Goal: Task Accomplishment & Management: Use online tool/utility

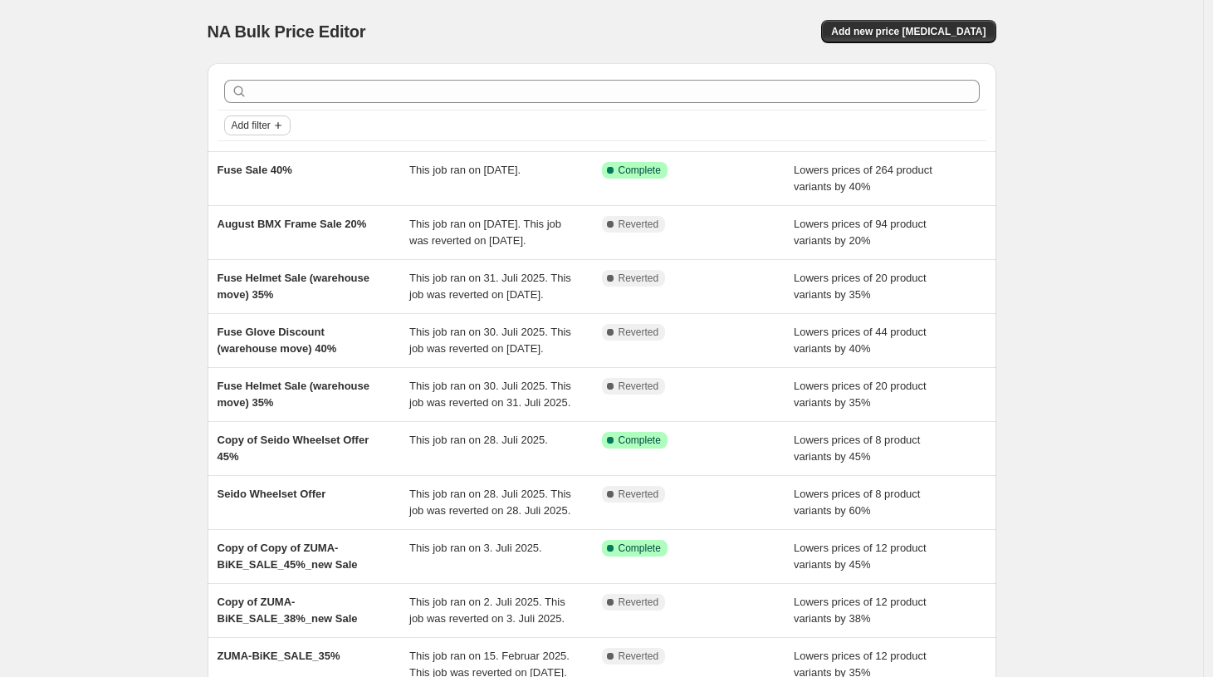
click at [257, 126] on span "Add filter" at bounding box center [251, 125] width 39 height 13
click at [252, 154] on span "Job status" at bounding box center [261, 158] width 49 height 12
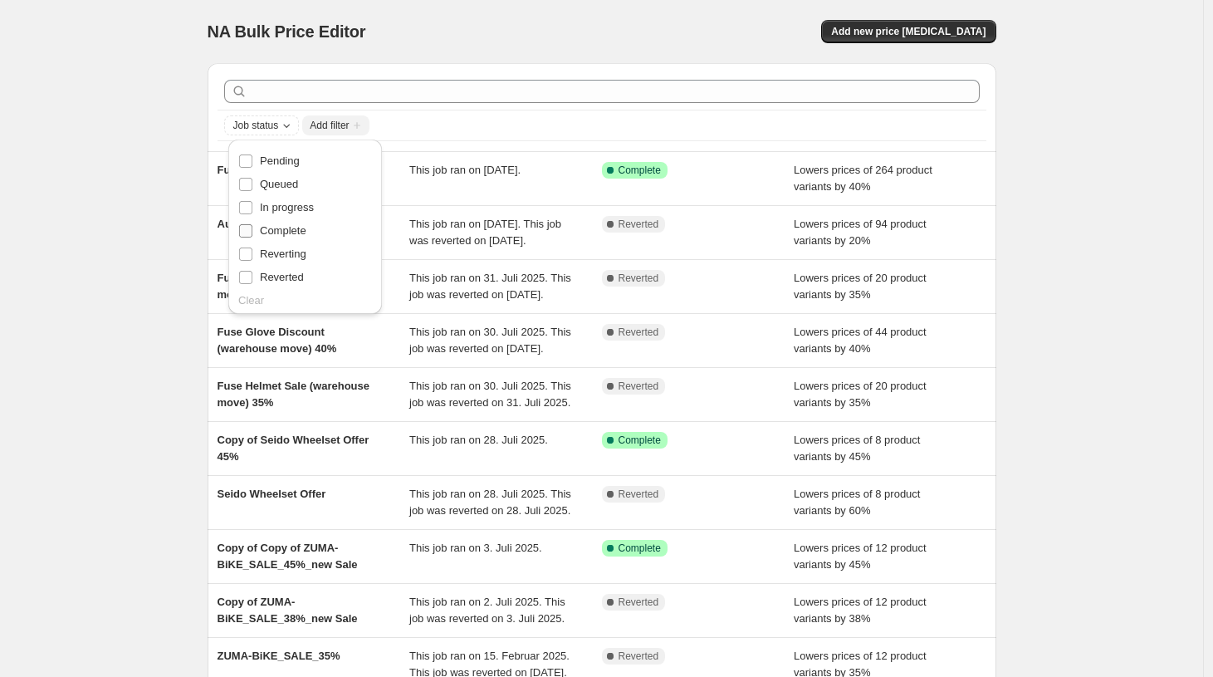
click at [243, 236] on input "Complete" at bounding box center [245, 230] width 13 height 13
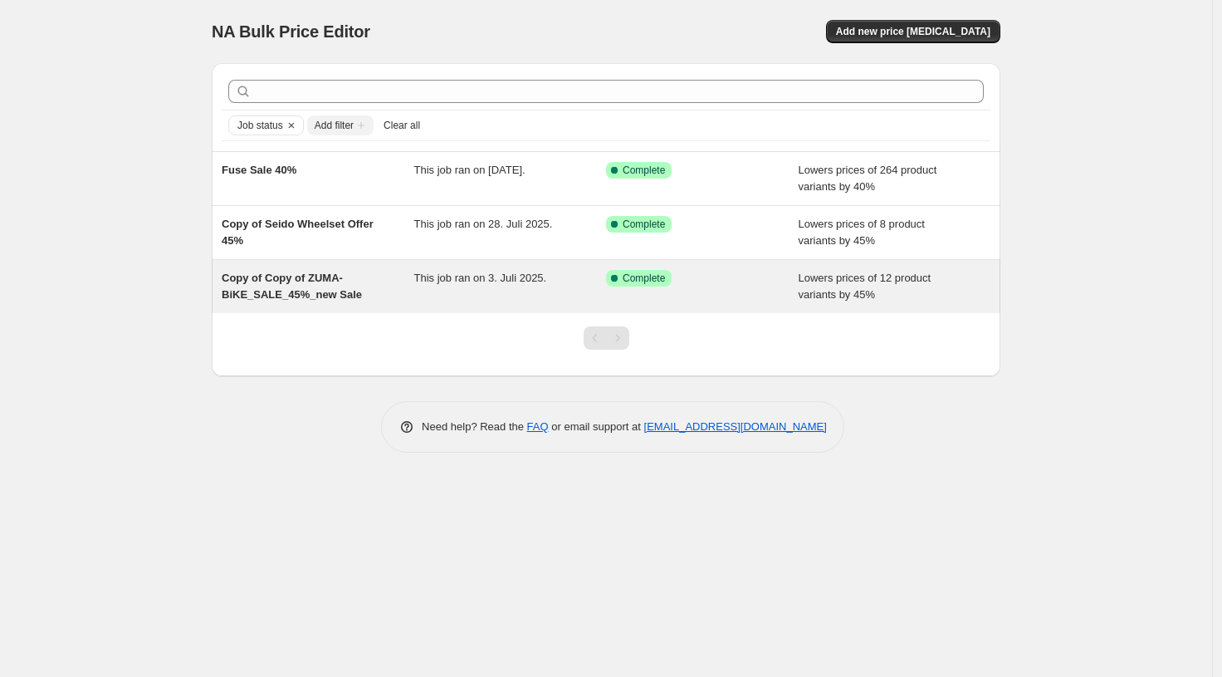
click at [317, 291] on span "Copy of Copy of ZUMA-BiKE_SALE_45%_new Sale" at bounding box center [292, 285] width 140 height 29
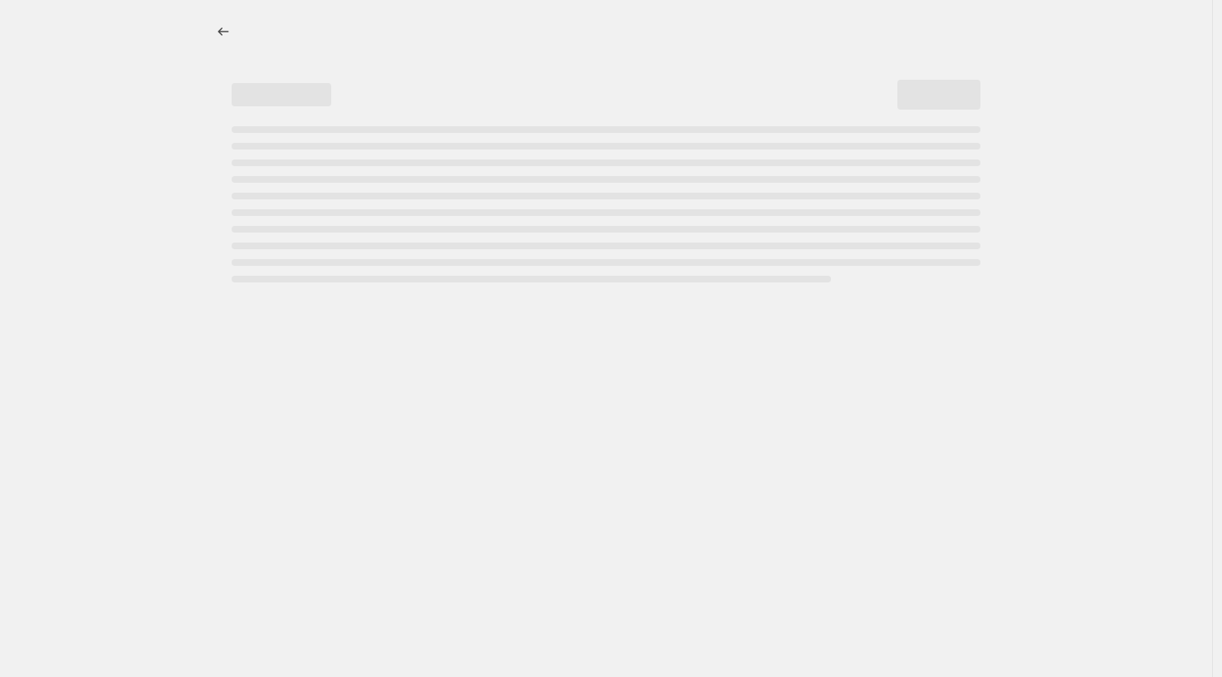
select select "percentage"
select select "no_change"
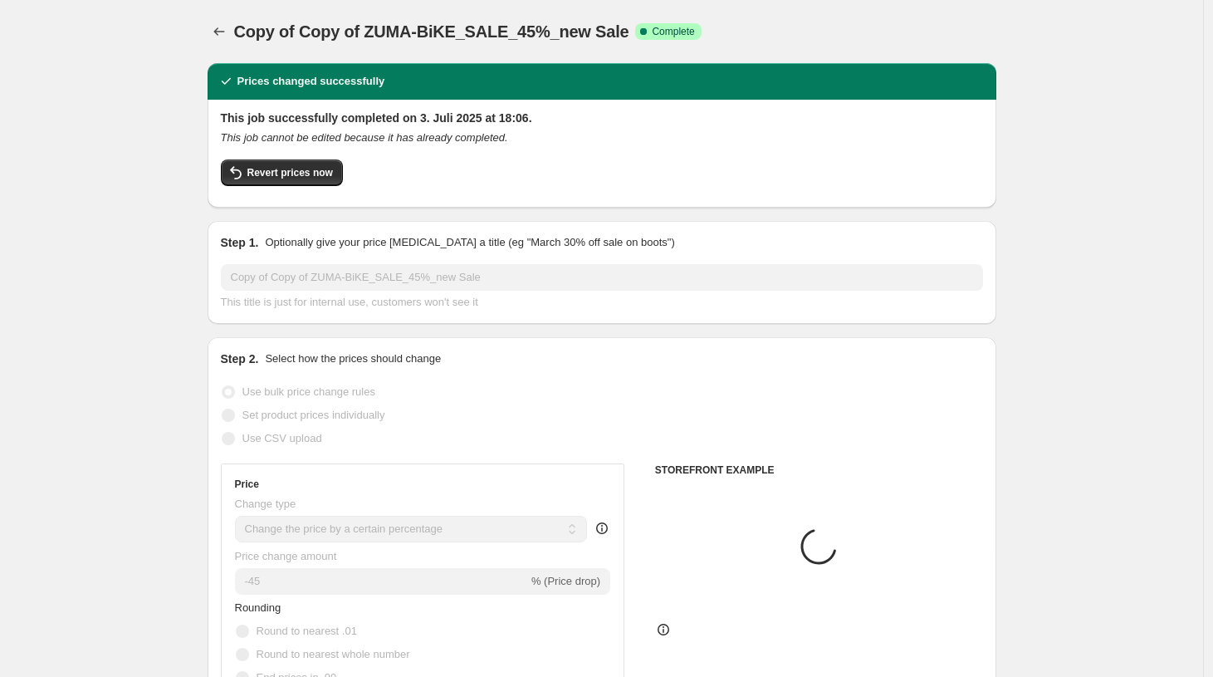
select select "product_type"
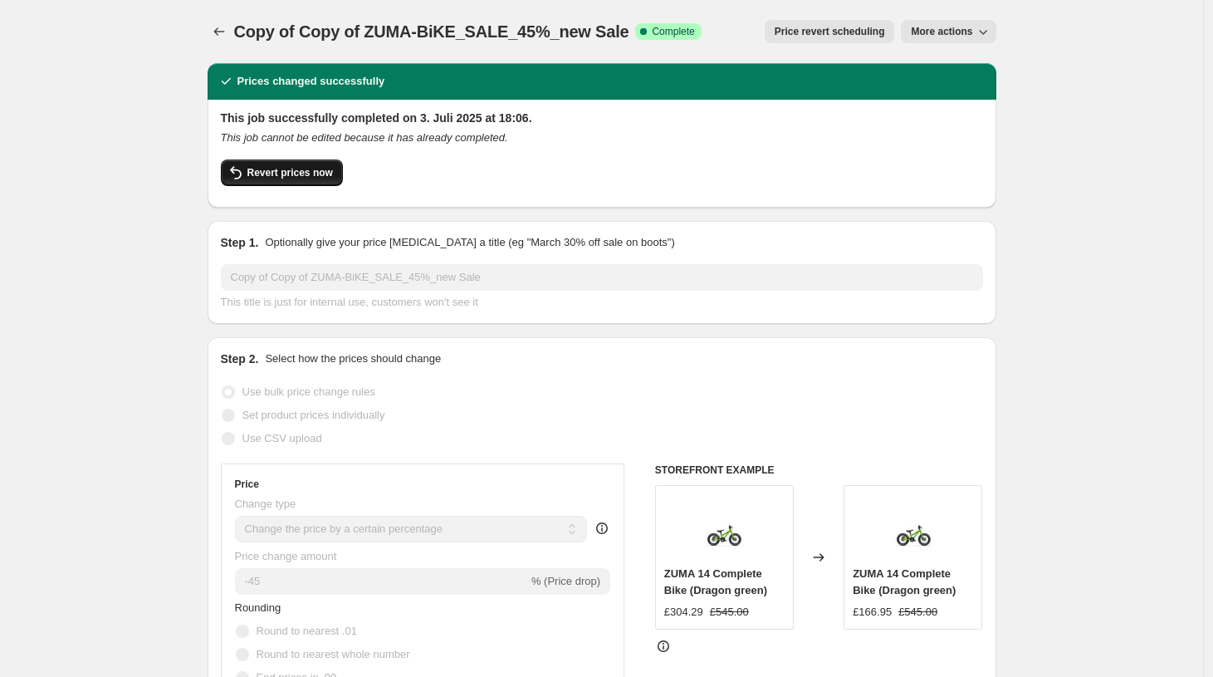
click at [271, 171] on span "Revert prices now" at bounding box center [290, 172] width 86 height 13
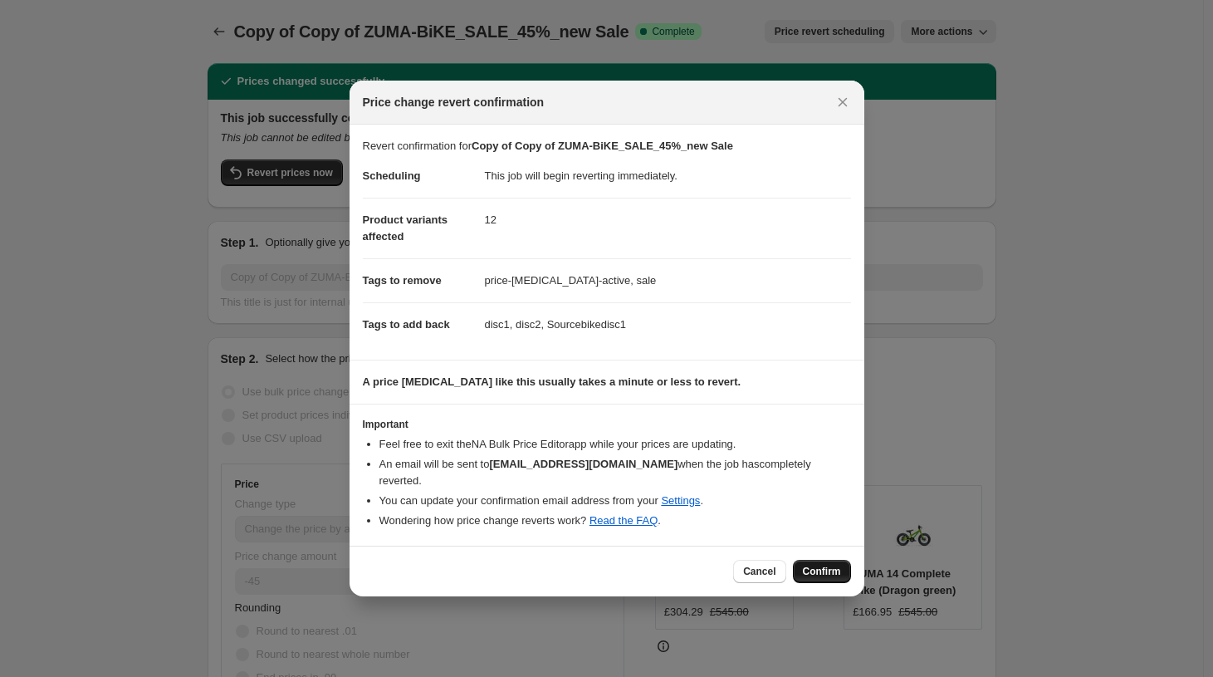
click at [827, 566] on span "Confirm" at bounding box center [822, 571] width 38 height 13
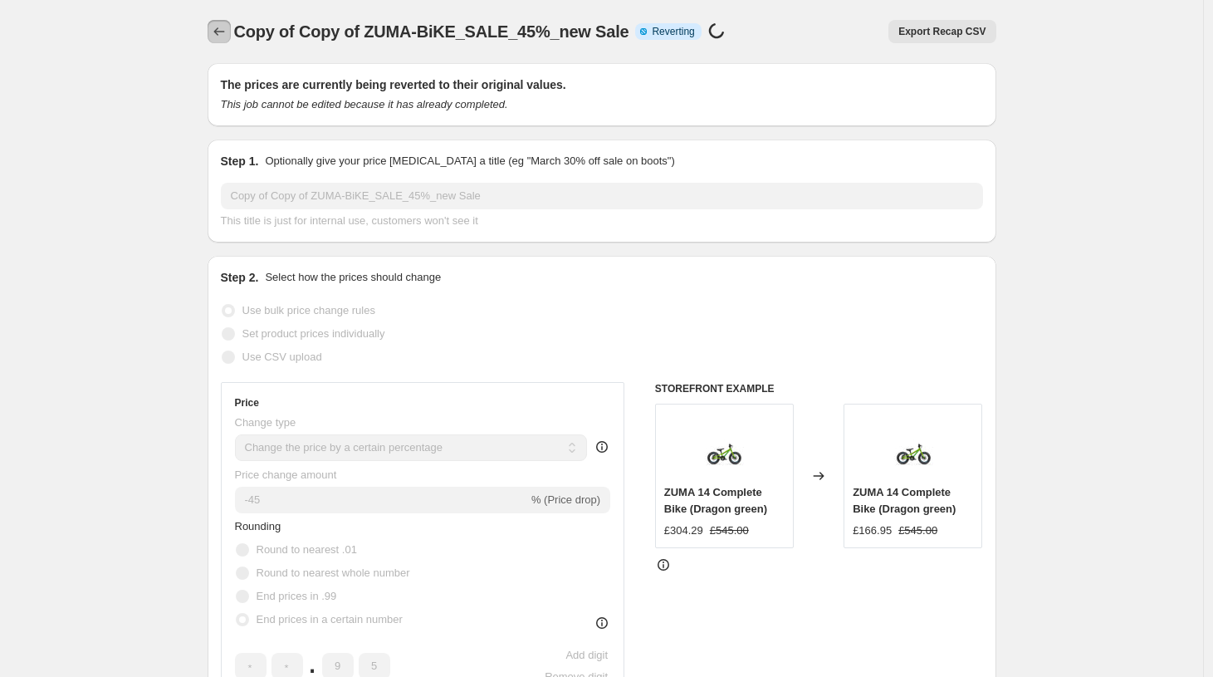
click at [221, 25] on icon "Price change jobs" at bounding box center [219, 31] width 17 height 17
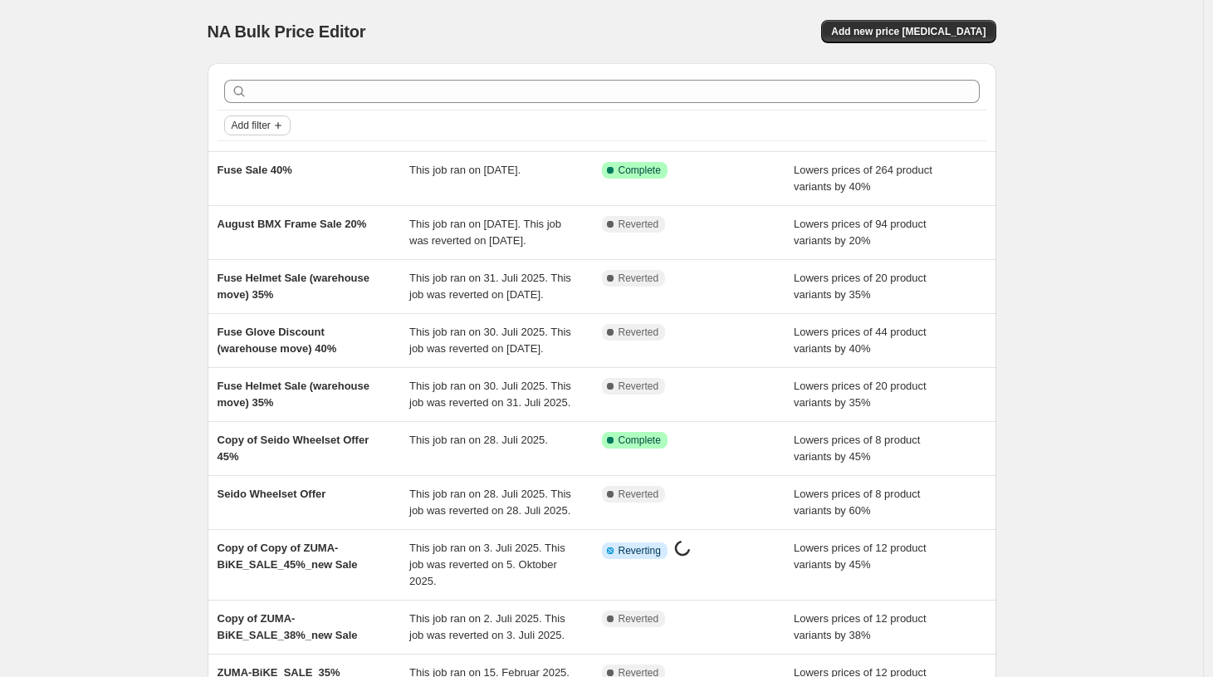
click at [271, 125] on span "Add filter" at bounding box center [251, 125] width 39 height 13
click at [257, 152] on span "Job status" at bounding box center [261, 158] width 49 height 12
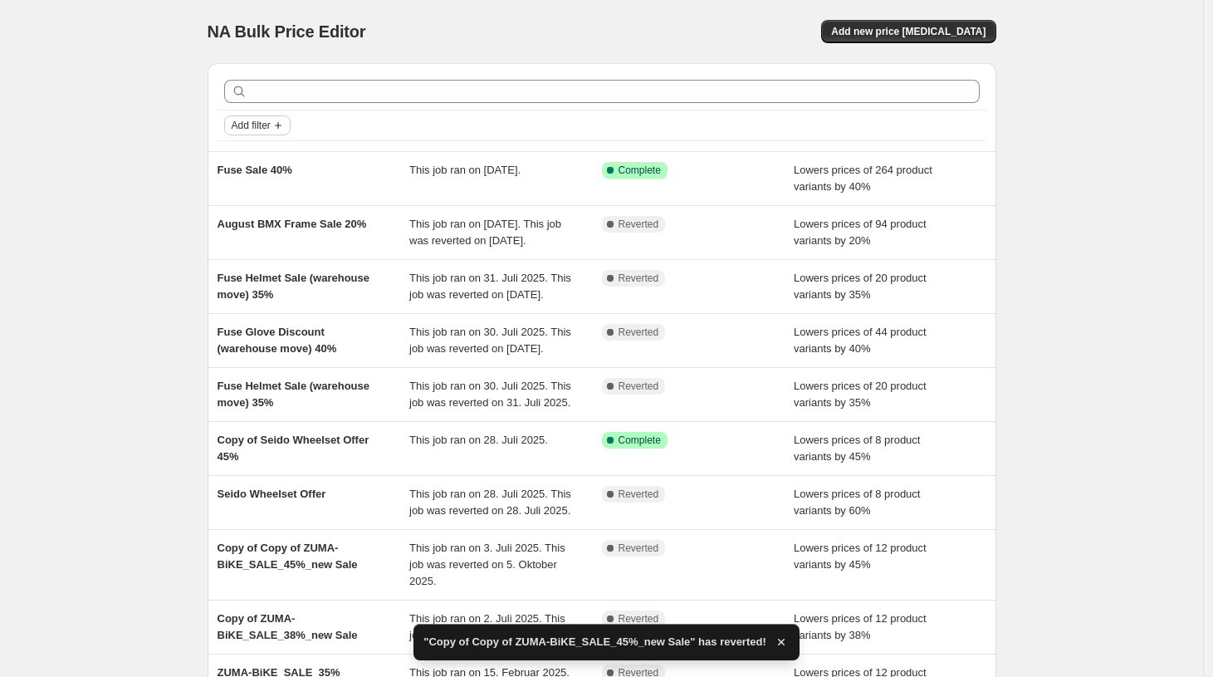
click at [254, 129] on span "Add filter" at bounding box center [251, 125] width 39 height 13
click at [248, 156] on span "Job status" at bounding box center [261, 158] width 49 height 12
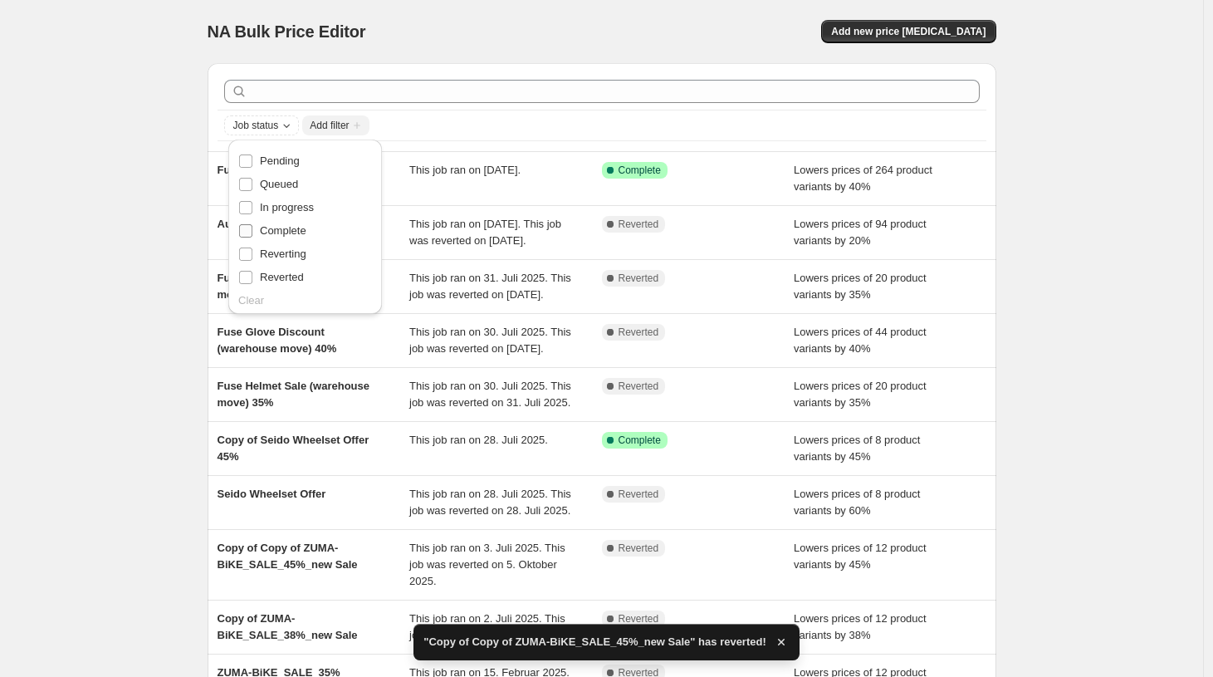
click at [249, 232] on input "Complete" at bounding box center [245, 230] width 13 height 13
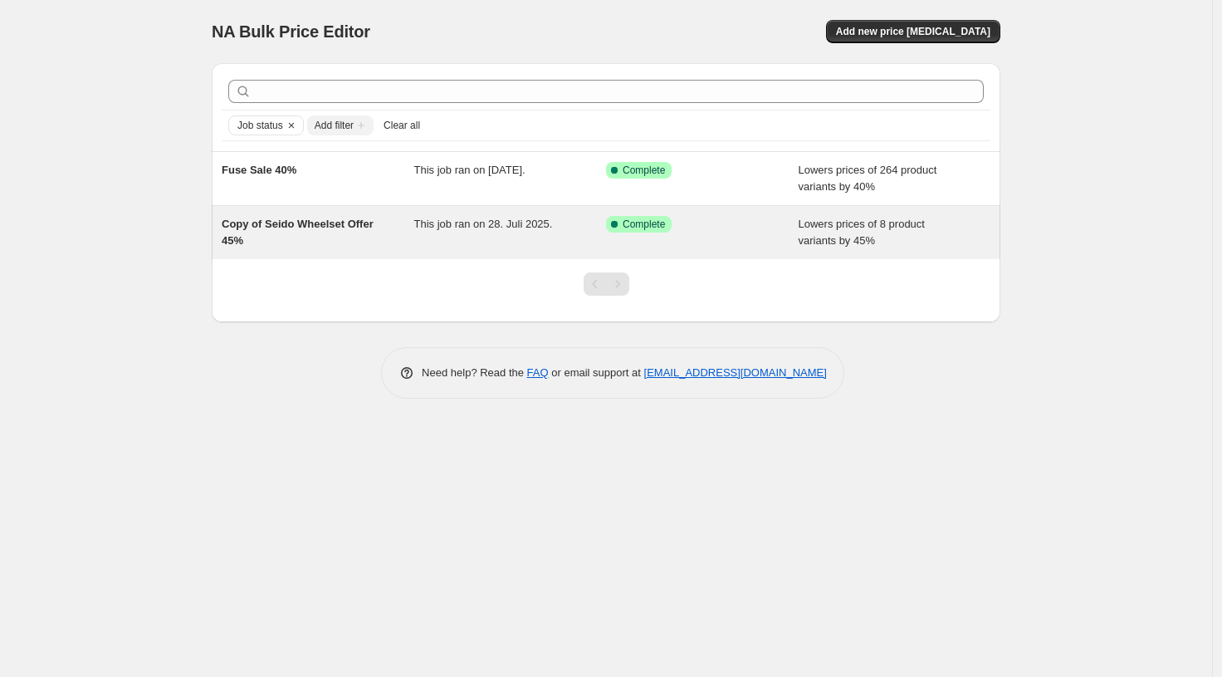
click at [247, 227] on span "Copy of Seido Wheelset Offer 45%" at bounding box center [298, 232] width 152 height 29
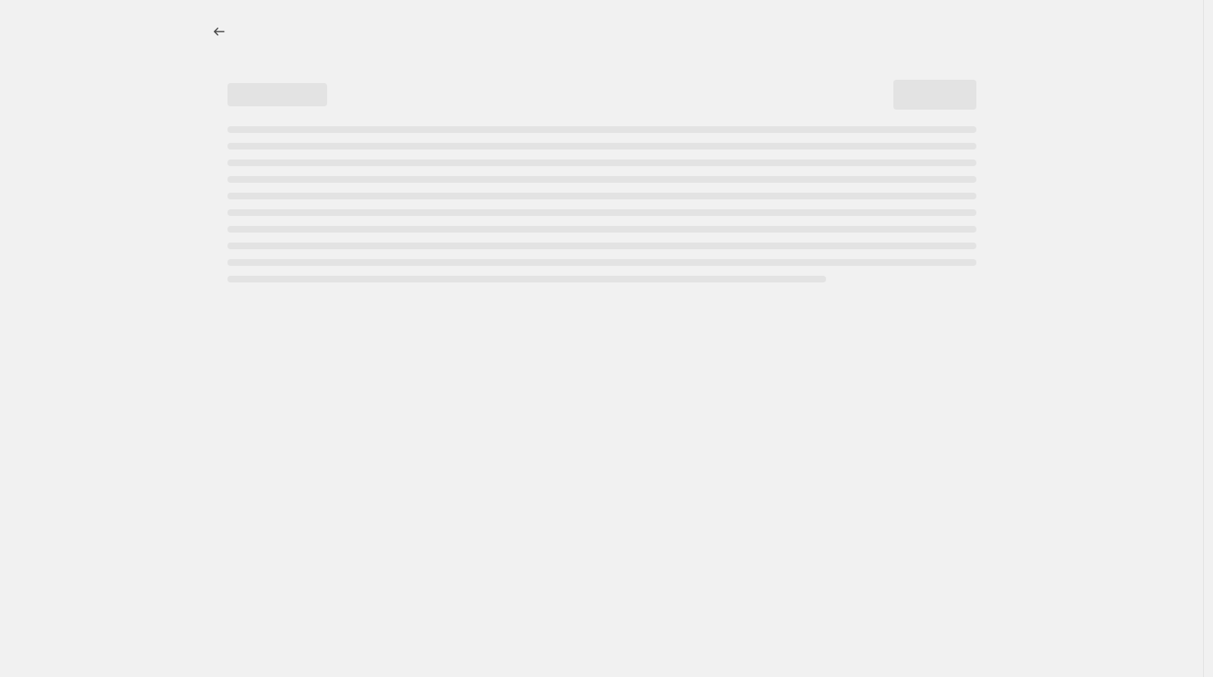
select select "percentage"
select select "no_change"
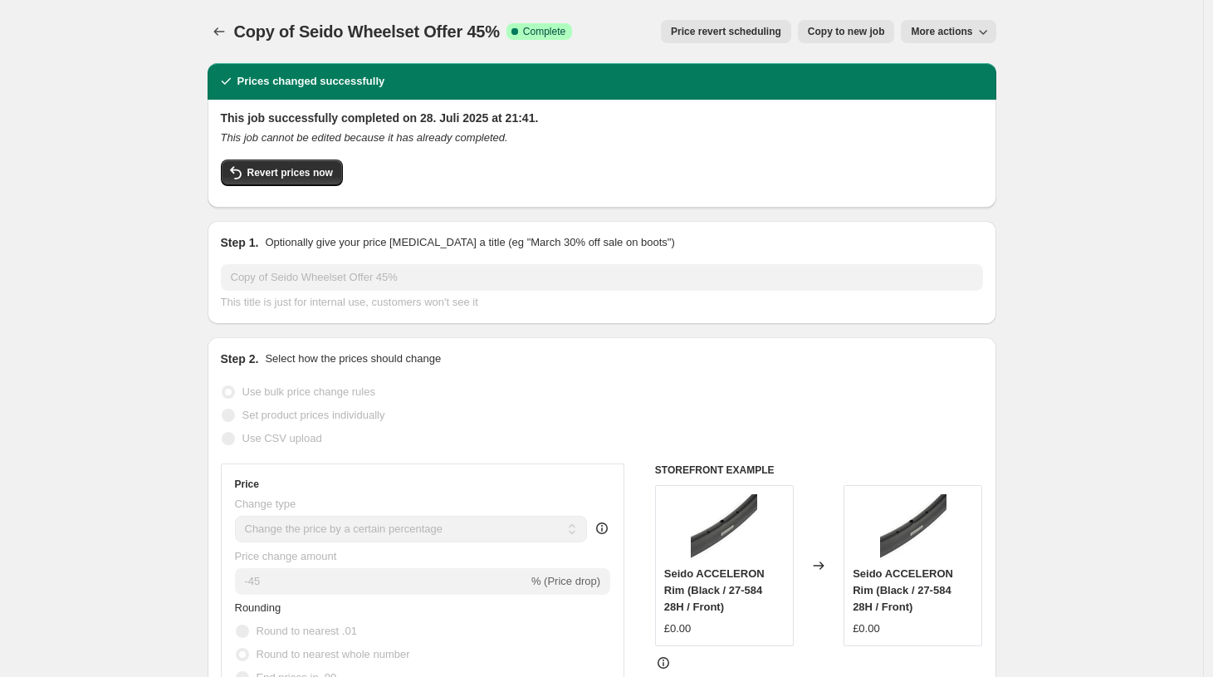
click at [849, 35] on span "Copy to new job" at bounding box center [846, 31] width 77 height 13
select select "percentage"
select select "no_change"
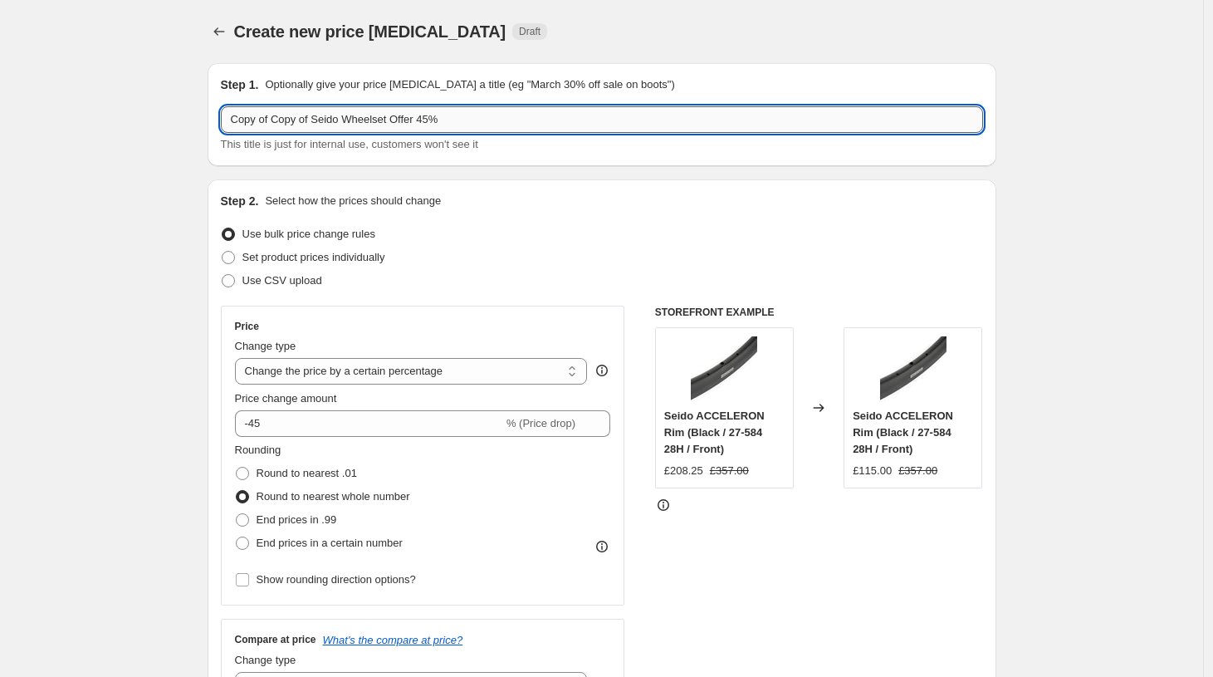
drag, startPoint x: 466, startPoint y: 121, endPoint x: 191, endPoint y: 88, distance: 276.8
click at [221, 106] on input "Copy of Copy of Seido Wheelset Offer 45%" at bounding box center [602, 119] width 762 height 27
type input "SEIDO CAGE SALE 6"
click at [217, 30] on icon "Price change jobs" at bounding box center [219, 31] width 17 height 17
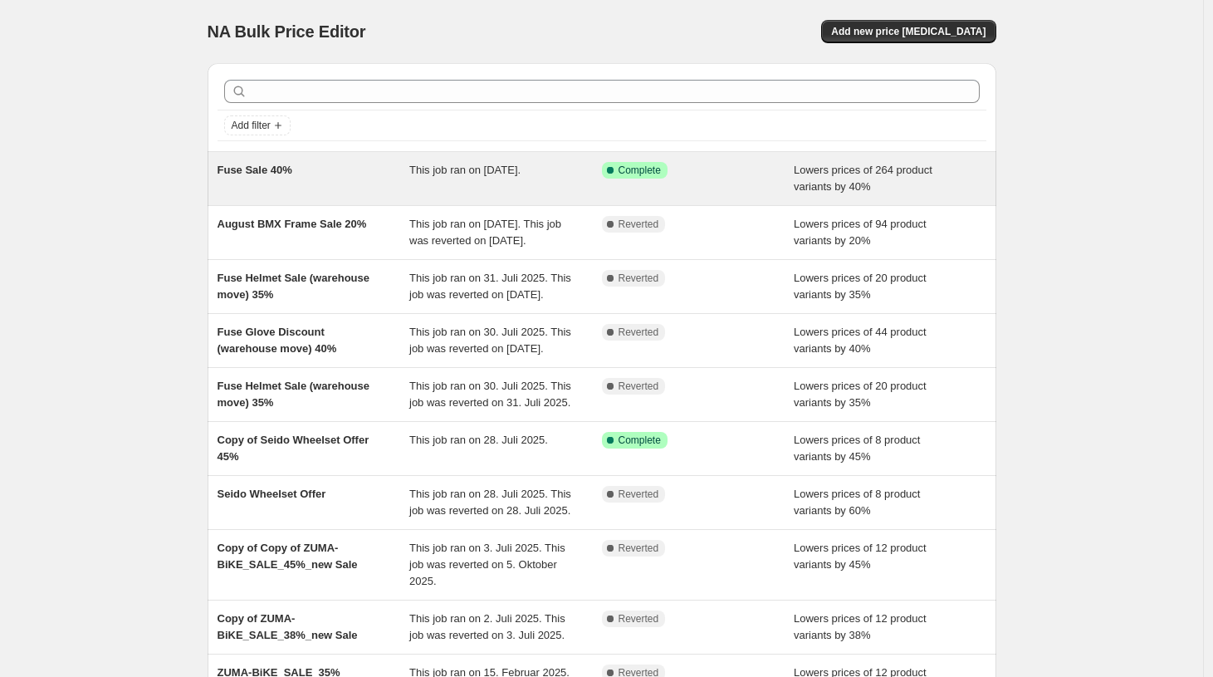
click at [271, 173] on span "Fuse Sale 40%" at bounding box center [255, 170] width 75 height 12
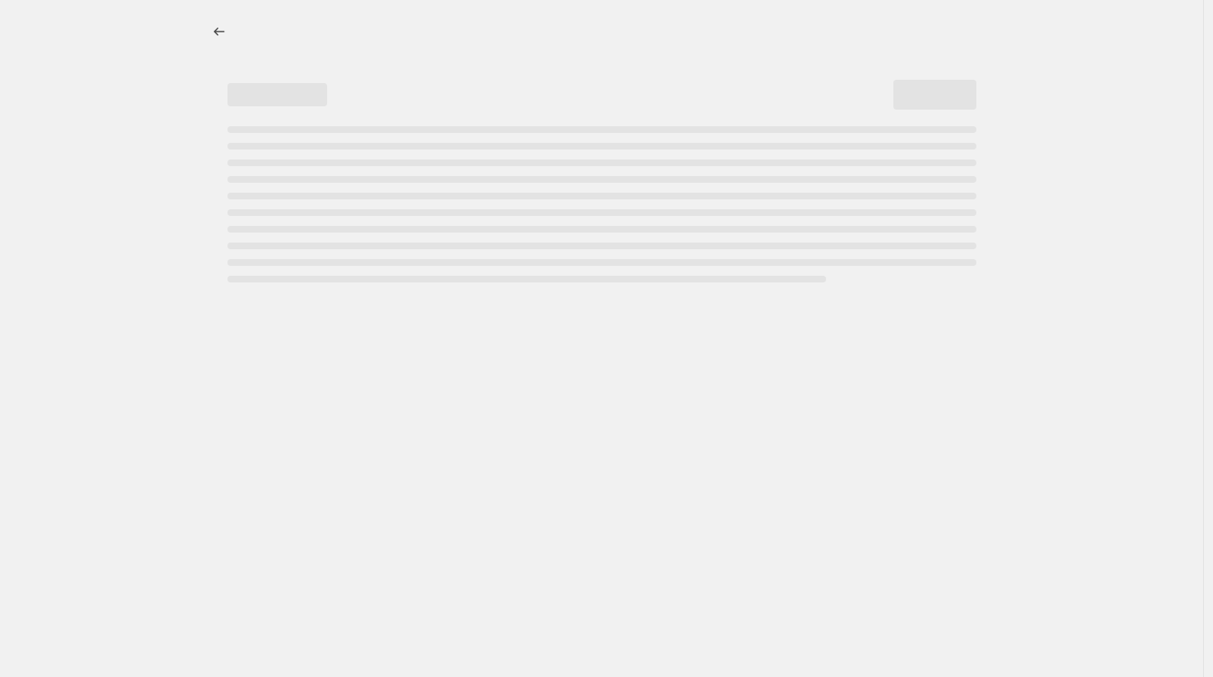
select select "percentage"
select select "no_change"
select select "collection"
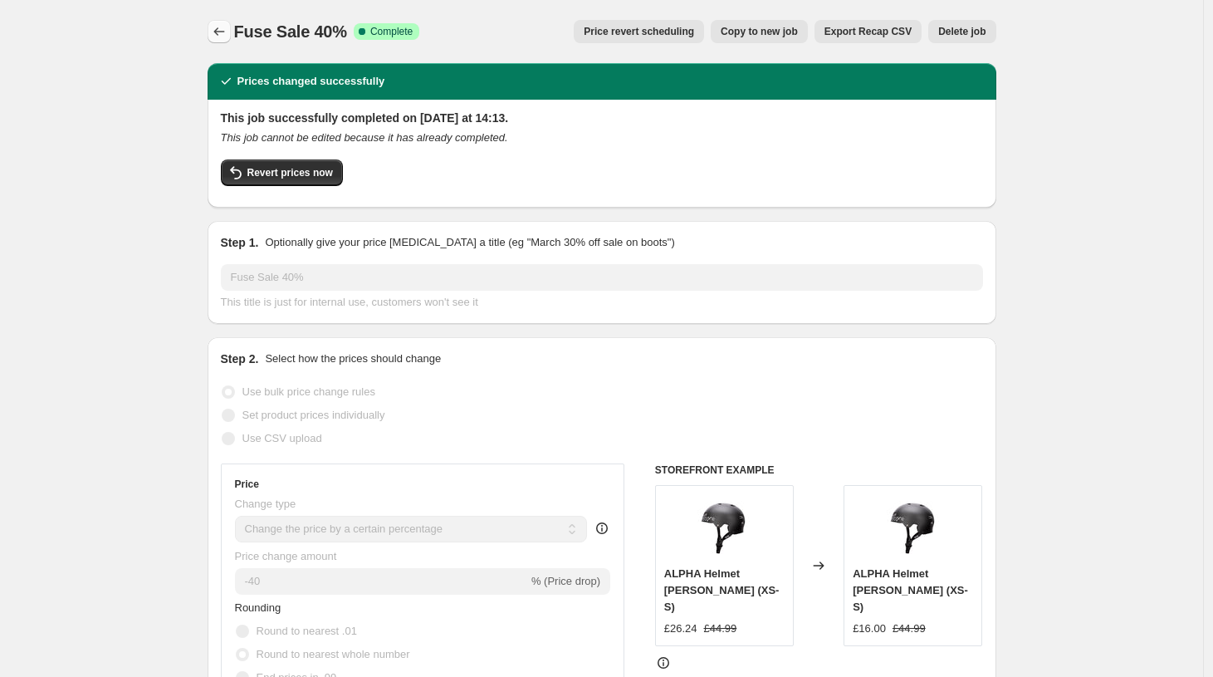
click at [227, 27] on icon "Price change jobs" at bounding box center [219, 31] width 17 height 17
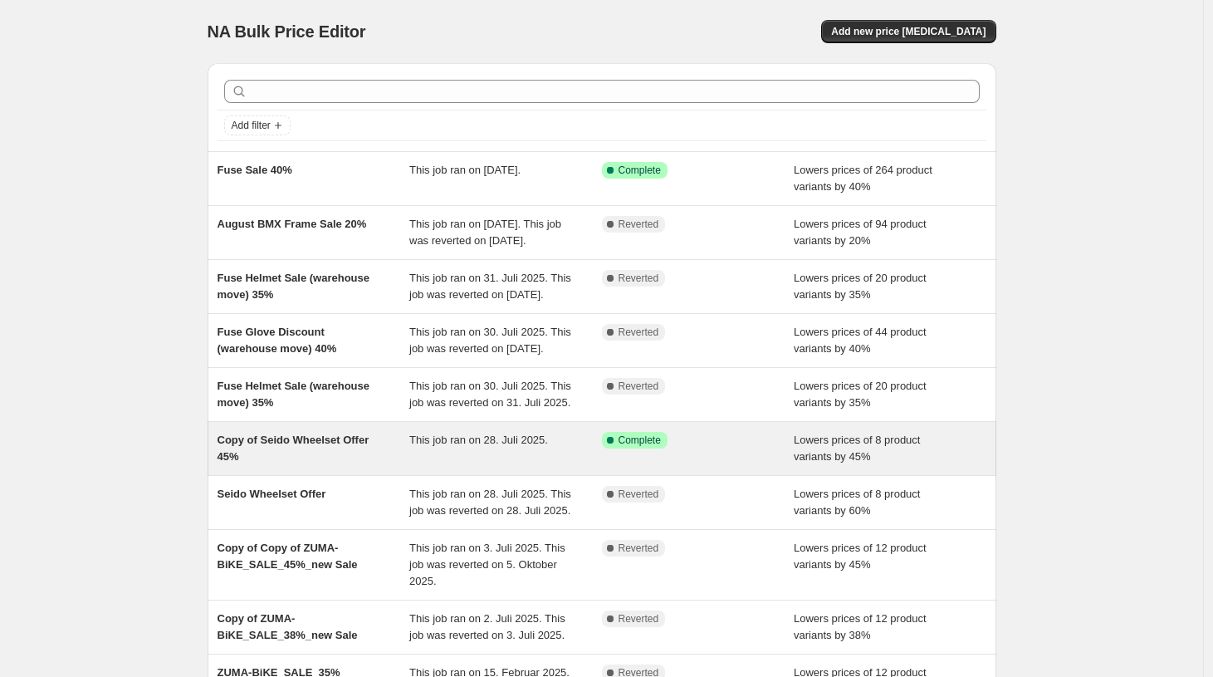
click at [292, 462] on span "Copy of Seido Wheelset Offer 45%" at bounding box center [294, 447] width 152 height 29
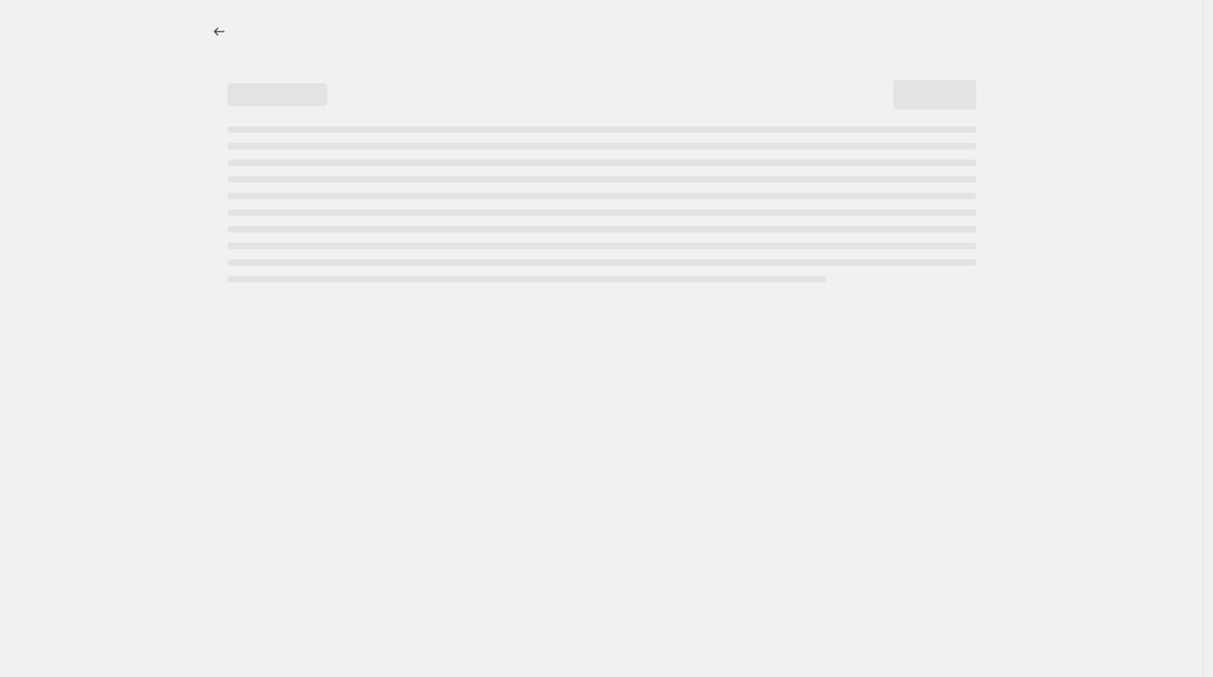
select select "percentage"
select select "no_change"
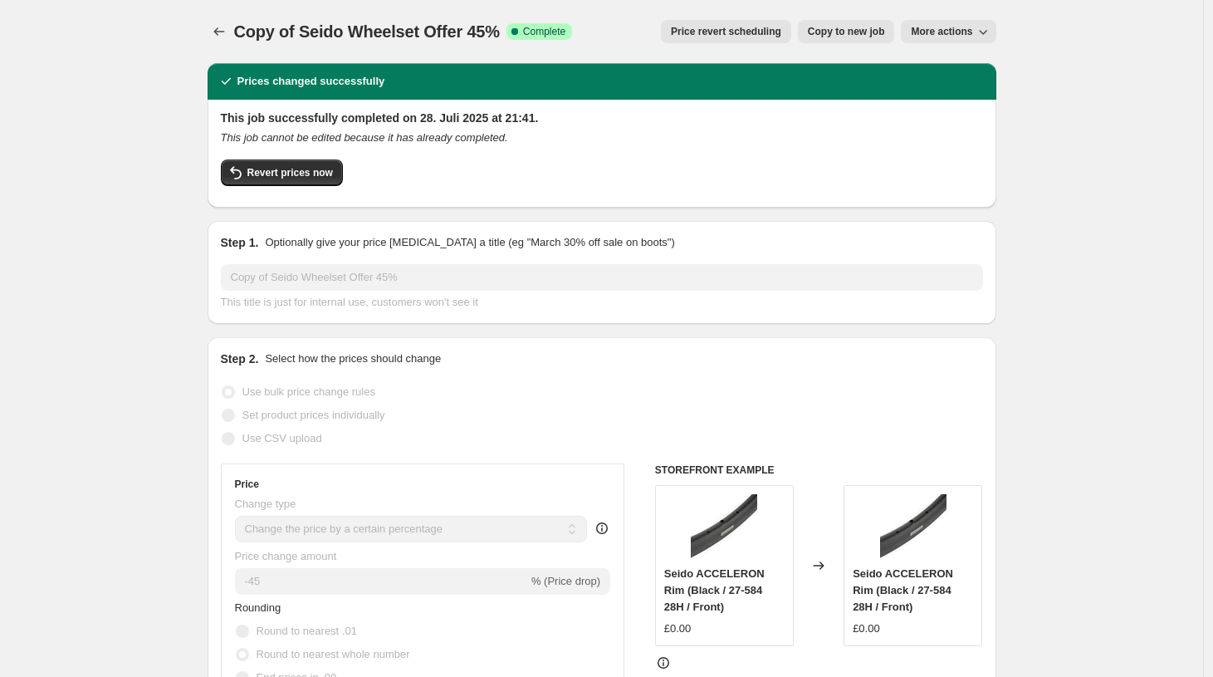
click at [244, 170] on icon "button" at bounding box center [236, 173] width 20 height 20
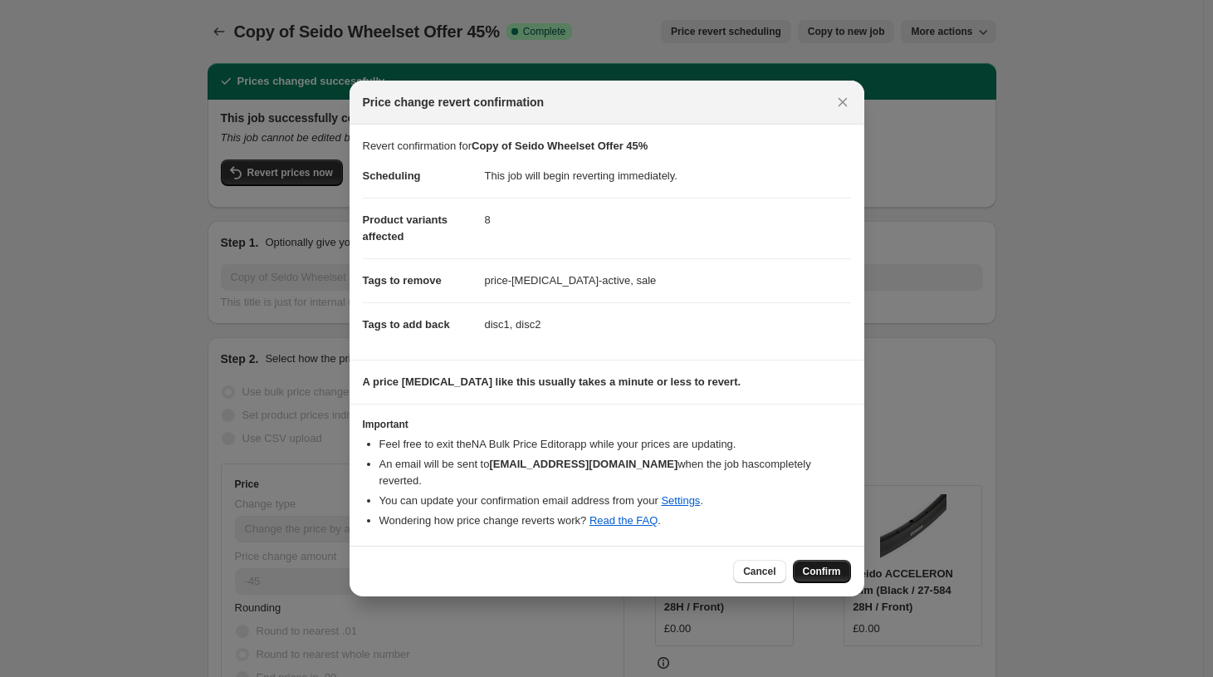
click at [825, 570] on span "Confirm" at bounding box center [822, 571] width 38 height 13
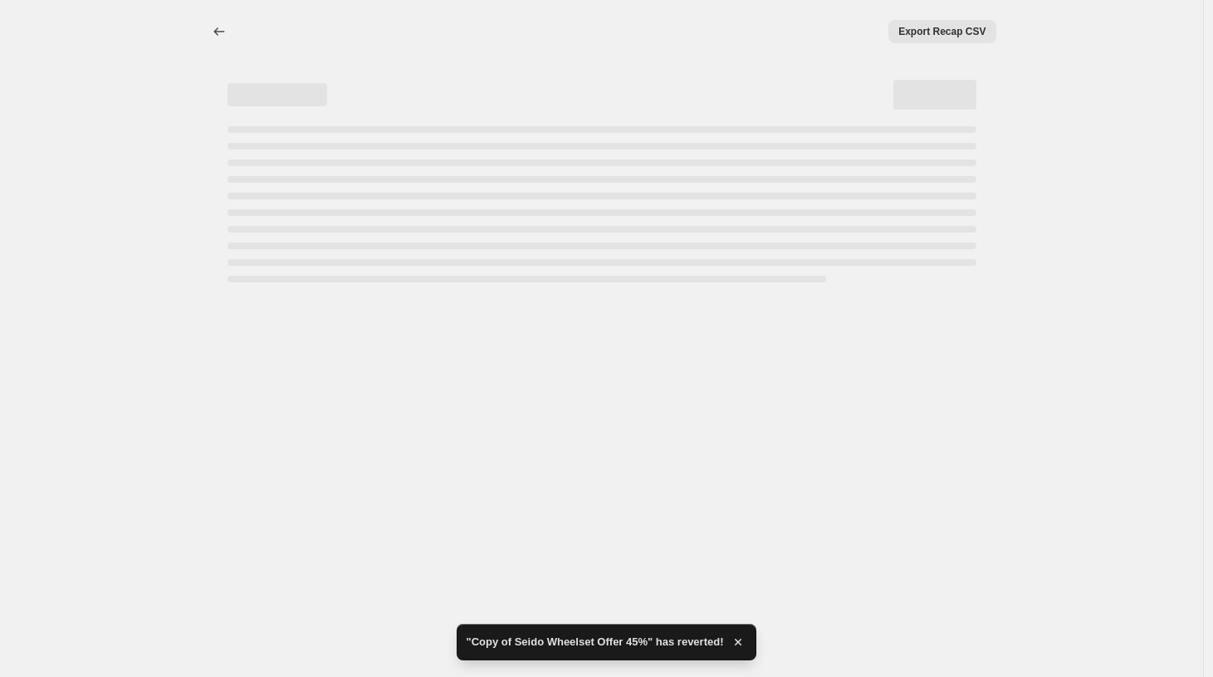
select select "percentage"
select select "no_change"
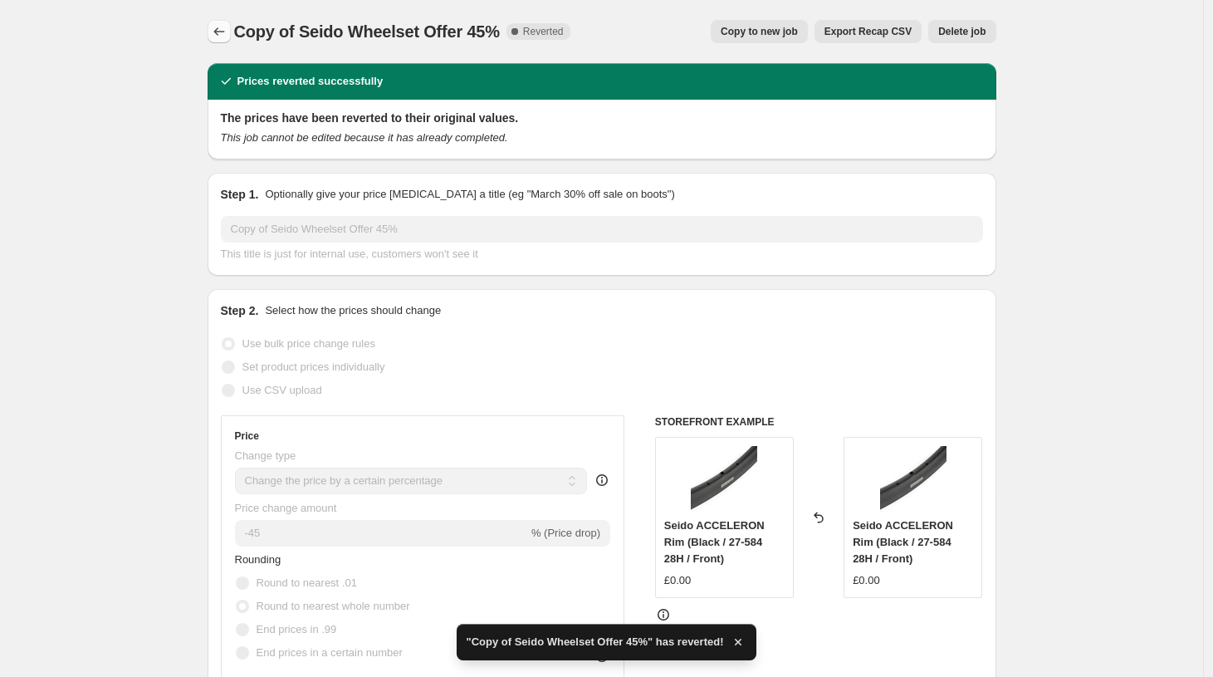
click at [219, 32] on icon "Price change jobs" at bounding box center [218, 31] width 11 height 8
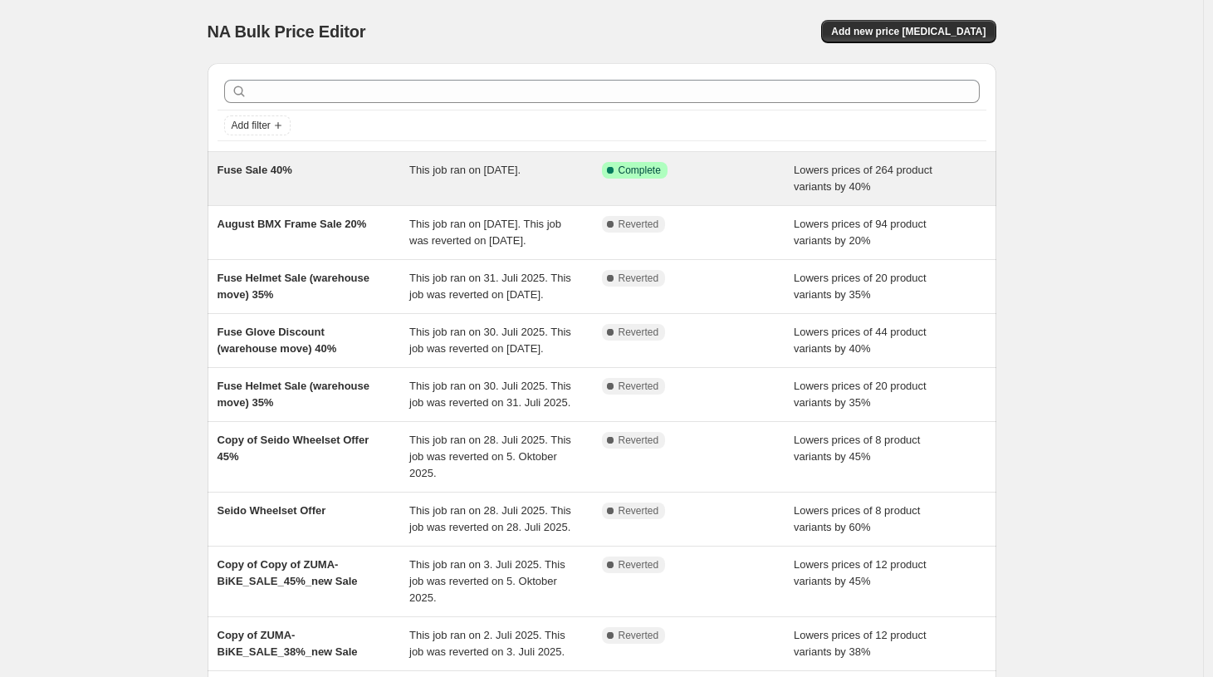
click at [249, 173] on span "Fuse Sale 40%" at bounding box center [255, 170] width 75 height 12
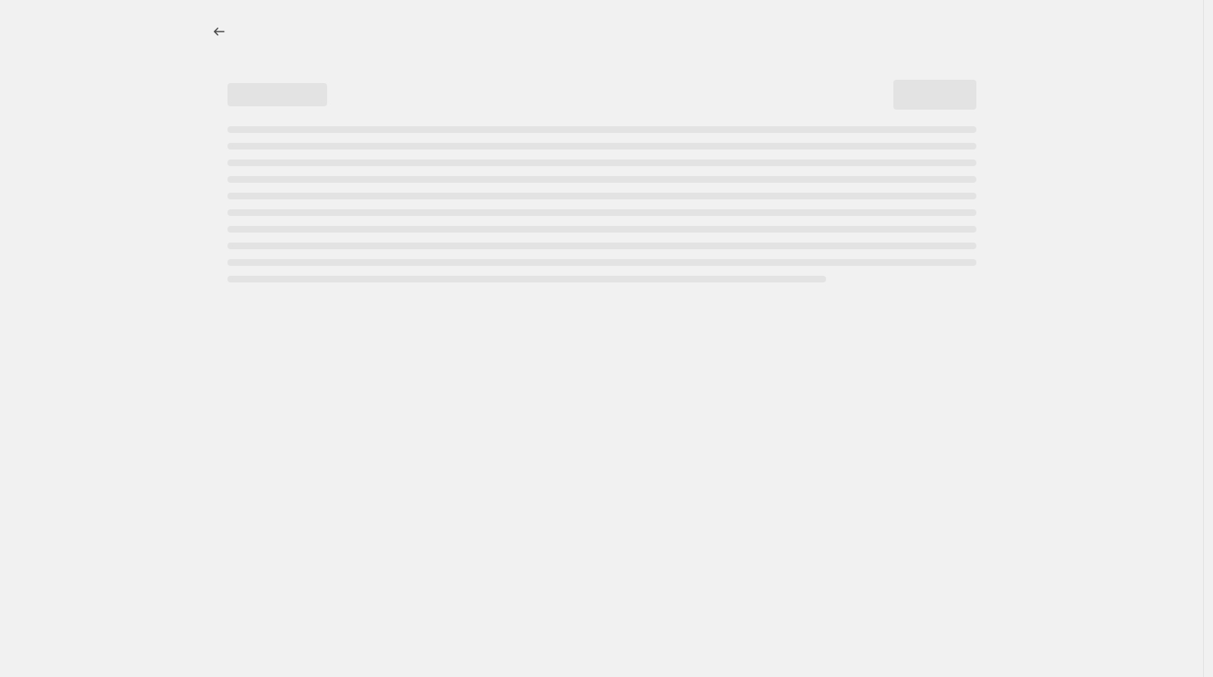
select select "percentage"
select select "no_change"
select select "collection"
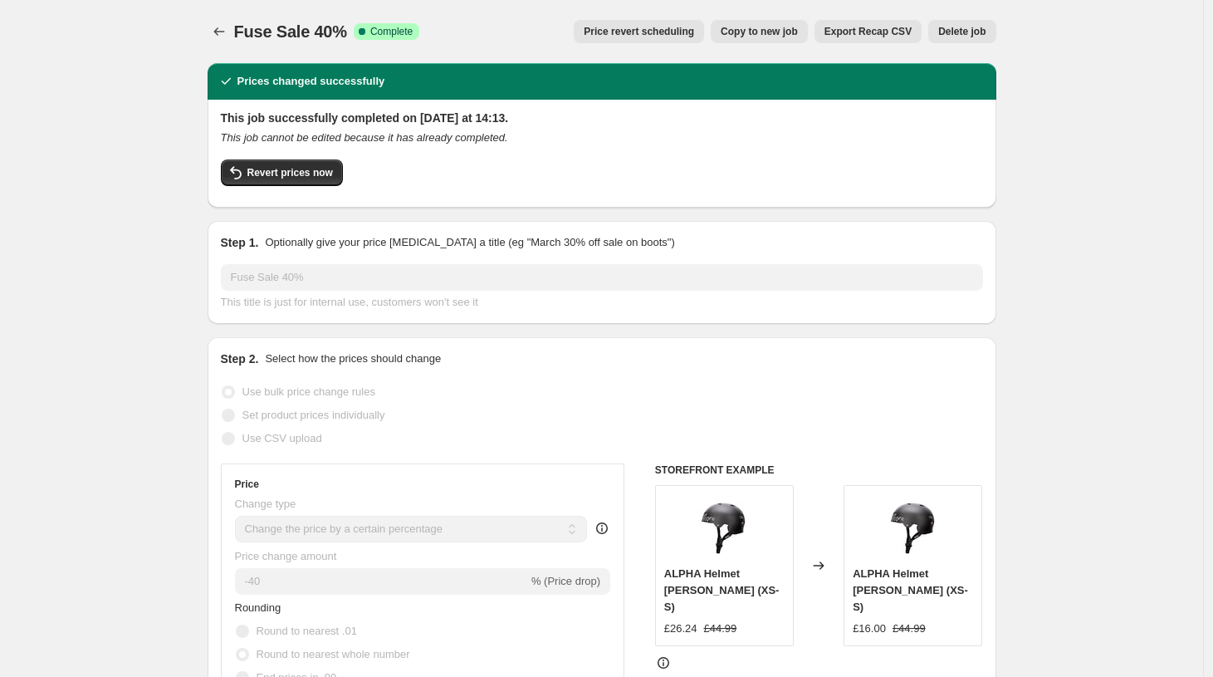
click at [743, 36] on span "Copy to new job" at bounding box center [759, 31] width 77 height 13
select select "percentage"
select select "no_change"
select select "collection"
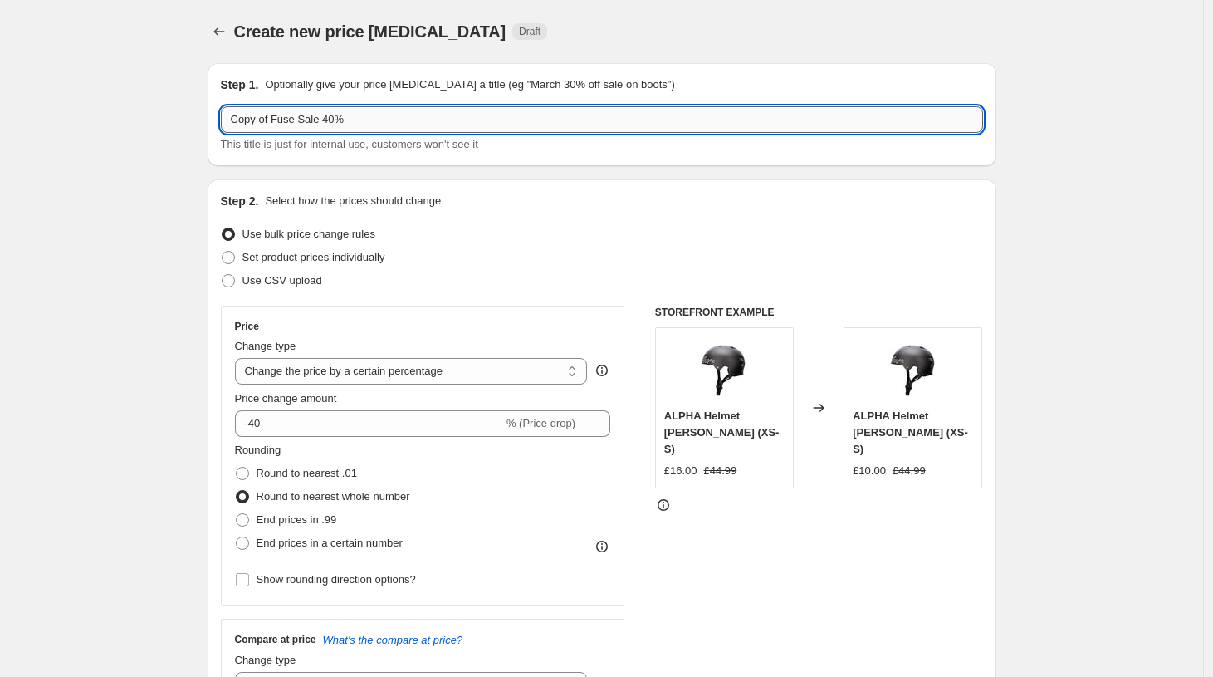
drag, startPoint x: 367, startPoint y: 122, endPoint x: 206, endPoint y: 112, distance: 161.4
click at [221, 112] on input "Copy of Fuse Sale 40%" at bounding box center [602, 119] width 762 height 27
type input "Seido Stem Sale - 25%"
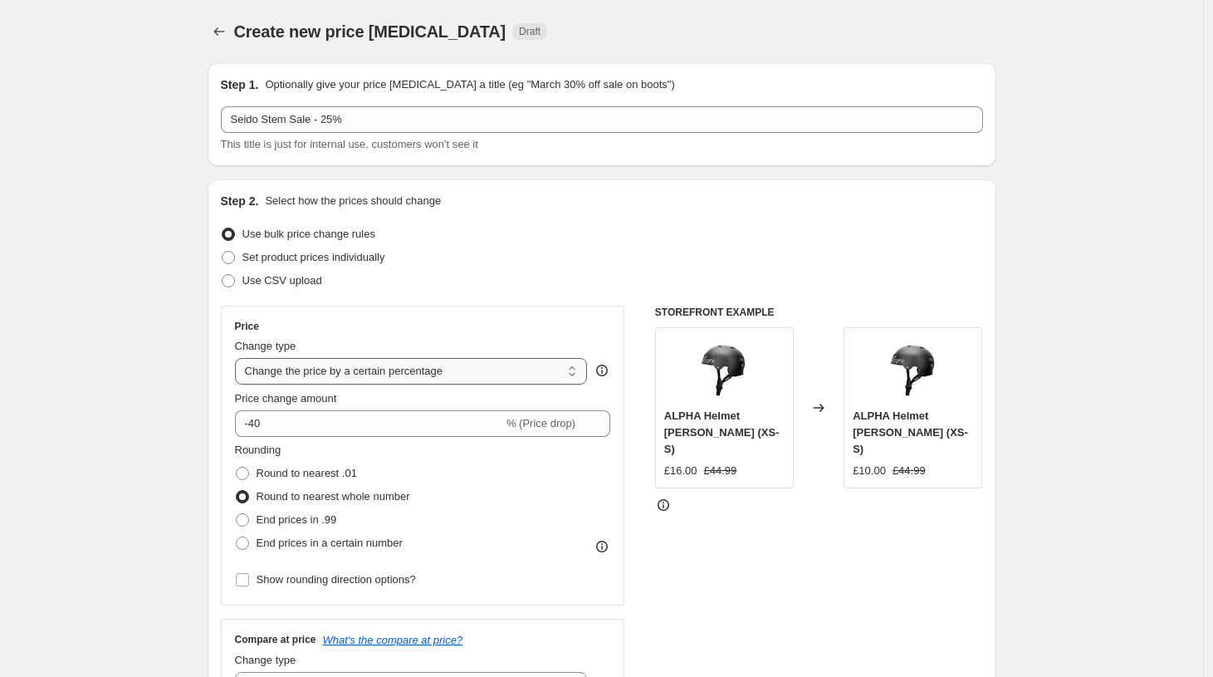
click option "Change the price by a certain percentage" at bounding box center [0, 0] width 0 height 0
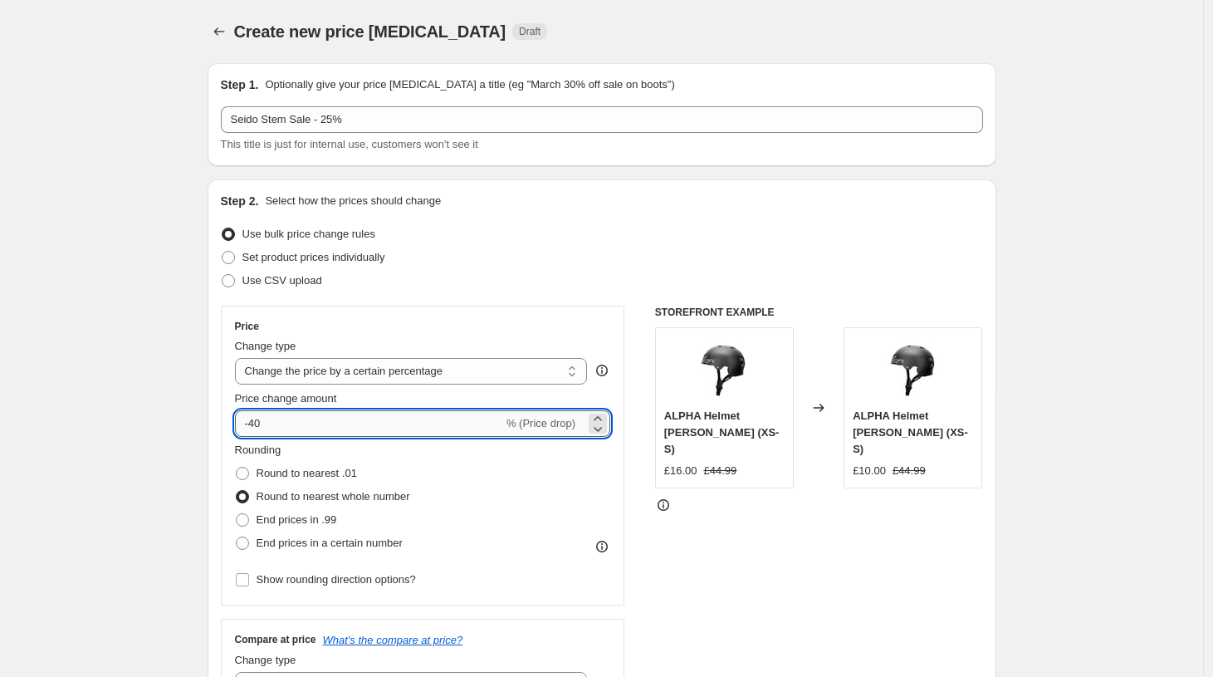
drag, startPoint x: 289, startPoint y: 424, endPoint x: 256, endPoint y: 425, distance: 33.2
click at [256, 425] on input "-40" at bounding box center [369, 423] width 268 height 27
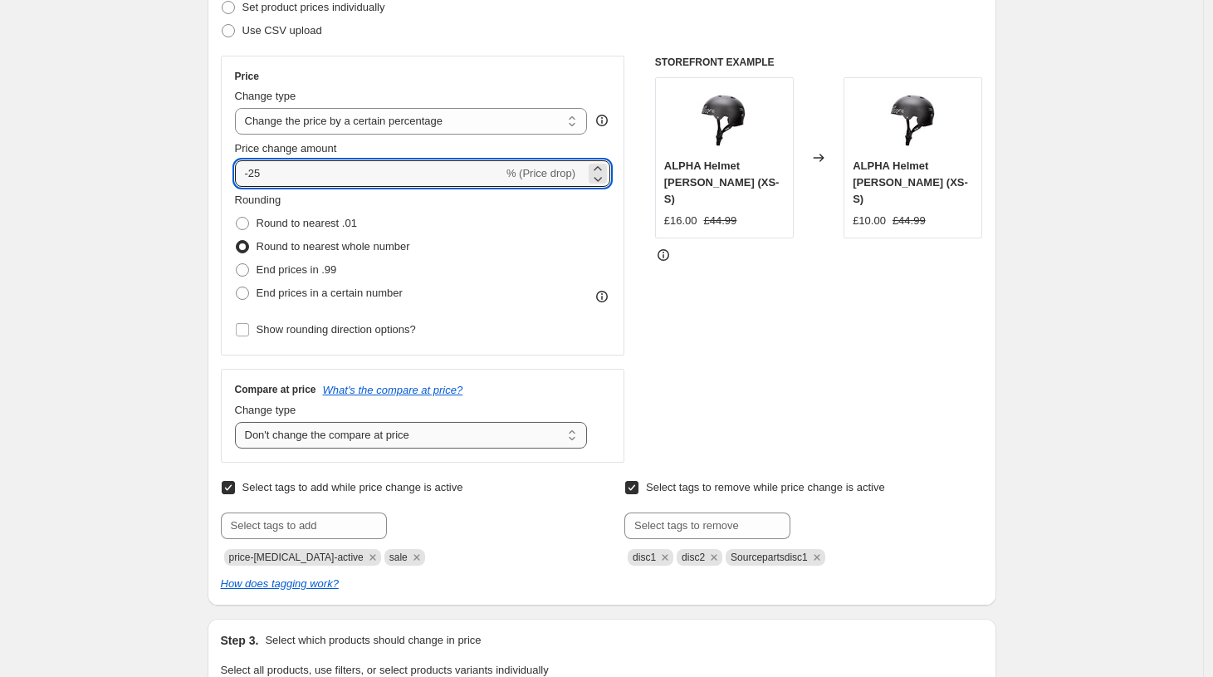
scroll to position [263, 0]
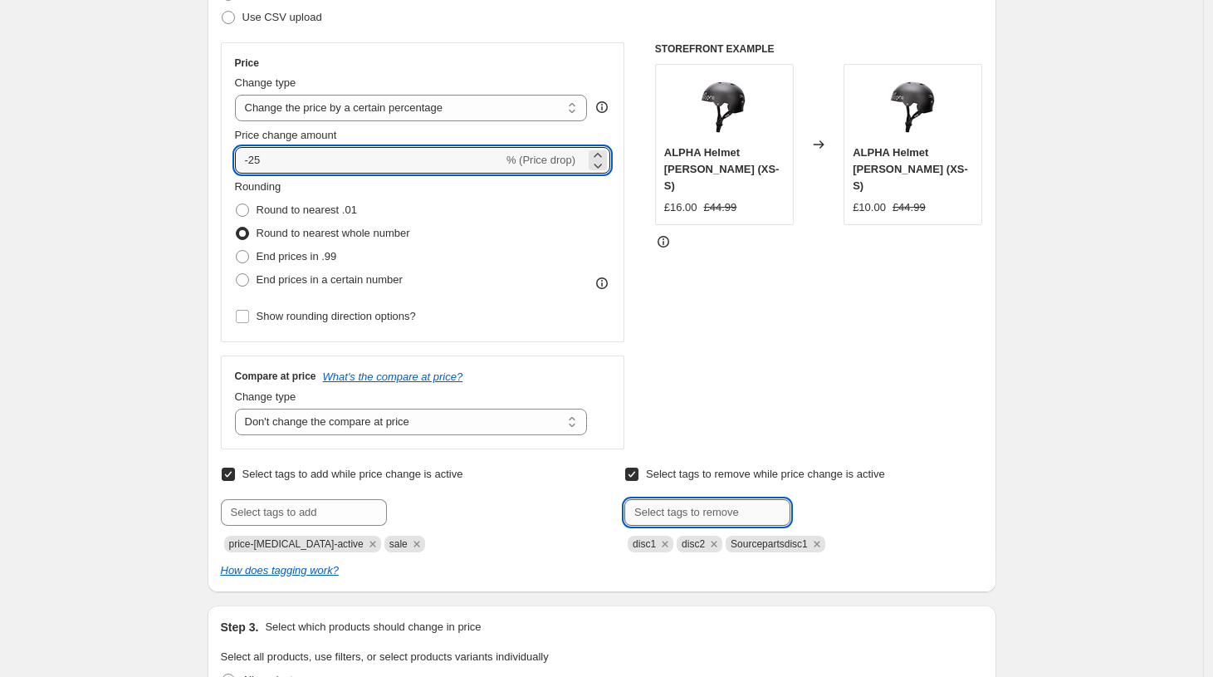
click at [661, 516] on input "text" at bounding box center [707, 512] width 166 height 27
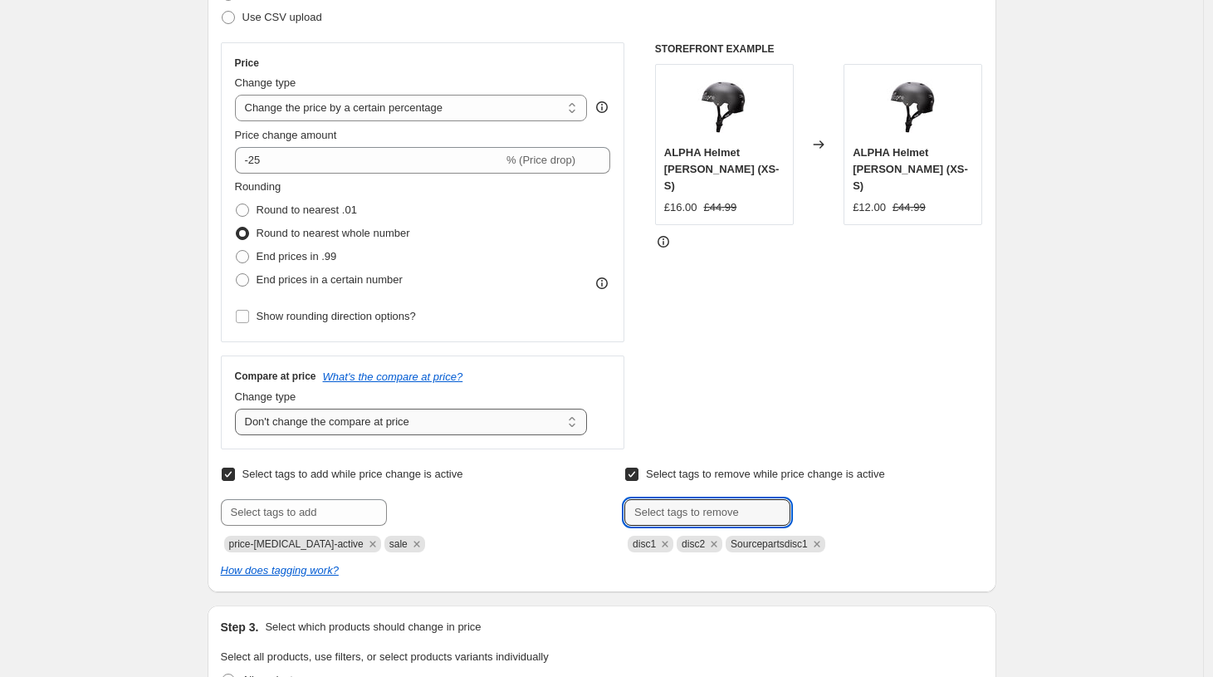
scroll to position [275, 0]
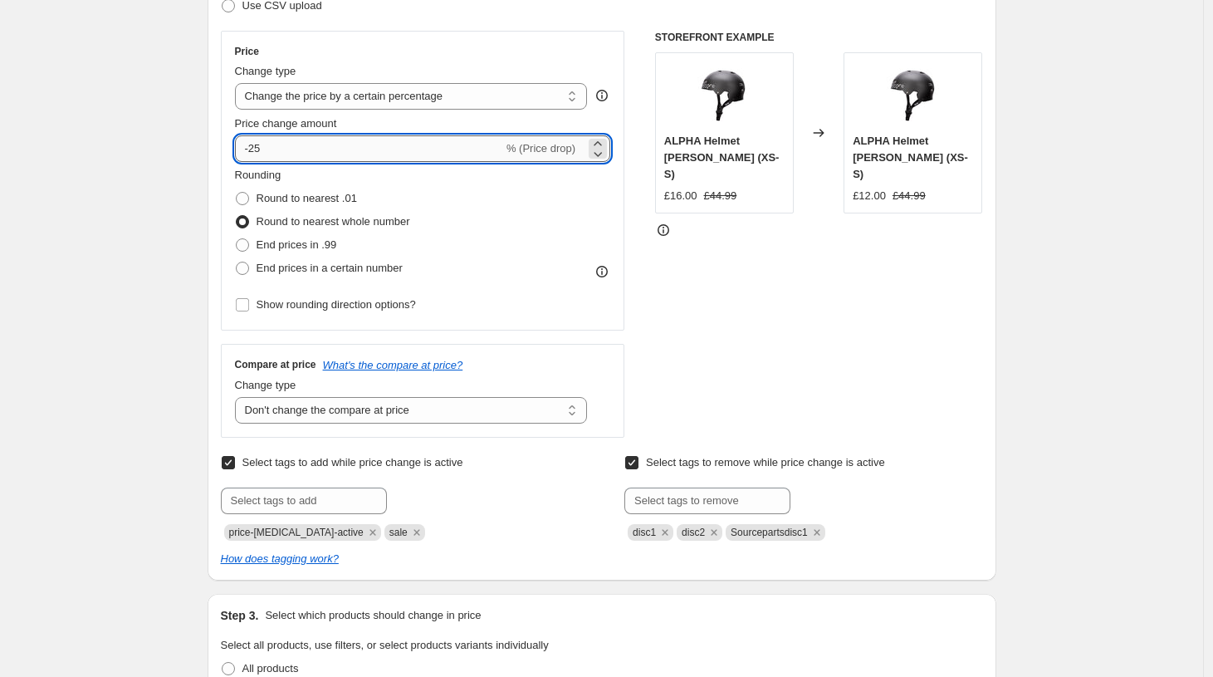
drag, startPoint x: 268, startPoint y: 147, endPoint x: 257, endPoint y: 148, distance: 11.7
click at [257, 148] on input "-25" at bounding box center [369, 148] width 268 height 27
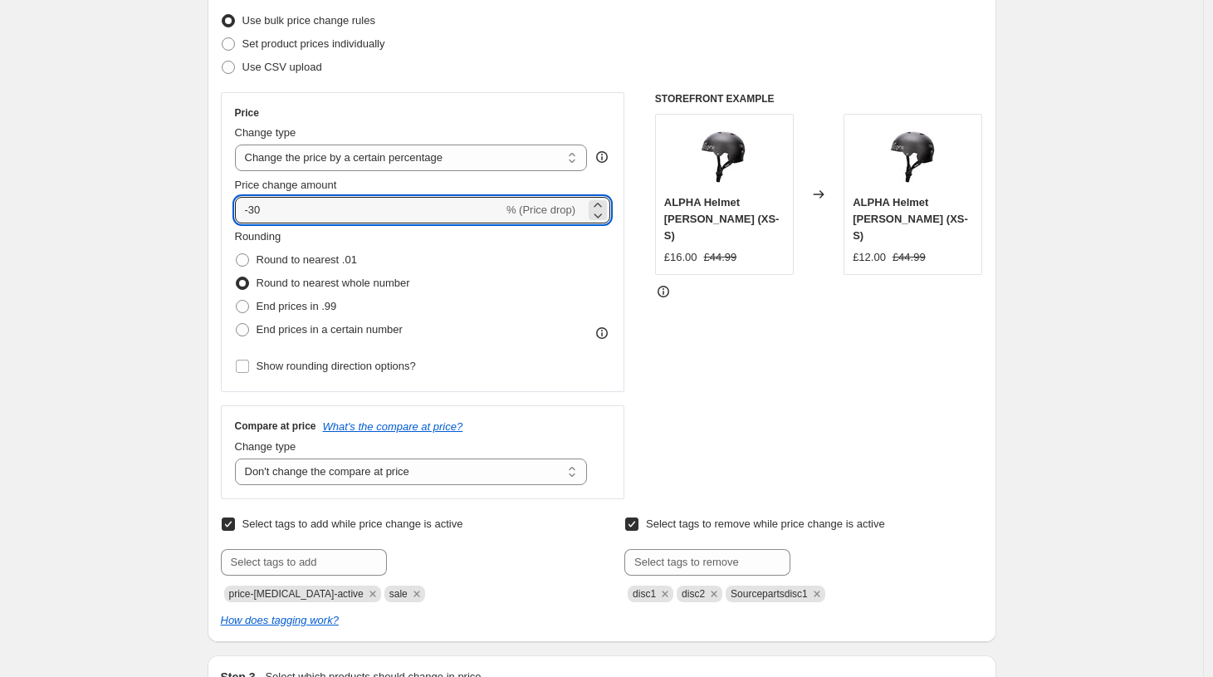
scroll to position [213, 0]
type input "-3"
type input "-25"
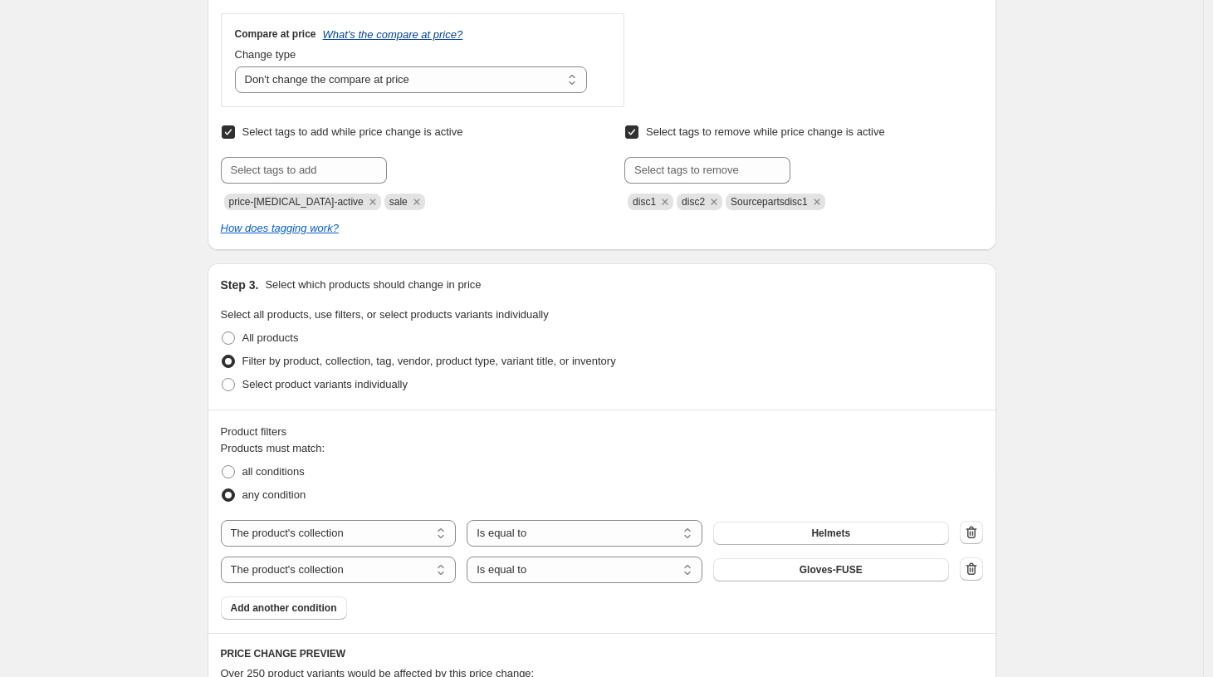
scroll to position [606, 0]
click at [234, 379] on span at bounding box center [228, 383] width 13 height 13
click at [222, 378] on input "Select product variants individually" at bounding box center [222, 377] width 1 height 1
radio input "true"
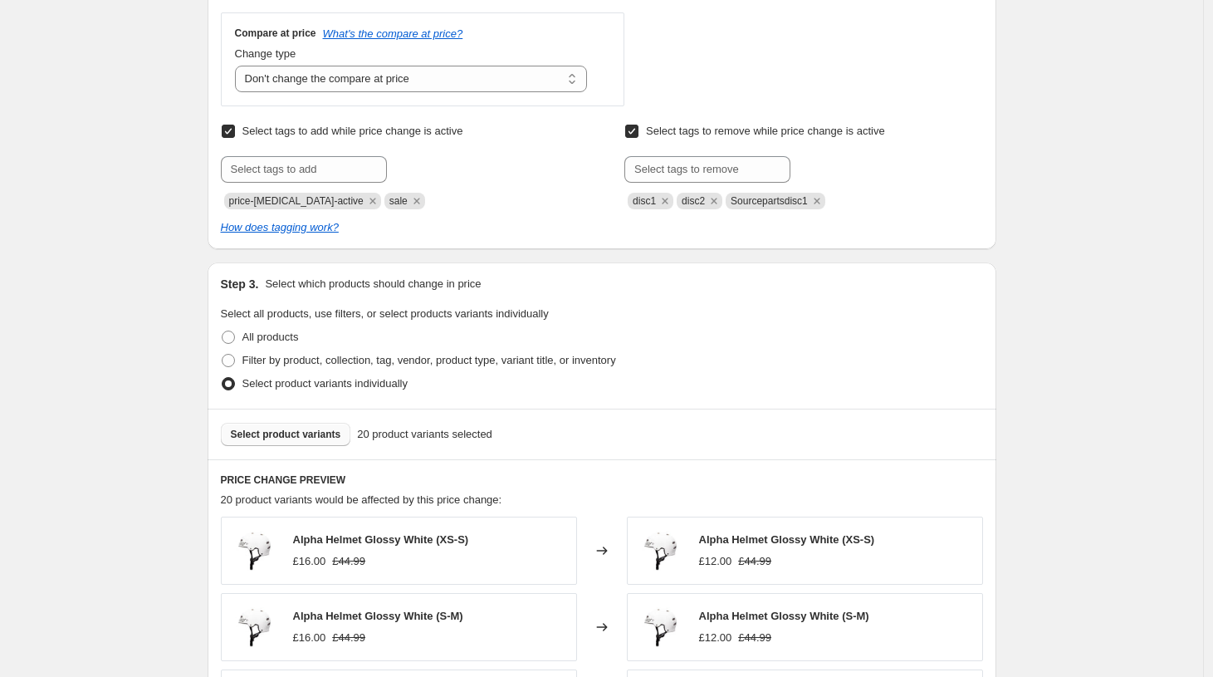
click at [294, 438] on span "Select product variants" at bounding box center [286, 434] width 110 height 13
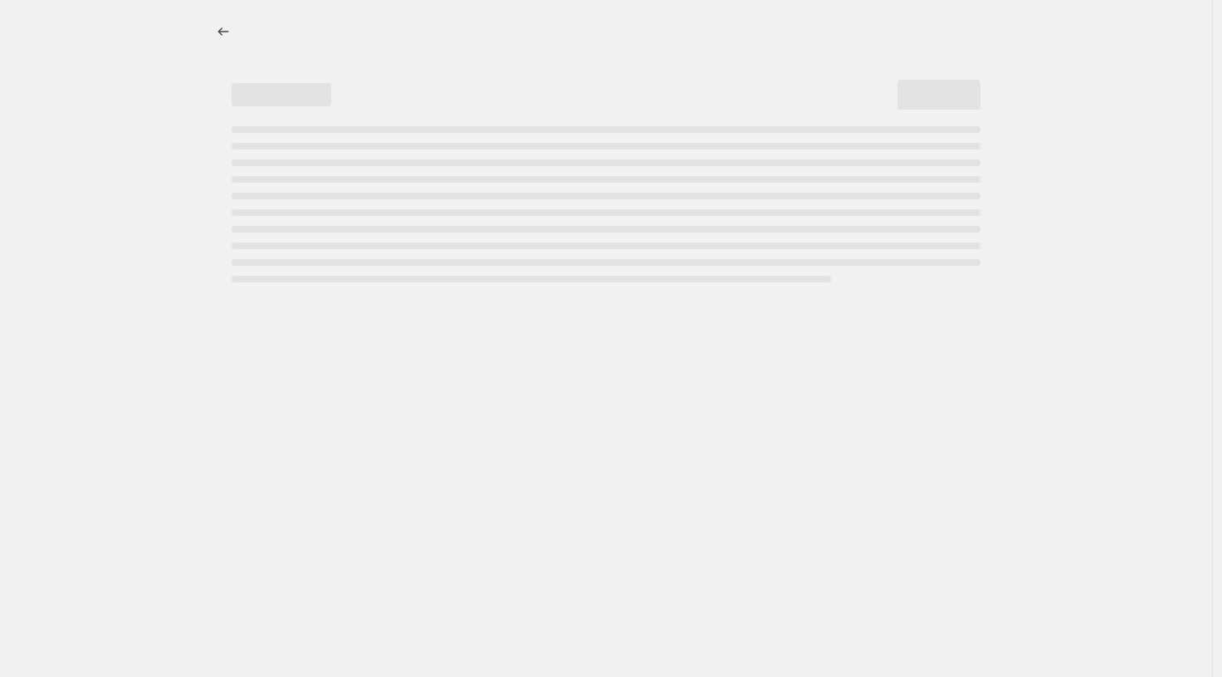
select select "percentage"
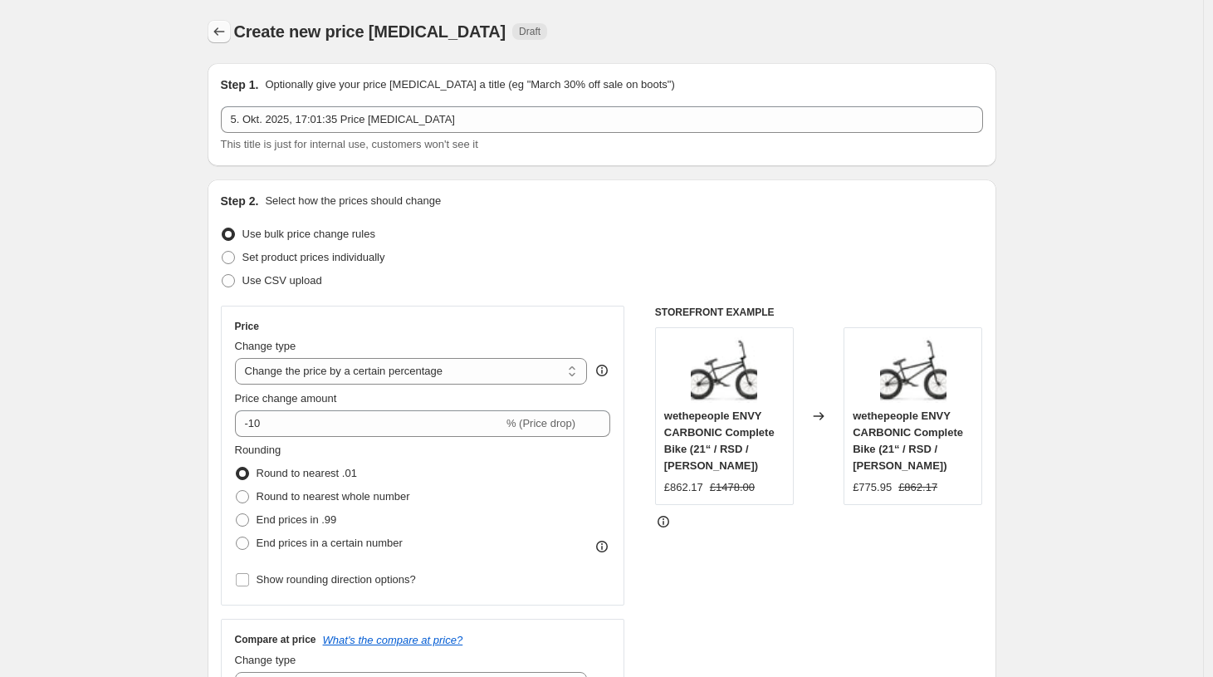
click at [224, 37] on icon "Price change jobs" at bounding box center [219, 31] width 17 height 17
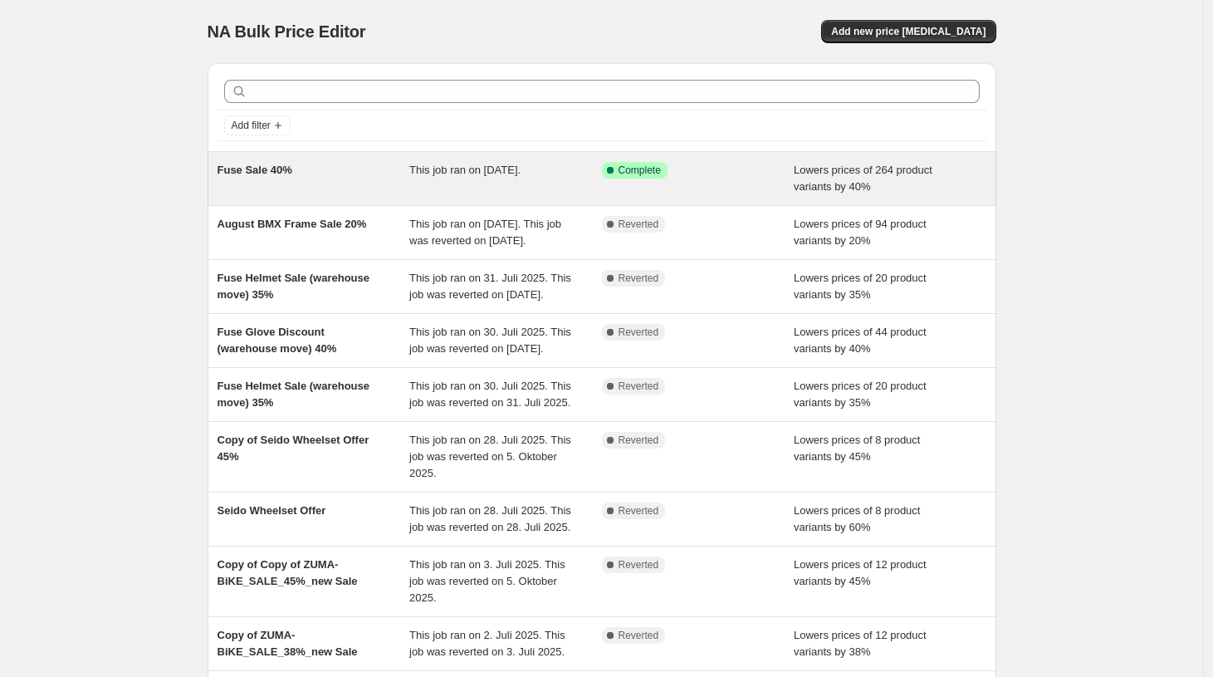
click at [267, 177] on div "Fuse Sale 40%" at bounding box center [314, 178] width 193 height 33
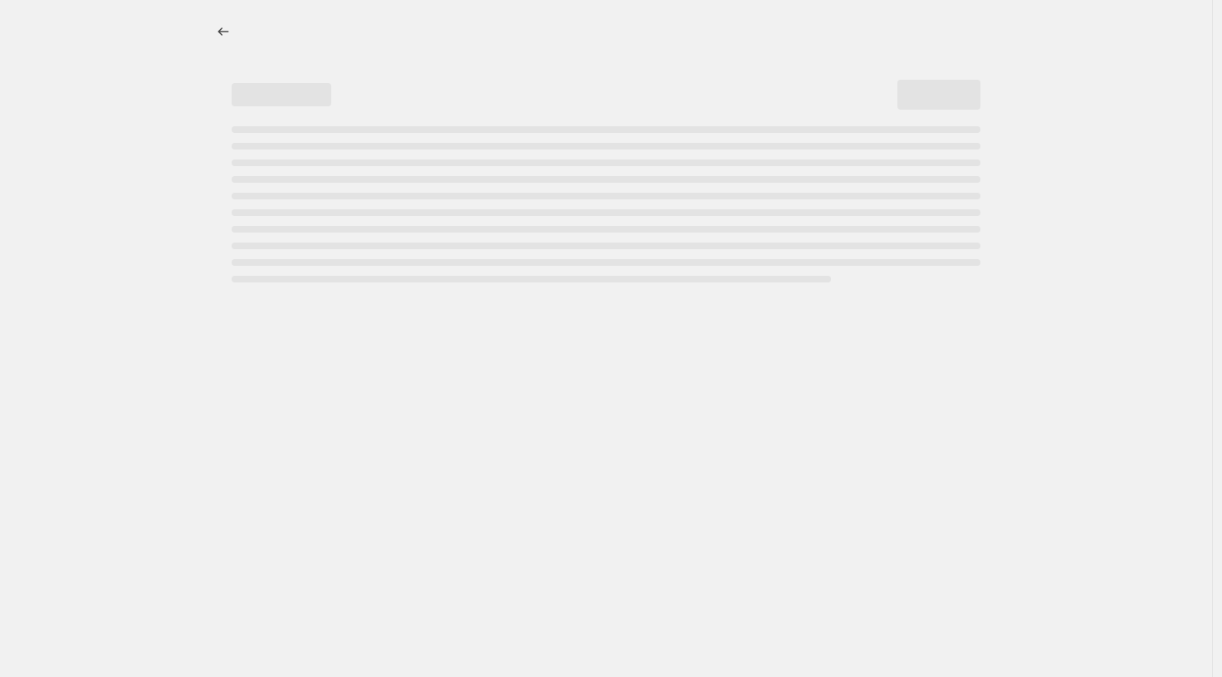
select select "percentage"
select select "no_change"
select select "collection"
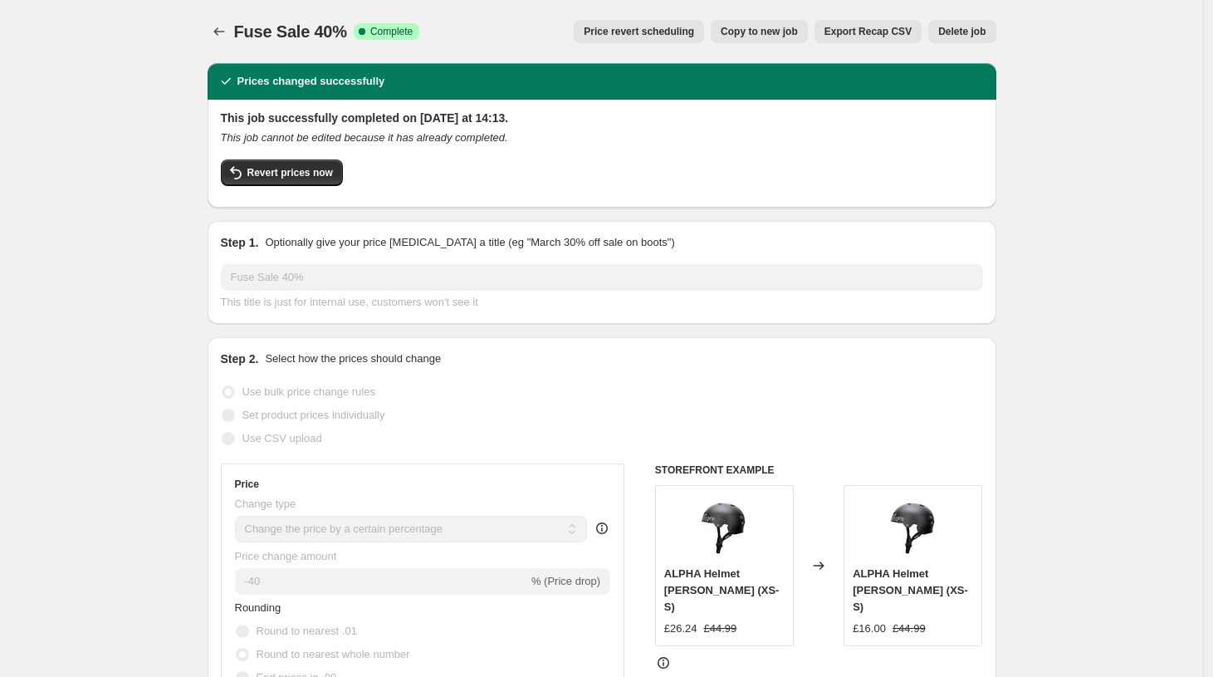
click at [743, 33] on span "Copy to new job" at bounding box center [759, 31] width 77 height 13
select select "percentage"
select select "no_change"
select select "collection"
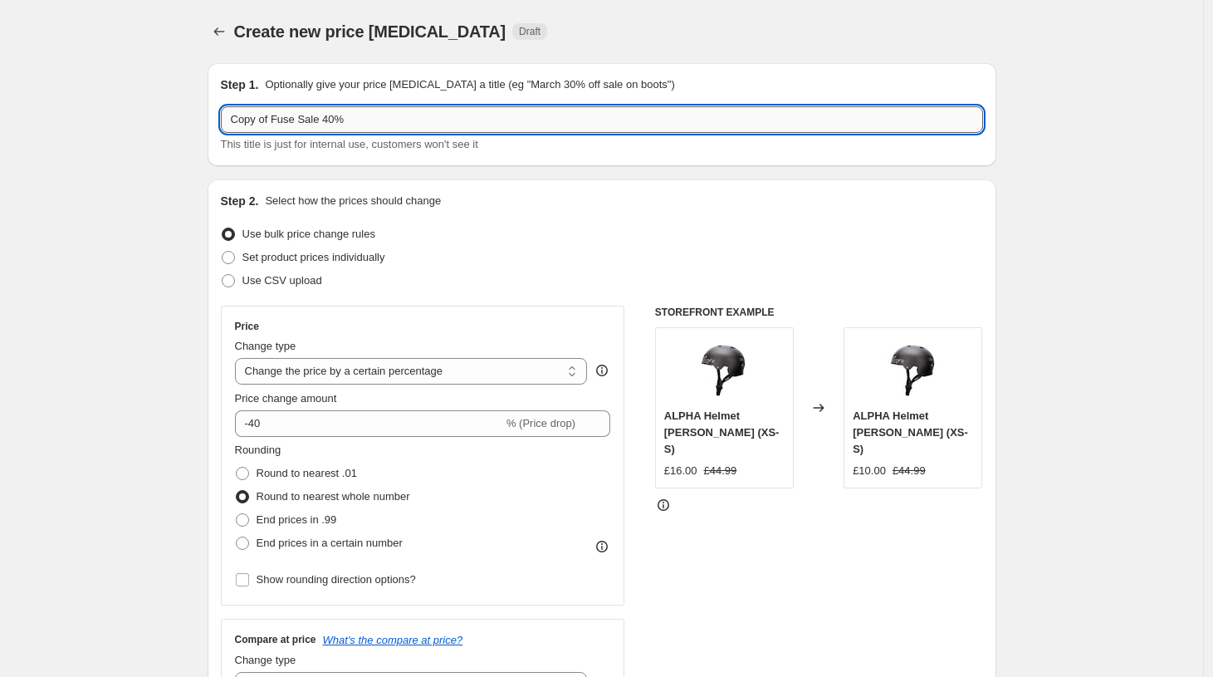
drag, startPoint x: 373, startPoint y: 126, endPoint x: 179, endPoint y: 119, distance: 193.6
click at [221, 119] on input "Copy of Fuse Sale 40%" at bounding box center [602, 119] width 762 height 27
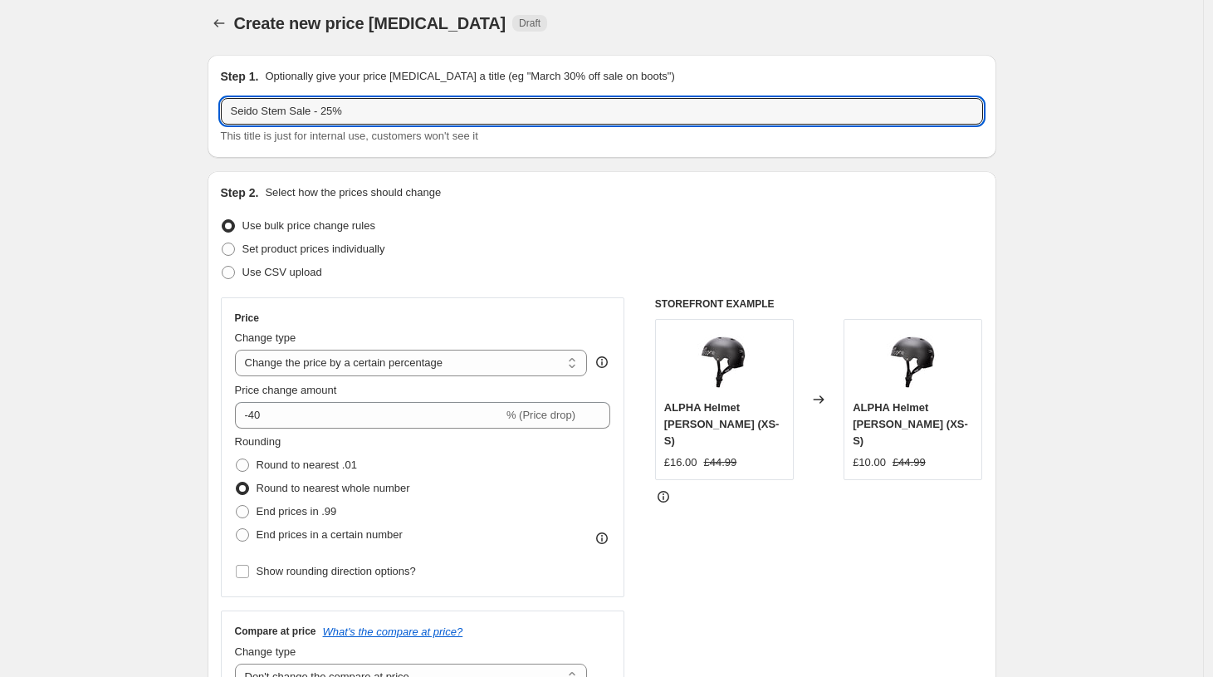
scroll to position [11, 0]
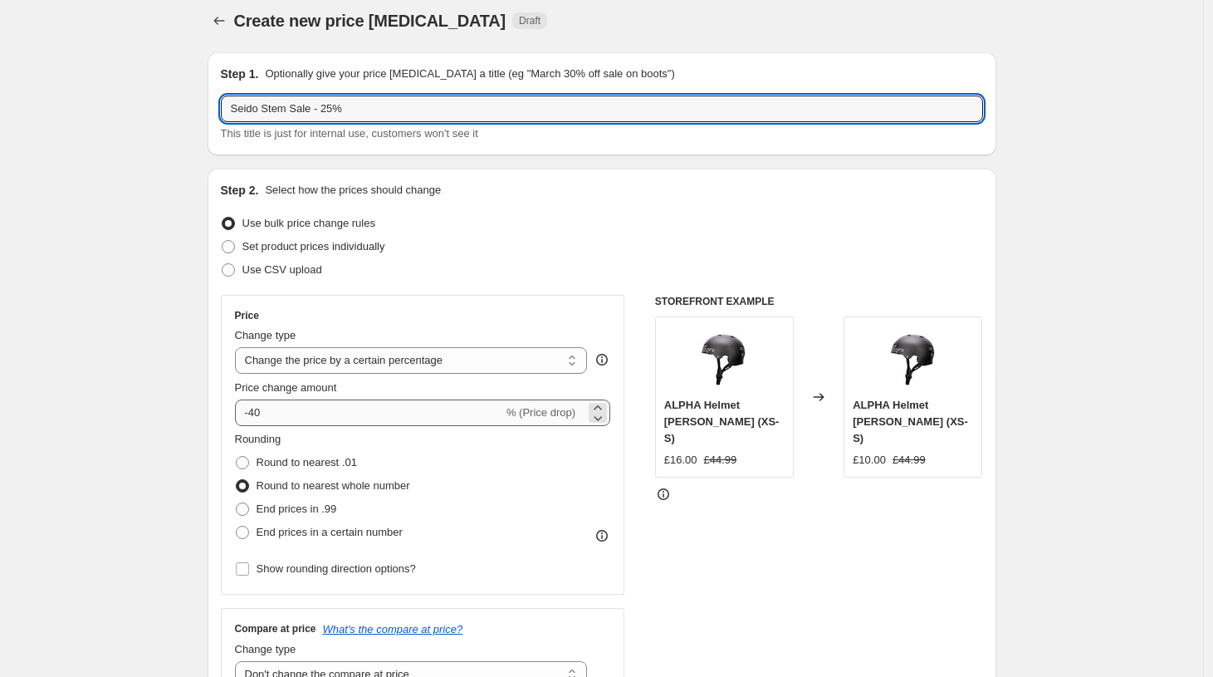
type input "Seido Stem Sale - 25%"
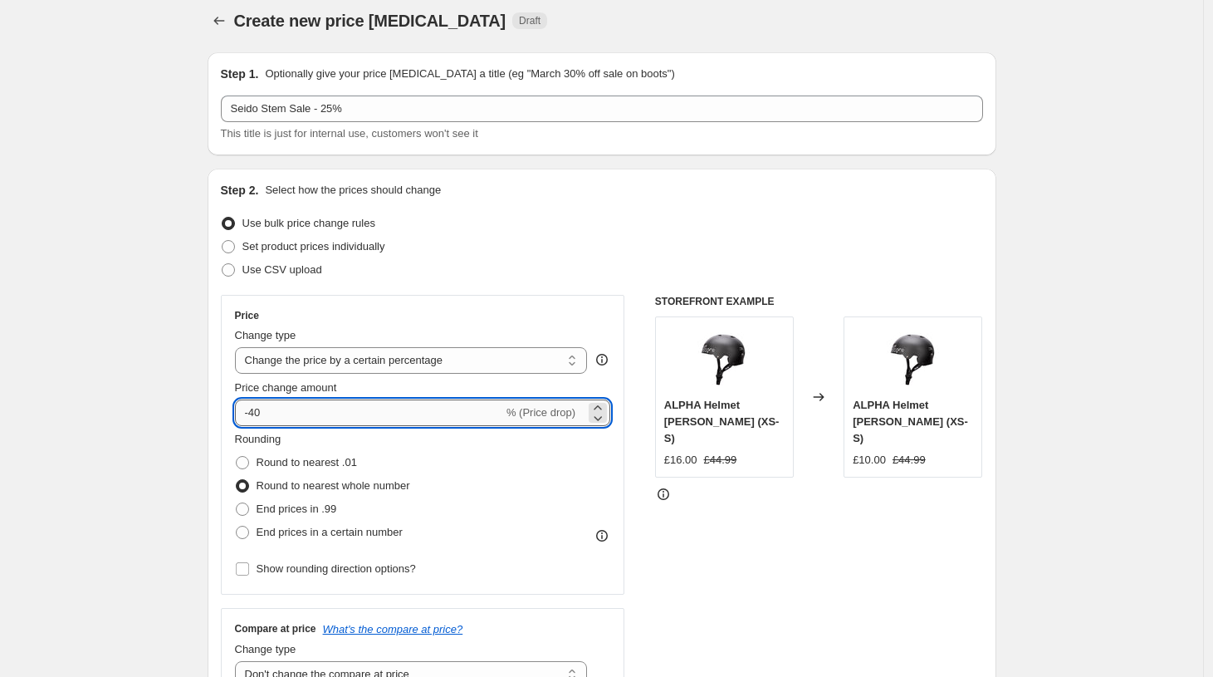
drag, startPoint x: 287, startPoint y: 417, endPoint x: 256, endPoint y: 411, distance: 32.1
click at [256, 411] on input "-40" at bounding box center [369, 412] width 268 height 27
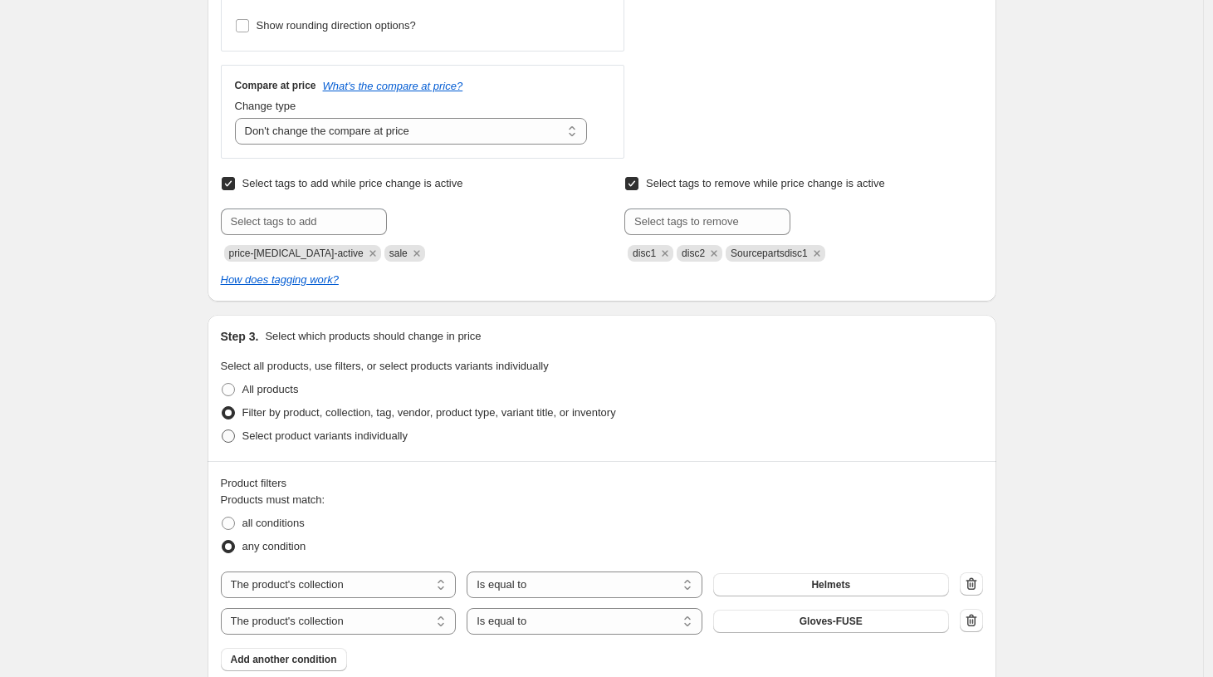
scroll to position [555, 0]
type input "-25"
click at [234, 437] on span at bounding box center [228, 434] width 13 height 13
click at [222, 429] on input "Select product variants individually" at bounding box center [222, 428] width 1 height 1
radio input "true"
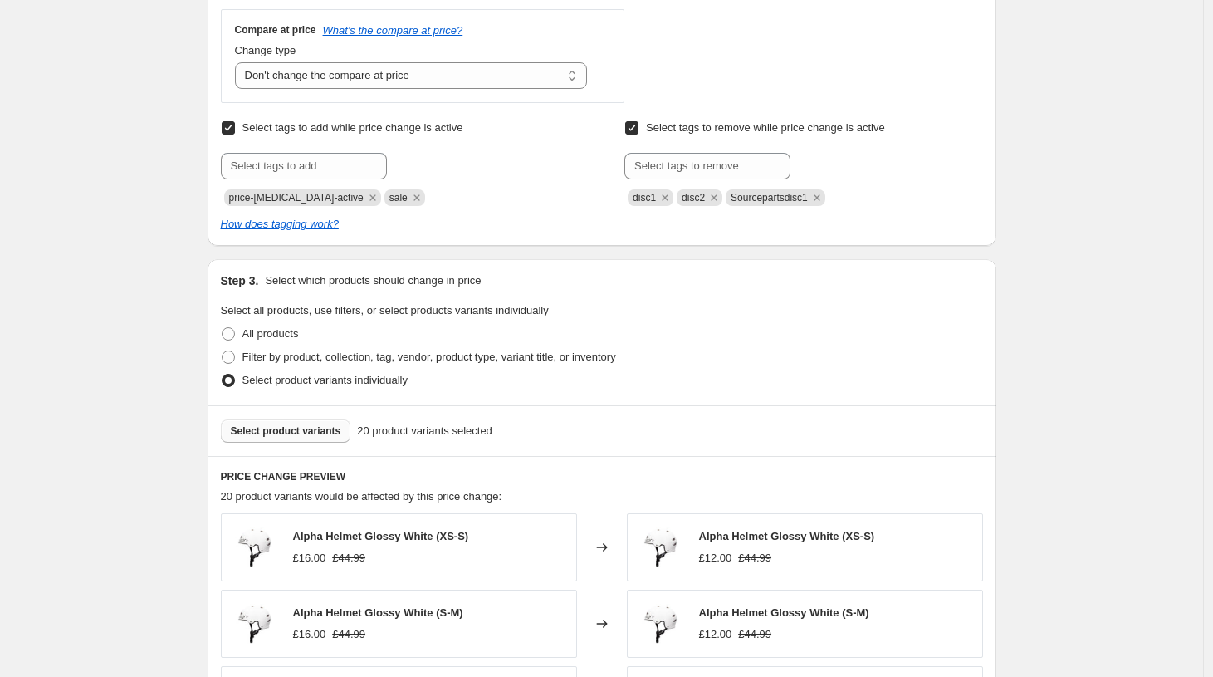
scroll to position [644, 0]
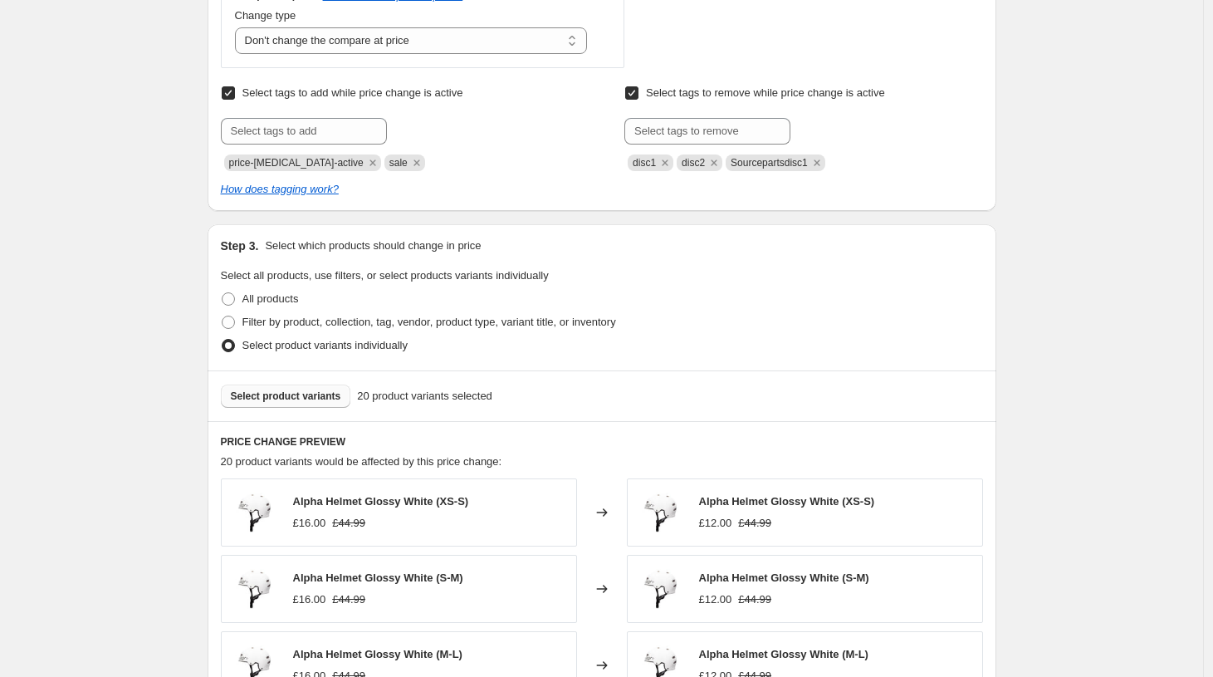
click at [273, 395] on span "Select product variants" at bounding box center [286, 395] width 110 height 13
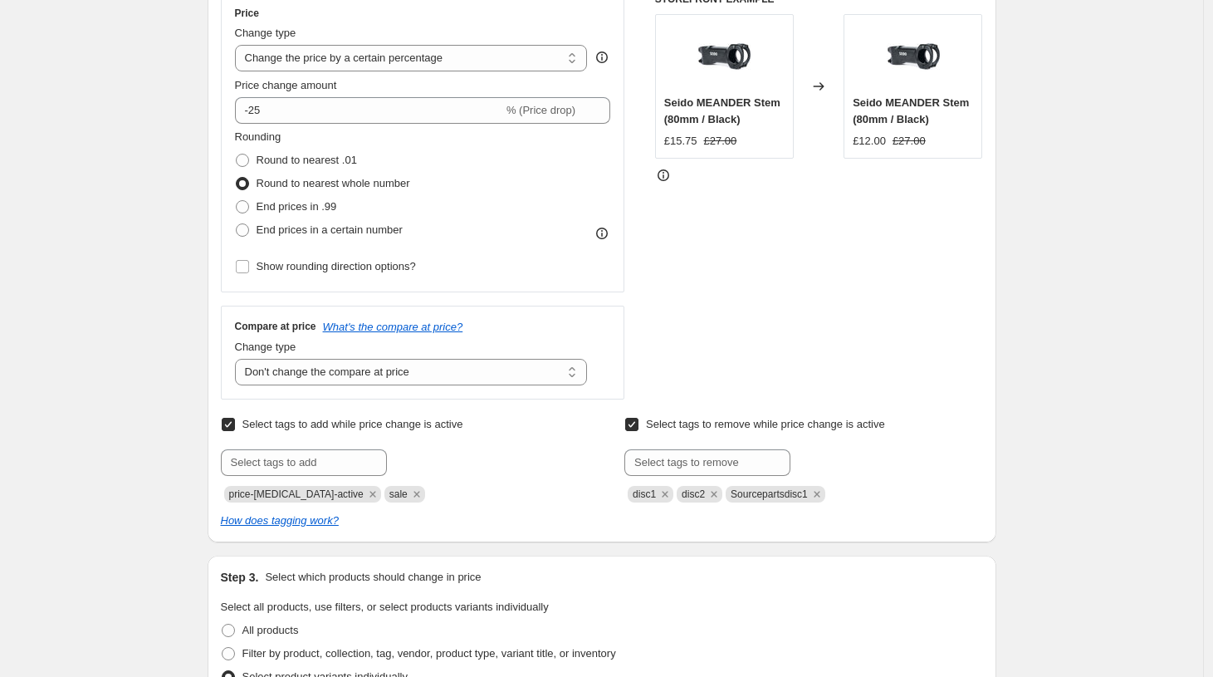
scroll to position [310, 0]
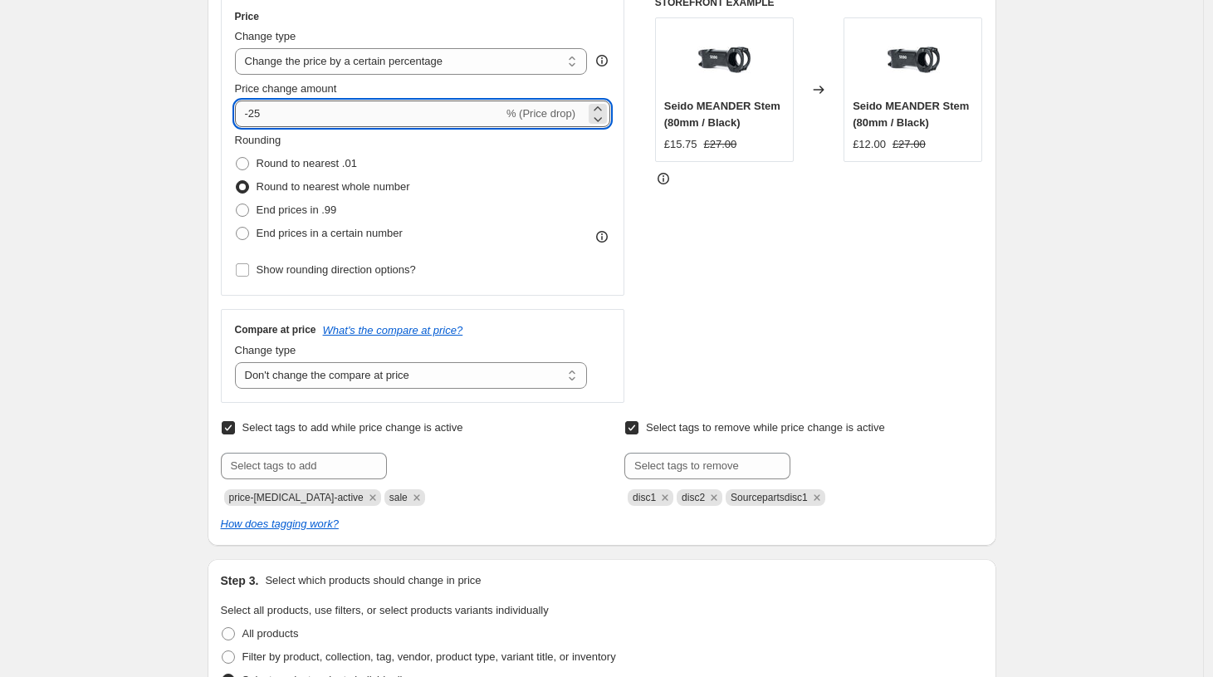
drag, startPoint x: 293, startPoint y: 114, endPoint x: 262, endPoint y: 114, distance: 30.7
click at [262, 114] on input "-25" at bounding box center [369, 113] width 268 height 27
type input "-25"
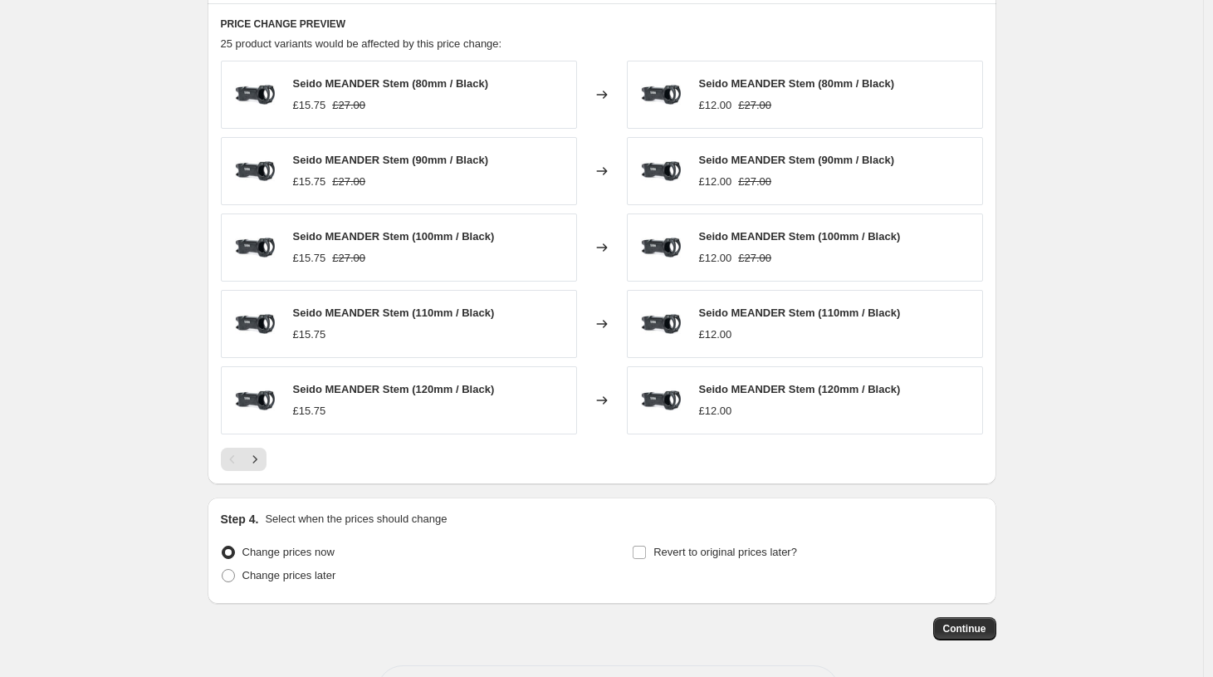
scroll to position [1127, 0]
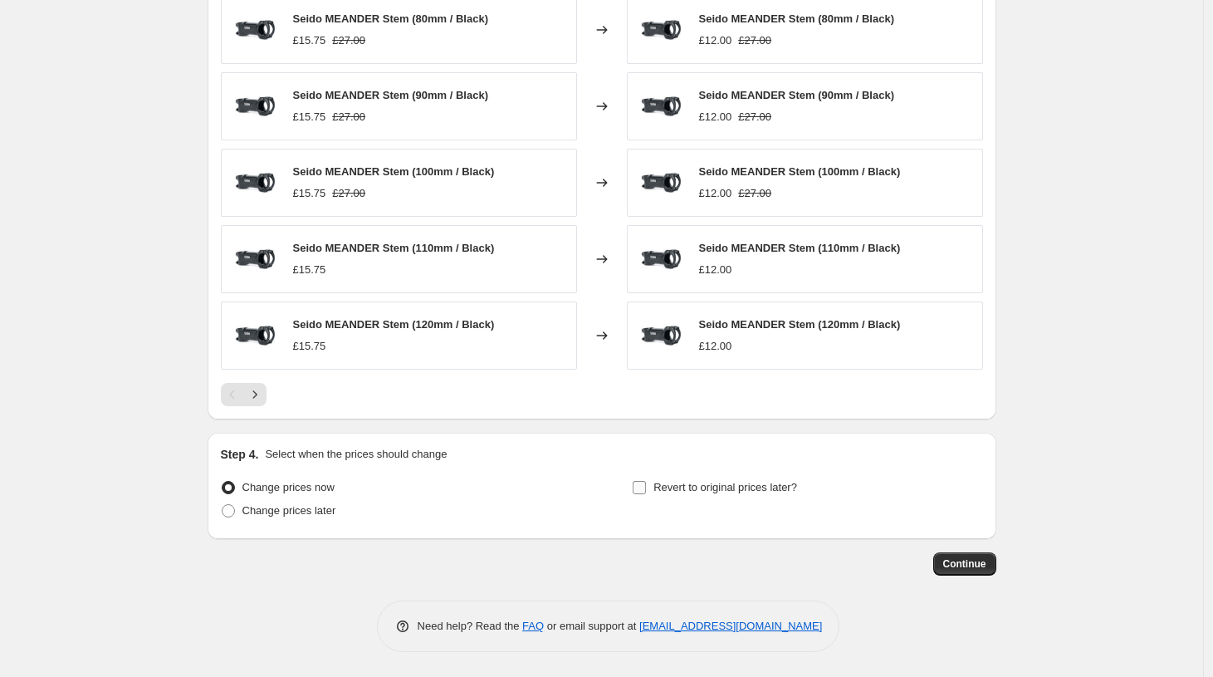
click at [644, 486] on input "Revert to original prices later?" at bounding box center [639, 487] width 13 height 13
checkbox input "true"
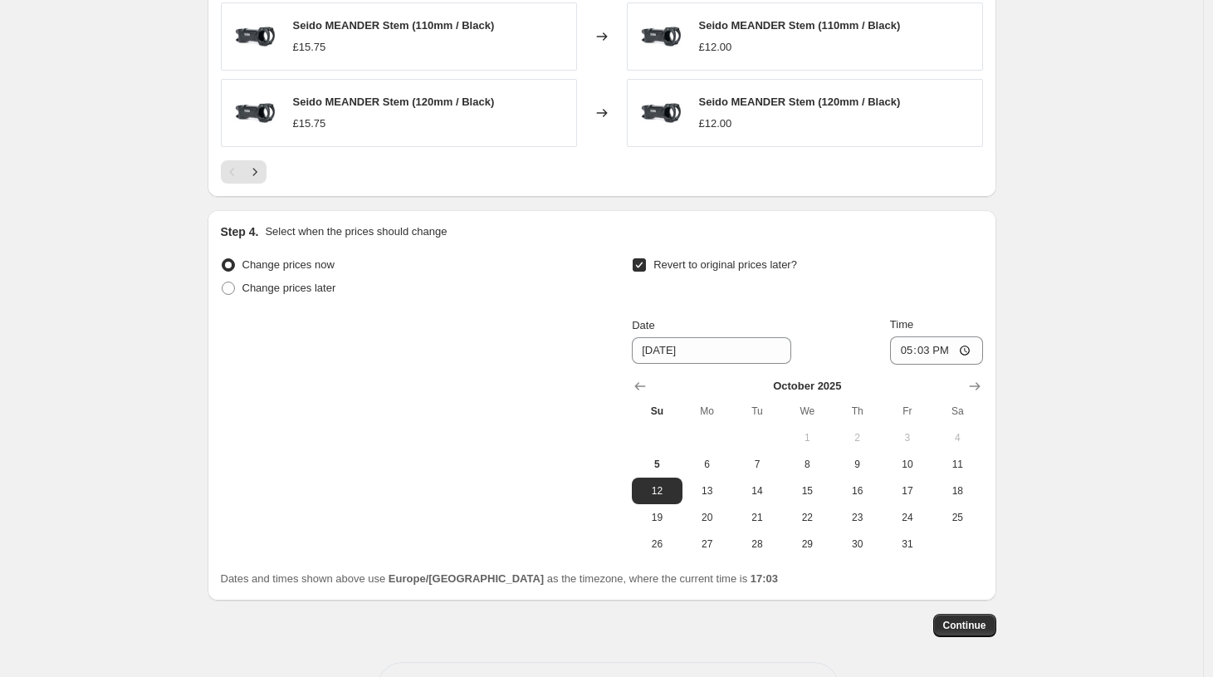
scroll to position [1409, 0]
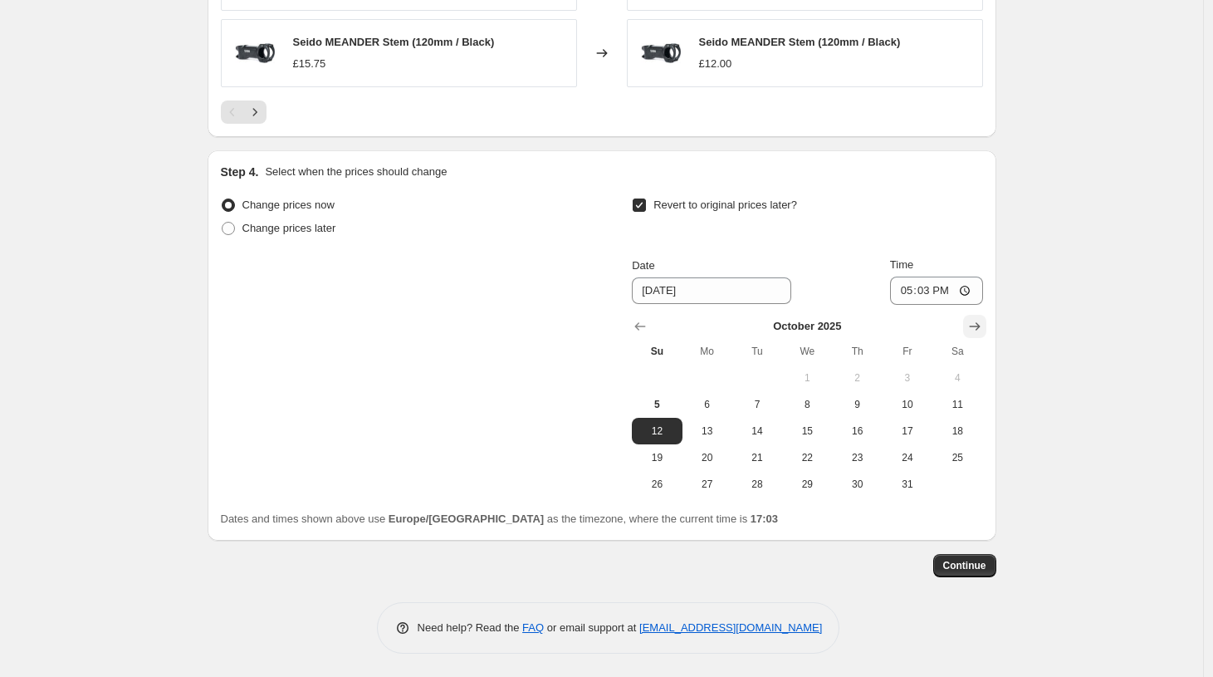
click at [980, 326] on icon "Show next month, November 2025" at bounding box center [974, 326] width 11 height 8
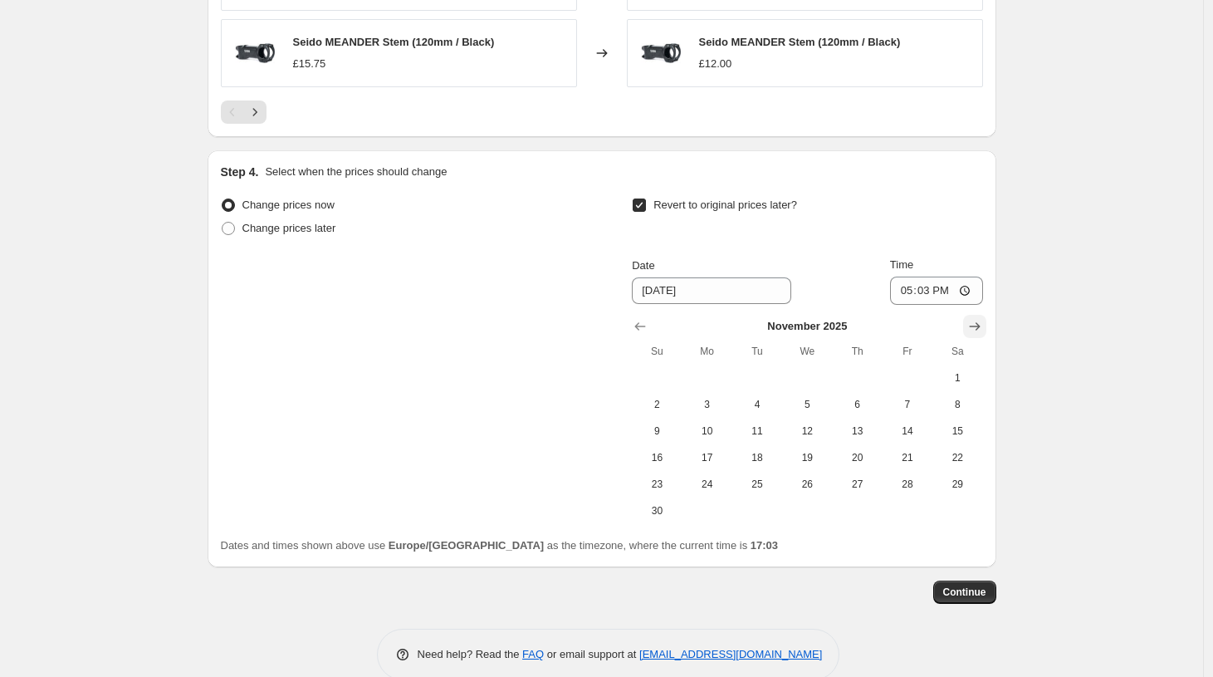
click at [978, 326] on icon "Show next month, December 2025" at bounding box center [974, 326] width 17 height 17
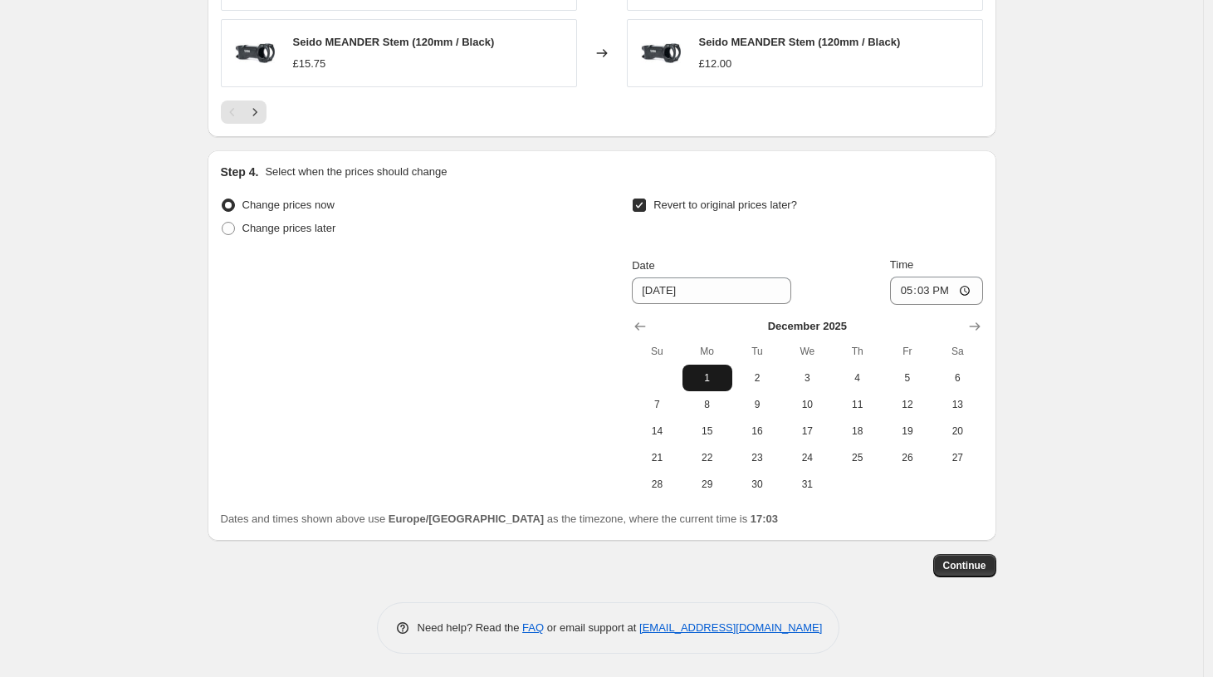
click at [714, 373] on span "1" at bounding box center [707, 377] width 37 height 13
drag, startPoint x: 960, startPoint y: 562, endPoint x: 586, endPoint y: 440, distance: 393.0
click at [642, 325] on icon "Show previous month, November 2025" at bounding box center [640, 326] width 11 height 8
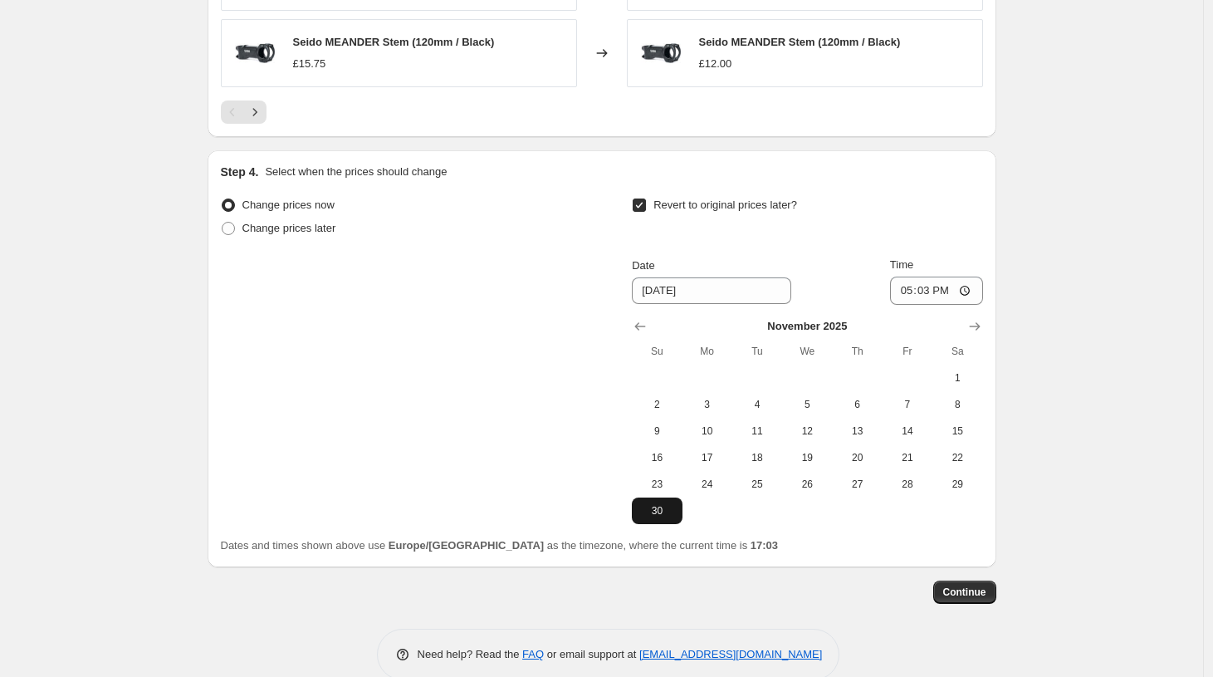
click at [658, 499] on button "30" at bounding box center [657, 510] width 50 height 27
type input "[DATE]"
click at [971, 596] on span "Continue" at bounding box center [964, 591] width 43 height 13
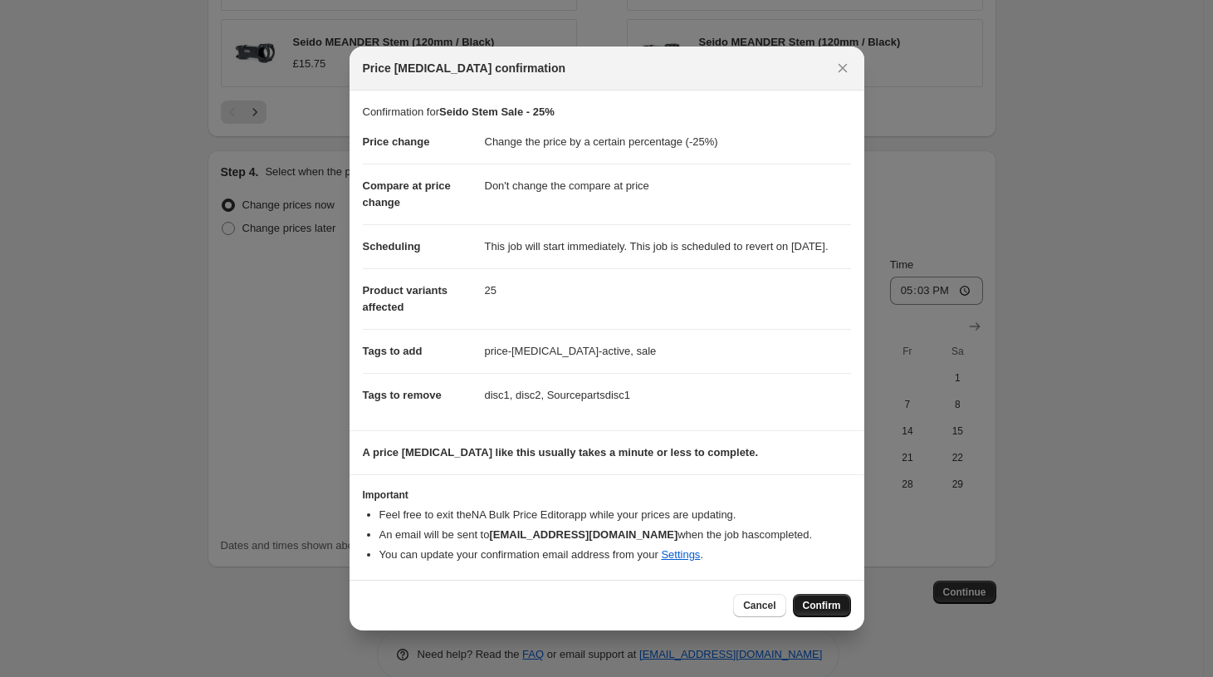
click at [833, 612] on span "Confirm" at bounding box center [822, 605] width 38 height 13
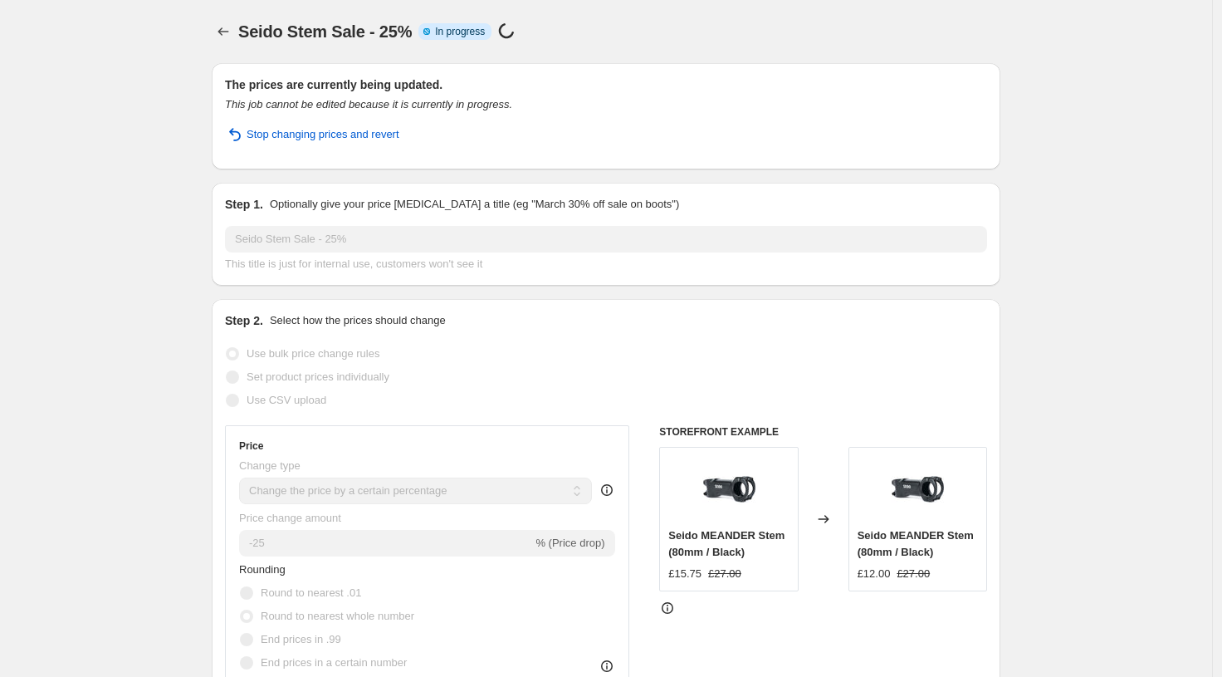
select select "percentage"
select select "no_change"
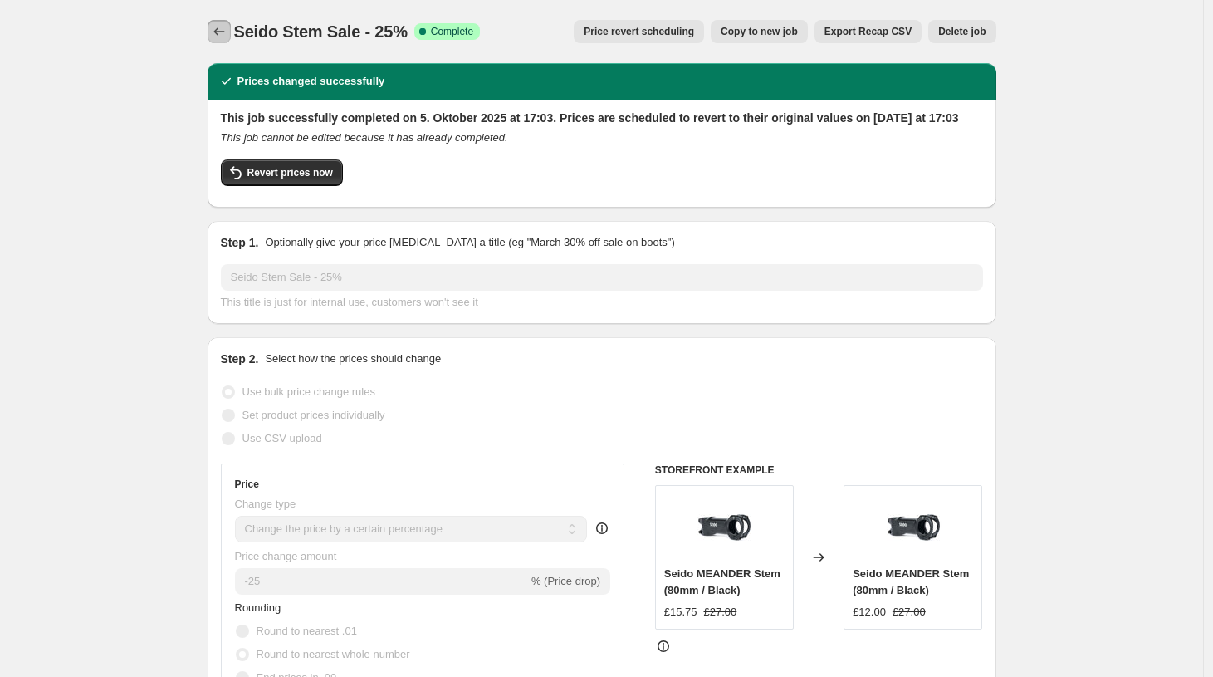
click at [225, 28] on icon "Price change jobs" at bounding box center [219, 31] width 17 height 17
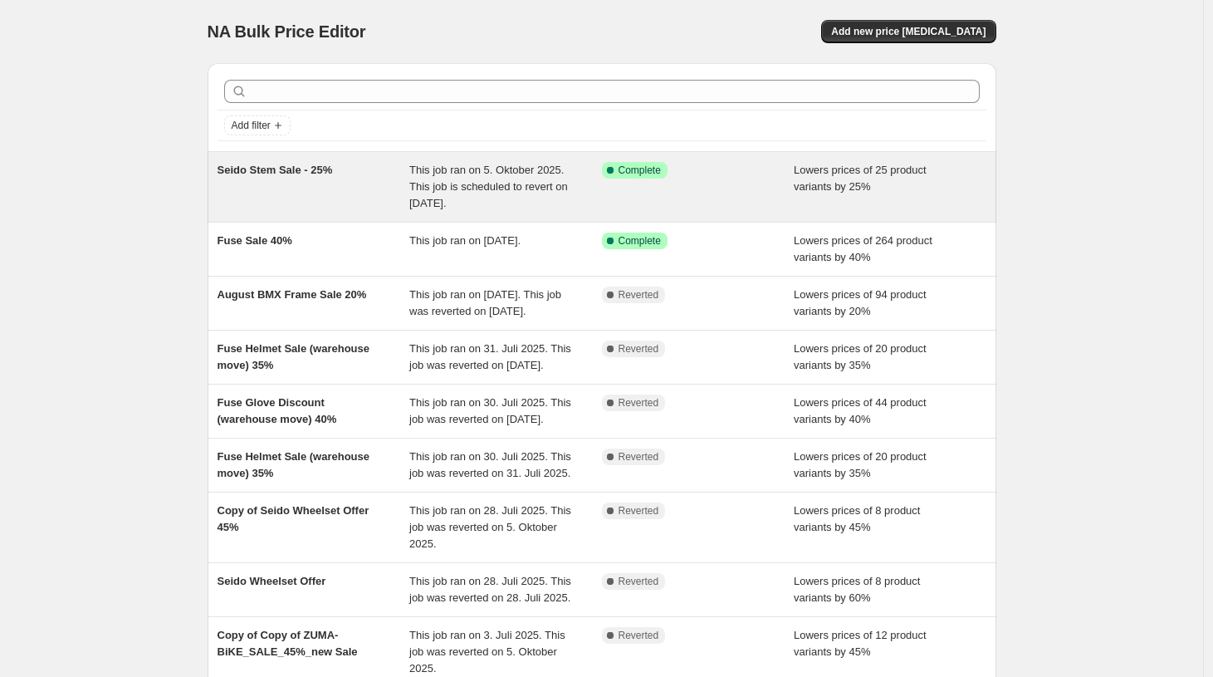
click at [279, 190] on div "Seido Stem Sale - 25%" at bounding box center [314, 187] width 193 height 50
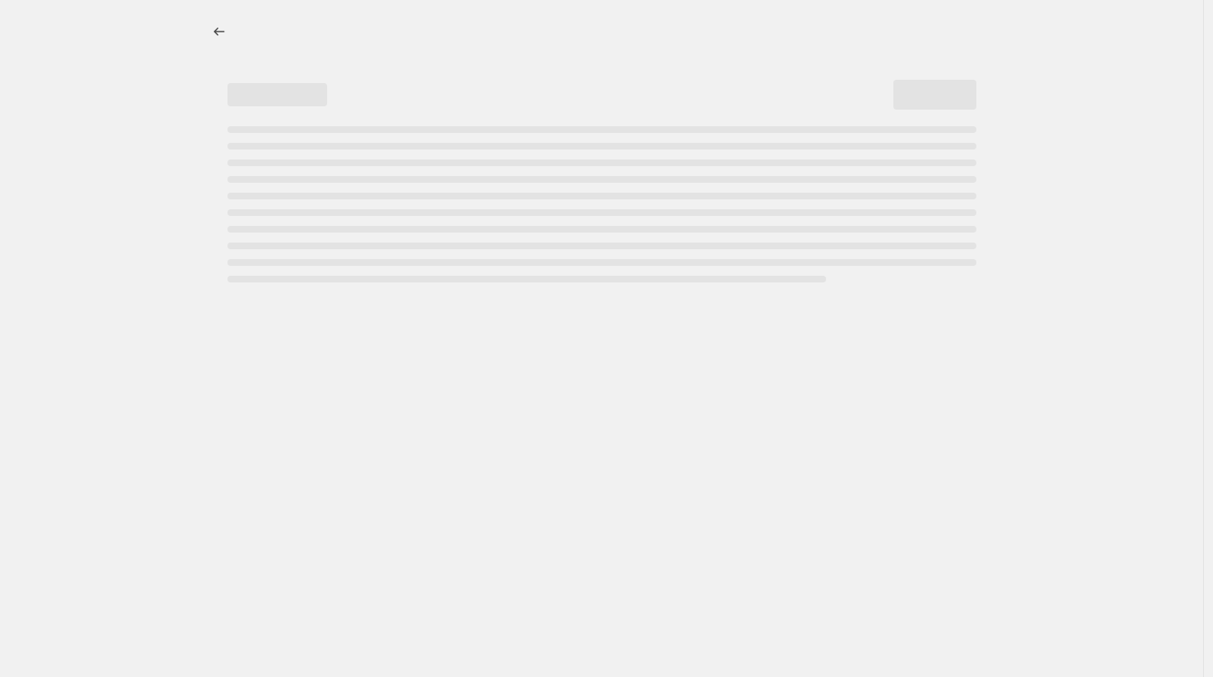
select select "percentage"
select select "no_change"
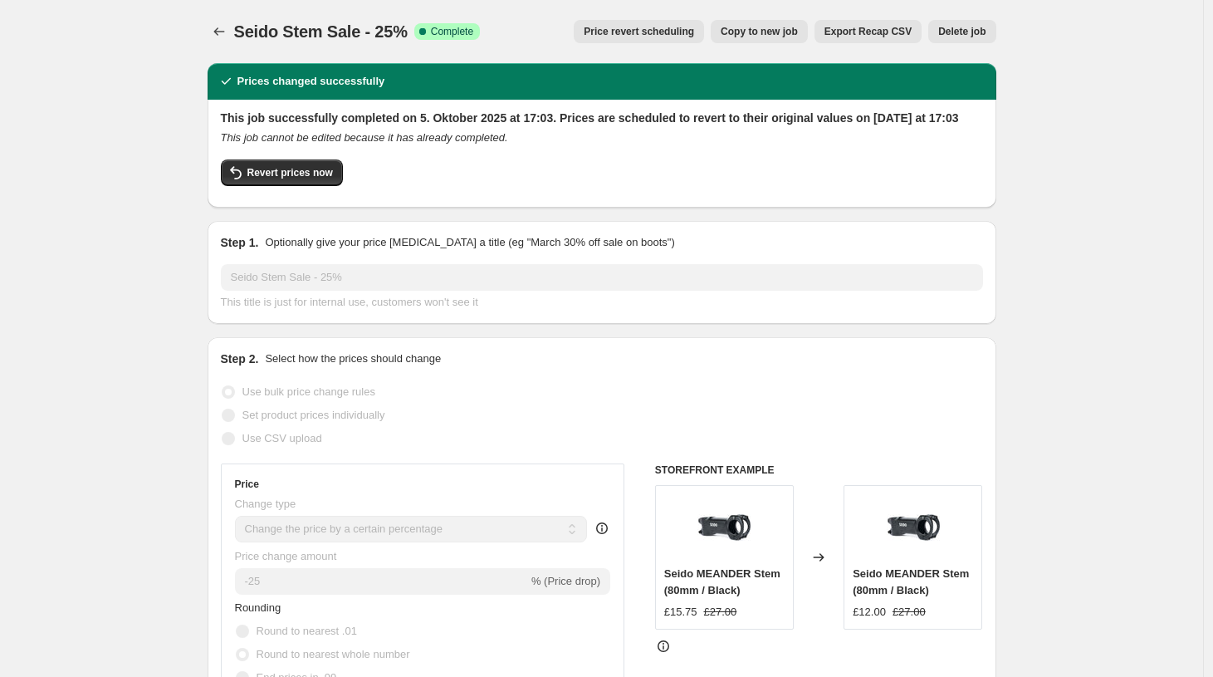
click at [733, 26] on span "Copy to new job" at bounding box center [759, 31] width 77 height 13
select select "percentage"
select select "no_change"
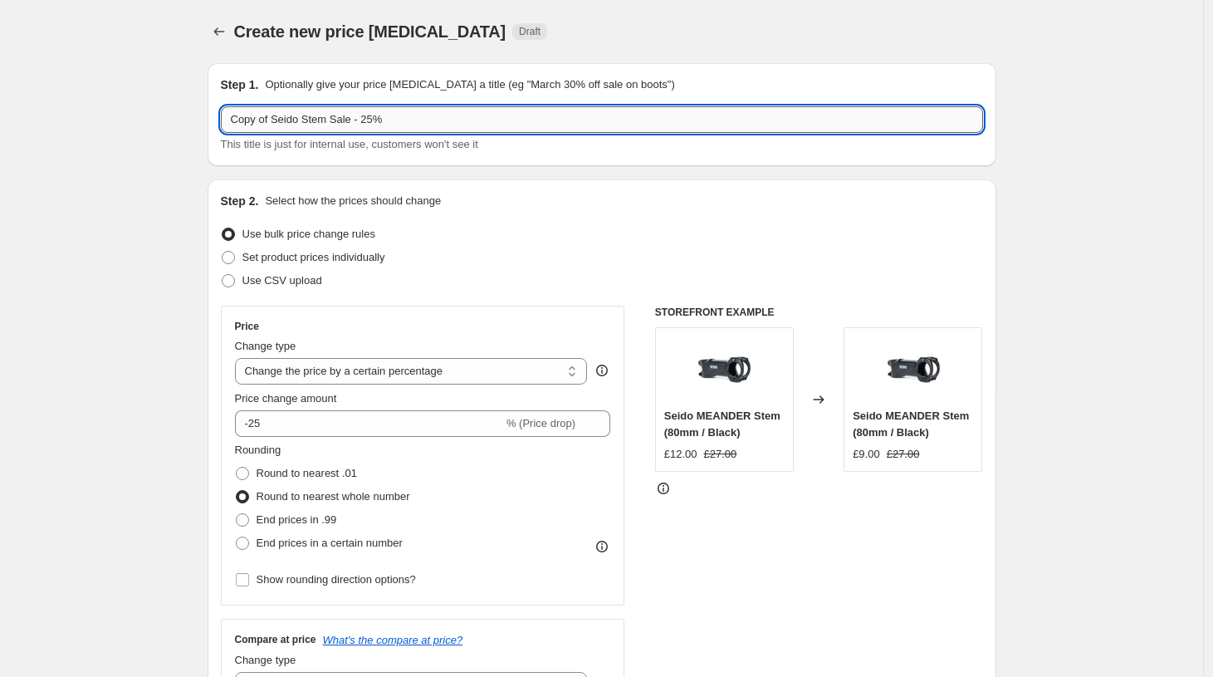
drag, startPoint x: 359, startPoint y: 122, endPoint x: 311, endPoint y: 122, distance: 47.3
click at [311, 122] on input "Copy of Seido Stem Sale - 25%" at bounding box center [602, 119] width 762 height 27
drag, startPoint x: 278, startPoint y: 120, endPoint x: 142, endPoint y: 120, distance: 136.2
click at [221, 120] on input "Copy of Seido Stem Sale - 25%" at bounding box center [602, 119] width 762 height 27
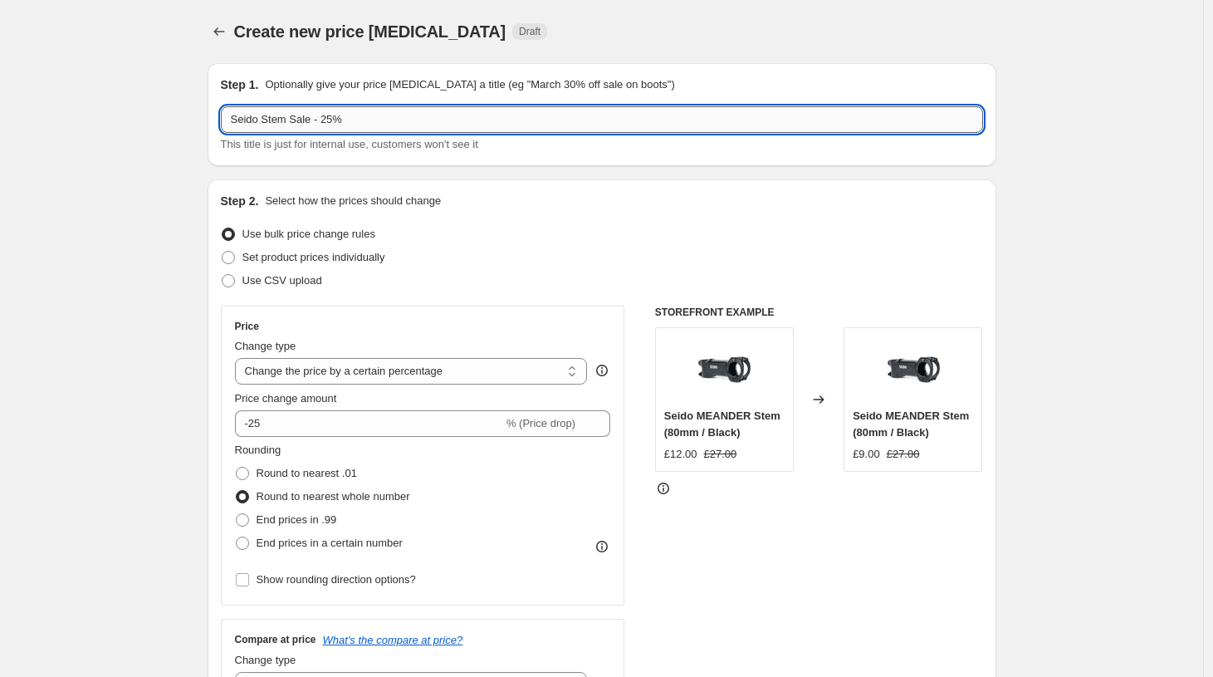
drag, startPoint x: 317, startPoint y: 119, endPoint x: 266, endPoint y: 121, distance: 50.7
click at [266, 122] on input "Seido Stem Sale - 25%" at bounding box center [602, 119] width 762 height 27
drag, startPoint x: 354, startPoint y: 122, endPoint x: 345, endPoint y: 123, distance: 10.0
click at [344, 123] on input "Seido Cargo Cage - 25%" at bounding box center [602, 119] width 762 height 27
click at [389, 114] on input "Seido Cargo Cage - 40%%" at bounding box center [602, 119] width 762 height 27
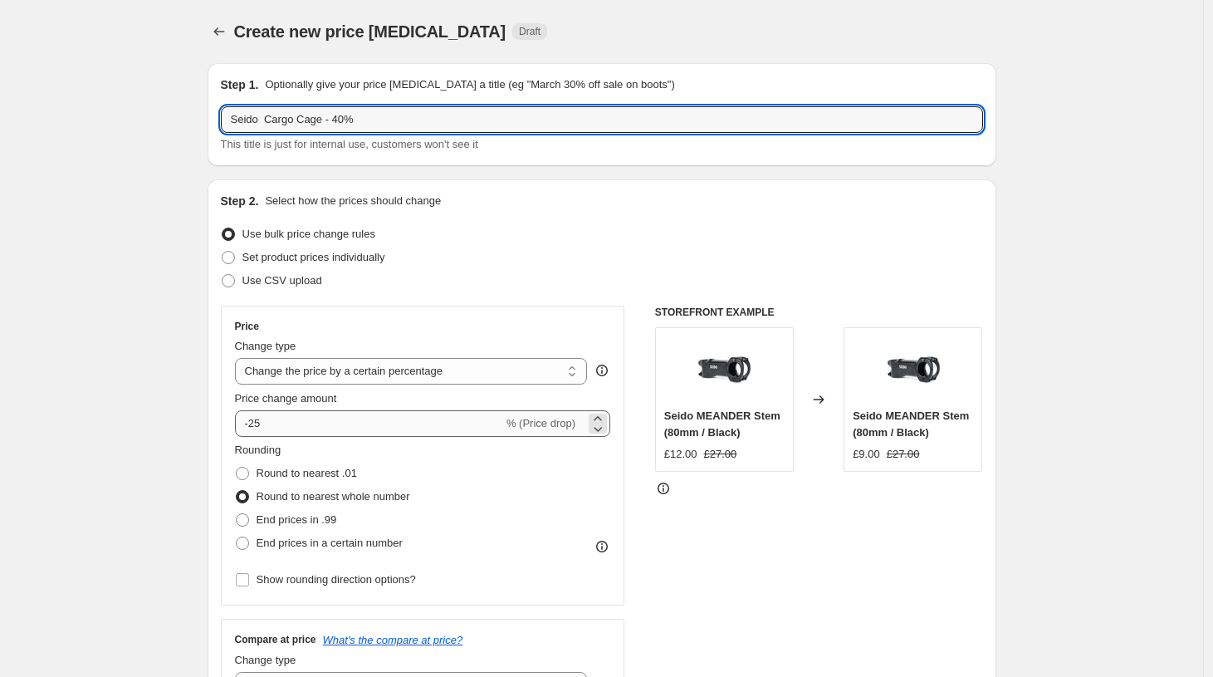
type input "Seido Cargo Cage - 40%"
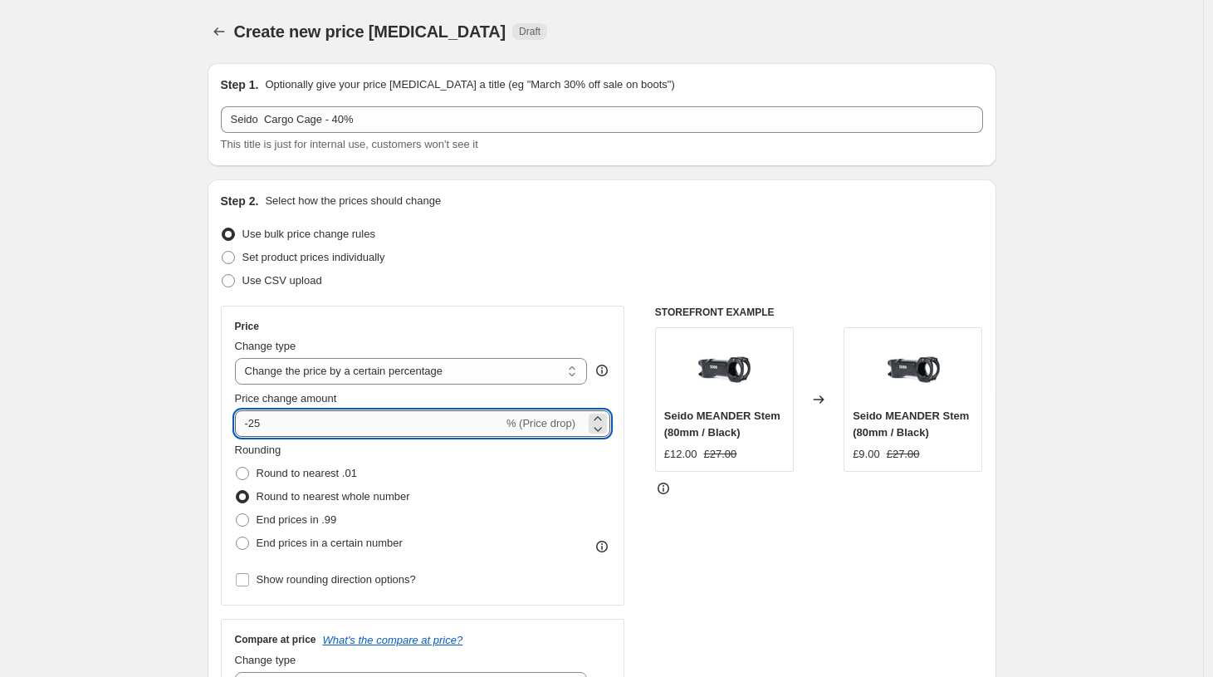
drag, startPoint x: 306, startPoint y: 425, endPoint x: 255, endPoint y: 427, distance: 50.7
click at [255, 427] on input "-25" at bounding box center [369, 423] width 268 height 27
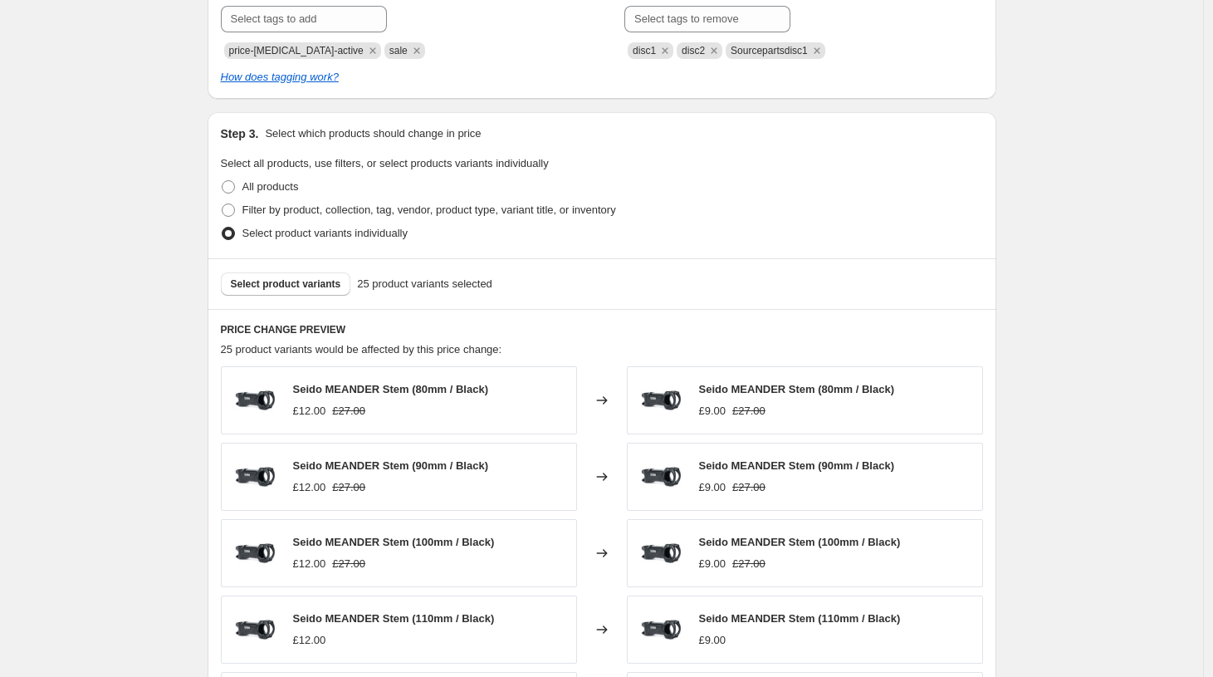
scroll to position [760, 0]
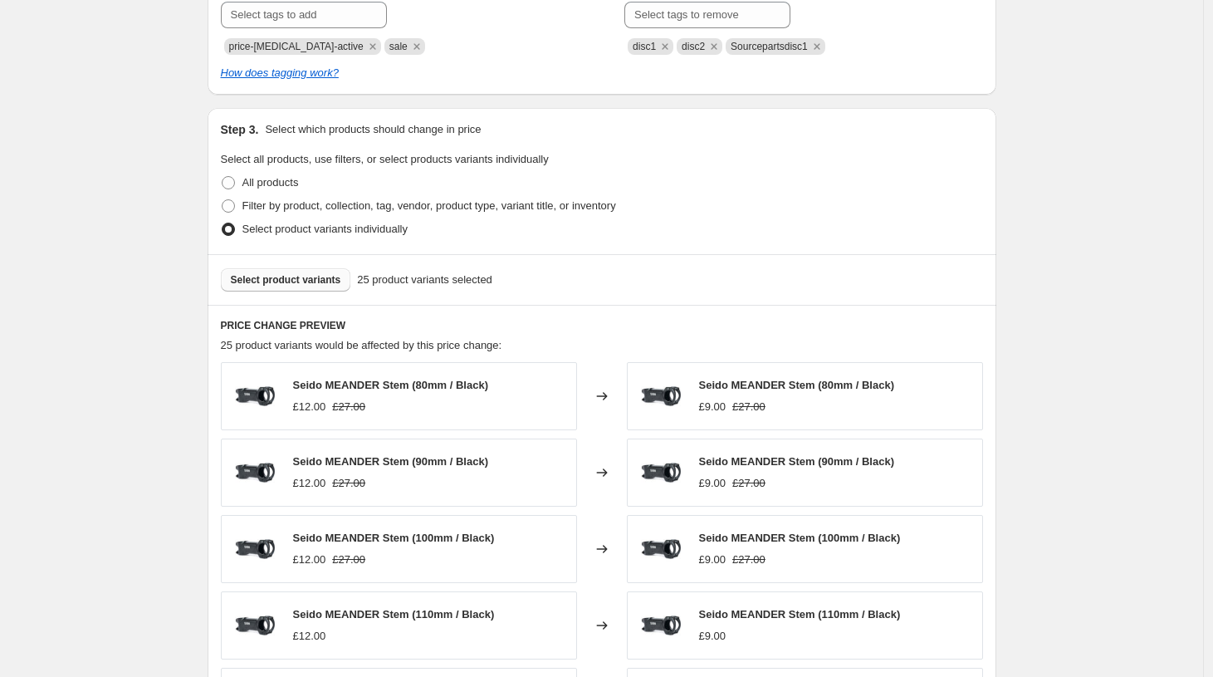
type input "-40"
click at [285, 276] on span "Select product variants" at bounding box center [286, 279] width 110 height 13
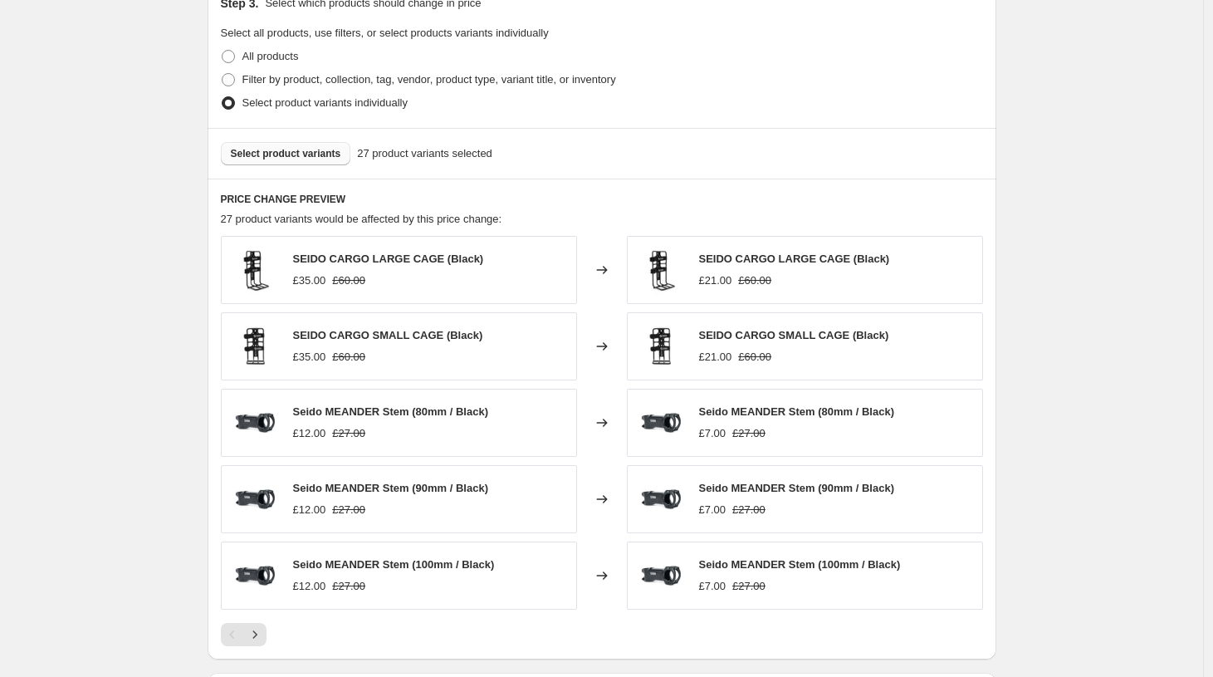
scroll to position [768, 0]
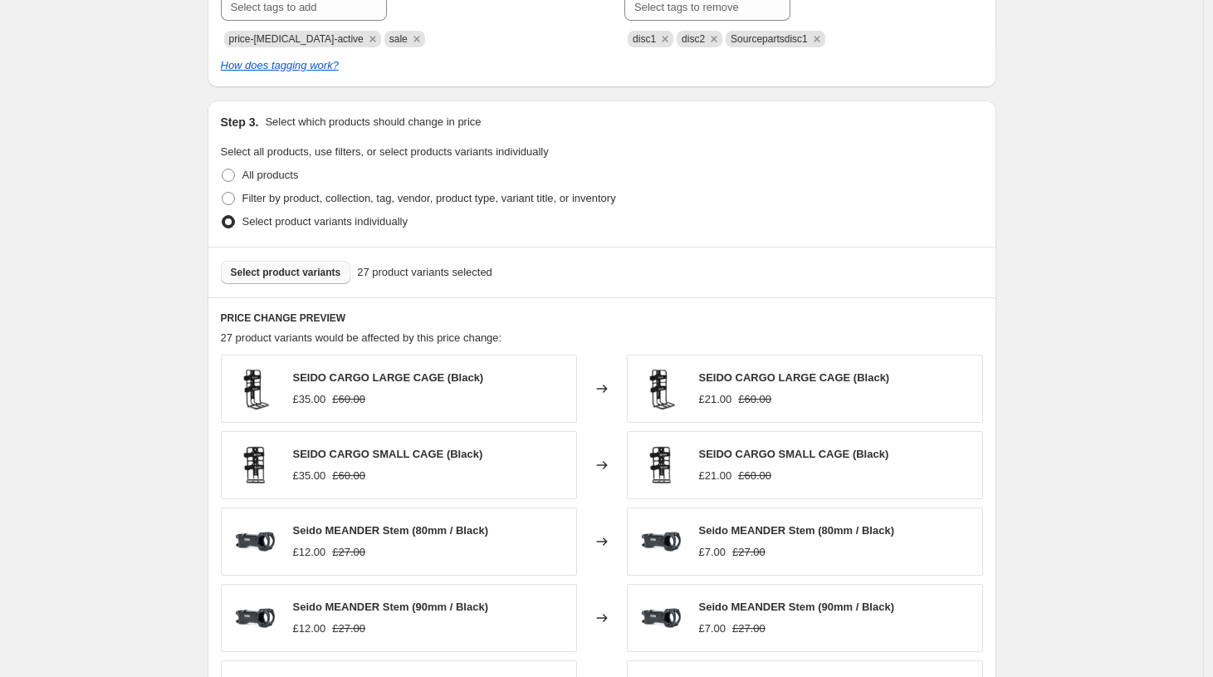
click at [299, 269] on span "Select product variants" at bounding box center [286, 272] width 110 height 13
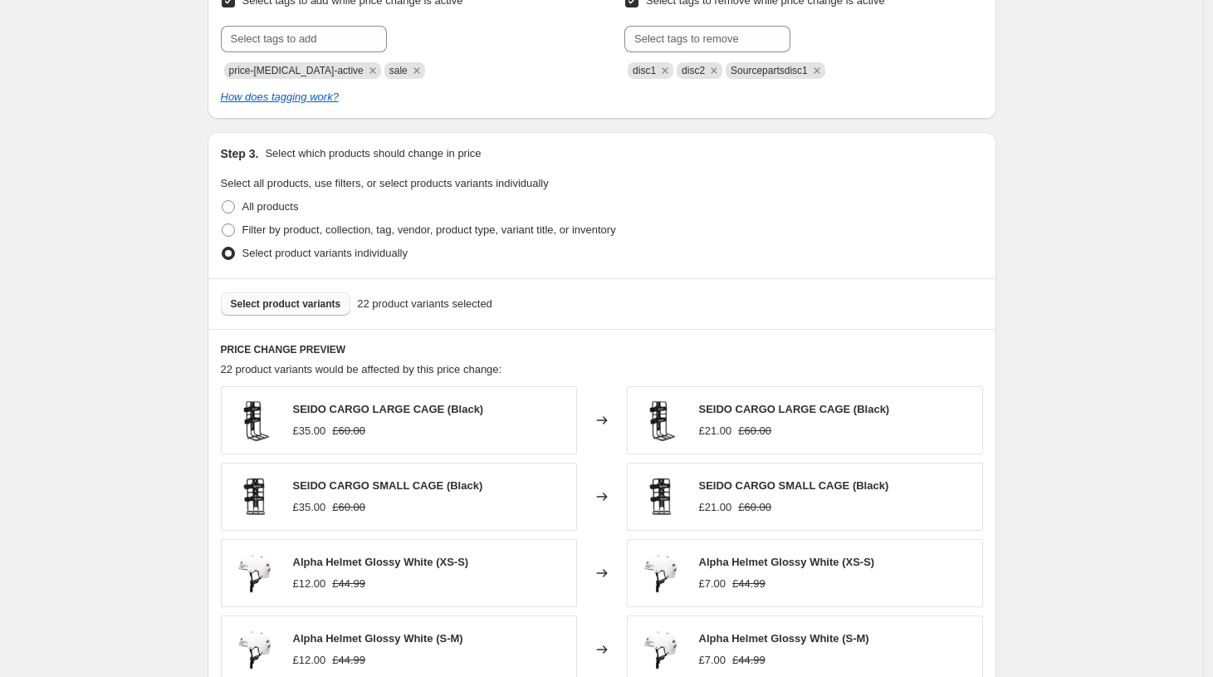
scroll to position [550, 0]
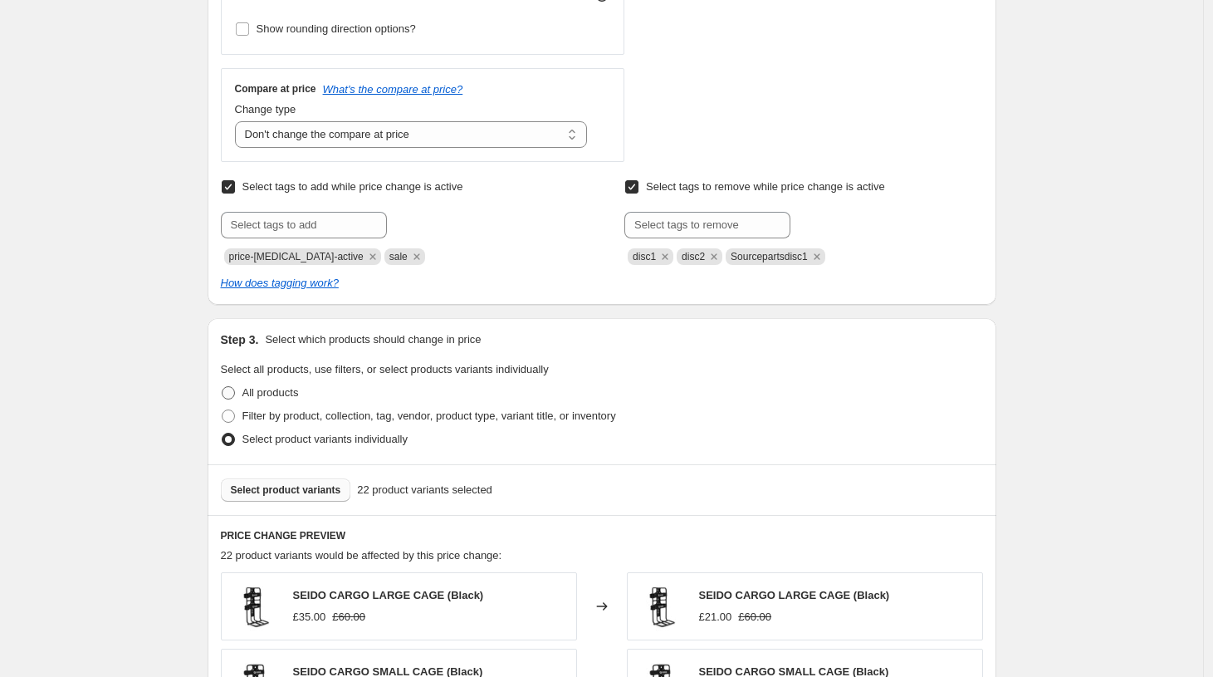
click at [232, 395] on span at bounding box center [228, 392] width 13 height 13
click at [222, 387] on input "All products" at bounding box center [222, 386] width 1 height 1
radio input "true"
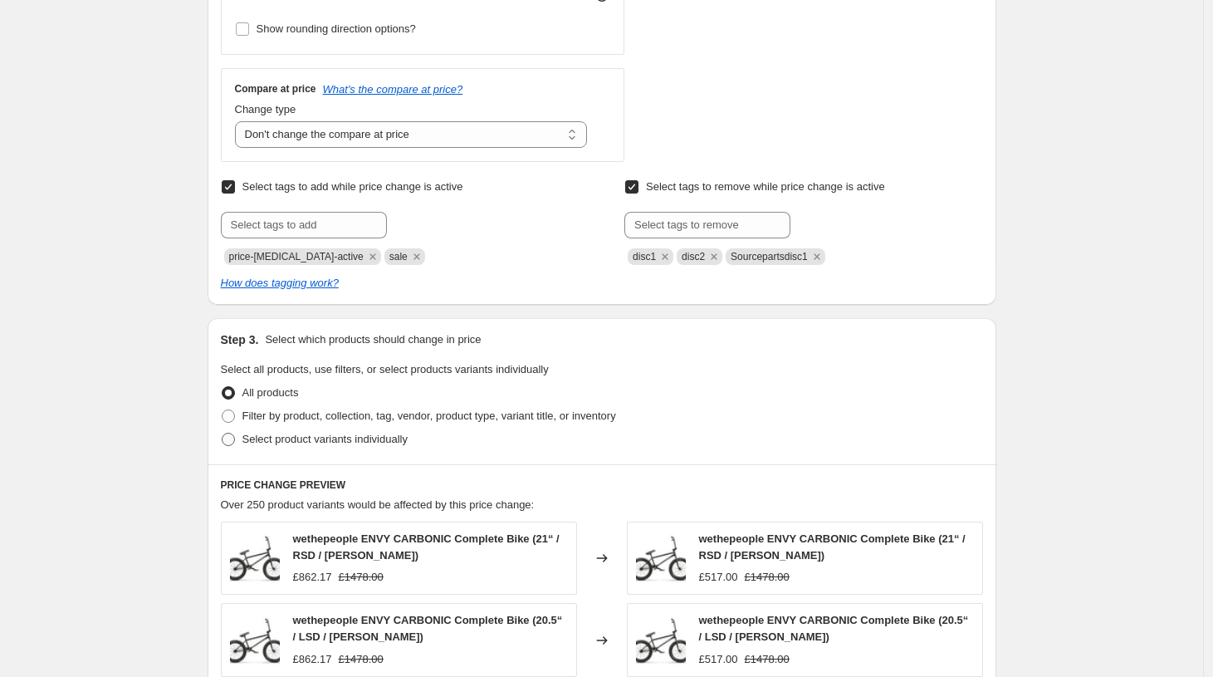
click at [235, 440] on span at bounding box center [228, 439] width 13 height 13
click at [222, 433] on input "Select product variants individually" at bounding box center [222, 433] width 1 height 1
radio input "true"
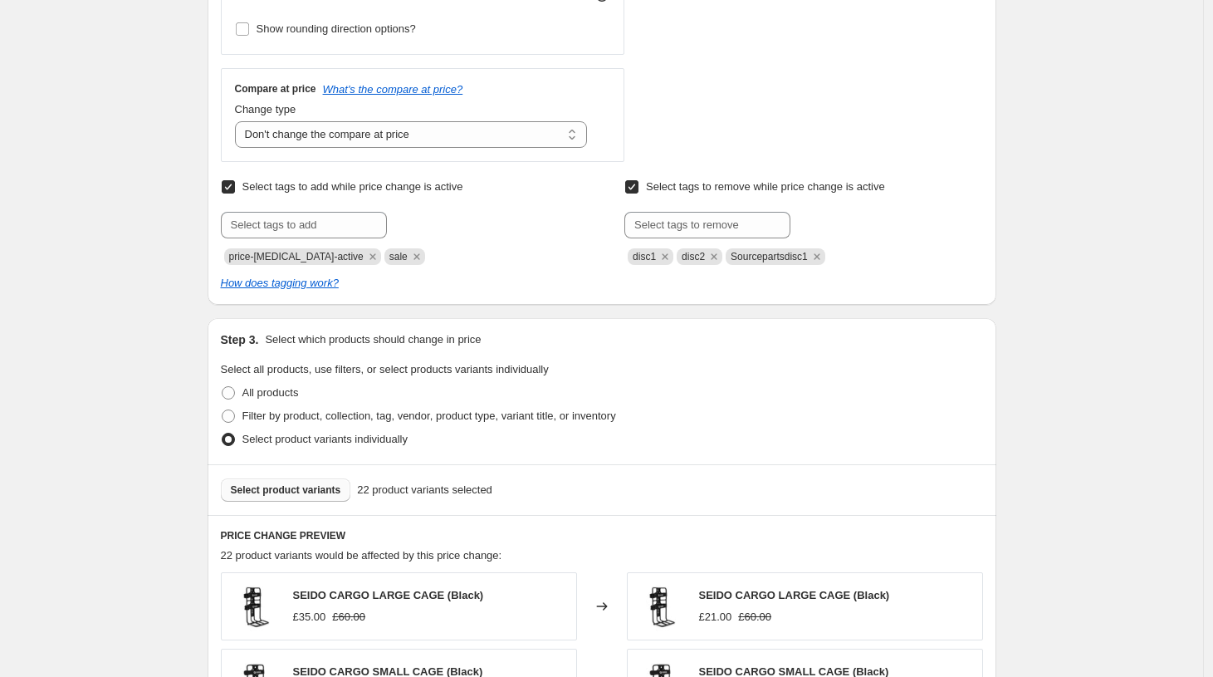
click at [330, 491] on span "Select product variants" at bounding box center [286, 489] width 110 height 13
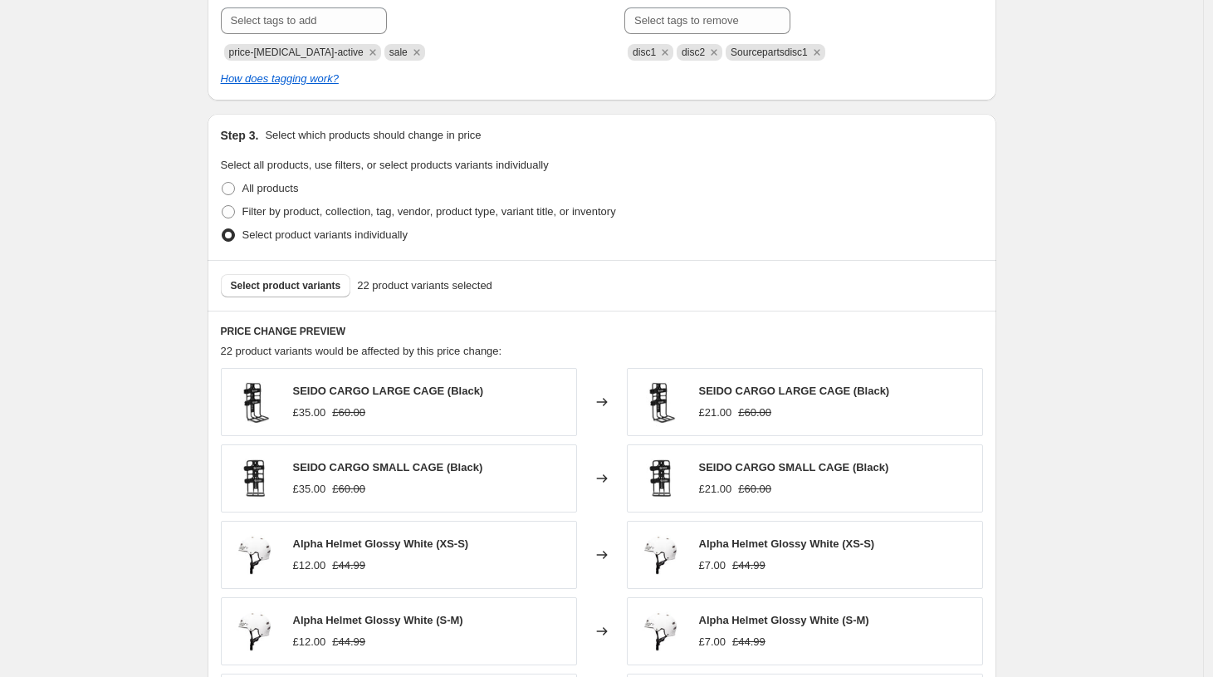
scroll to position [746, 0]
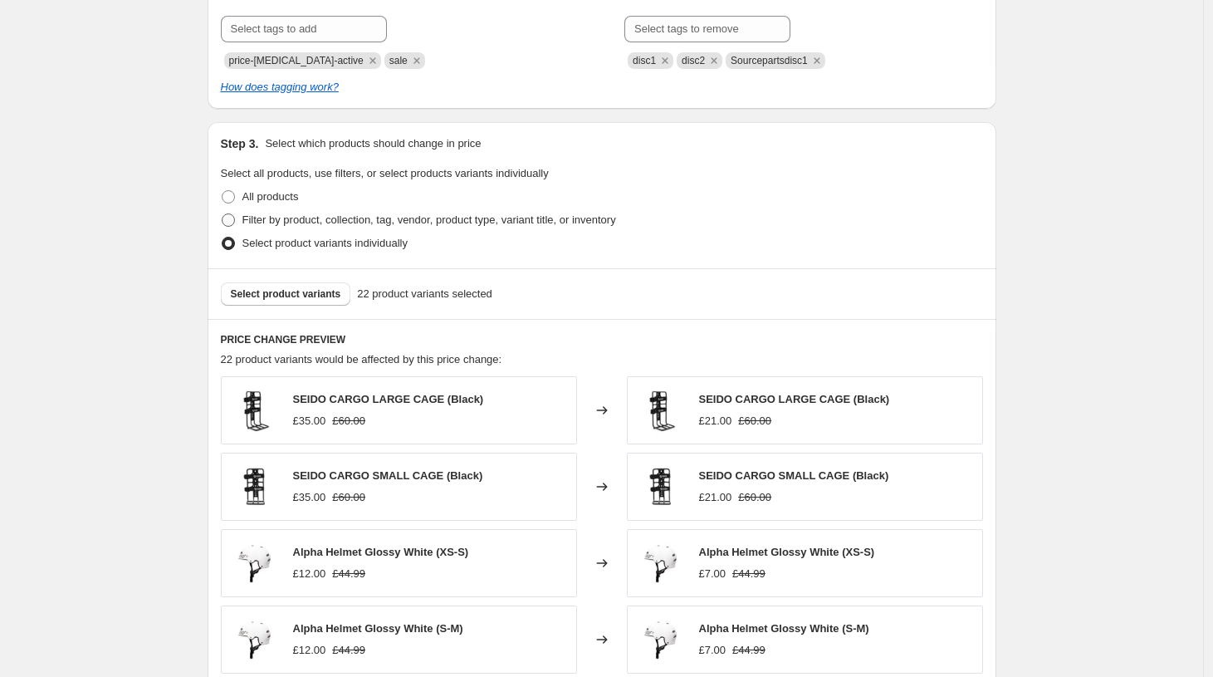
click at [230, 216] on span at bounding box center [228, 219] width 13 height 13
click at [222, 214] on input "Filter by product, collection, tag, vendor, product type, variant title, or inv…" at bounding box center [222, 213] width 1 height 1
radio input "true"
select select "collection"
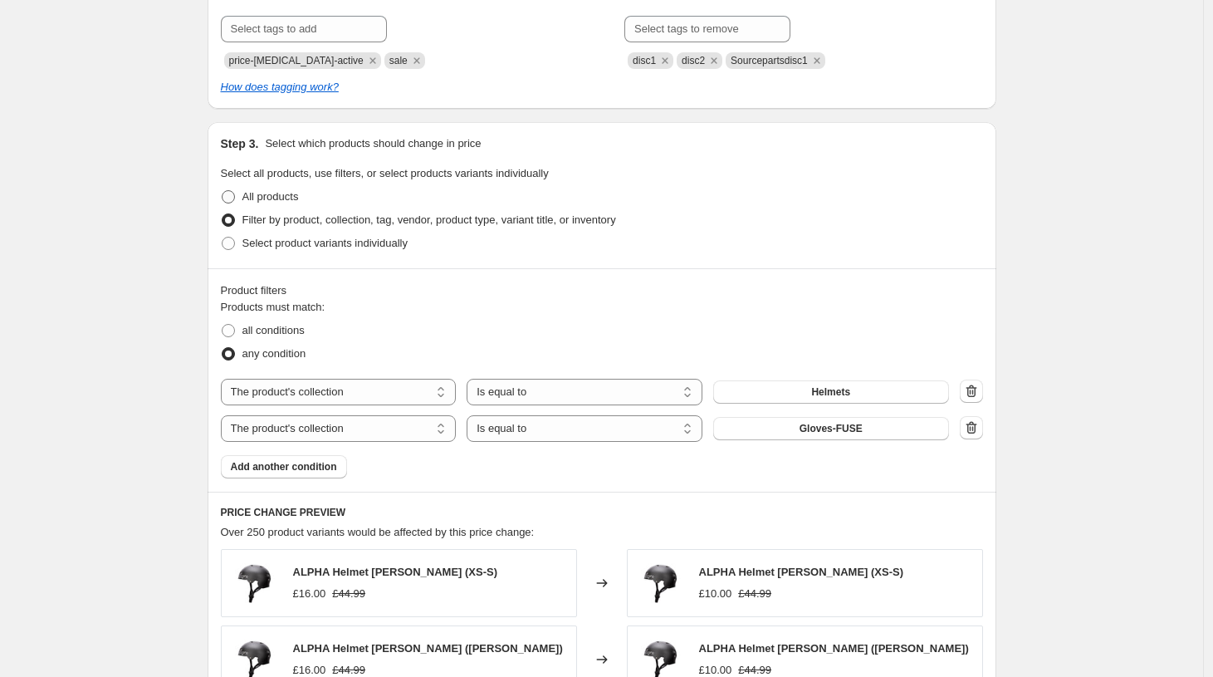
click at [232, 193] on span at bounding box center [228, 196] width 13 height 13
click at [222, 191] on input "All products" at bounding box center [222, 190] width 1 height 1
radio input "true"
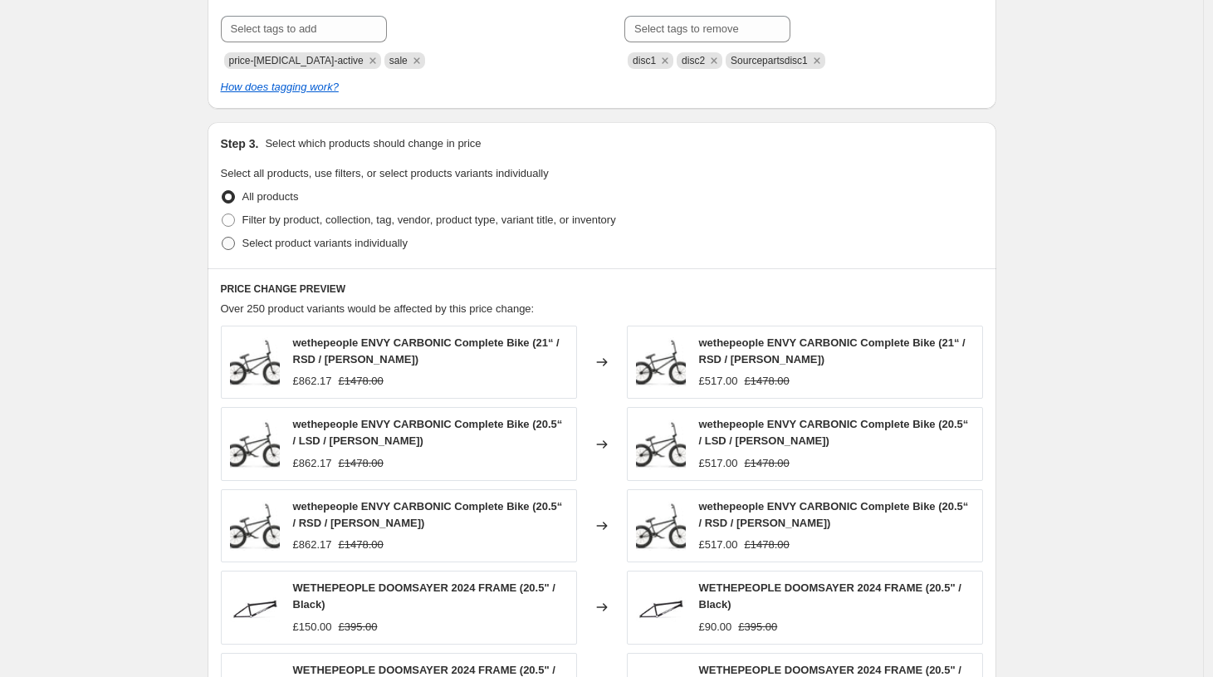
click at [235, 242] on span at bounding box center [228, 243] width 13 height 13
click at [222, 237] on input "Select product variants individually" at bounding box center [222, 237] width 1 height 1
radio input "true"
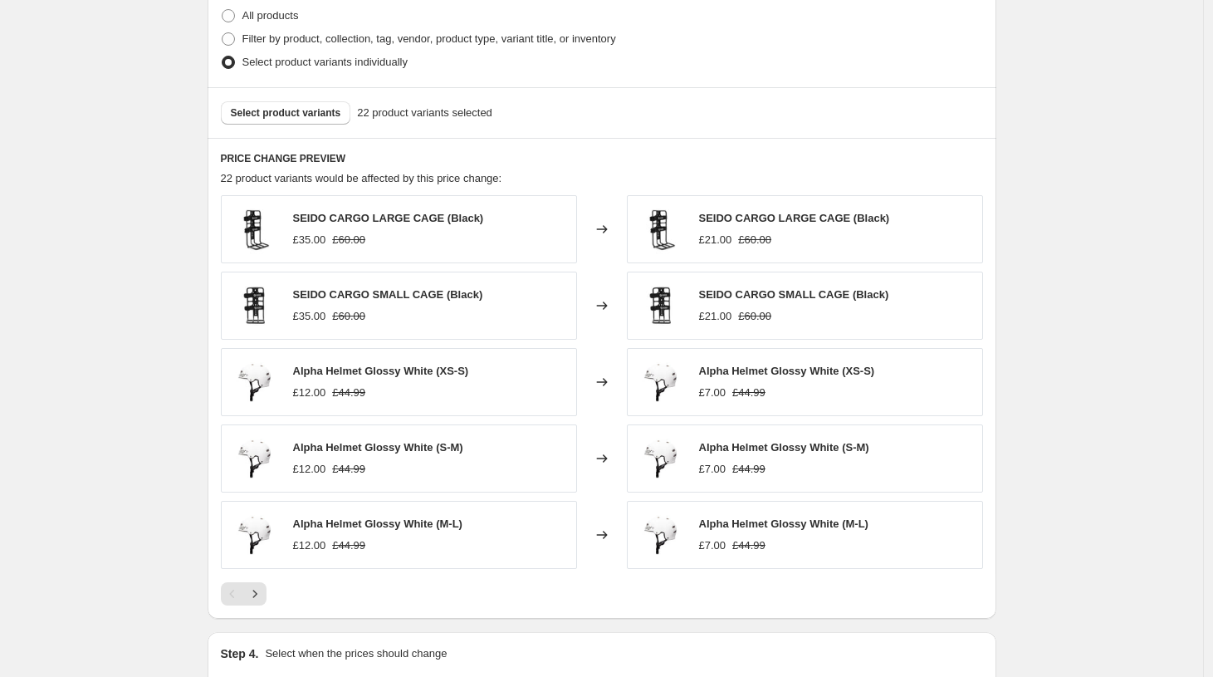
scroll to position [930, 0]
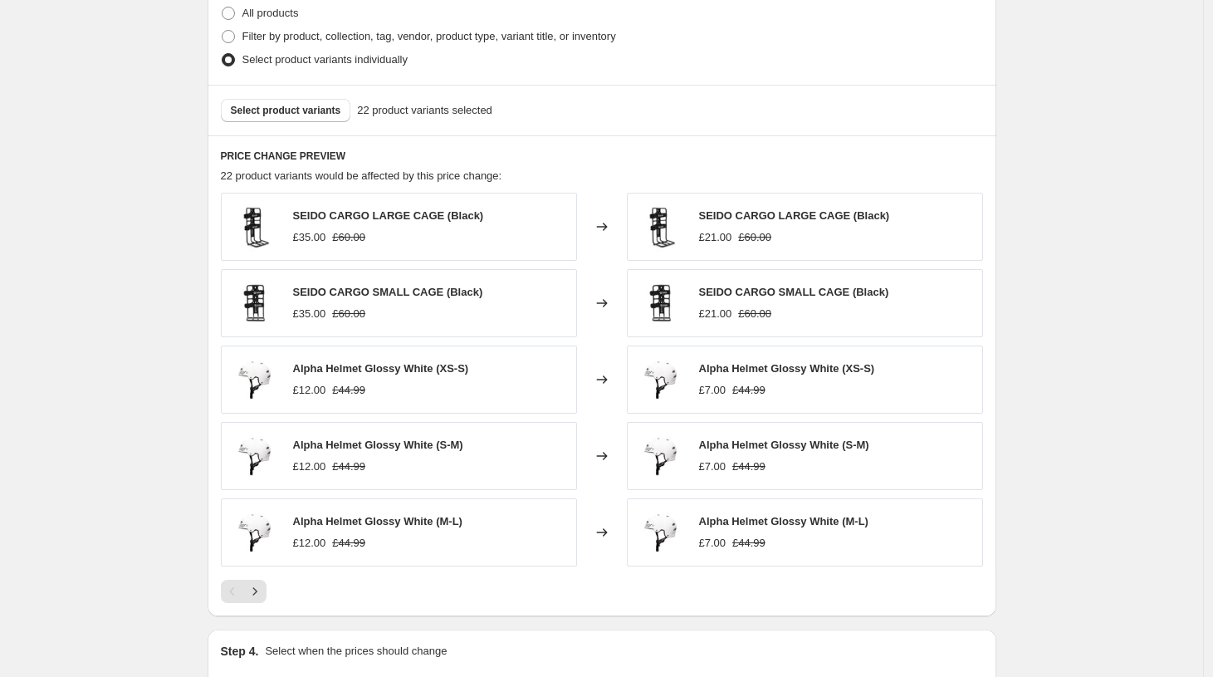
click at [604, 225] on icon at bounding box center [602, 226] width 17 height 17
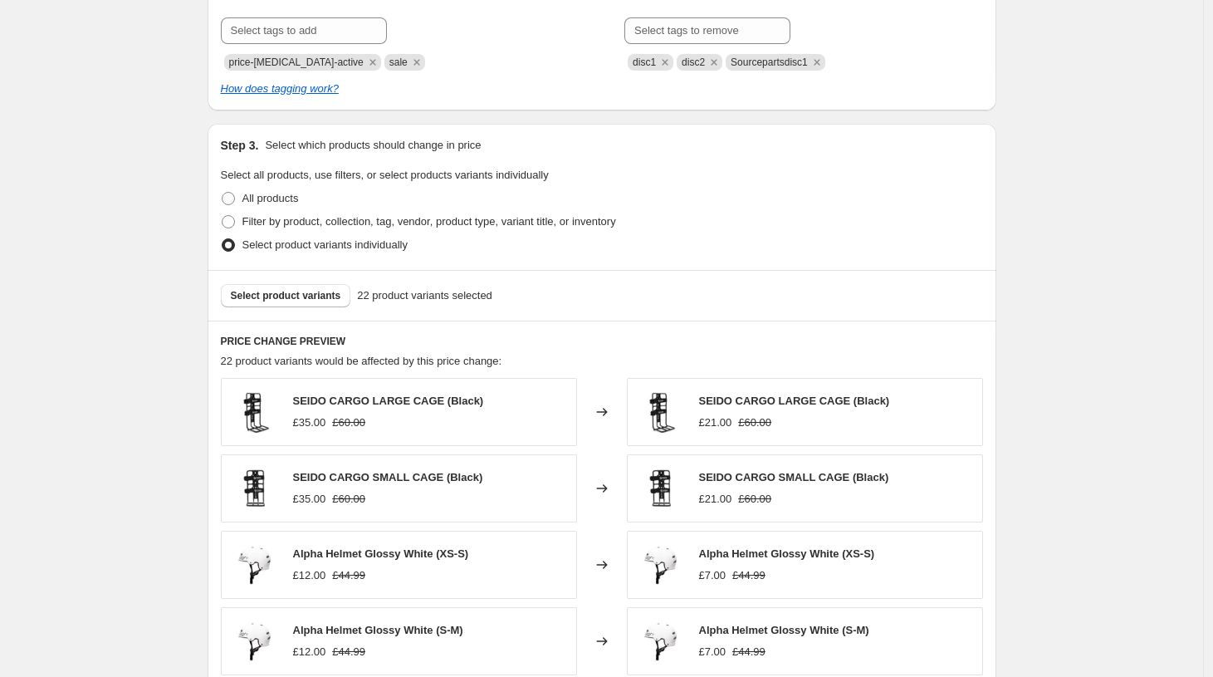
scroll to position [727, 0]
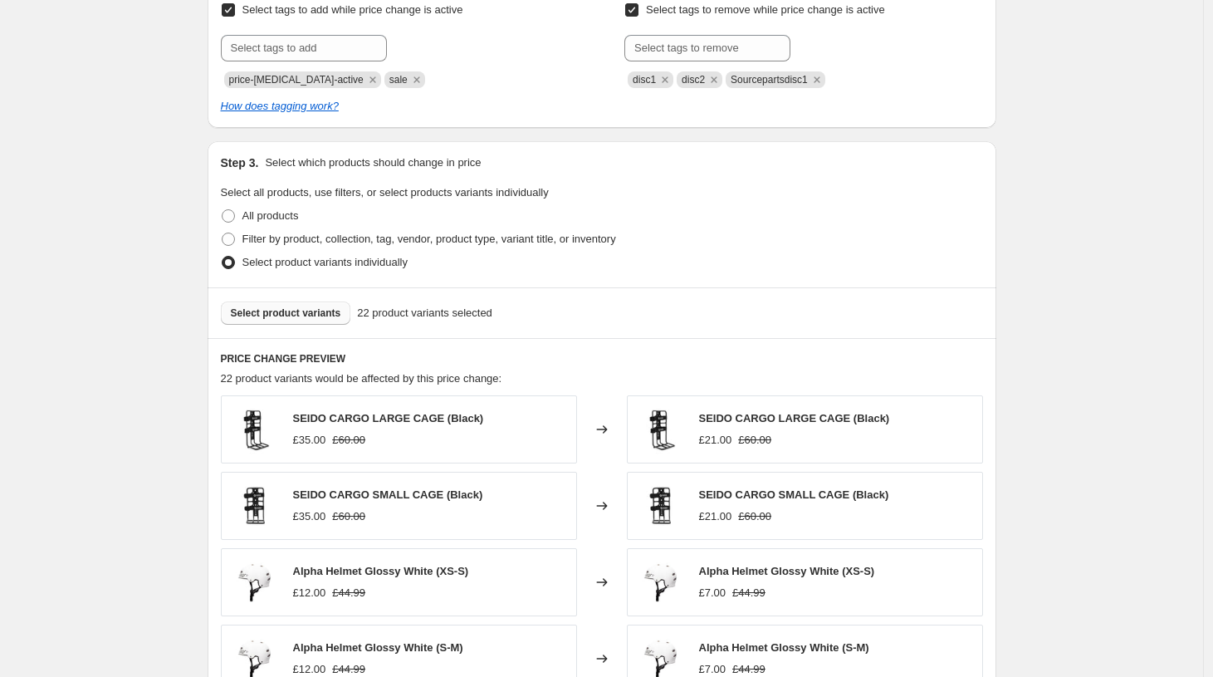
click at [241, 315] on span "Select product variants" at bounding box center [286, 312] width 110 height 13
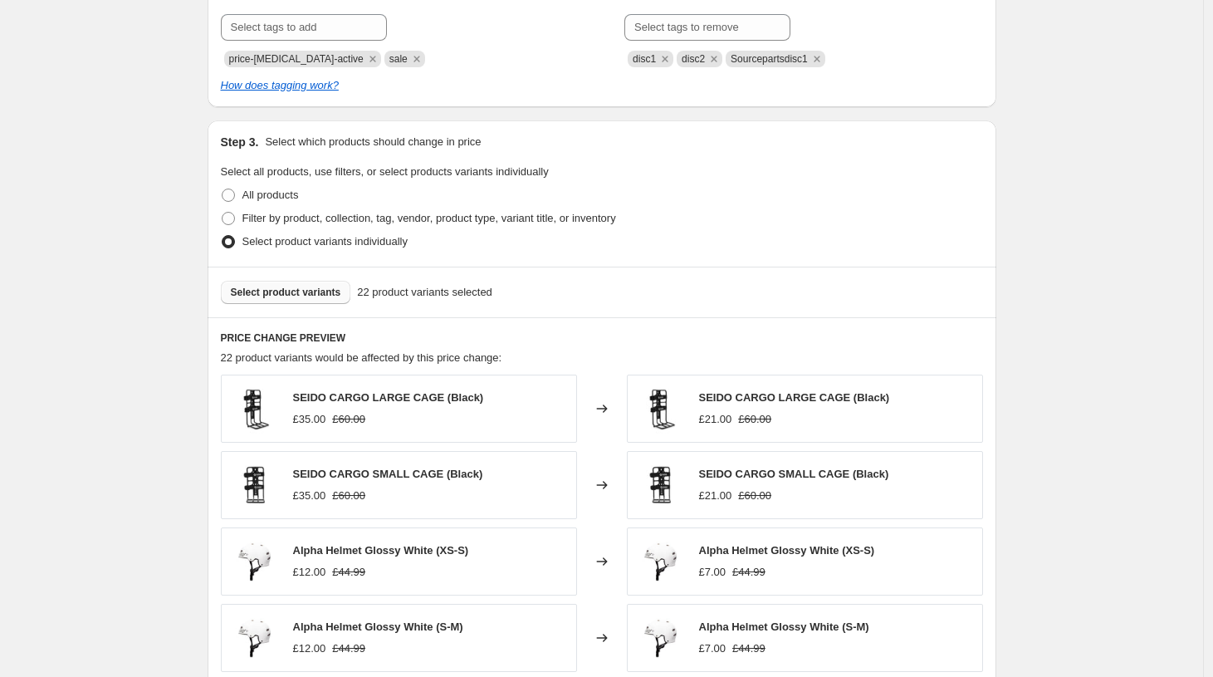
scroll to position [746, 0]
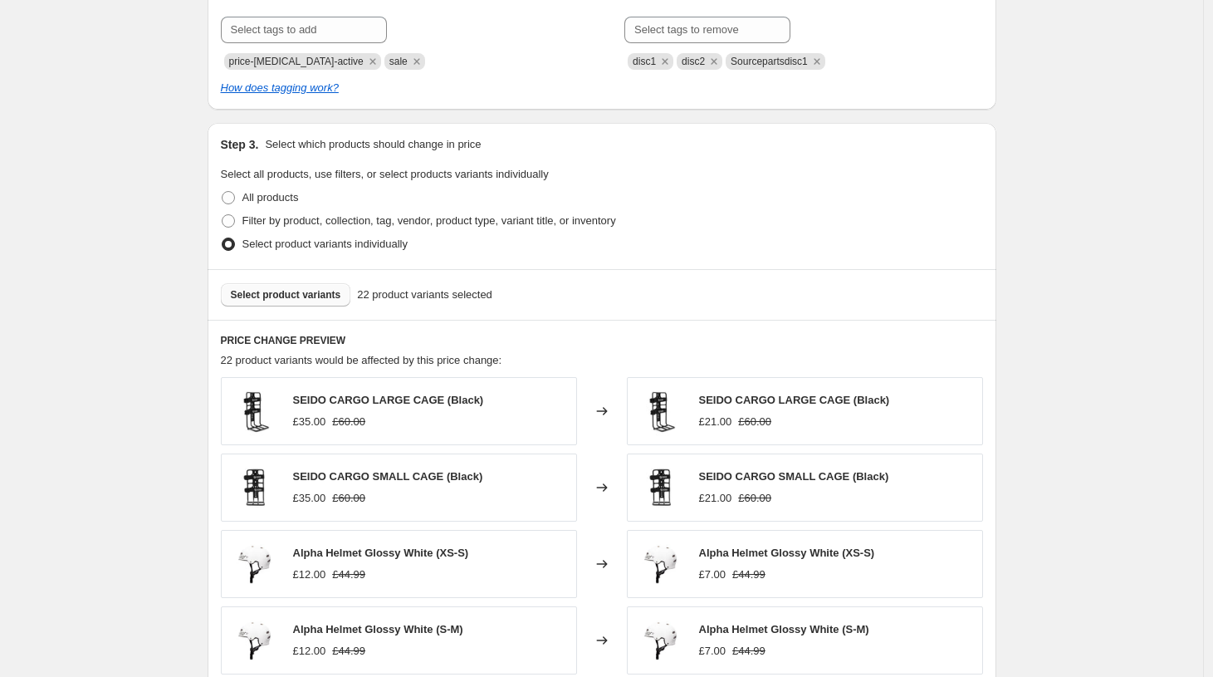
click at [307, 292] on span "Select product variants" at bounding box center [286, 294] width 110 height 13
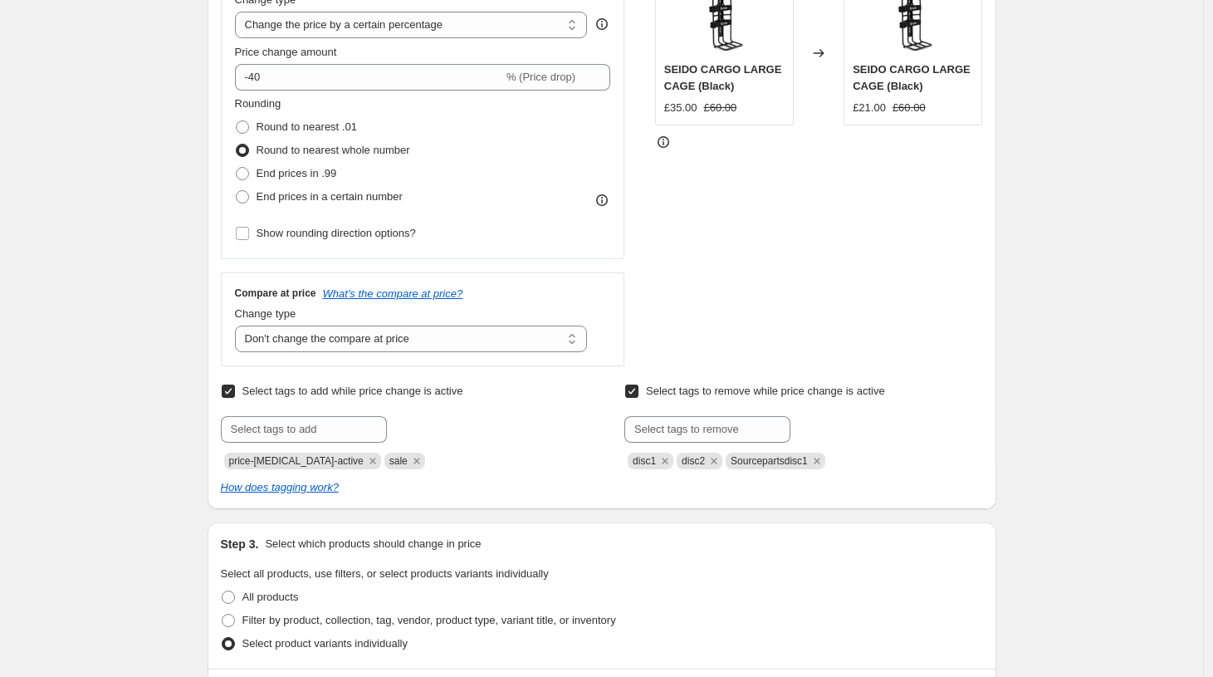
scroll to position [325, 0]
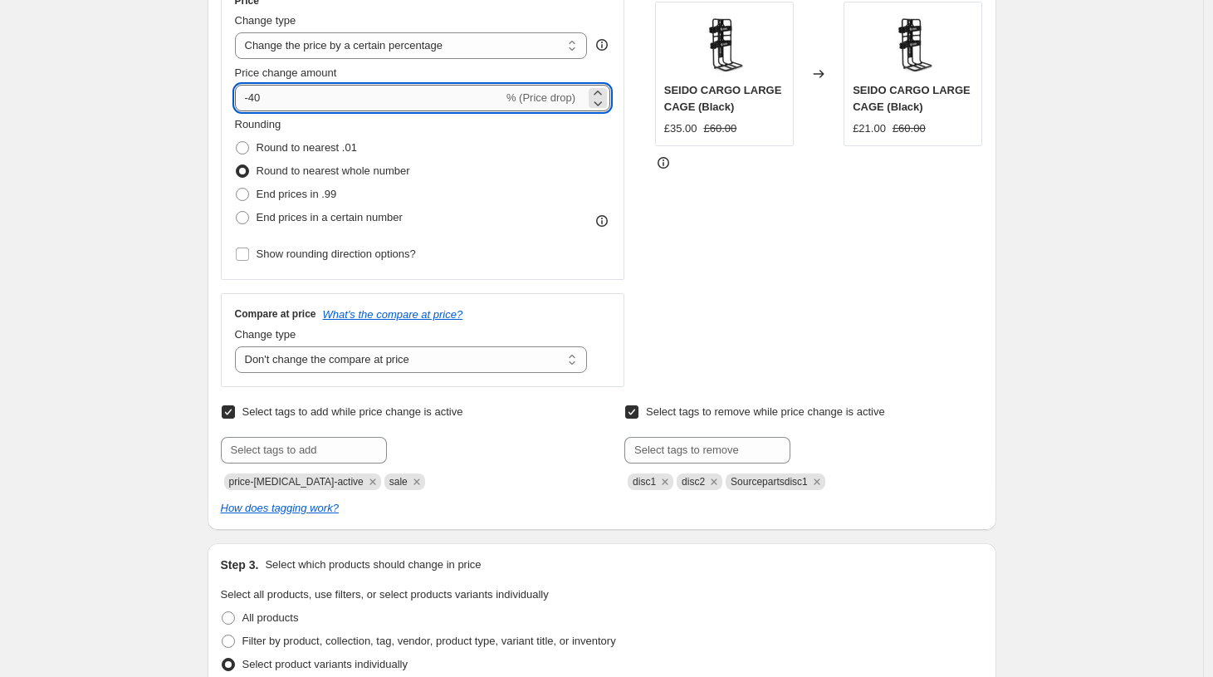
drag, startPoint x: 286, startPoint y: 105, endPoint x: 257, endPoint y: 105, distance: 29.1
click at [257, 105] on input "-40" at bounding box center [369, 98] width 268 height 27
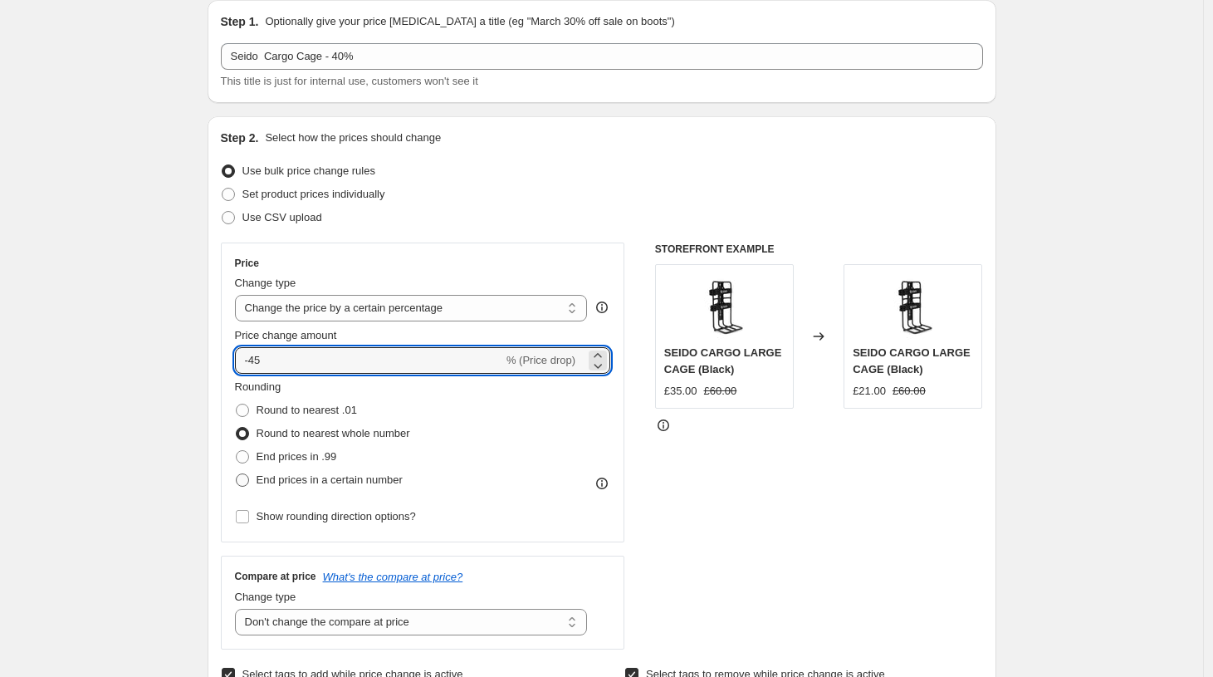
scroll to position [0, 0]
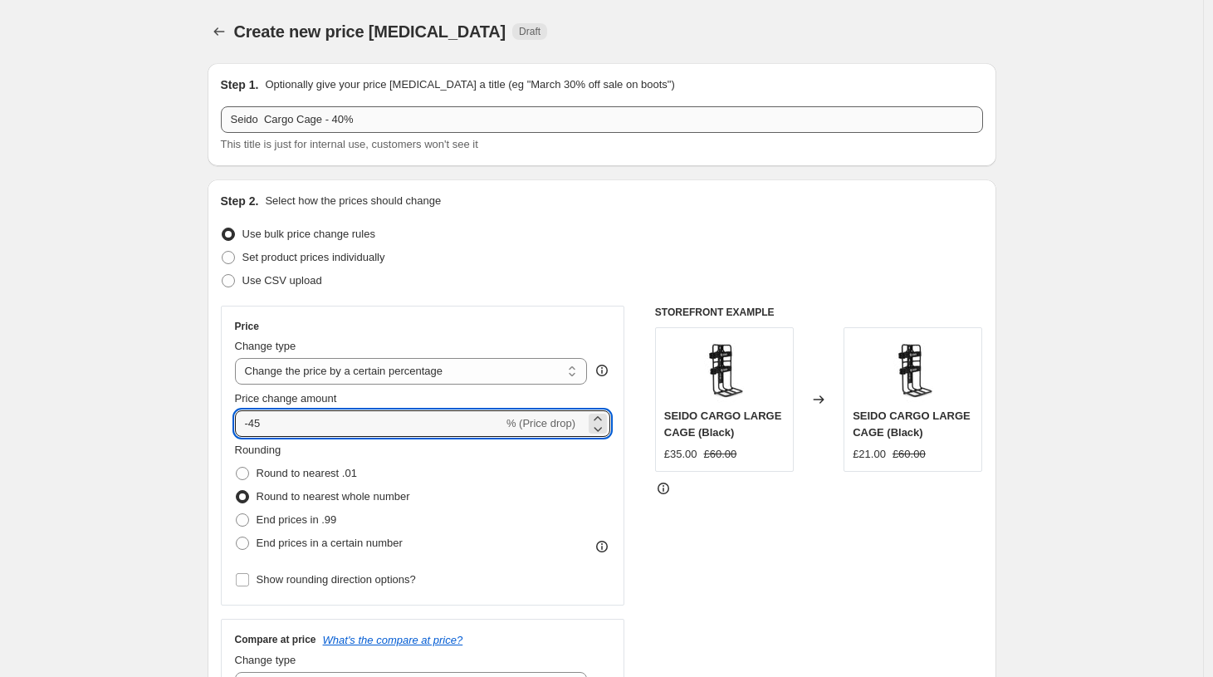
type input "-45"
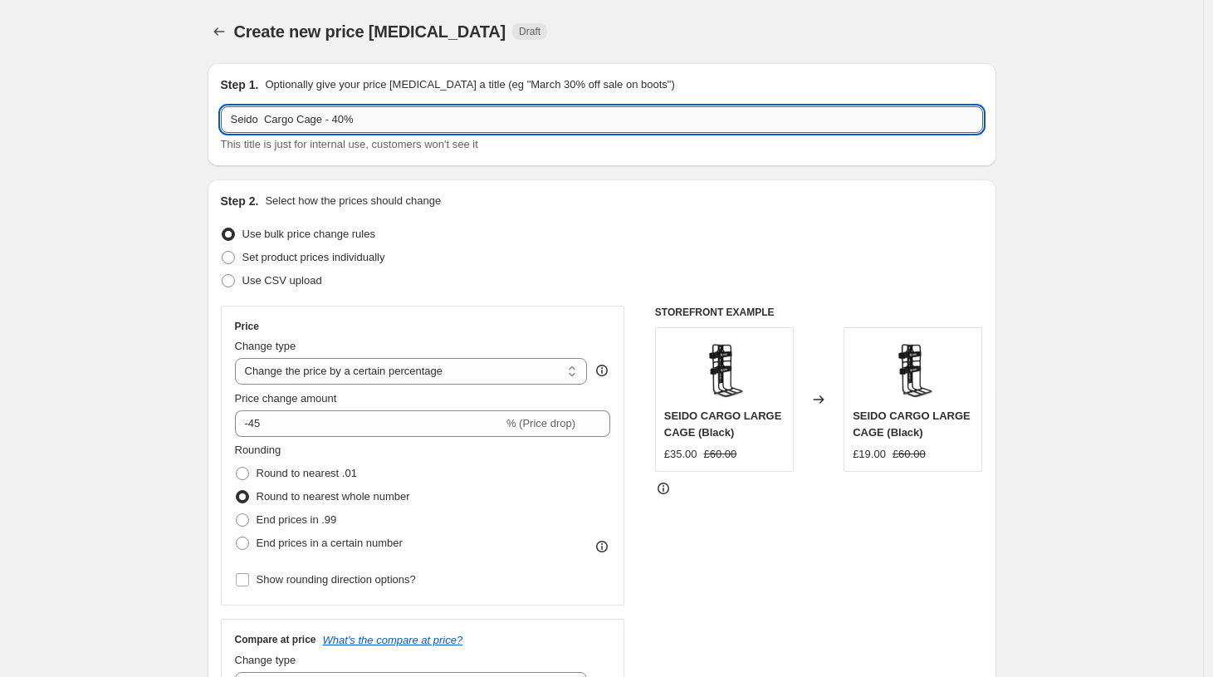
drag, startPoint x: 353, startPoint y: 122, endPoint x: 343, endPoint y: 124, distance: 10.1
click at [342, 124] on input "Seido Cargo Cage - 40%" at bounding box center [602, 119] width 762 height 27
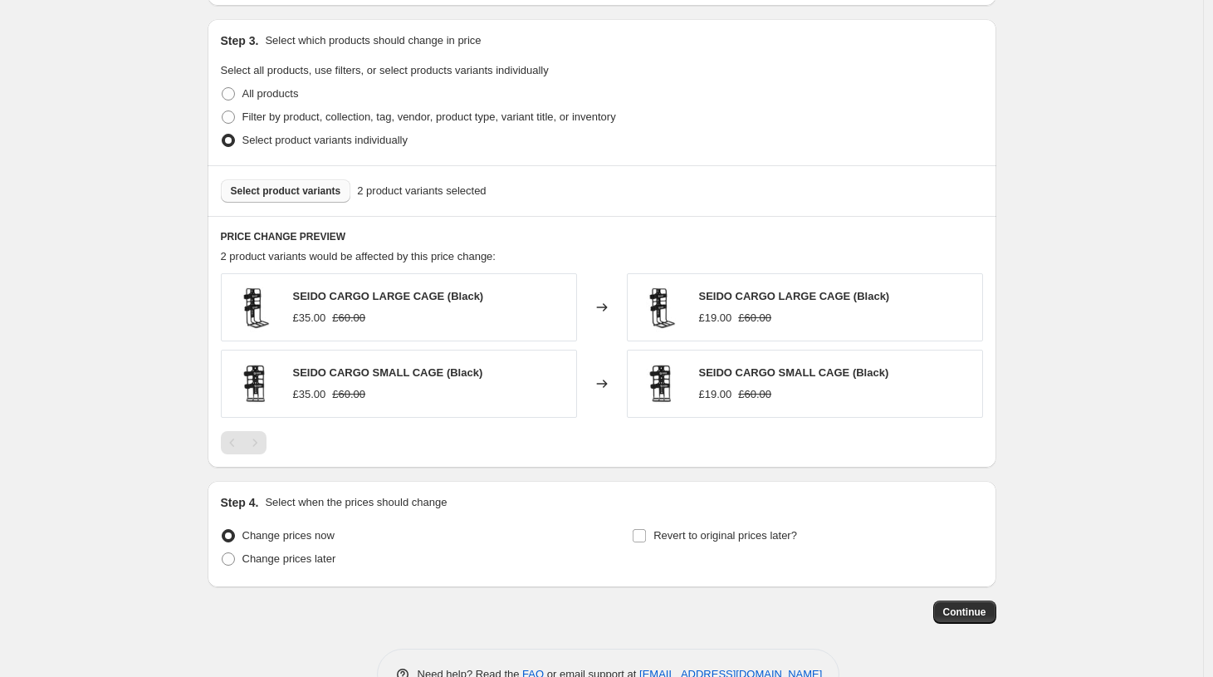
scroll to position [897, 0]
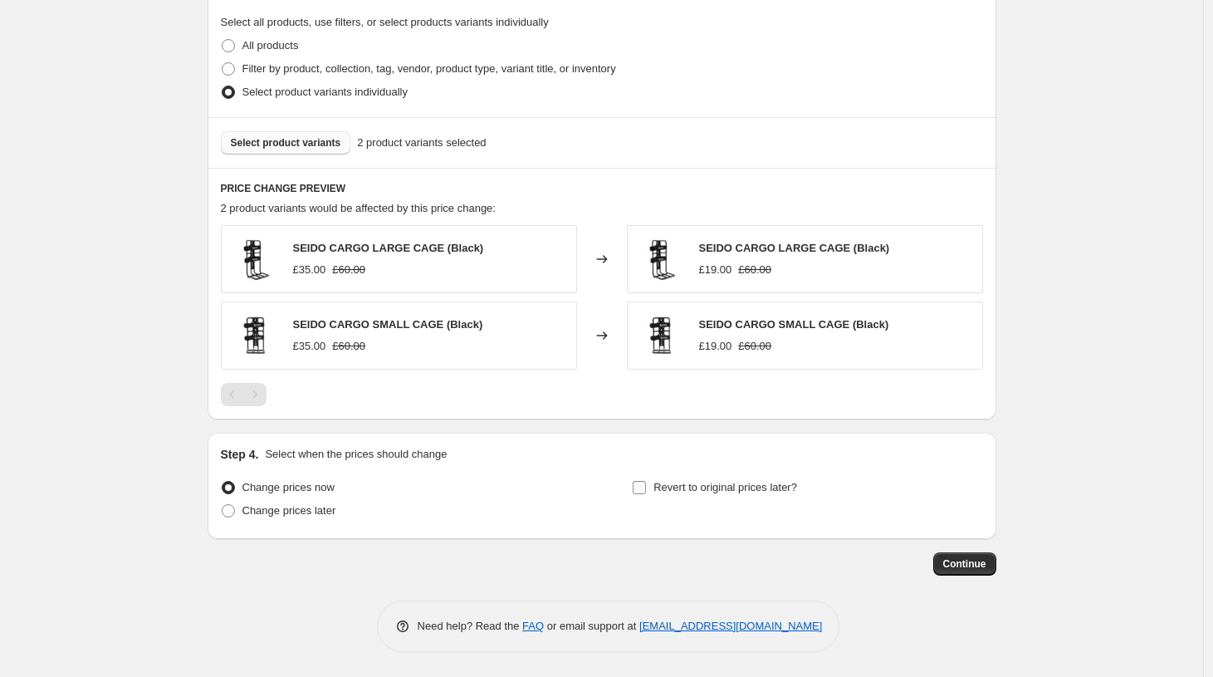
type input "Seido Cargo Cage - 45%"
click at [641, 488] on input "Revert to original prices later?" at bounding box center [639, 487] width 13 height 13
checkbox input "true"
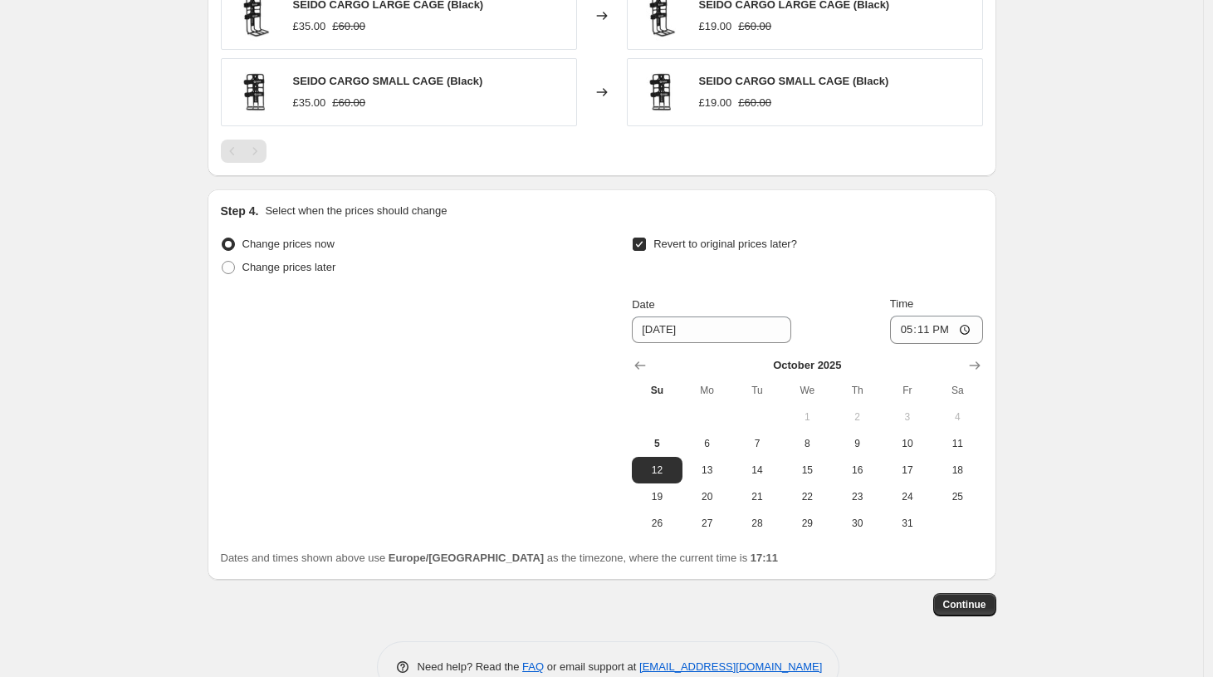
scroll to position [1180, 0]
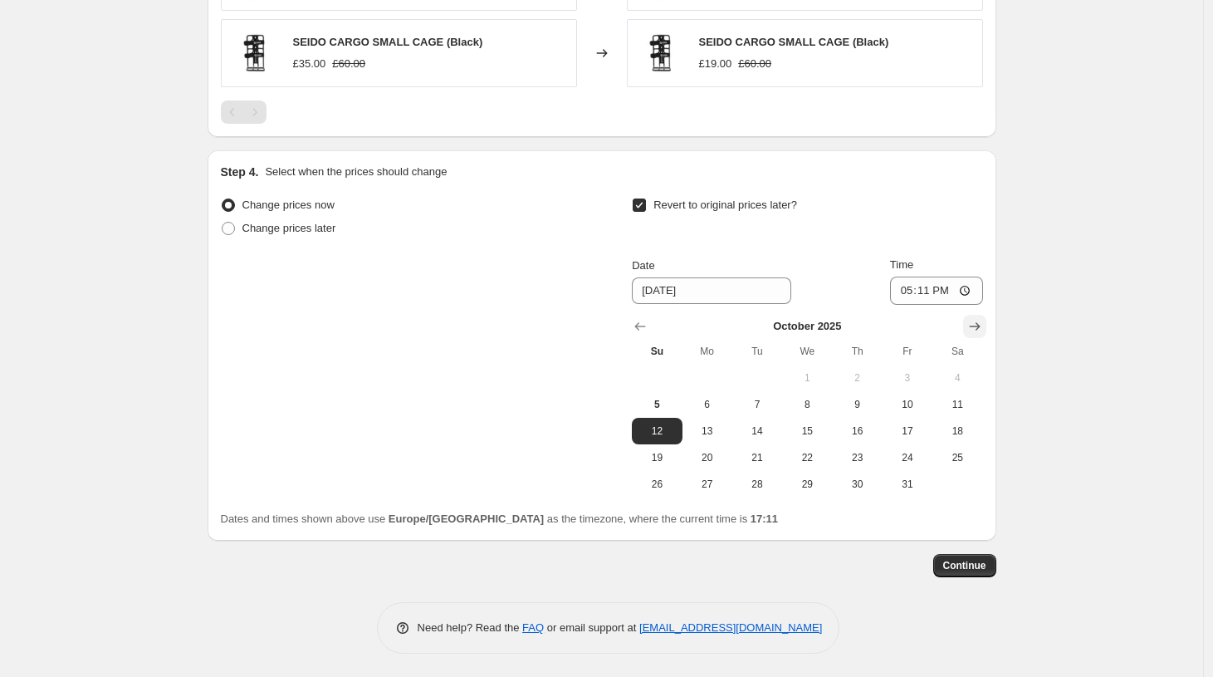
click at [982, 329] on icon "Show next month, November 2025" at bounding box center [974, 326] width 17 height 17
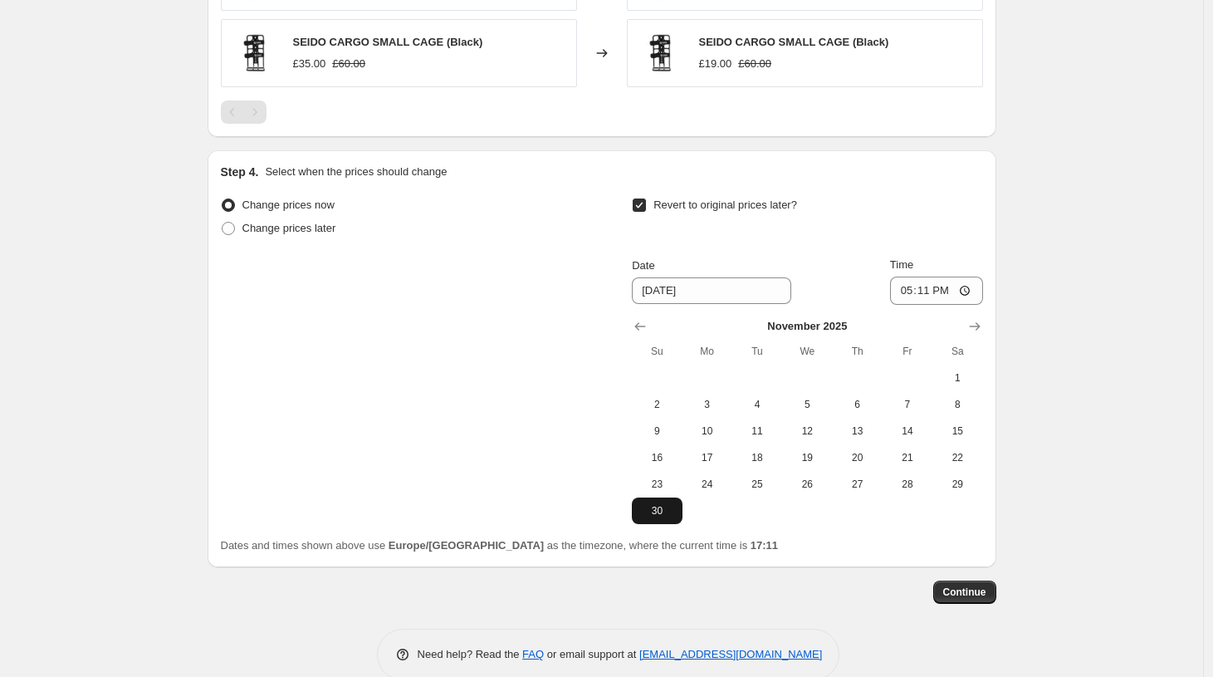
click at [667, 512] on span "30" at bounding box center [656, 510] width 37 height 13
type input "[DATE]"
click at [942, 589] on button "Continue" at bounding box center [964, 591] width 63 height 23
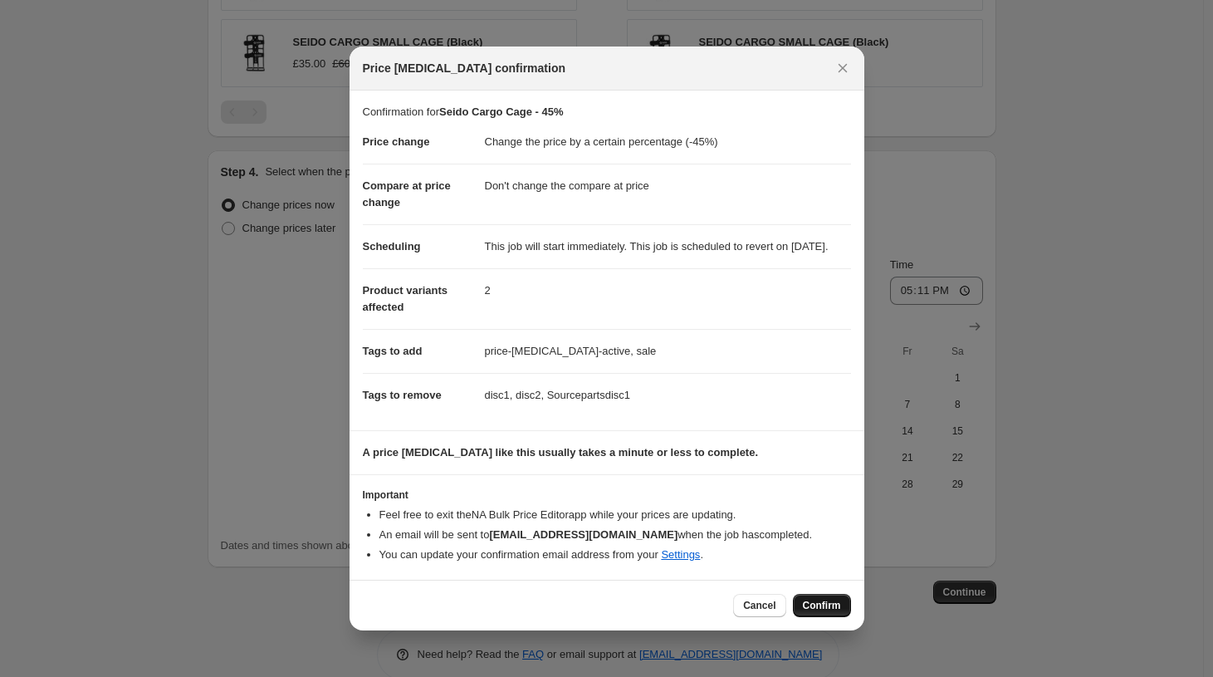
click at [824, 612] on span "Confirm" at bounding box center [822, 605] width 38 height 13
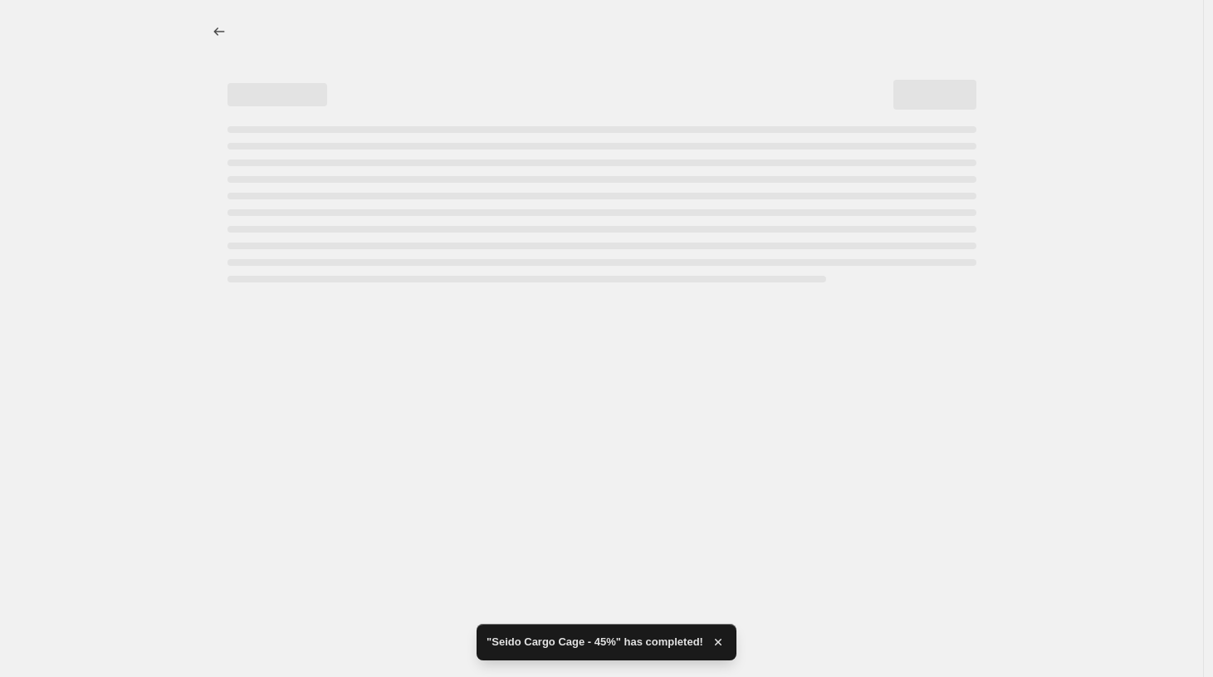
select select "percentage"
select select "no_change"
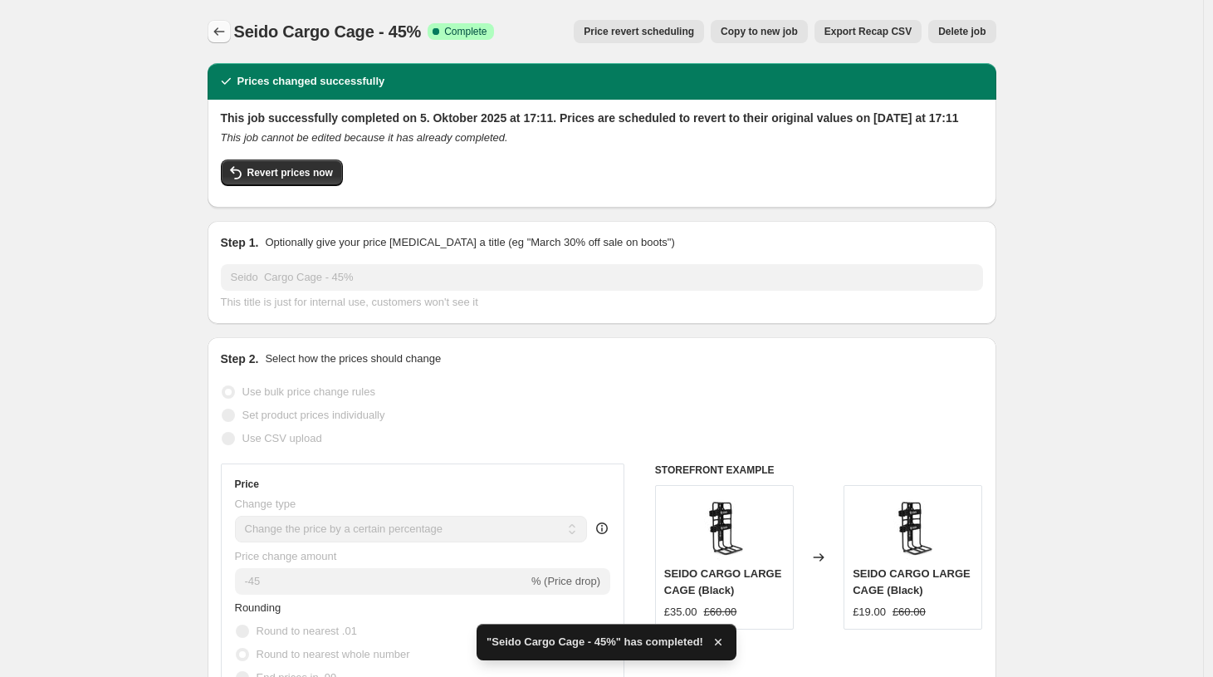
click at [221, 37] on icon "Price change jobs" at bounding box center [219, 31] width 17 height 17
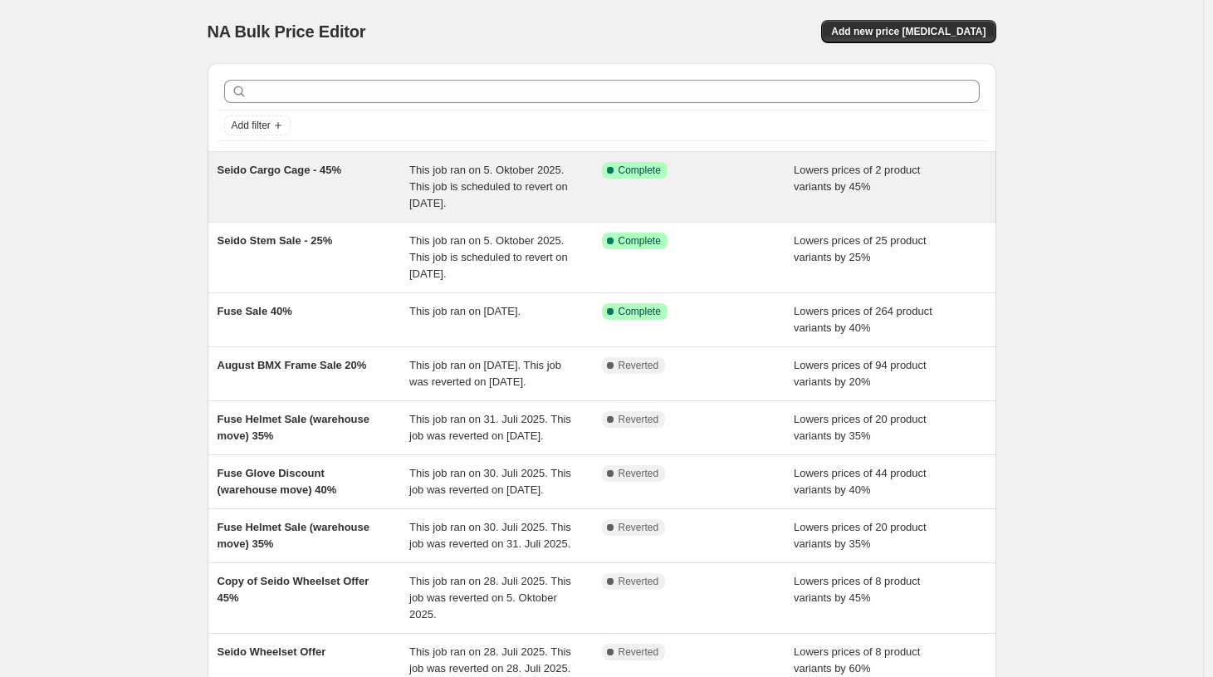
click at [306, 188] on div "Seido Cargo Cage - 45%" at bounding box center [314, 187] width 193 height 50
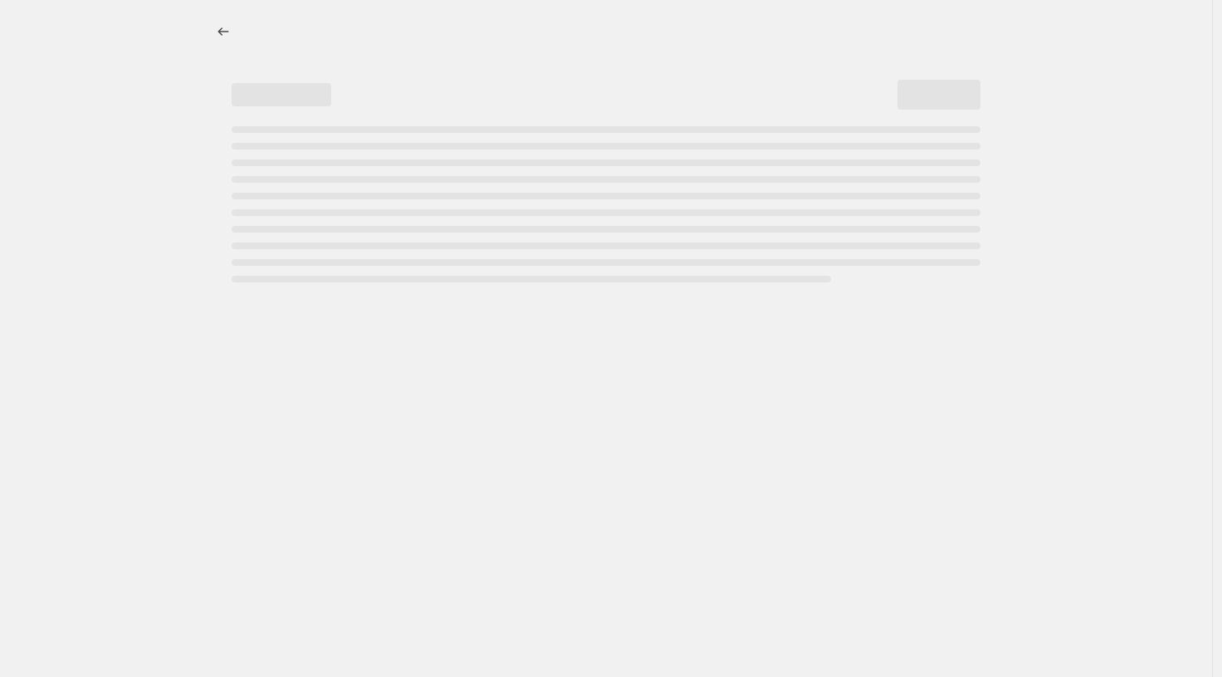
select select "percentage"
select select "no_change"
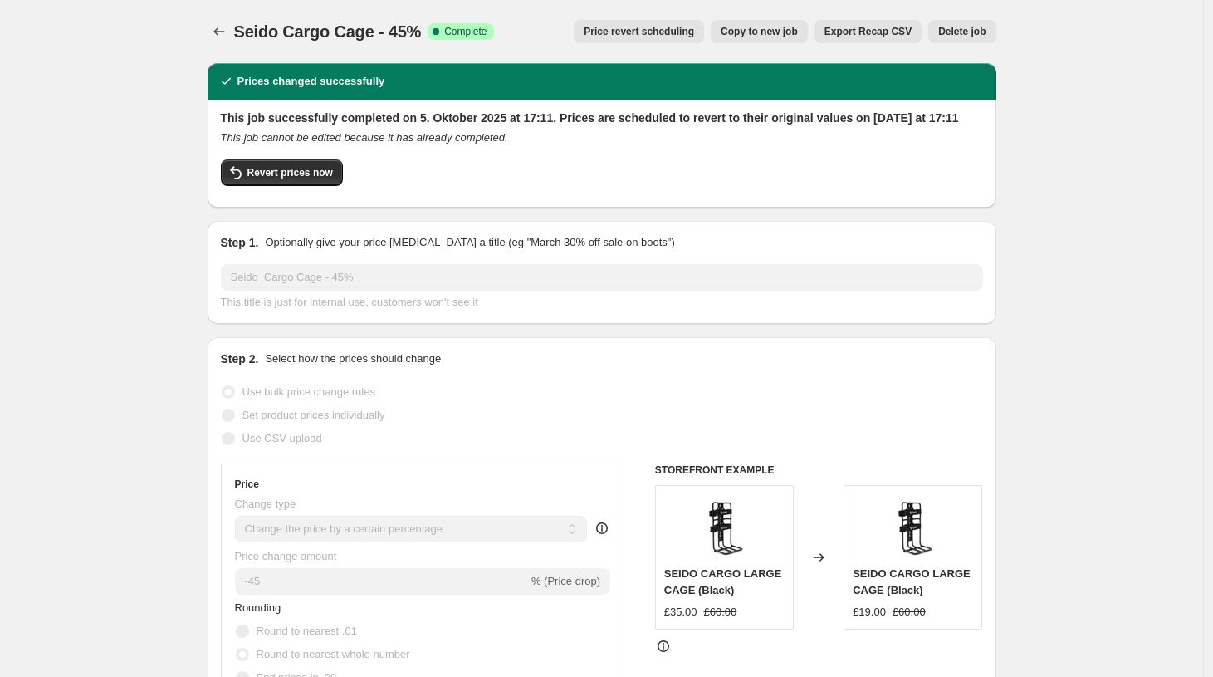
click at [746, 36] on span "Copy to new job" at bounding box center [759, 31] width 77 height 13
select select "percentage"
select select "no_change"
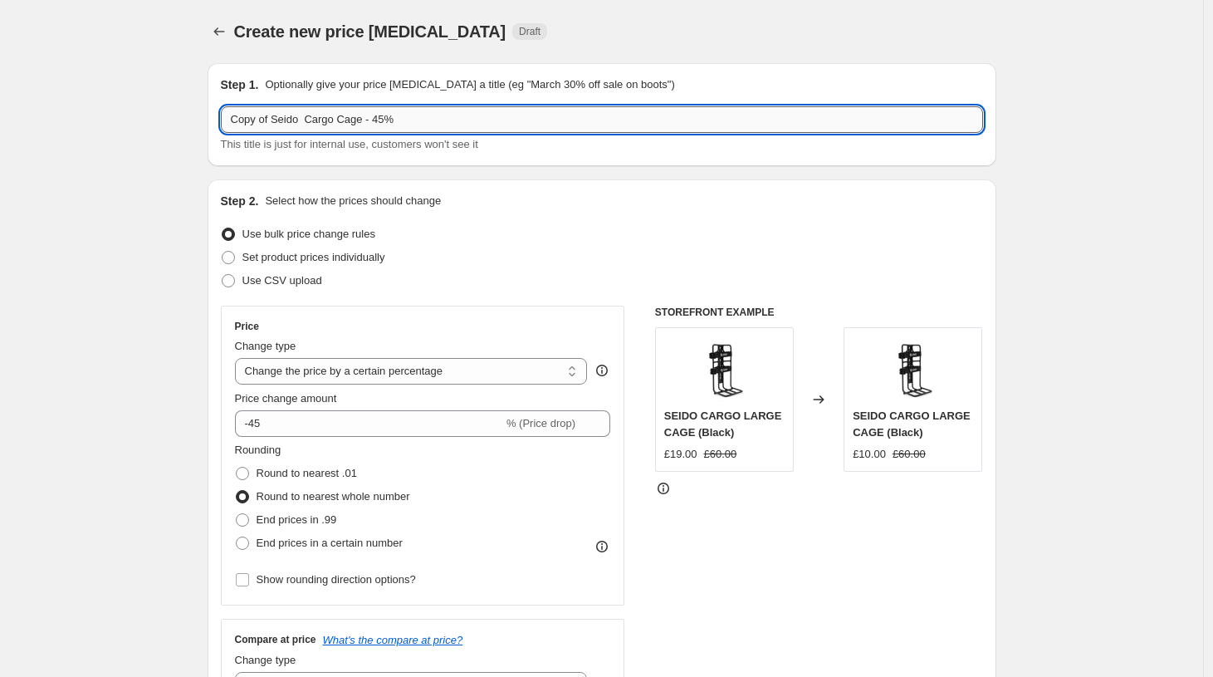
drag, startPoint x: 434, startPoint y: 123, endPoint x: 209, endPoint y: 120, distance: 225.0
click at [221, 120] on input "Copy of Seido Cargo Cage - 45%" at bounding box center [602, 119] width 762 height 27
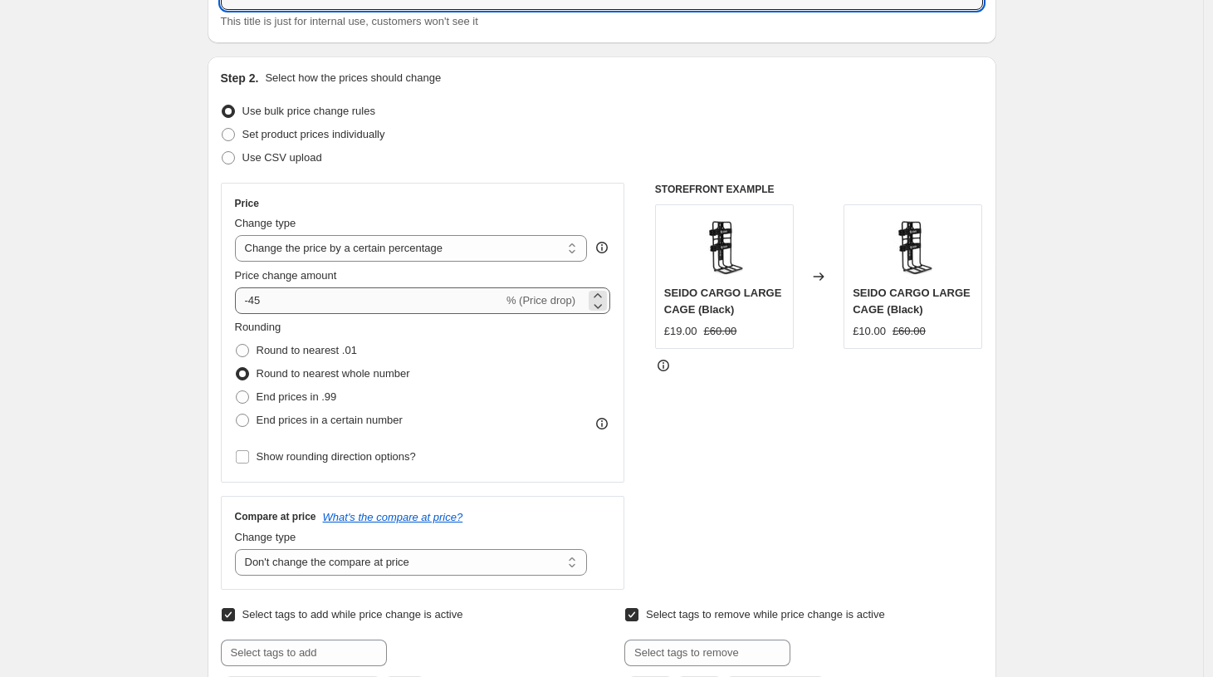
scroll to position [124, 0]
type input "Seido Crank Sale - 35%"
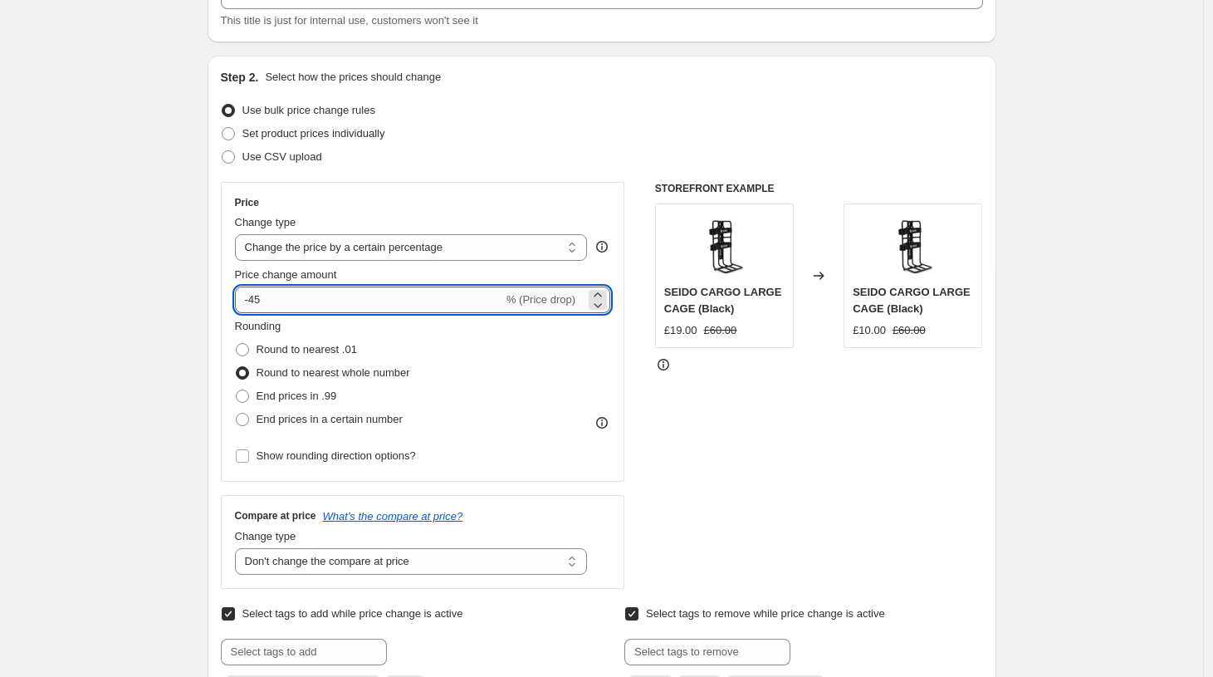
drag, startPoint x: 276, startPoint y: 308, endPoint x: 256, endPoint y: 304, distance: 20.4
click at [255, 304] on input "-45" at bounding box center [369, 299] width 268 height 27
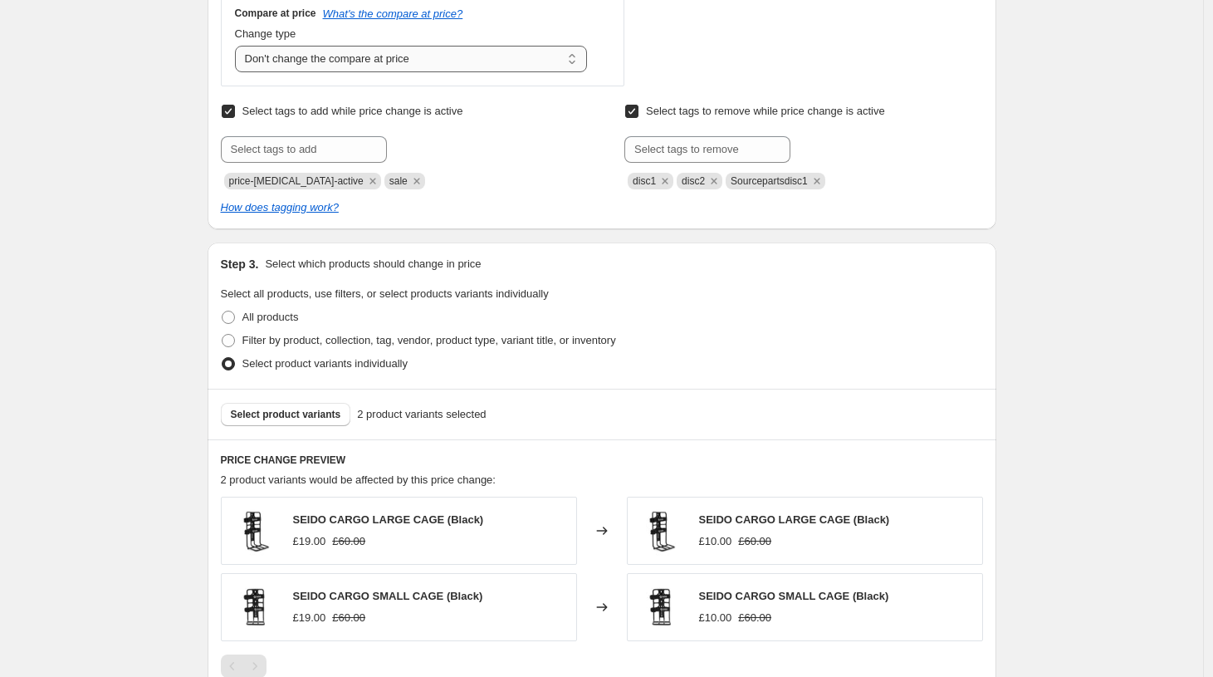
scroll to position [627, 0]
type input "-35"
click at [306, 414] on span "Select product variants" at bounding box center [286, 413] width 110 height 13
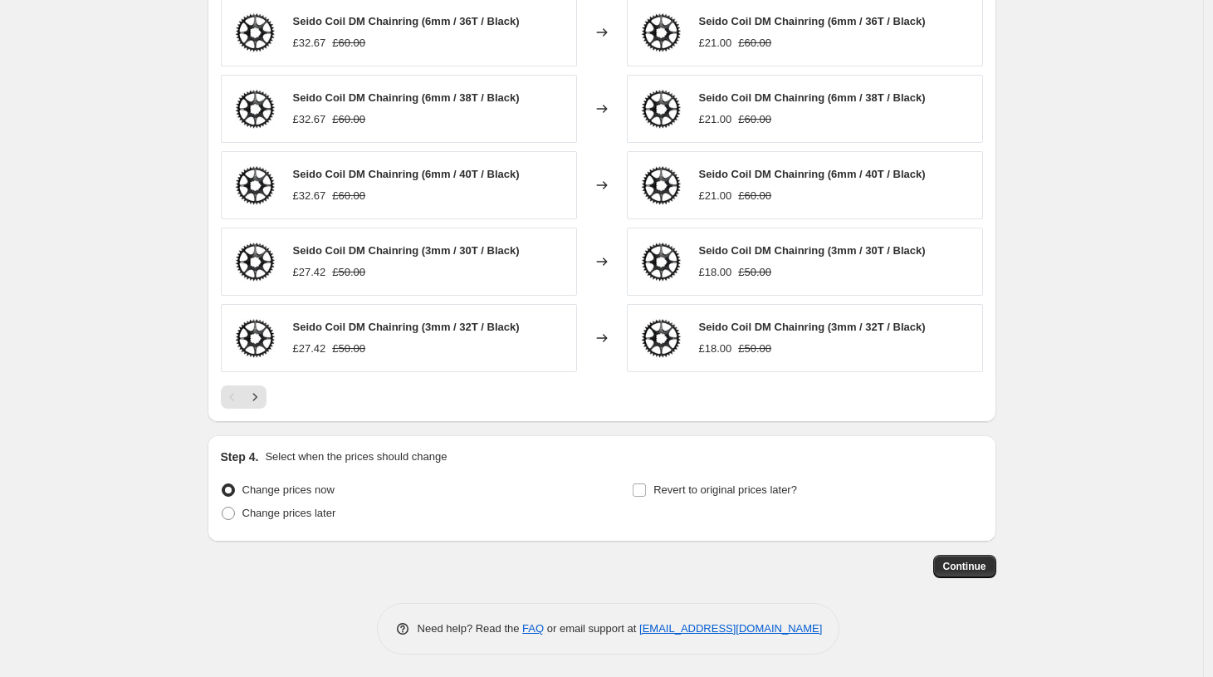
scroll to position [1127, 0]
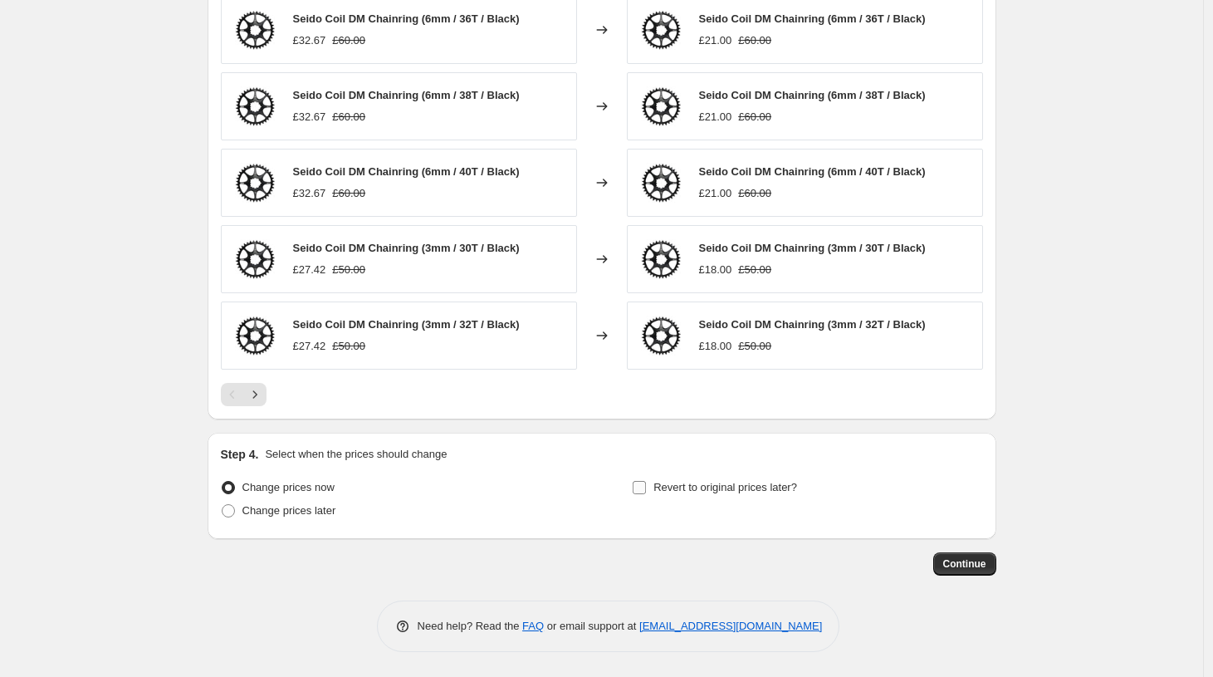
click at [645, 484] on input "Revert to original prices later?" at bounding box center [639, 487] width 13 height 13
checkbox input "true"
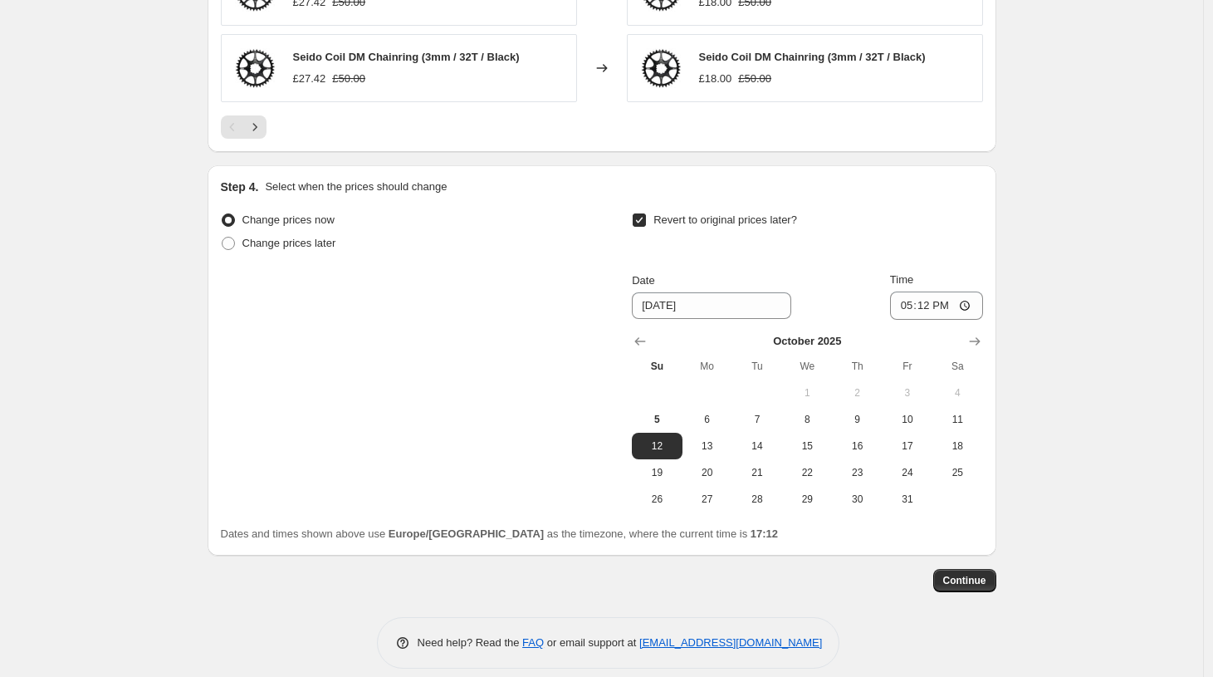
scroll to position [1409, 0]
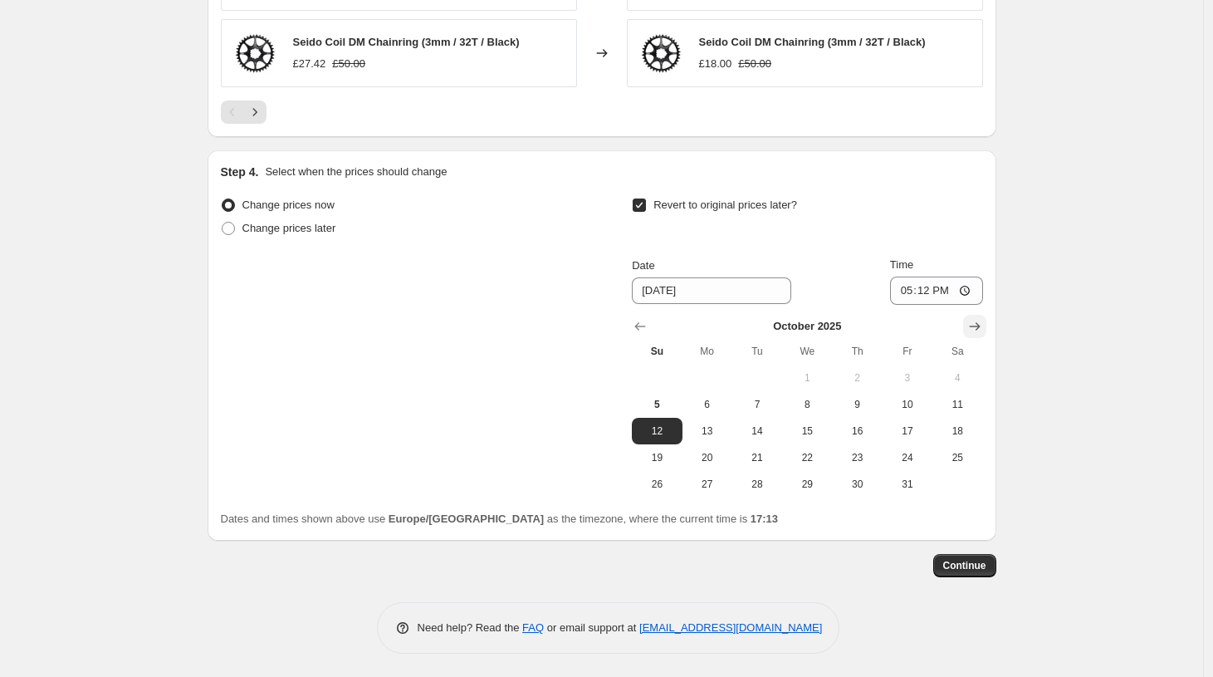
click at [978, 318] on icon "Show next month, November 2025" at bounding box center [974, 326] width 17 height 17
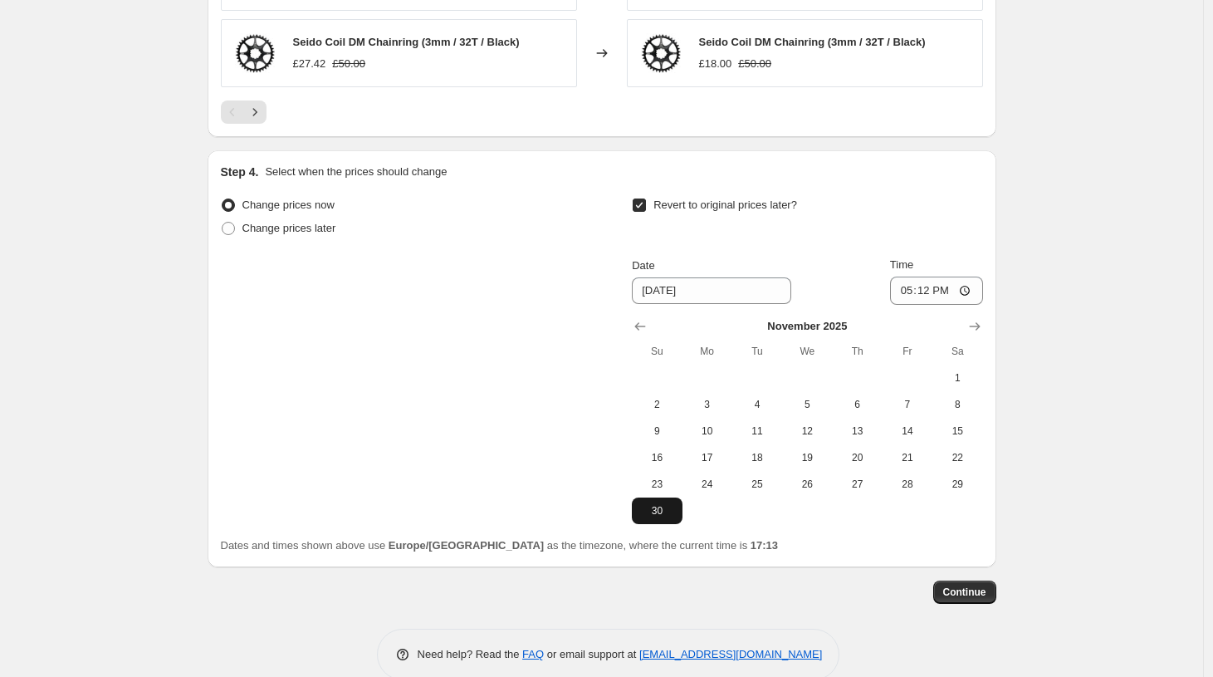
click at [656, 519] on button "30" at bounding box center [657, 510] width 50 height 27
type input "[DATE]"
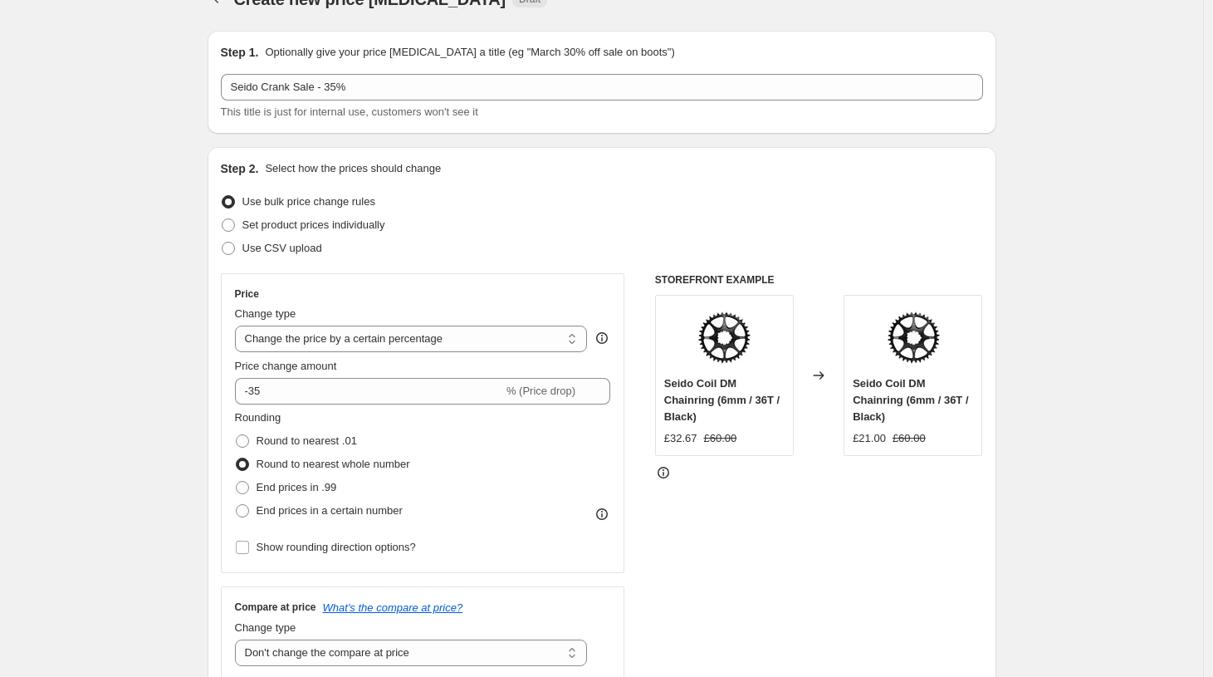
scroll to position [0, 0]
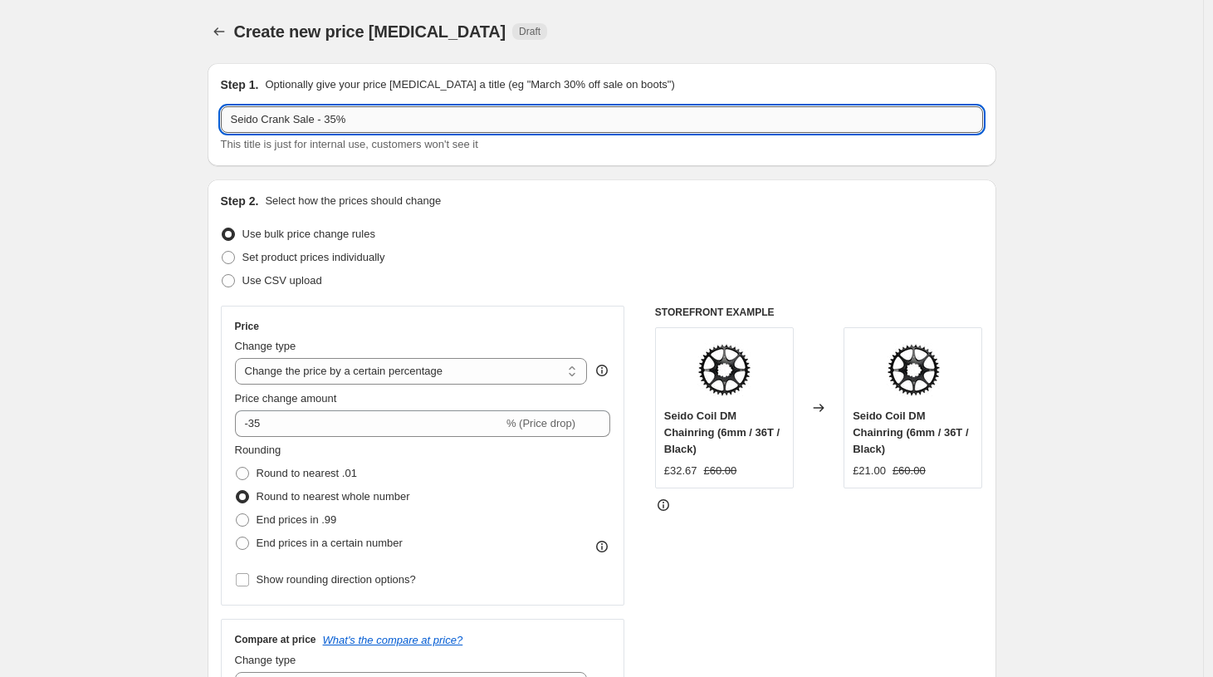
click at [300, 119] on input "Seido Crank Sale - 35%" at bounding box center [602, 119] width 762 height 27
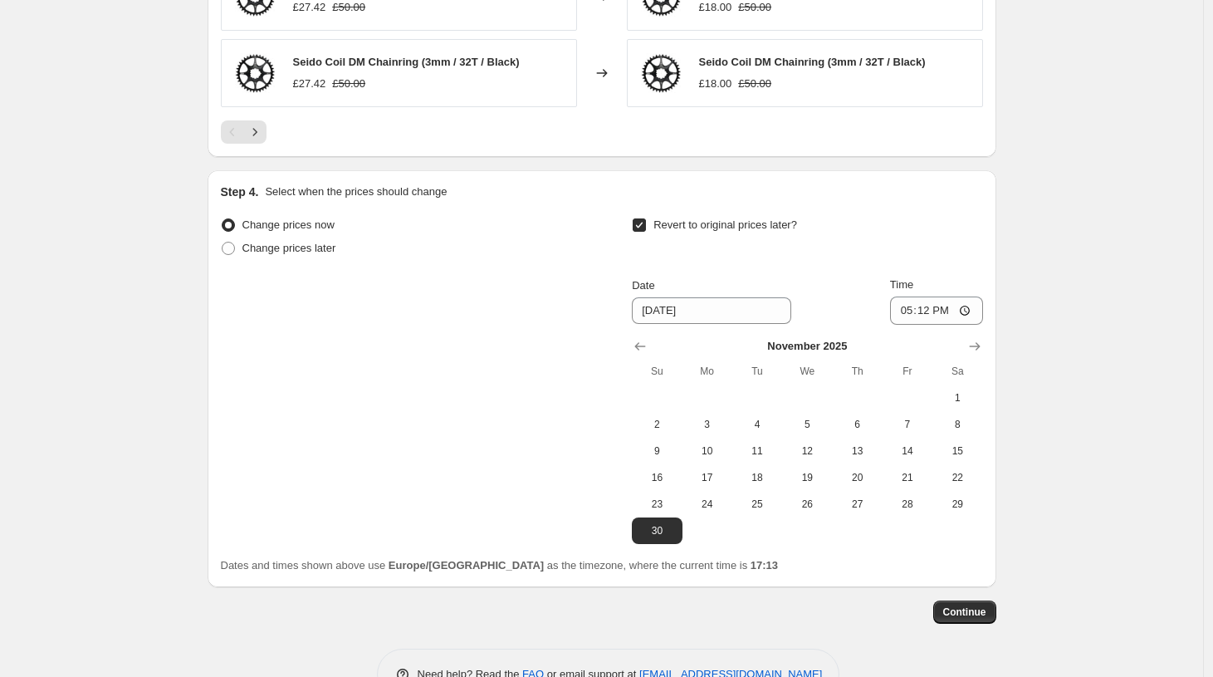
scroll to position [1401, 0]
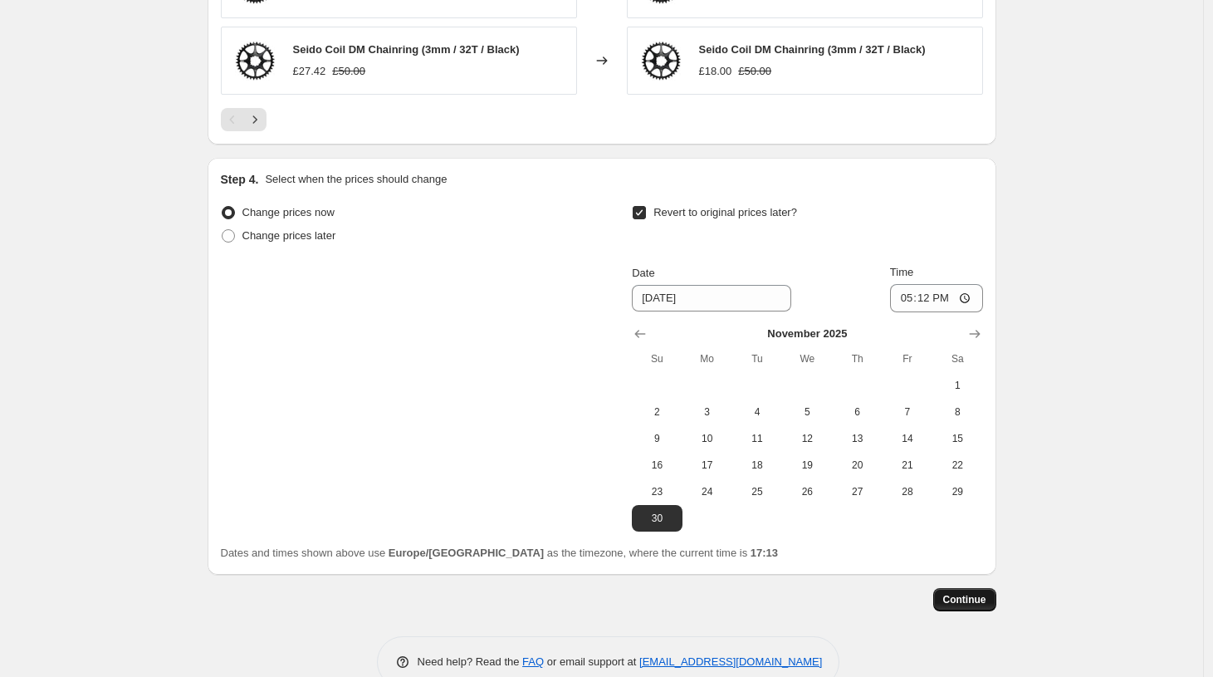
type input "Seido Crank & Chainring Sale - 35%"
click at [983, 599] on span "Continue" at bounding box center [964, 599] width 43 height 13
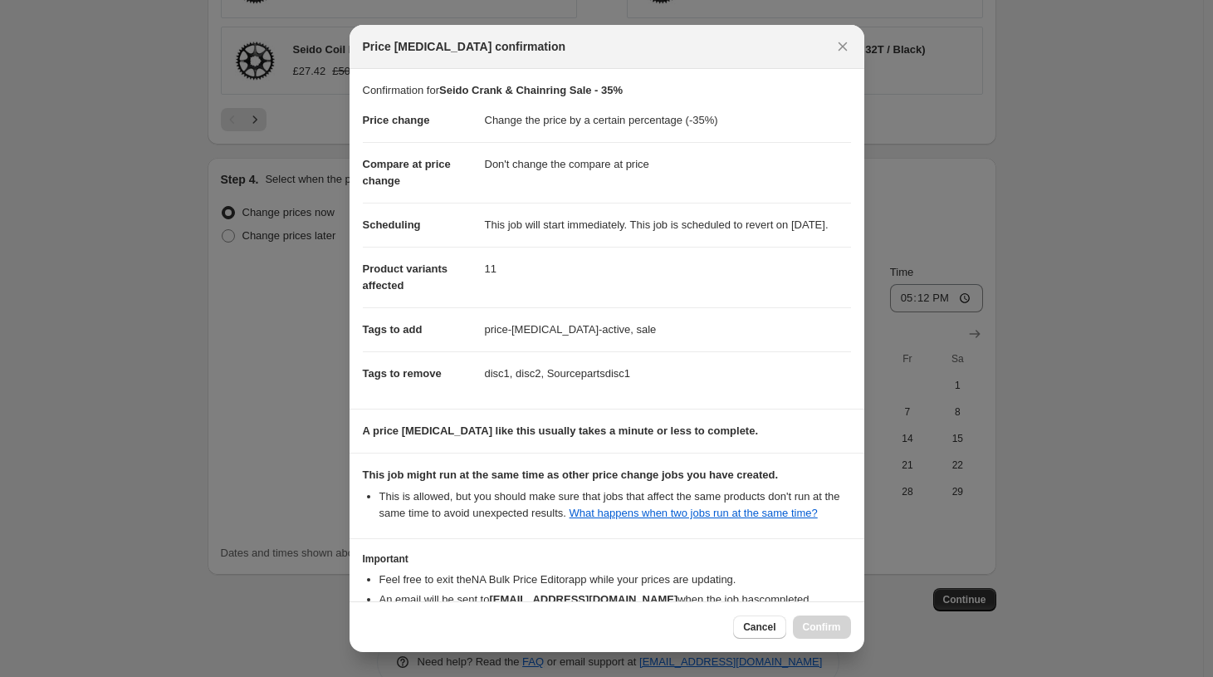
scroll to position [144, 0]
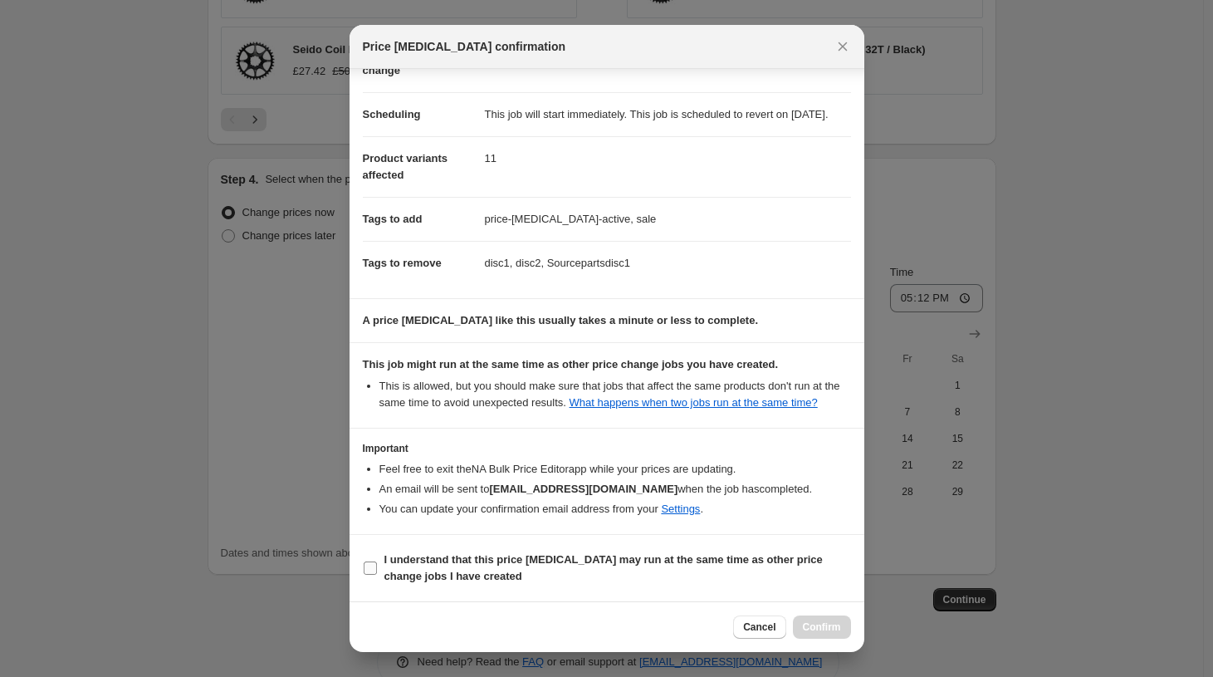
click at [374, 565] on input "I understand that this price change job may run at the same time as other price…" at bounding box center [370, 567] width 13 height 13
checkbox input "true"
click at [821, 628] on span "Confirm" at bounding box center [822, 626] width 38 height 13
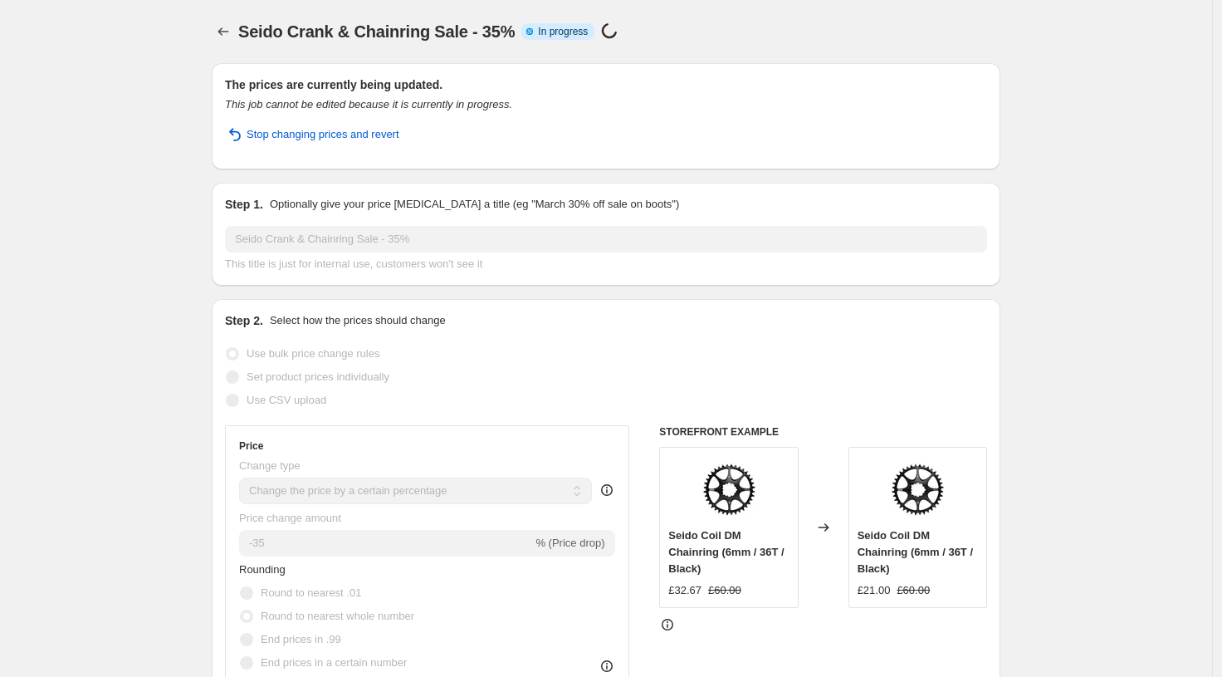
select select "percentage"
select select "no_change"
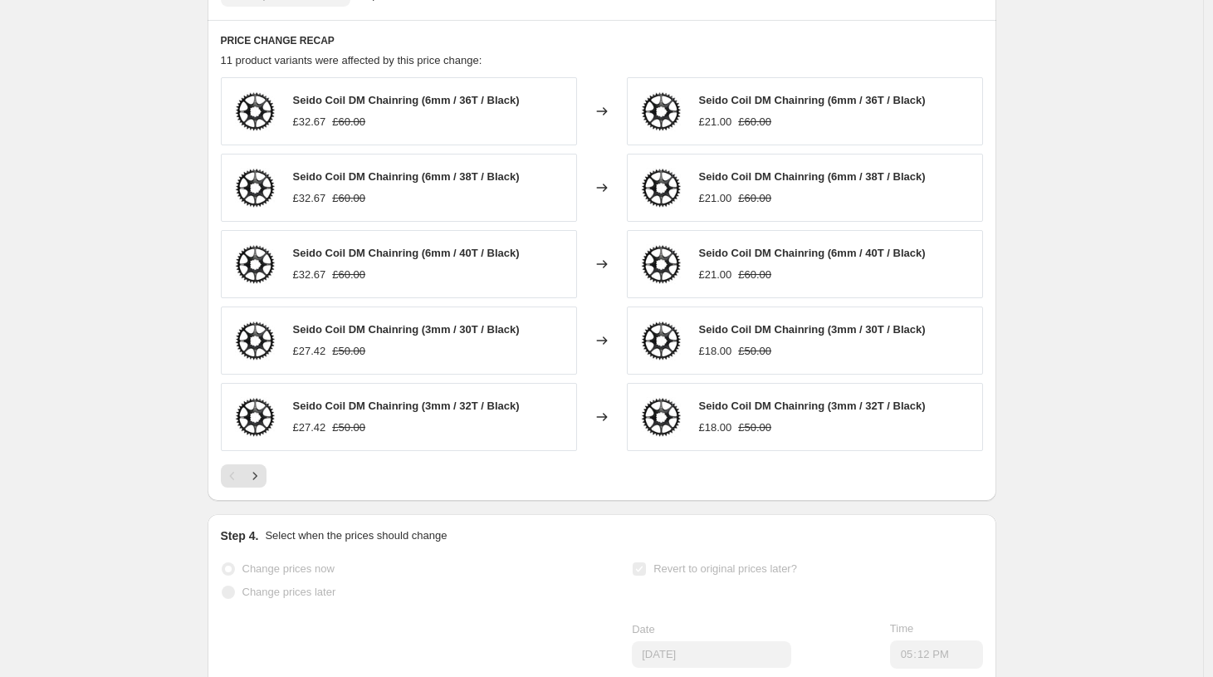
scroll to position [1252, 0]
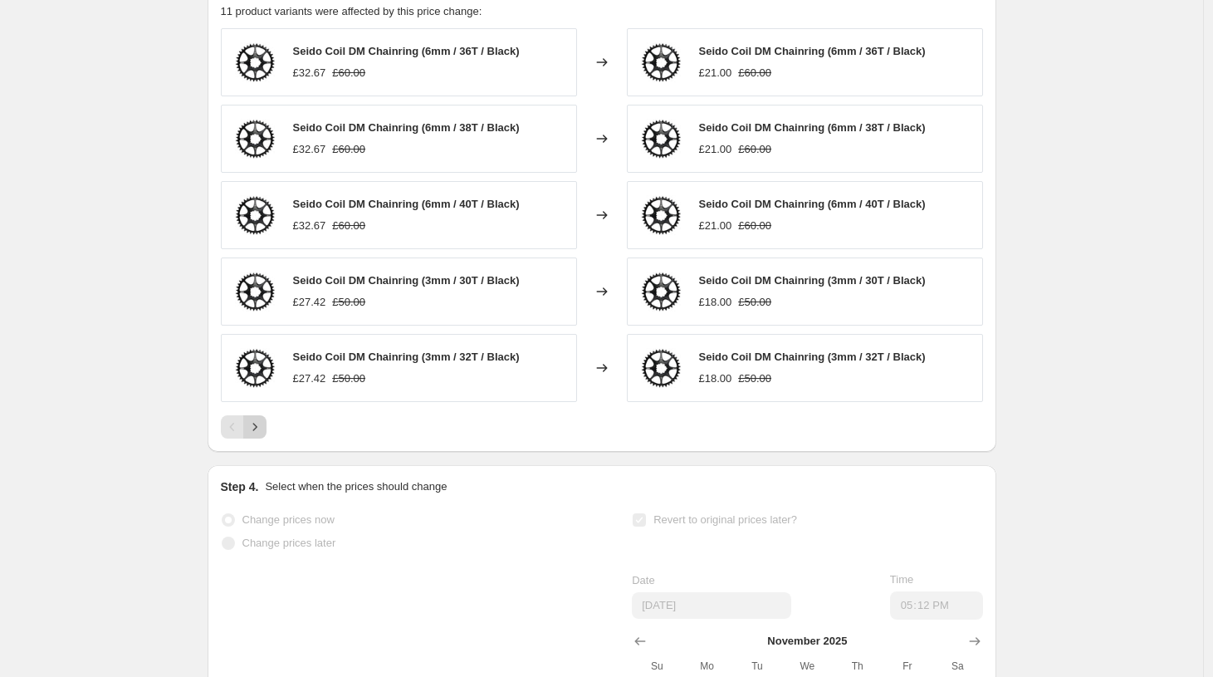
click at [255, 435] on icon "Next" at bounding box center [255, 426] width 17 height 17
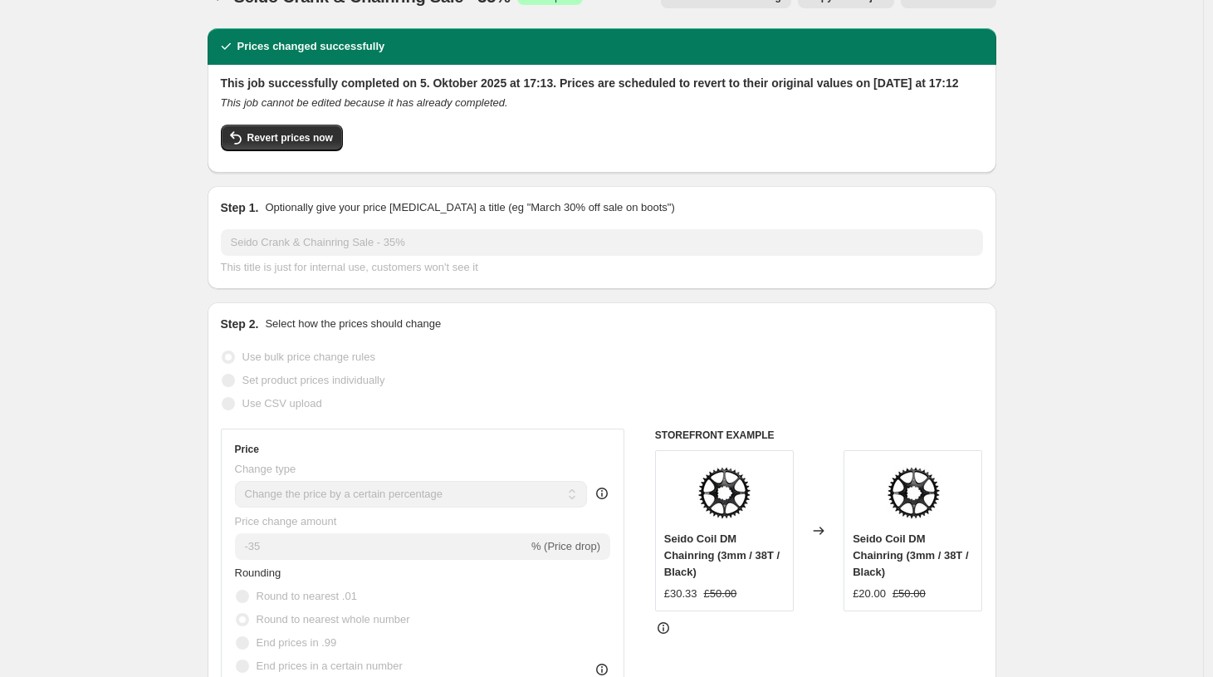
scroll to position [0, 0]
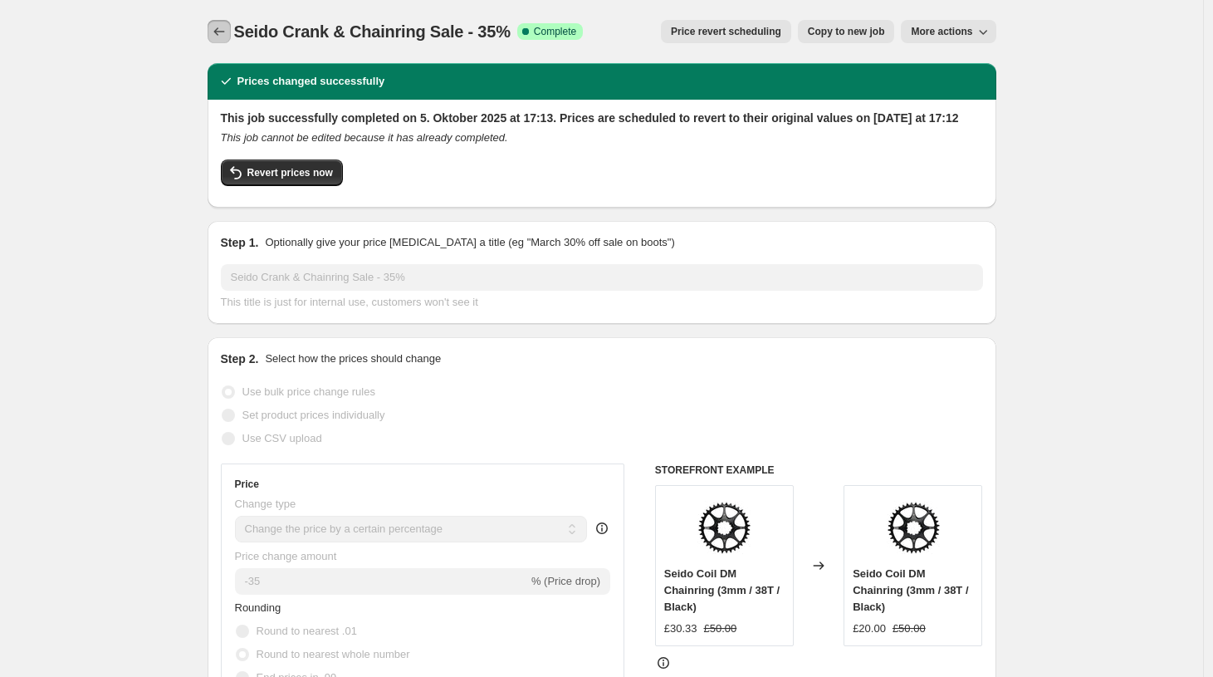
click at [227, 32] on icon "Price change jobs" at bounding box center [219, 31] width 17 height 17
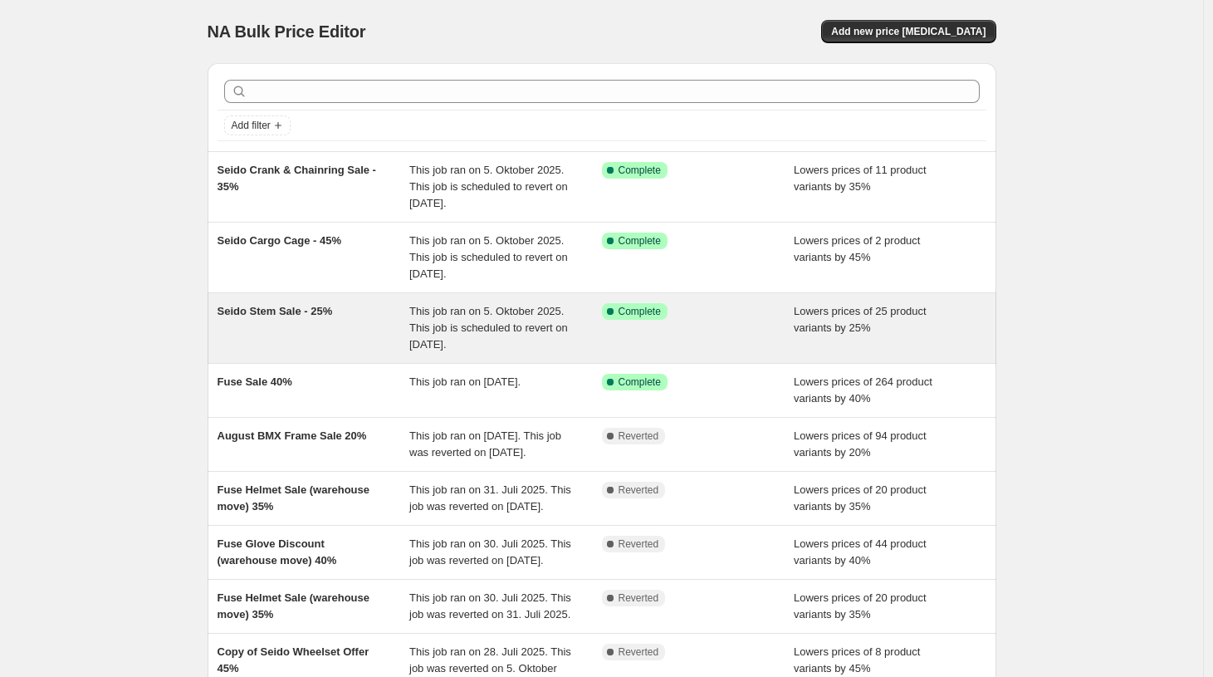
click at [298, 315] on span "Seido Stem Sale - 25%" at bounding box center [275, 311] width 115 height 12
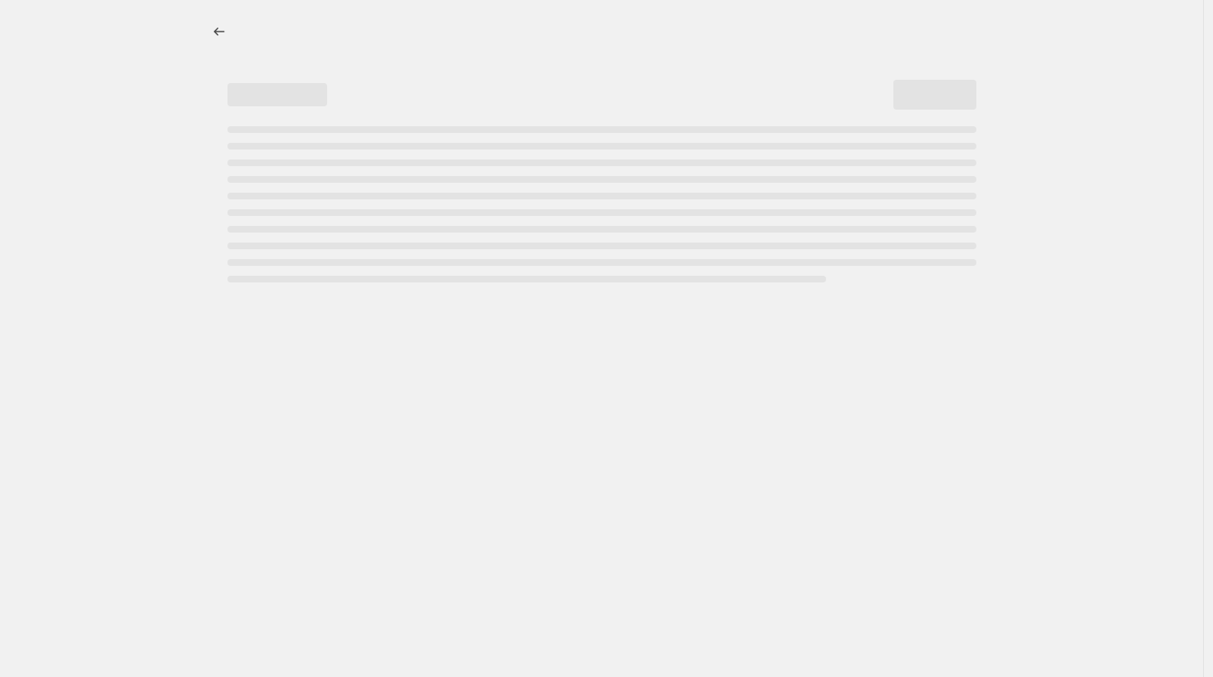
select select "percentage"
select select "no_change"
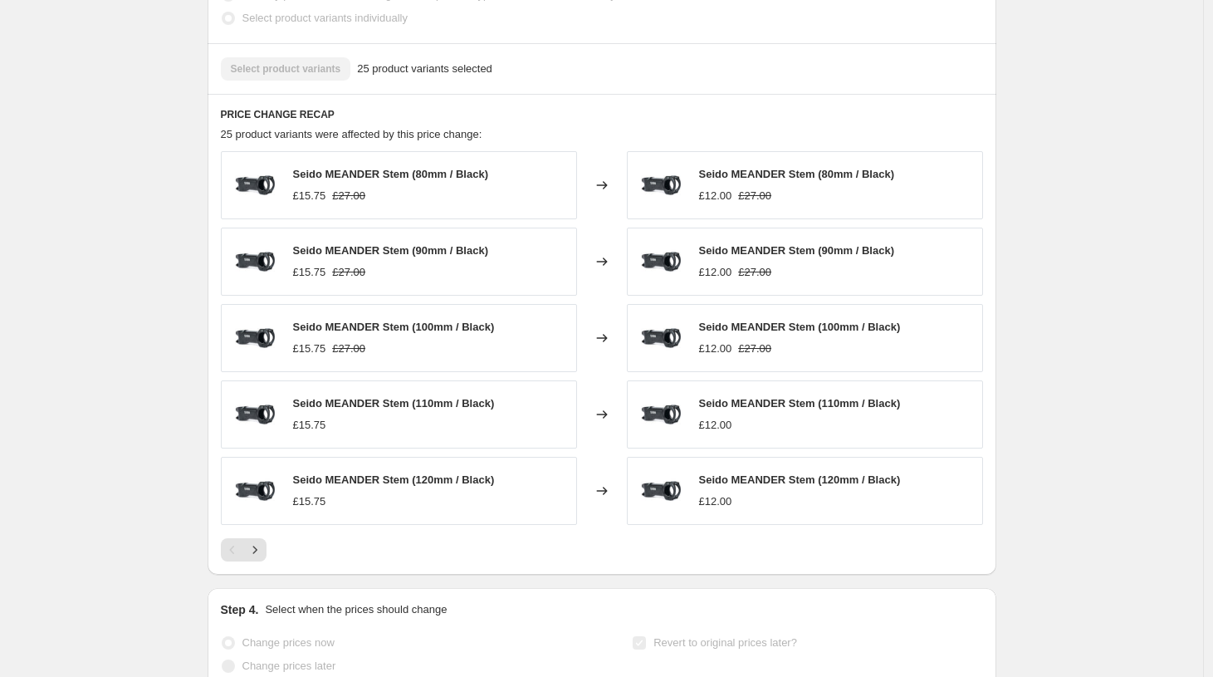
scroll to position [1132, 0]
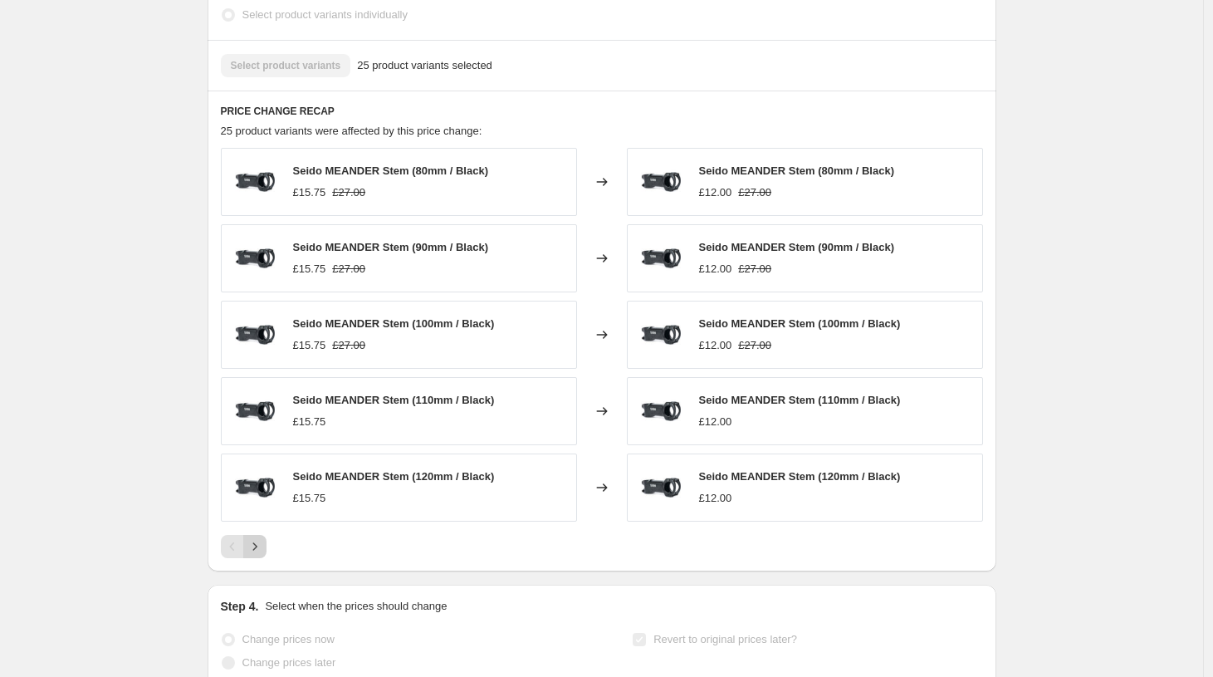
click at [263, 555] on icon "Next" at bounding box center [255, 546] width 17 height 17
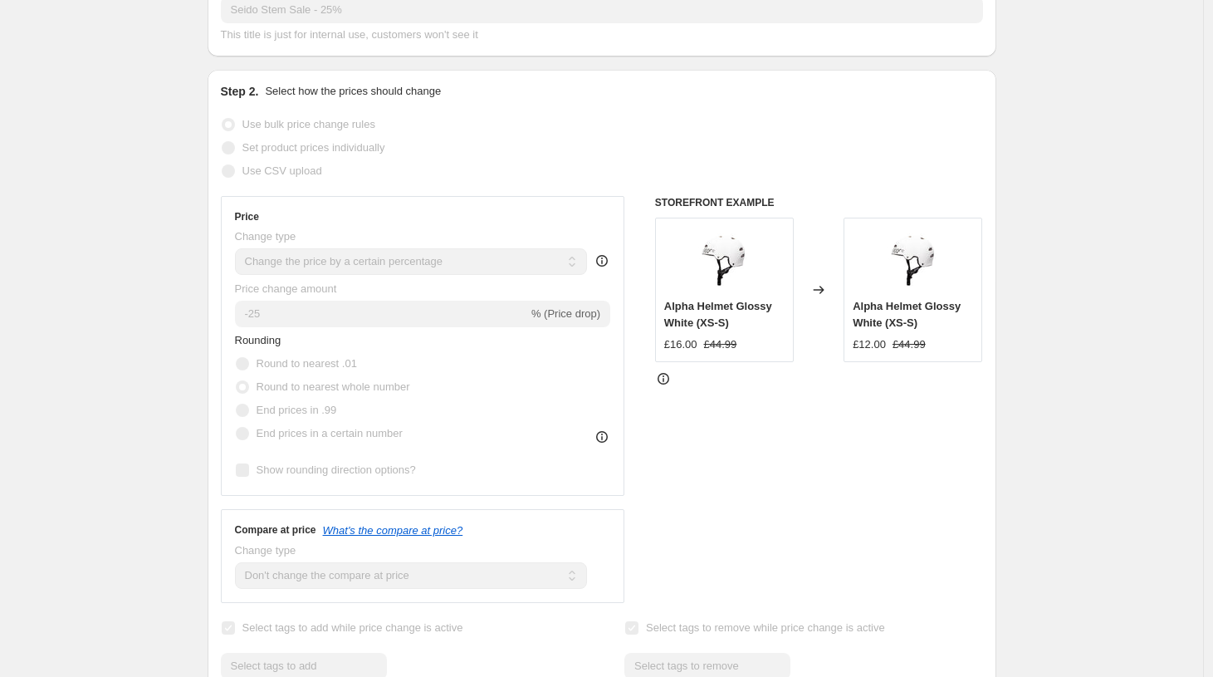
scroll to position [0, 0]
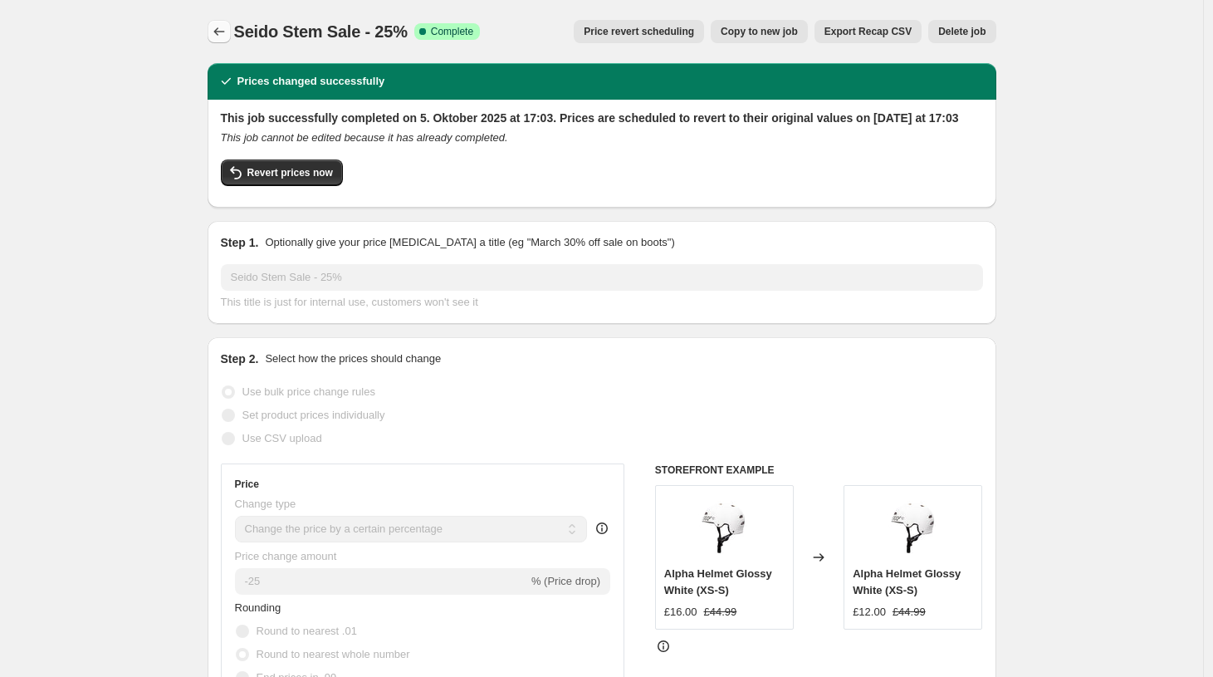
click at [218, 27] on icon "Price change jobs" at bounding box center [219, 31] width 17 height 17
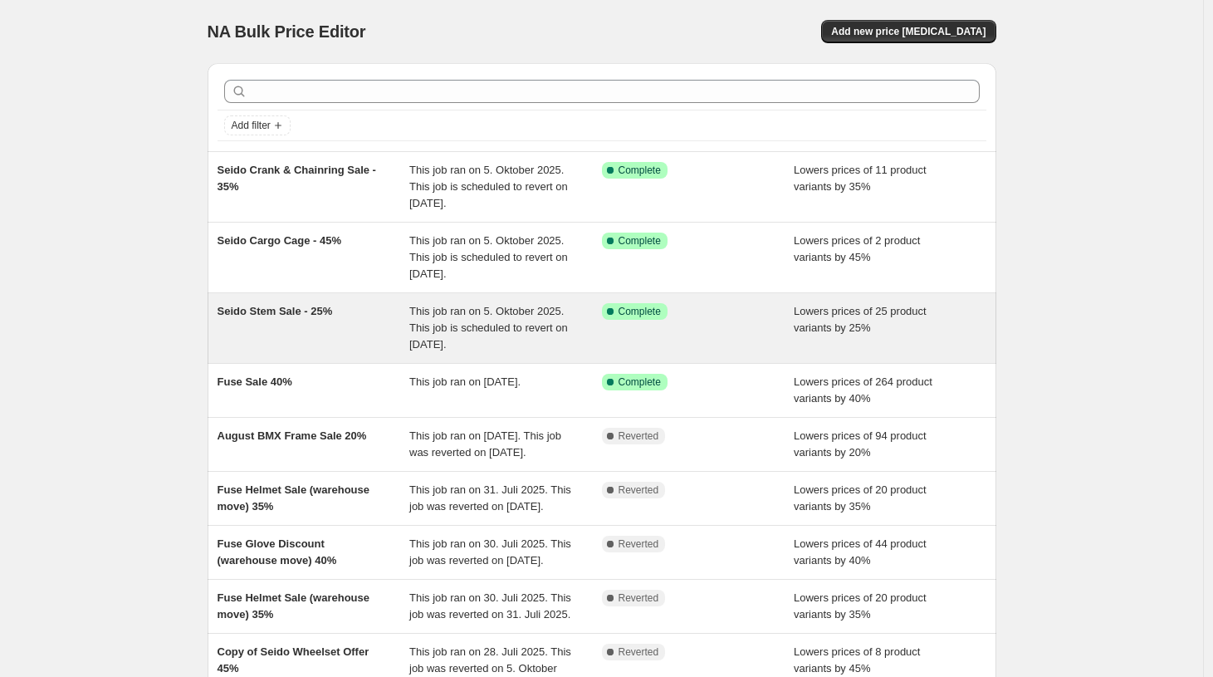
click at [286, 309] on span "Seido Stem Sale - 25%" at bounding box center [275, 311] width 115 height 12
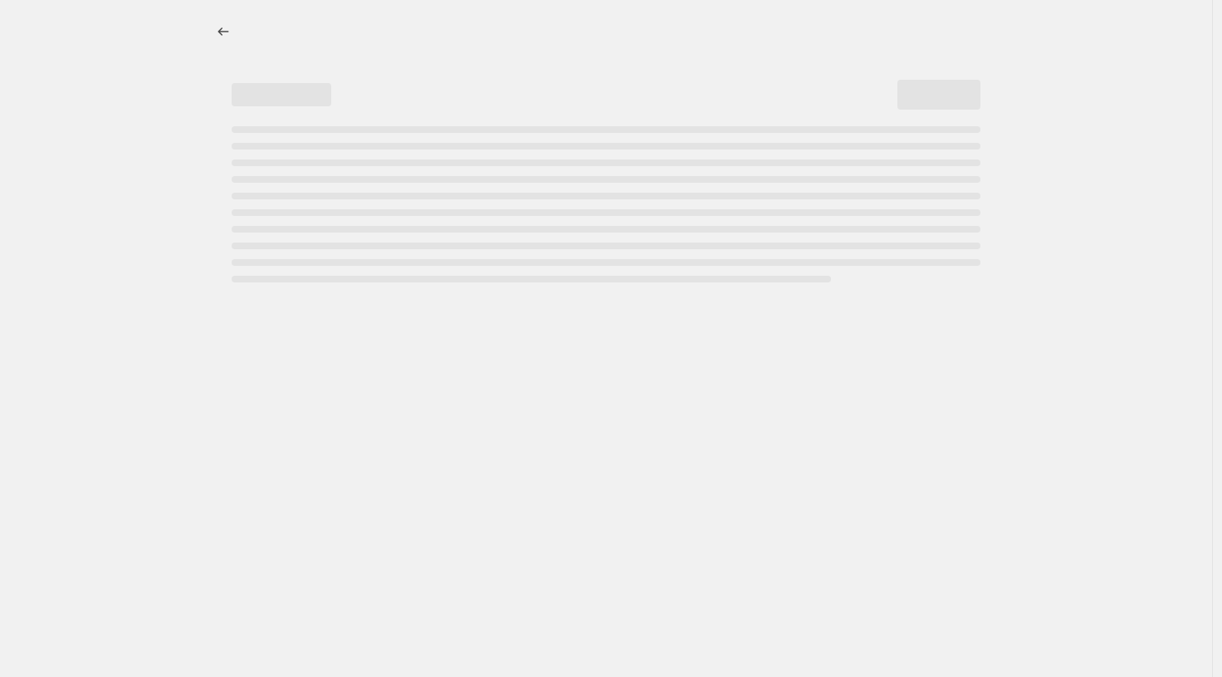
select select "percentage"
select select "no_change"
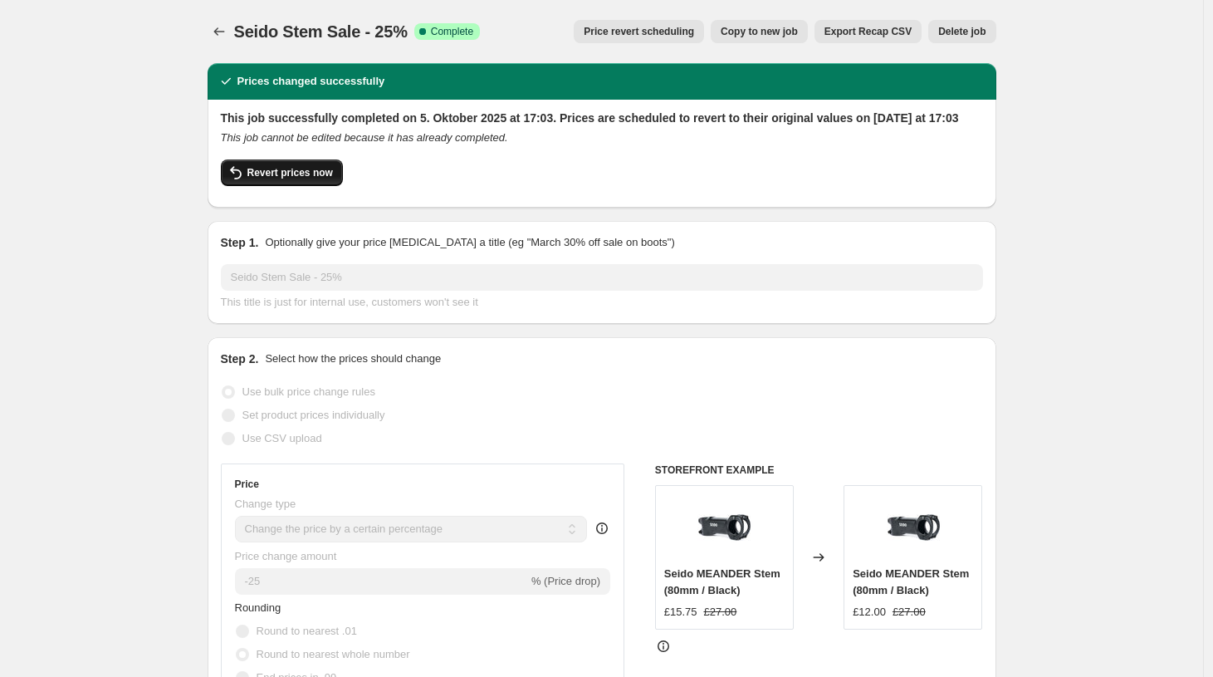
click at [291, 179] on span "Revert prices now" at bounding box center [290, 172] width 86 height 13
checkbox input "false"
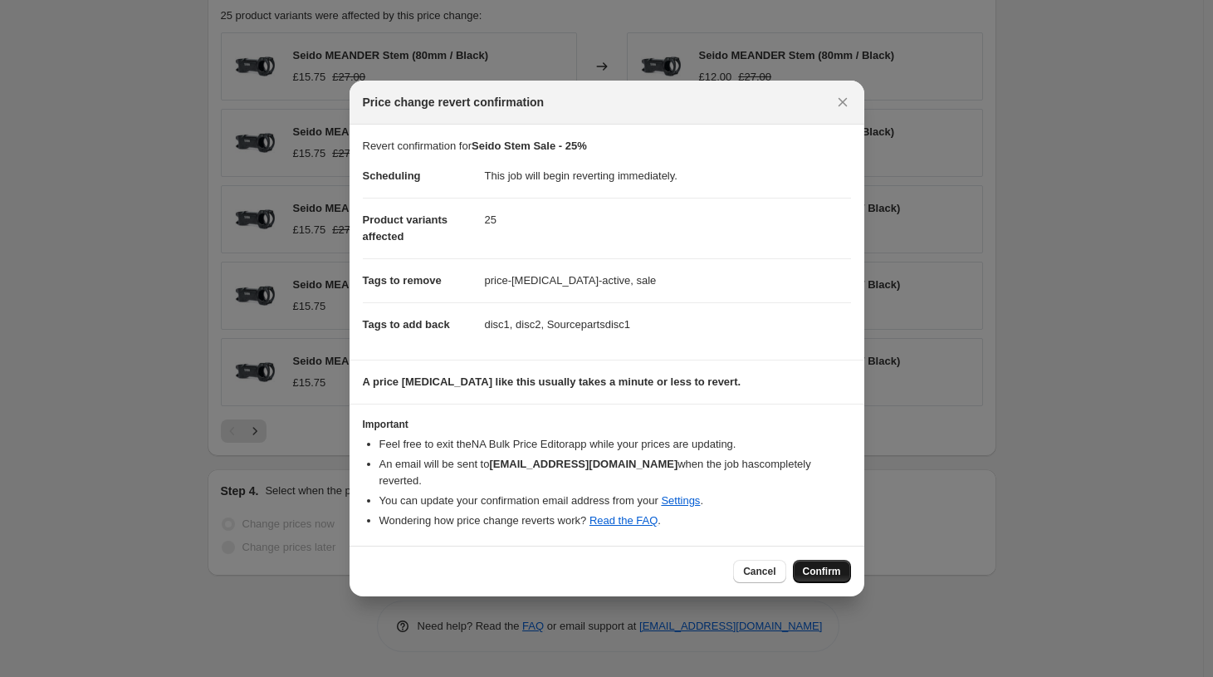
click at [804, 565] on span "Confirm" at bounding box center [822, 571] width 38 height 13
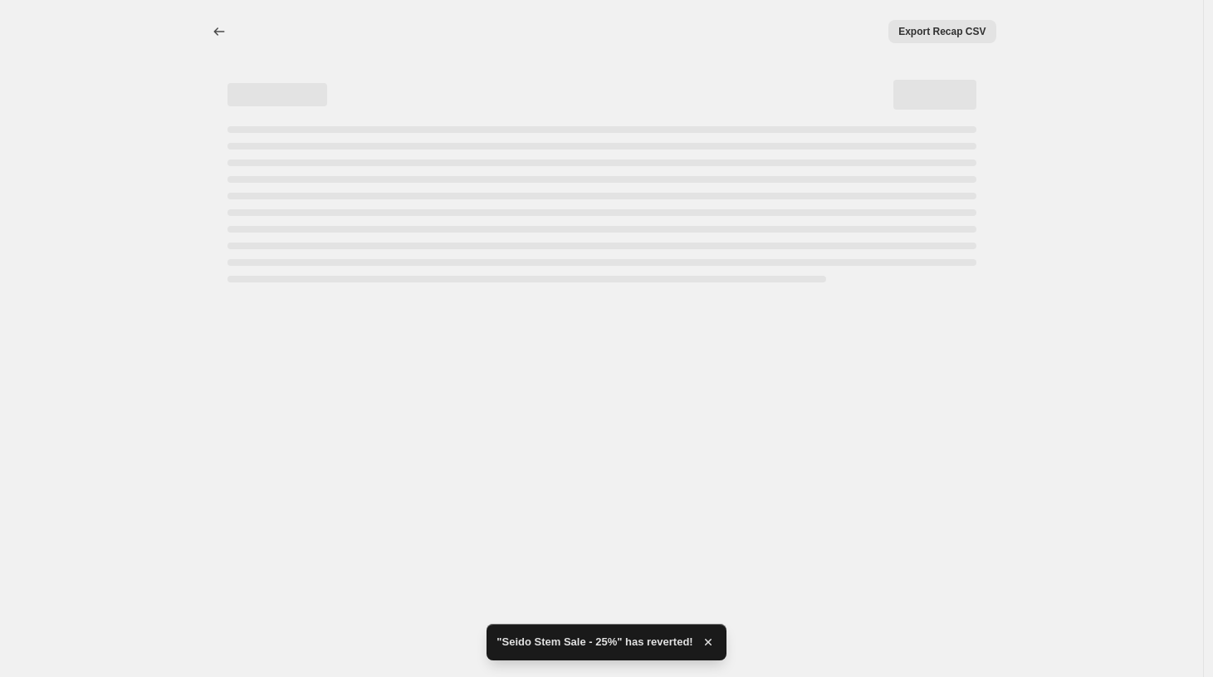
select select "percentage"
select select "no_change"
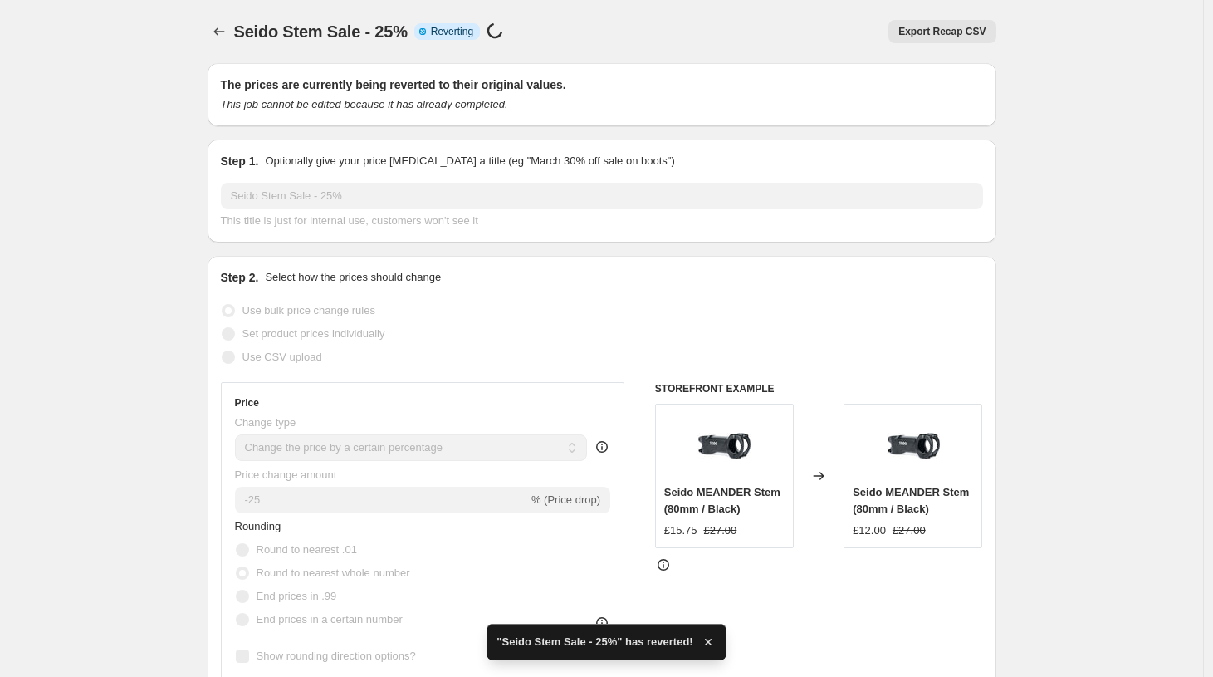
checkbox input "true"
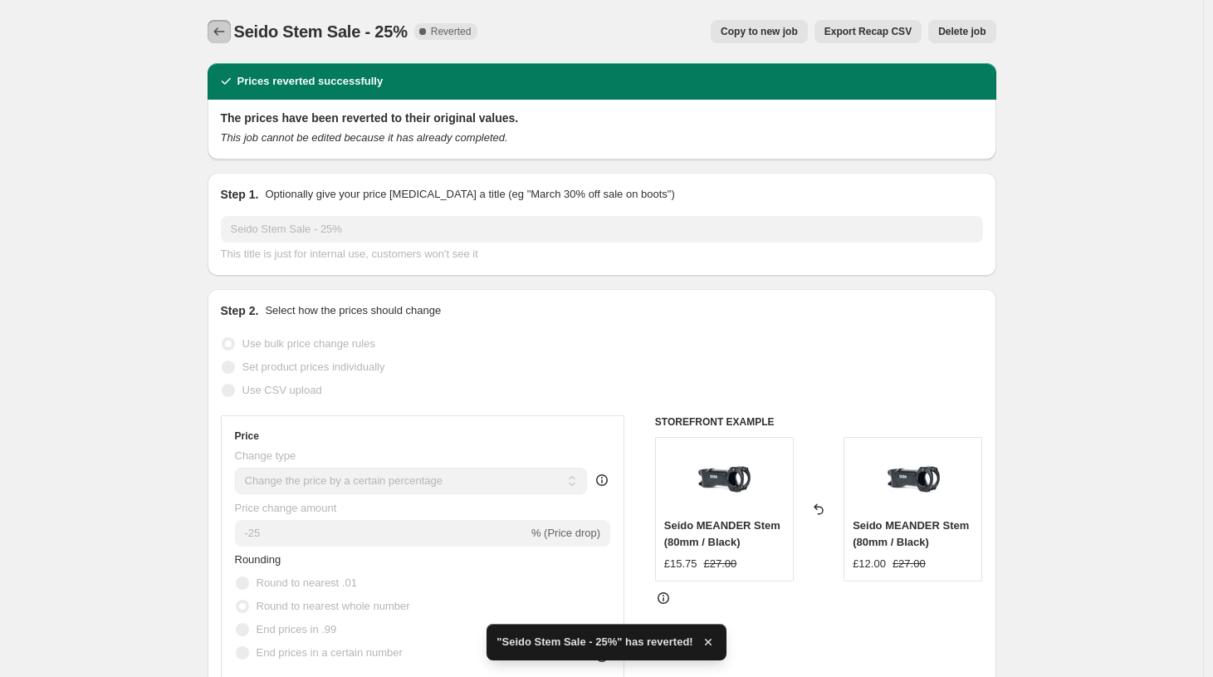
click at [220, 26] on icon "Price change jobs" at bounding box center [219, 31] width 17 height 17
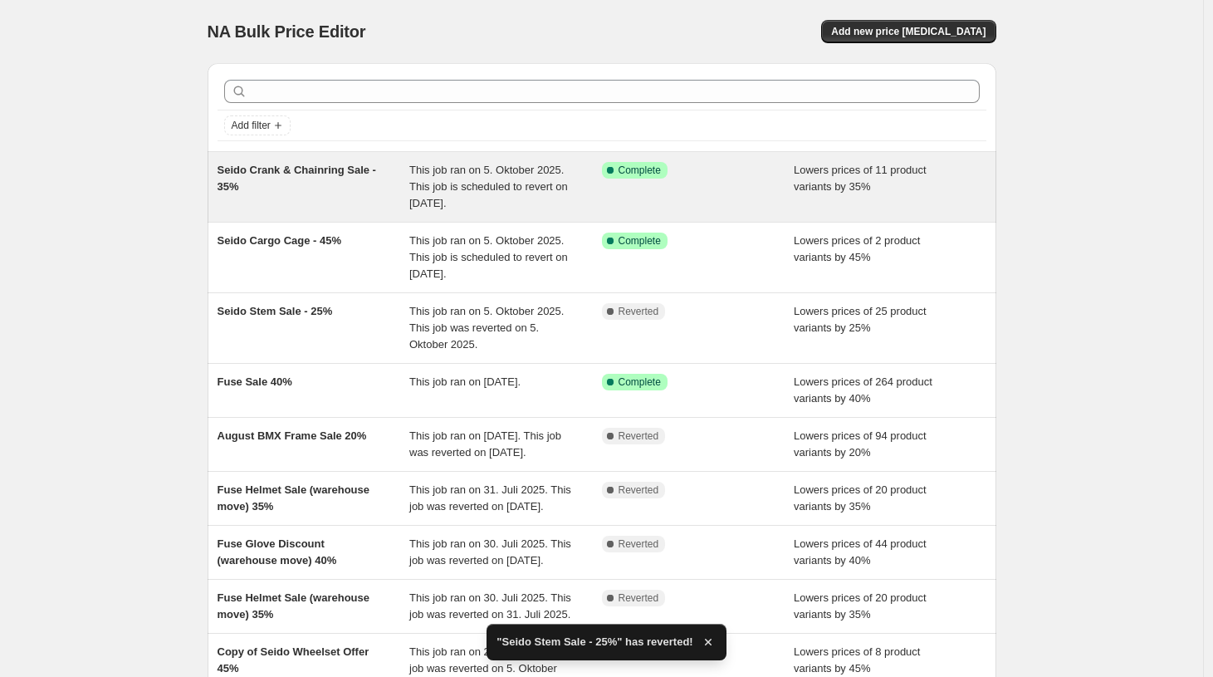
click at [271, 178] on div "Seido Crank & Chainring Sale - 35%" at bounding box center [314, 187] width 193 height 50
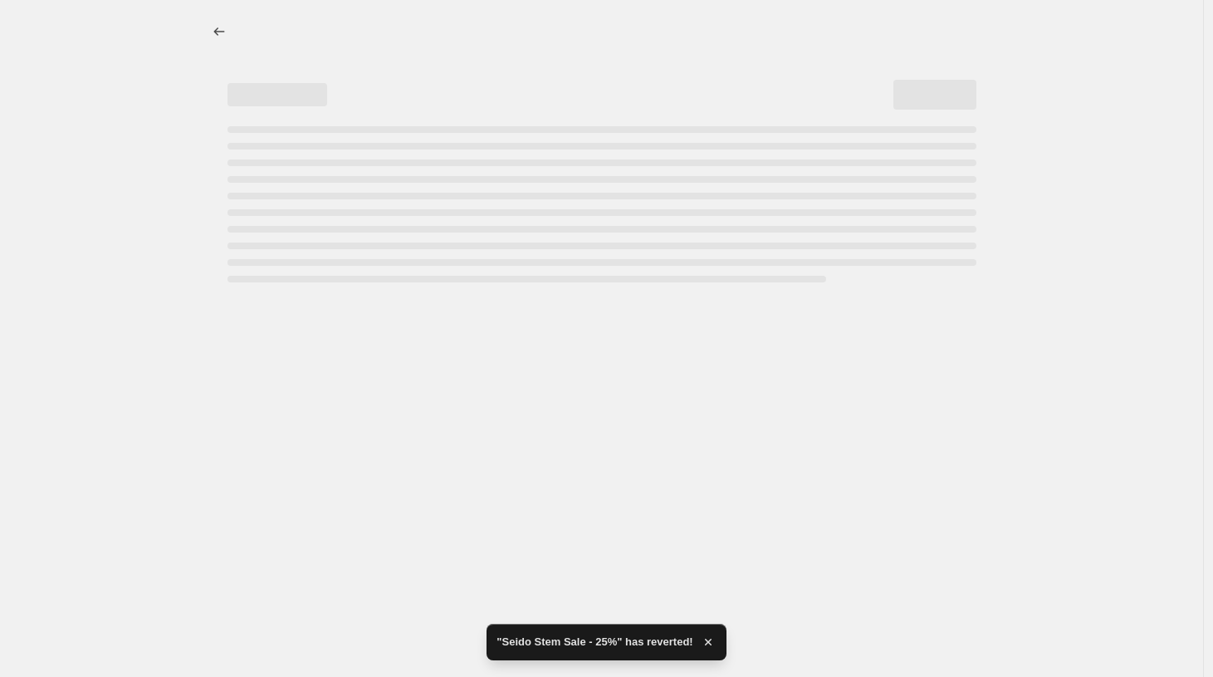
select select "percentage"
select select "no_change"
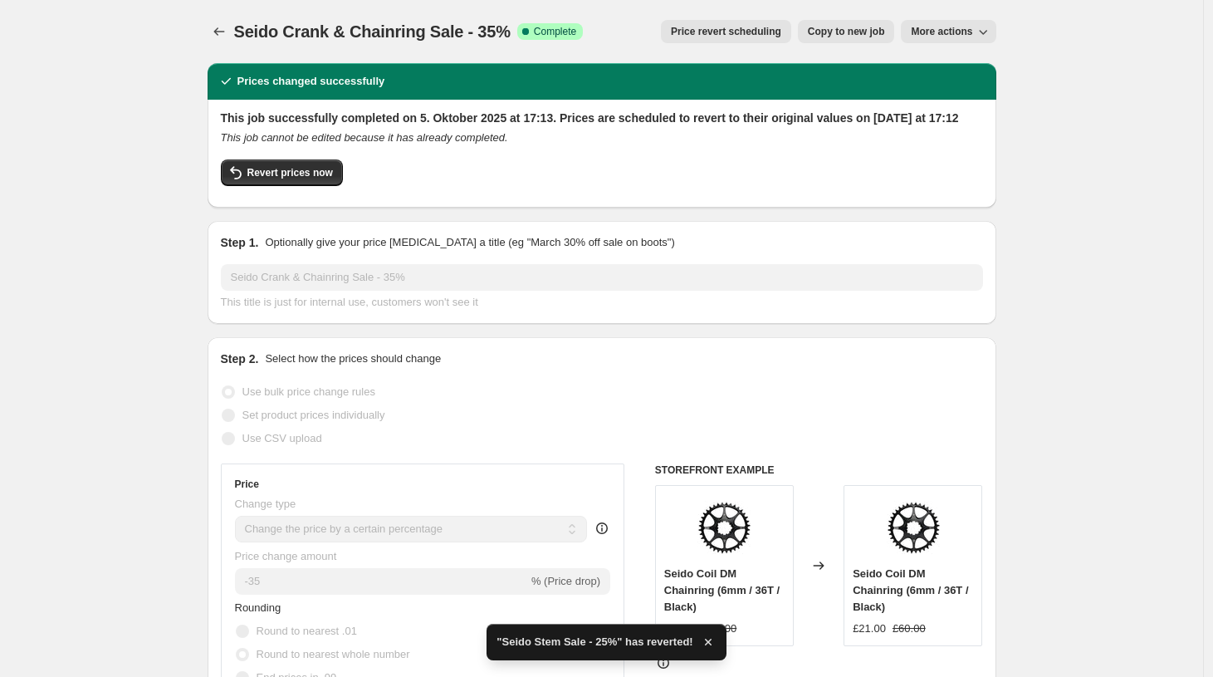
click at [863, 32] on span "Copy to new job" at bounding box center [846, 31] width 77 height 13
select select "percentage"
select select "no_change"
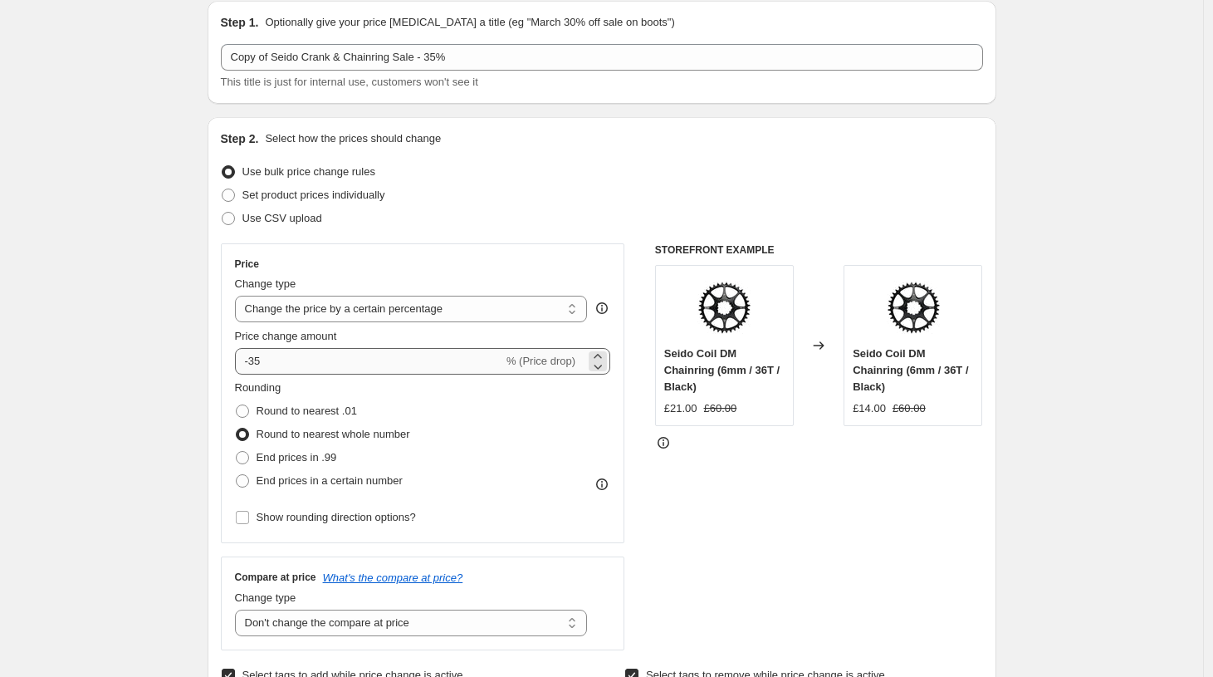
scroll to position [71, 0]
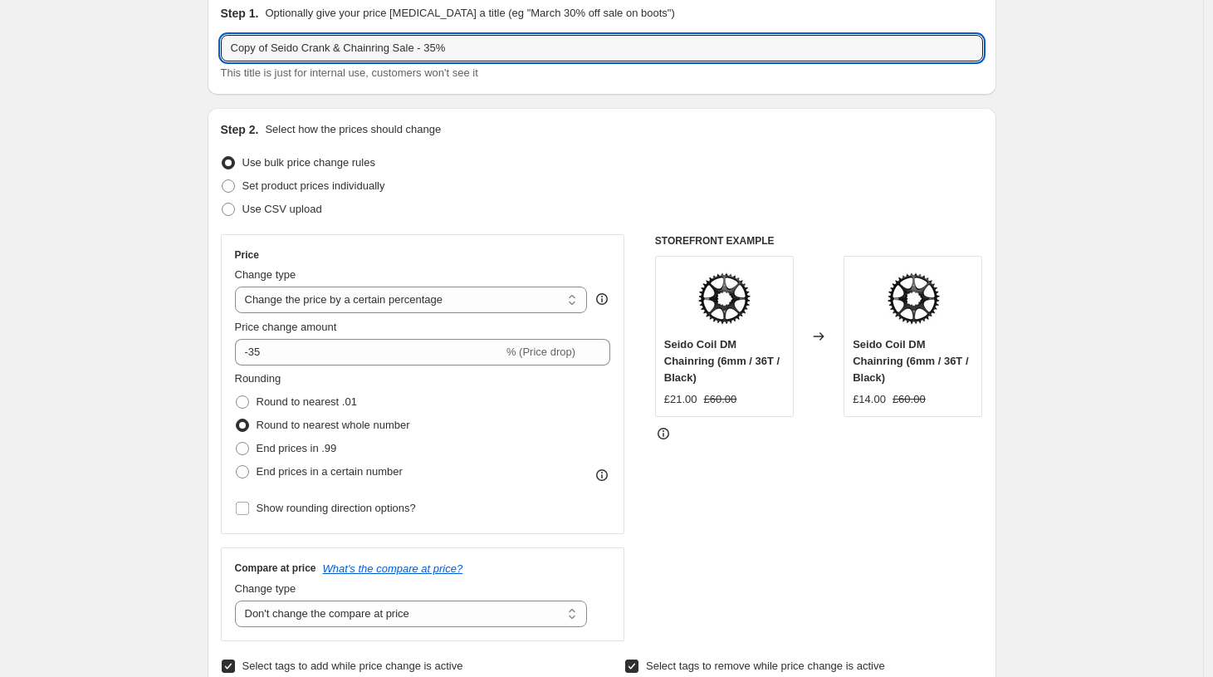
drag, startPoint x: 447, startPoint y: 46, endPoint x: 139, endPoint y: 30, distance: 307.6
click at [221, 35] on input "Copy of Seido Crank & Chainring Sale - 35%" at bounding box center [602, 48] width 762 height 27
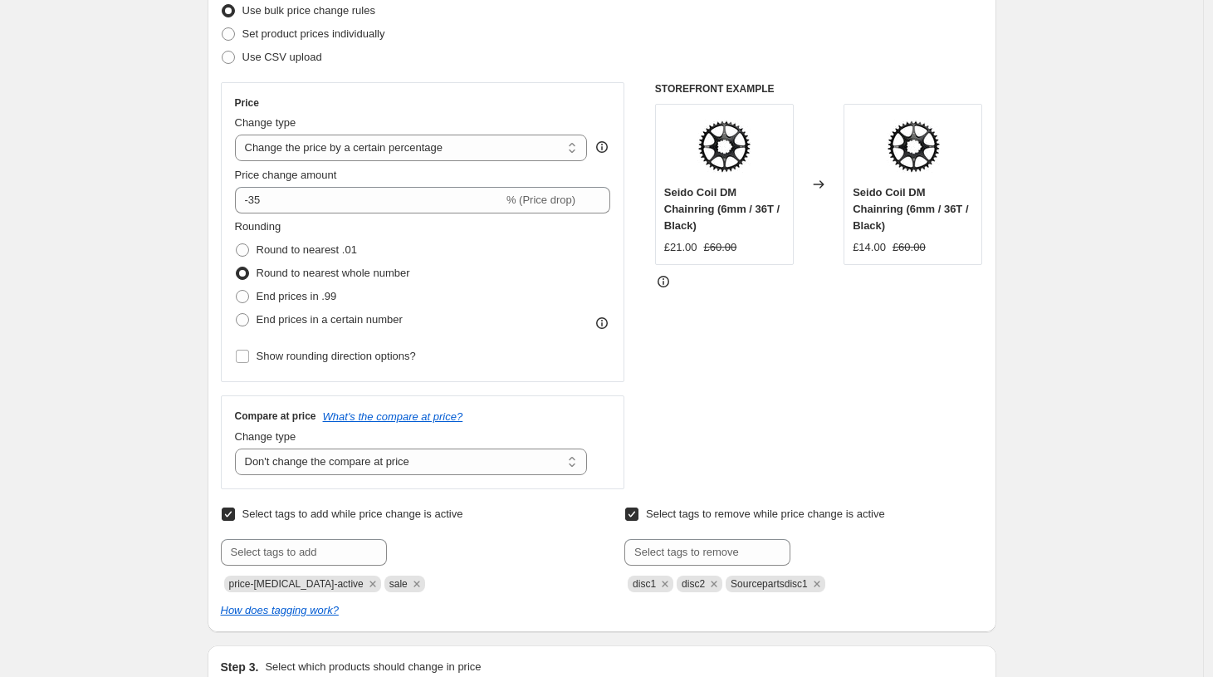
scroll to position [236, 0]
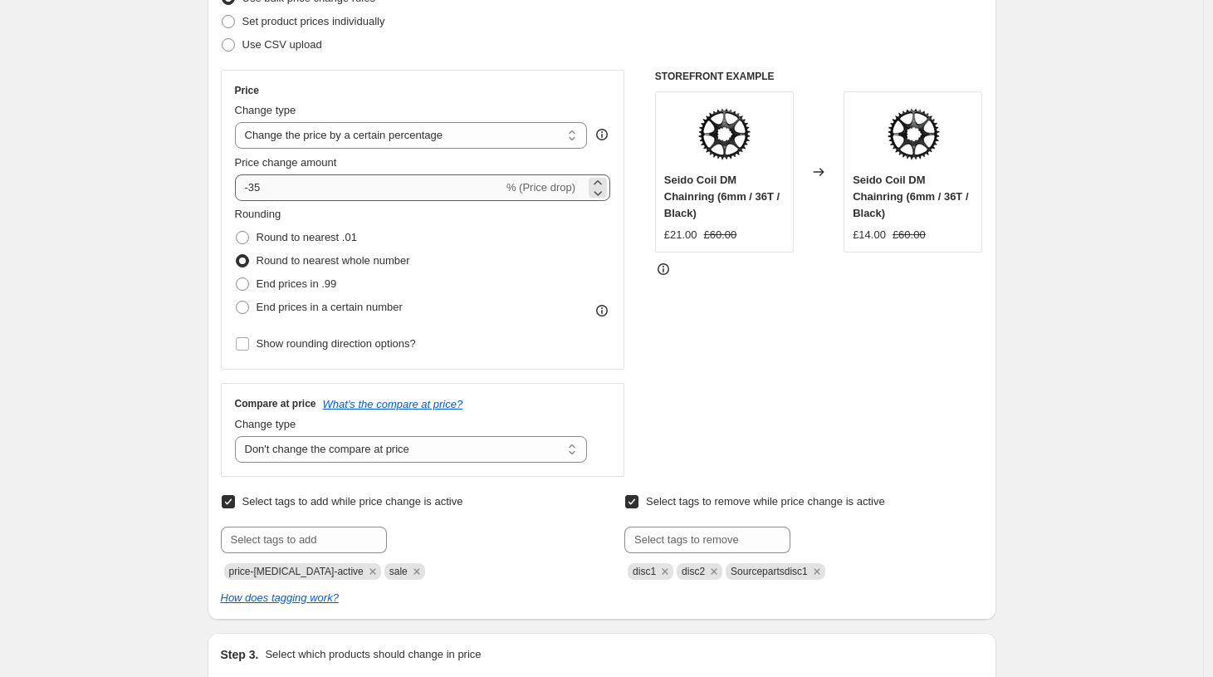
type input "Seido Stem Sale 30%"
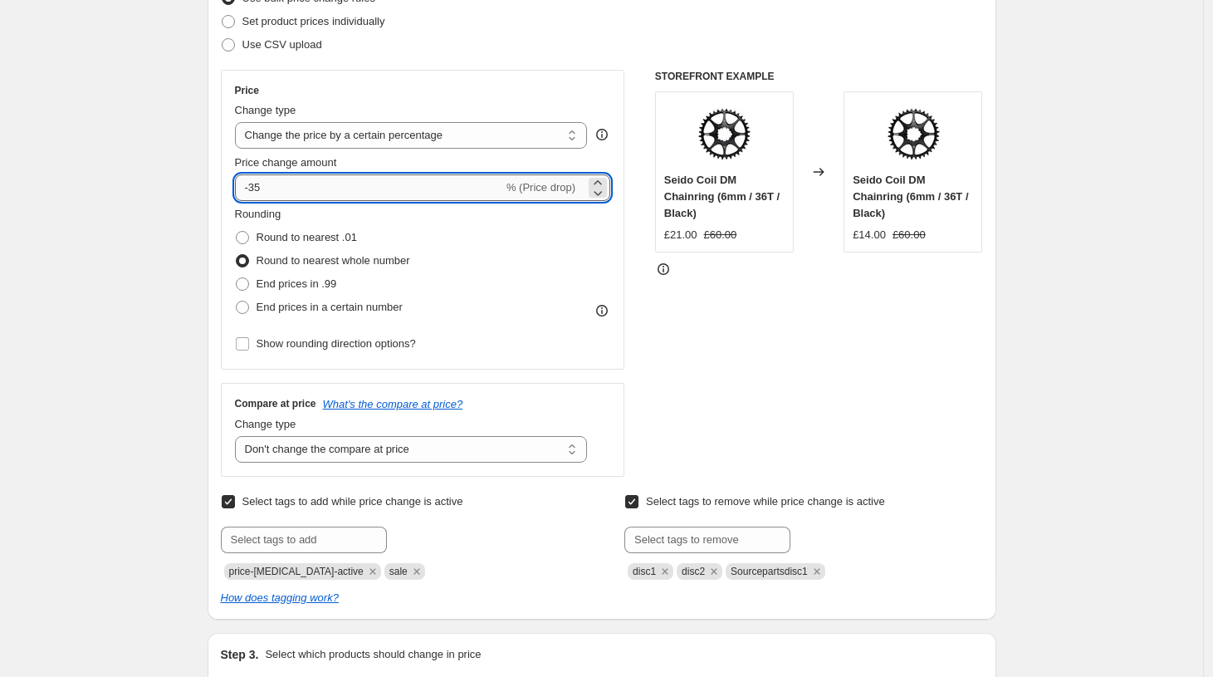
click at [283, 184] on input "-35" at bounding box center [369, 187] width 268 height 27
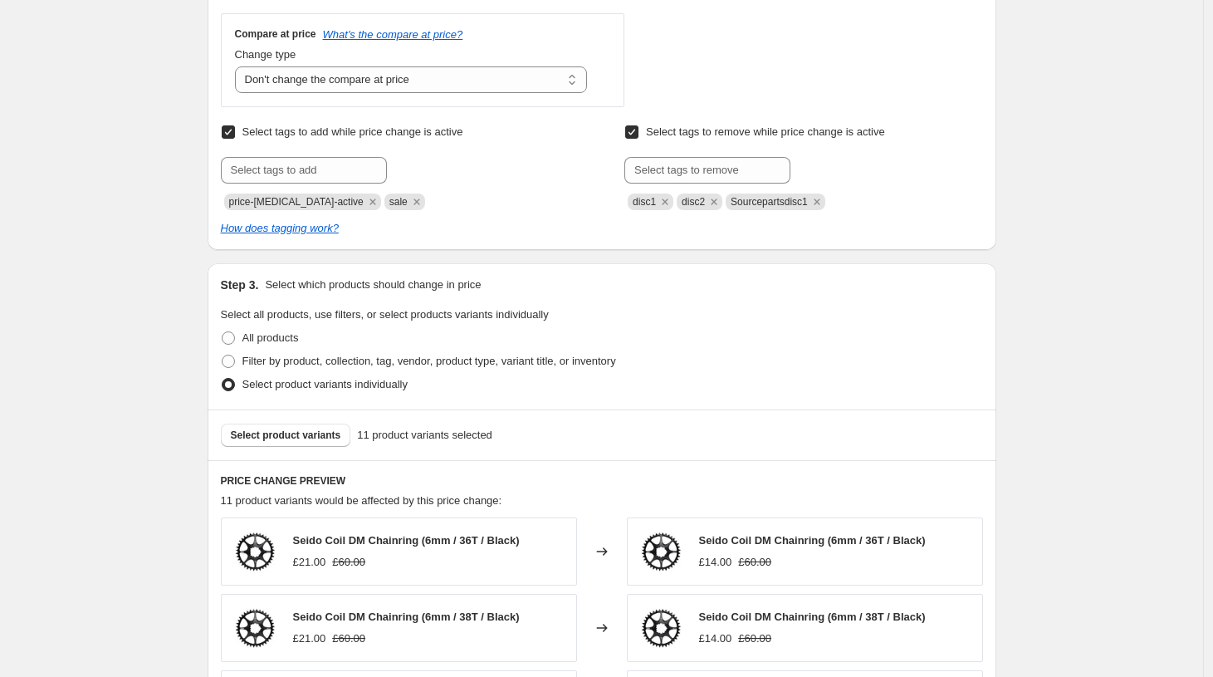
scroll to position [628, 0]
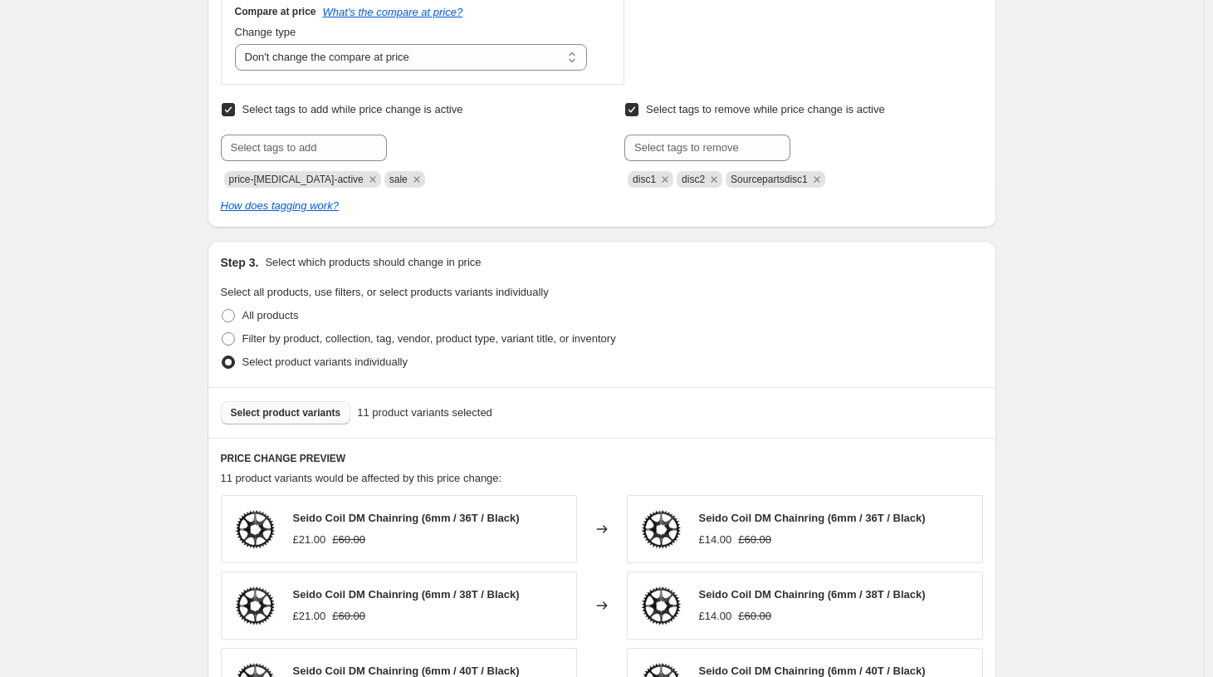
type input "-30"
click at [280, 413] on span "Select product variants" at bounding box center [286, 412] width 110 height 13
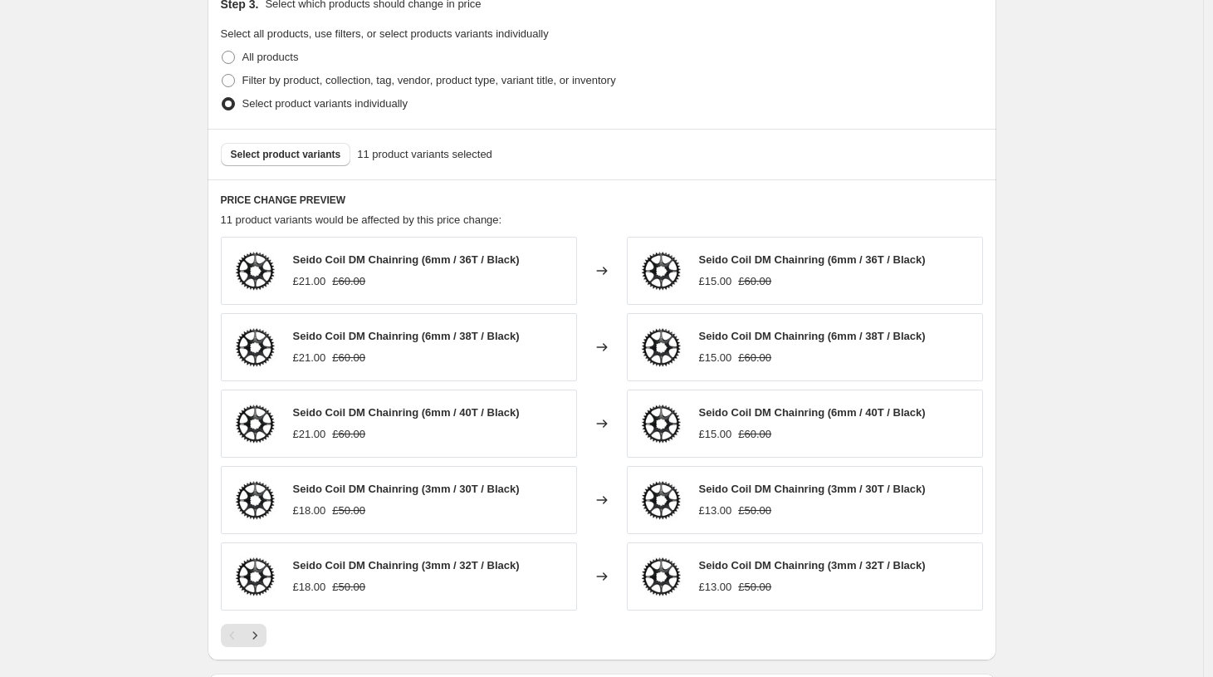
scroll to position [859, 0]
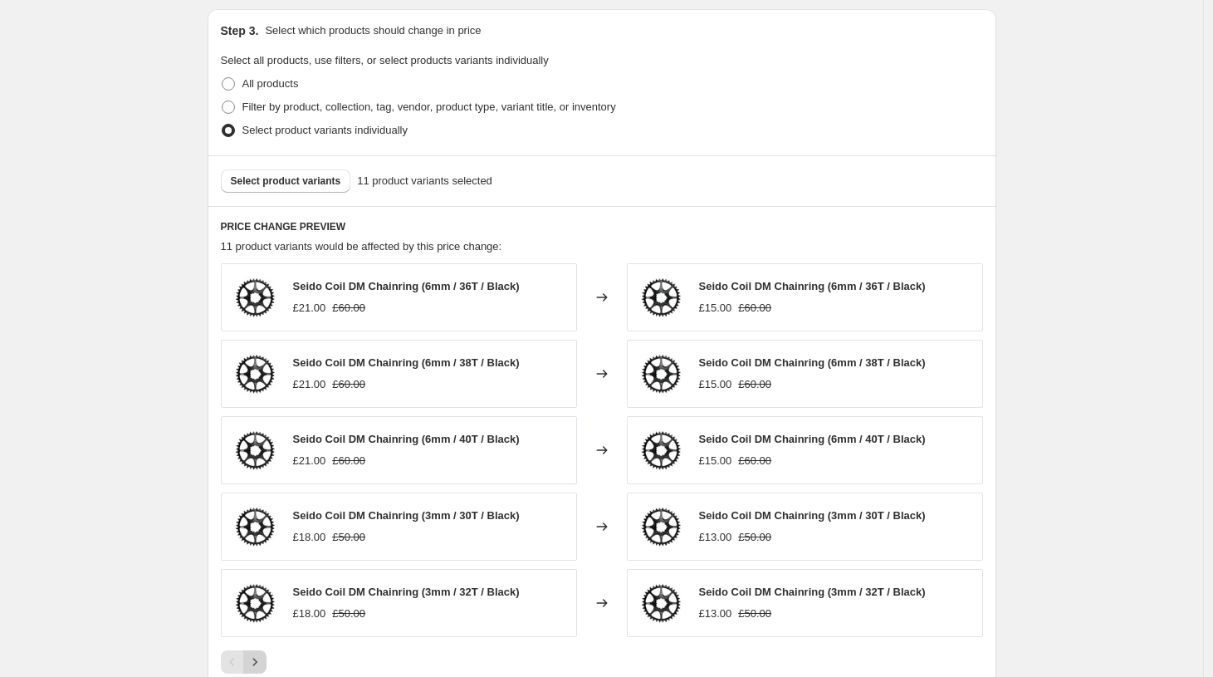
click at [260, 660] on icon "Next" at bounding box center [255, 661] width 17 height 17
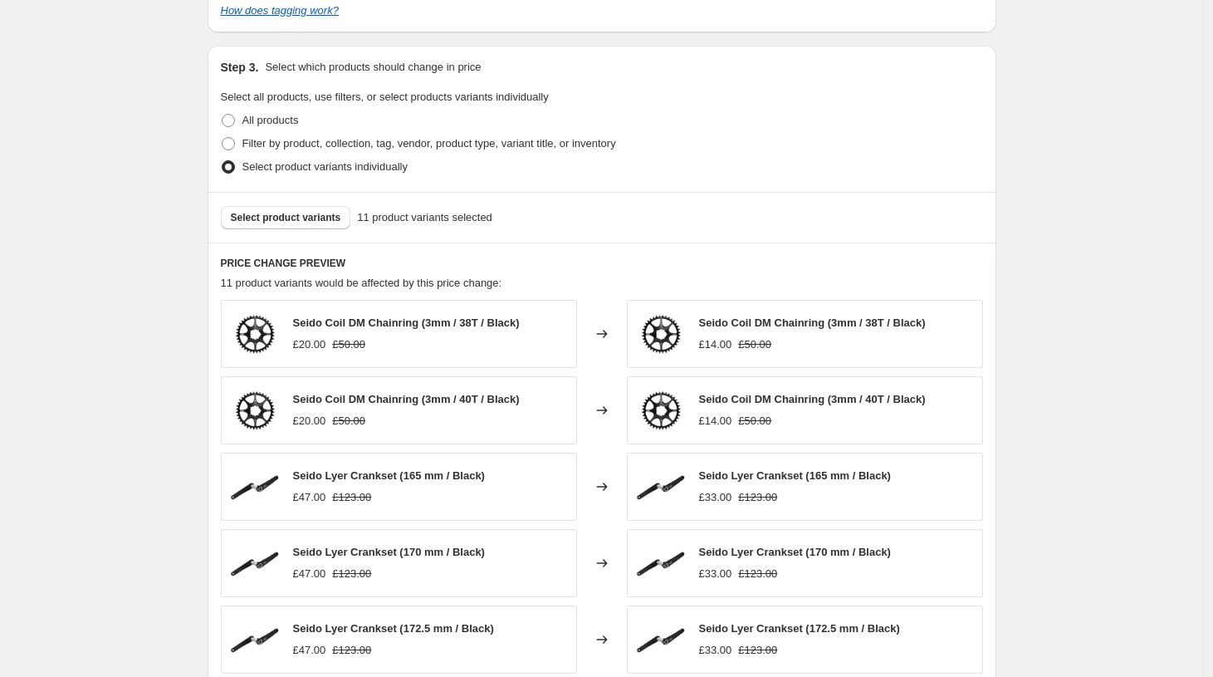
scroll to position [821, 0]
click at [261, 221] on span "Select product variants" at bounding box center [286, 219] width 110 height 13
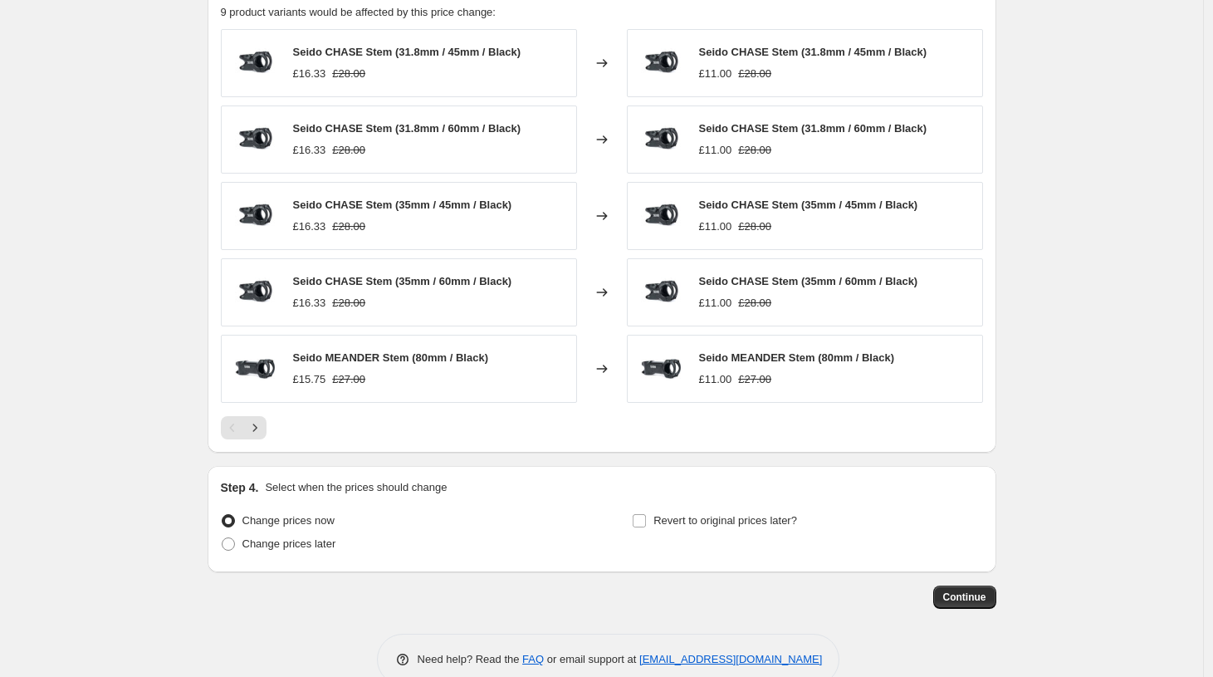
scroll to position [1127, 0]
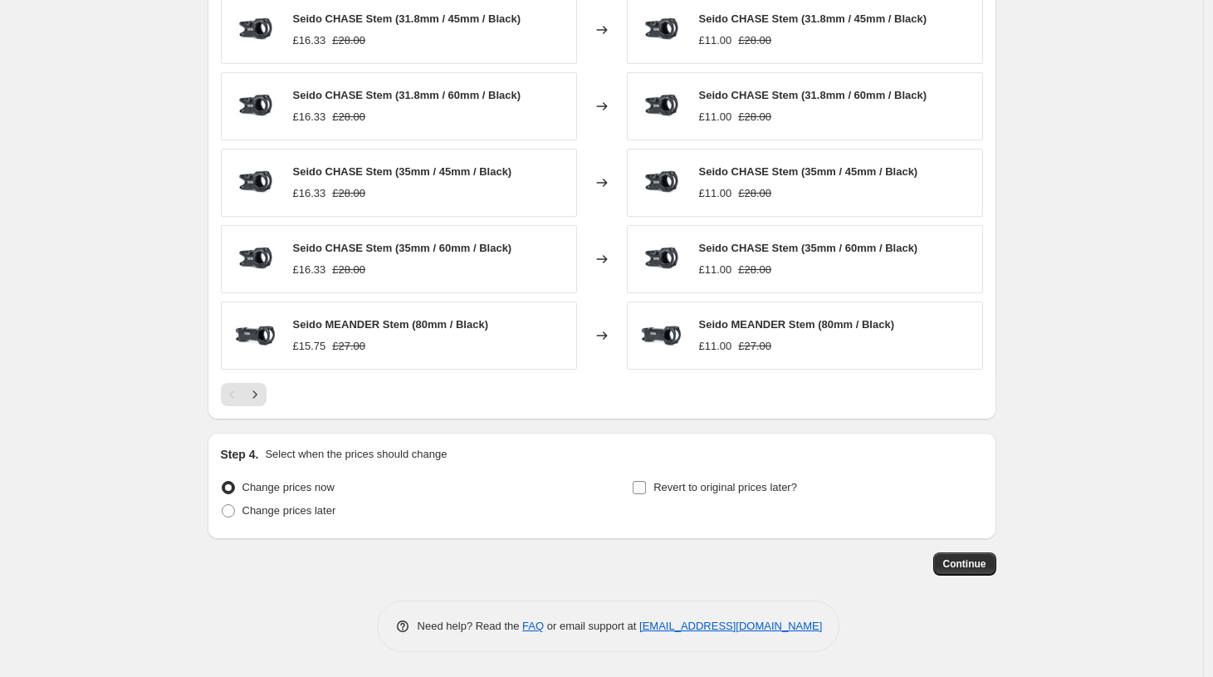
click at [646, 486] on input "Revert to original prices later?" at bounding box center [639, 487] width 13 height 13
checkbox input "true"
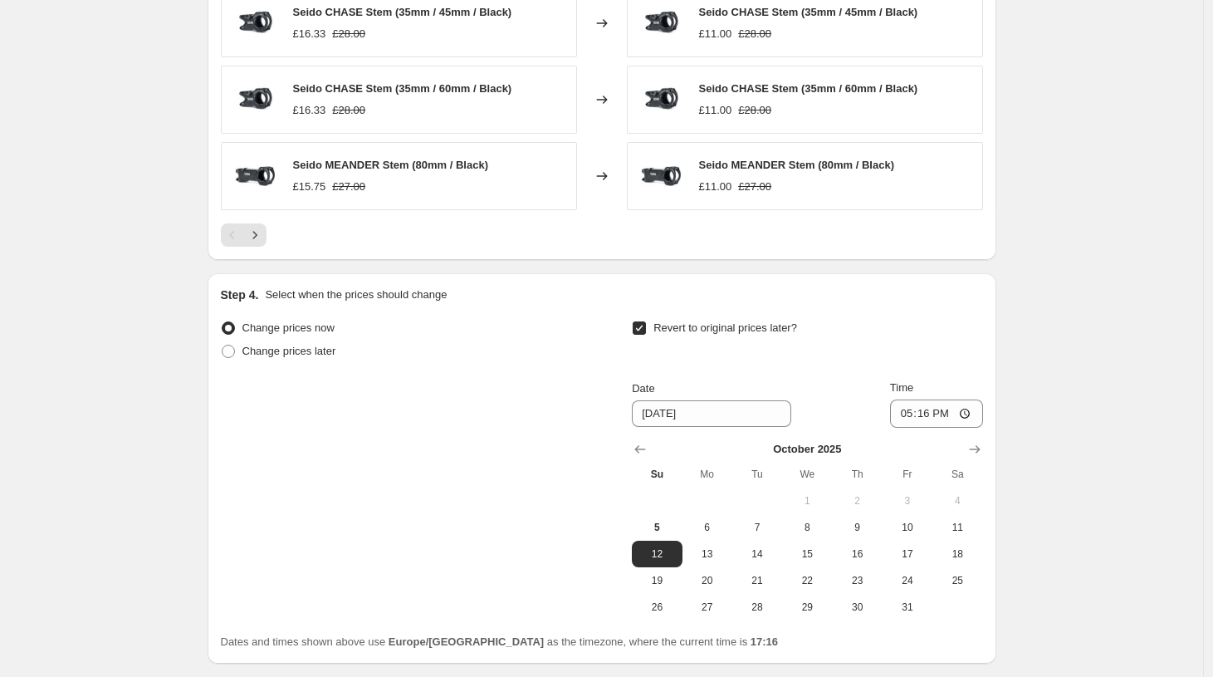
scroll to position [1409, 0]
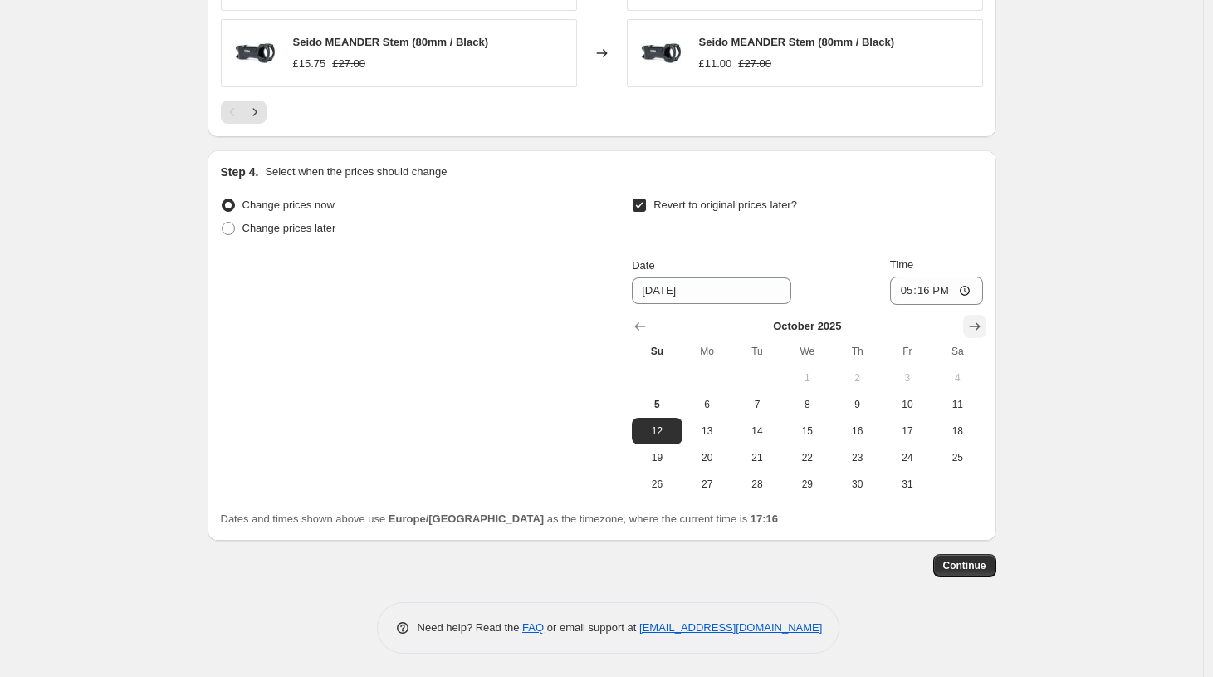
click at [976, 327] on icon "Show next month, November 2025" at bounding box center [974, 326] width 17 height 17
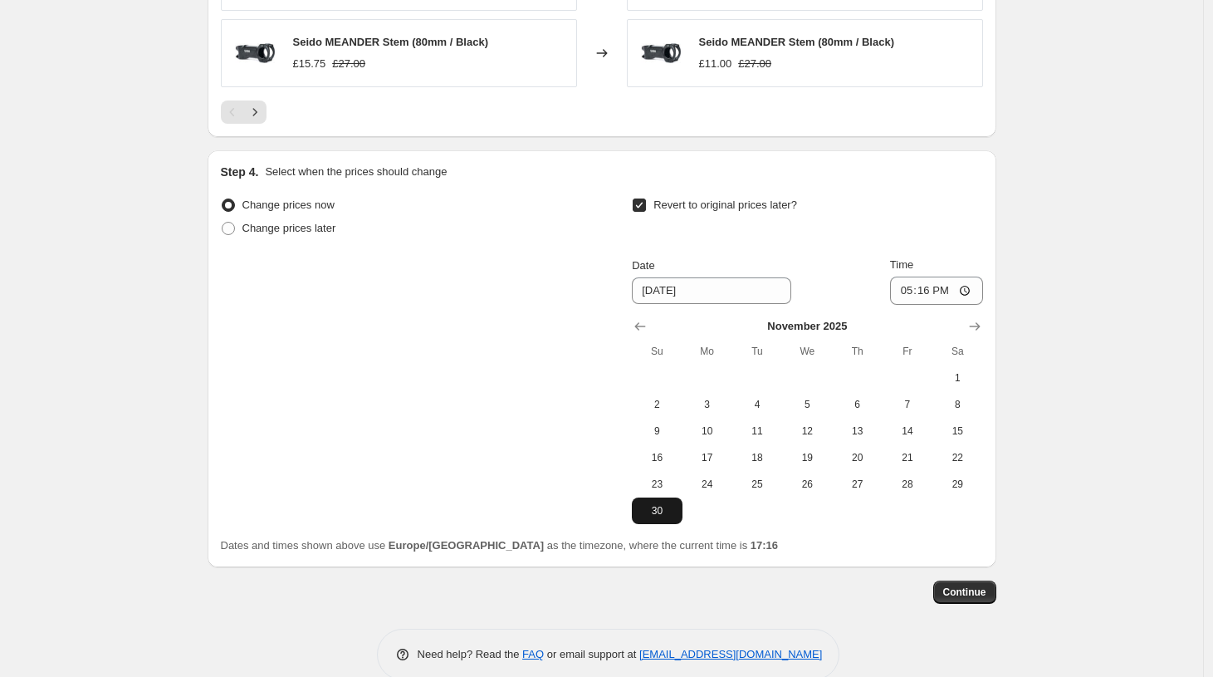
click at [653, 506] on span "30" at bounding box center [656, 510] width 37 height 13
type input "[DATE]"
click at [977, 581] on button "Continue" at bounding box center [964, 591] width 63 height 23
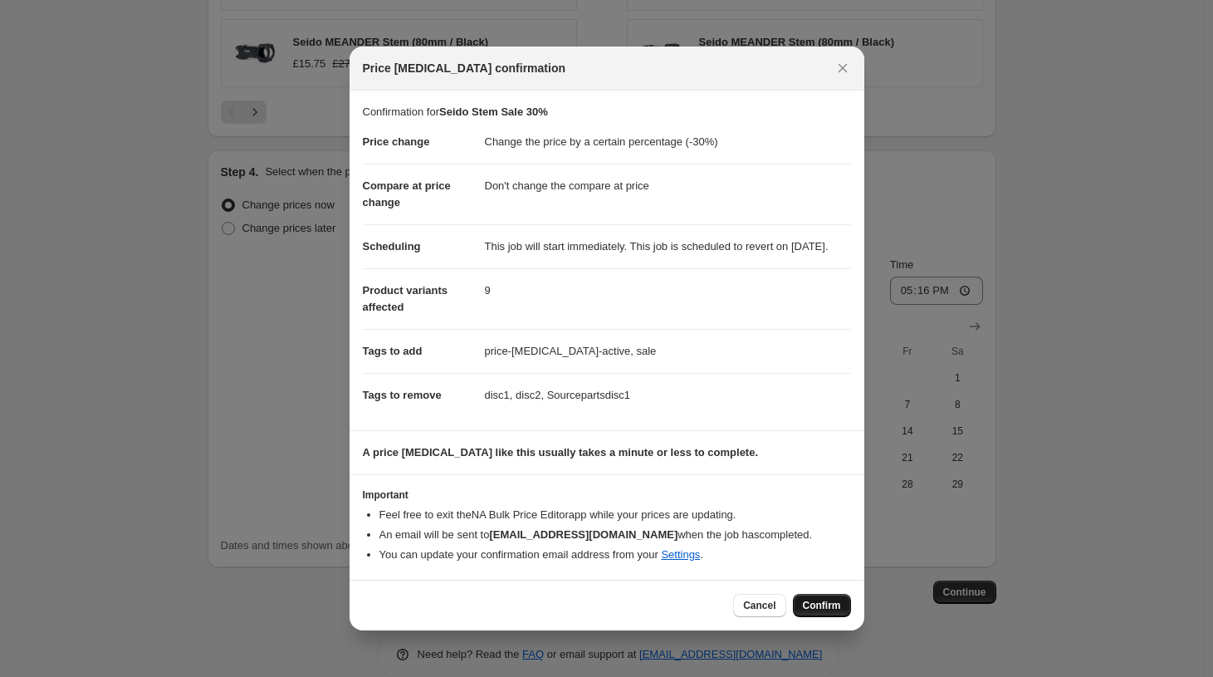
click at [814, 612] on span "Confirm" at bounding box center [822, 605] width 38 height 13
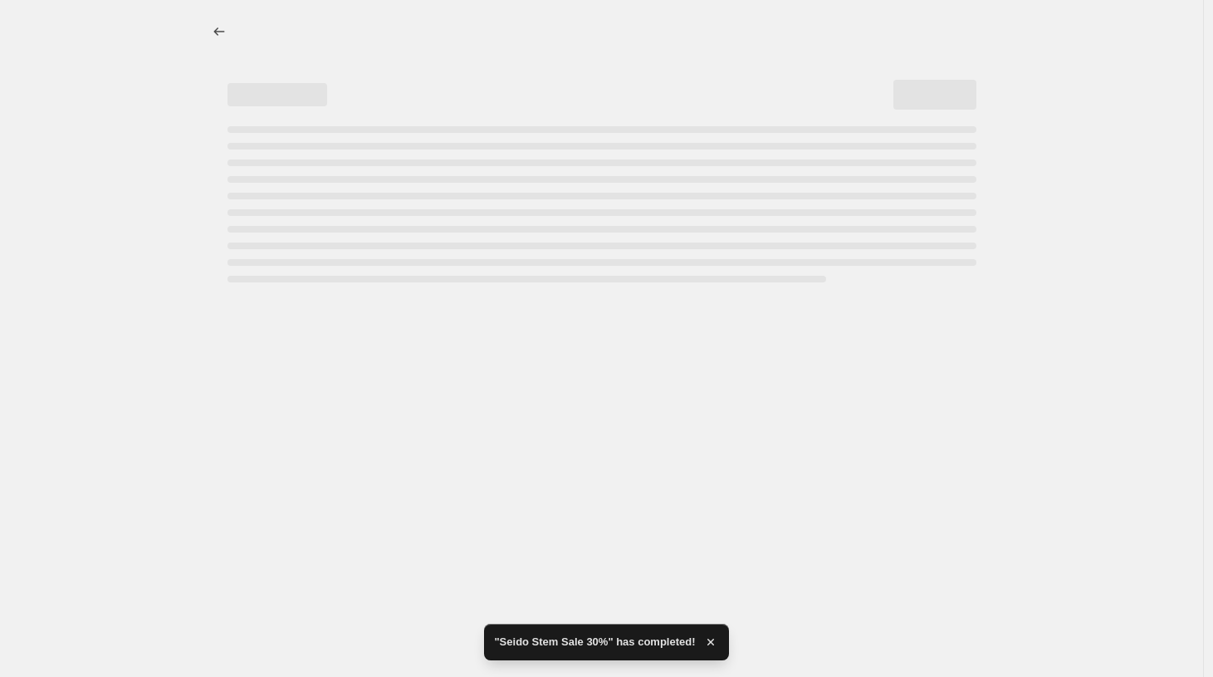
select select "percentage"
select select "no_change"
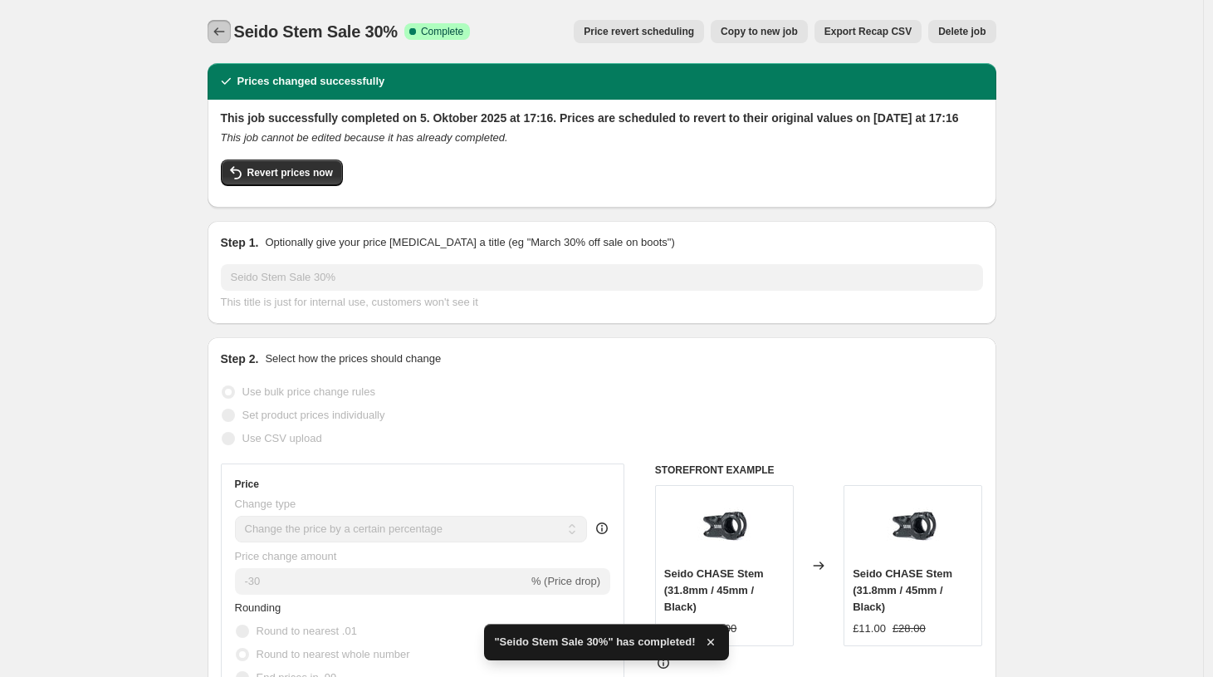
click at [226, 40] on button "Price change jobs" at bounding box center [219, 31] width 23 height 23
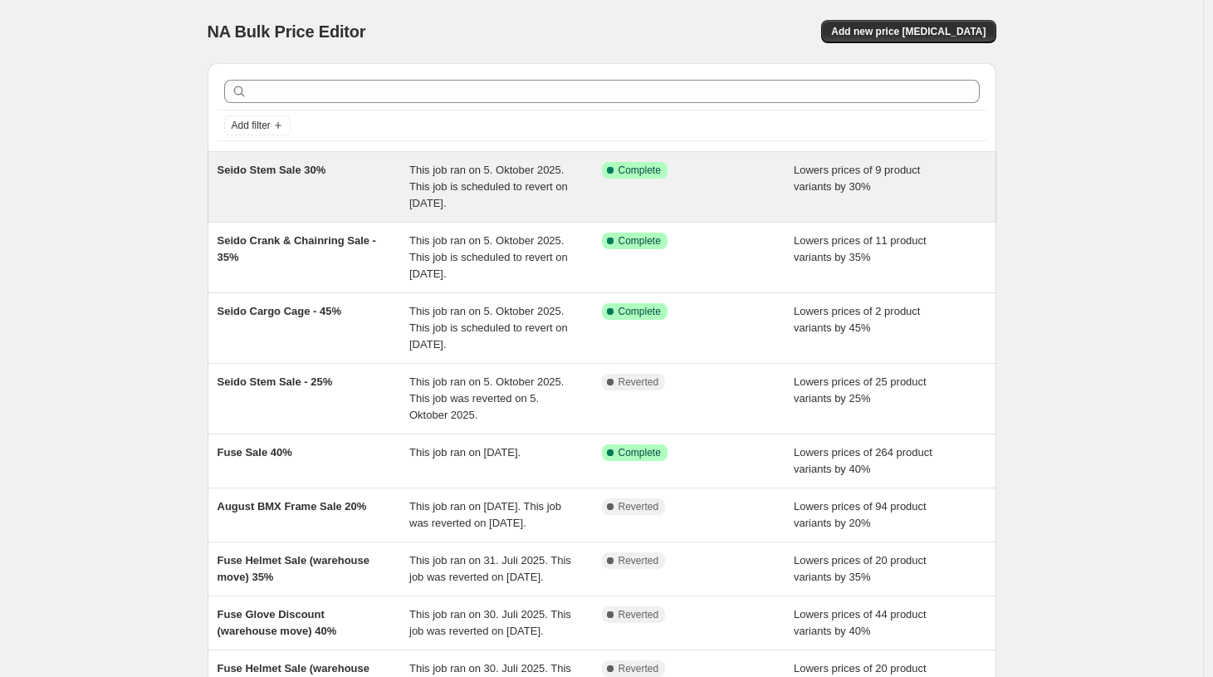
click at [280, 193] on div "Seido Stem Sale 30%" at bounding box center [314, 187] width 193 height 50
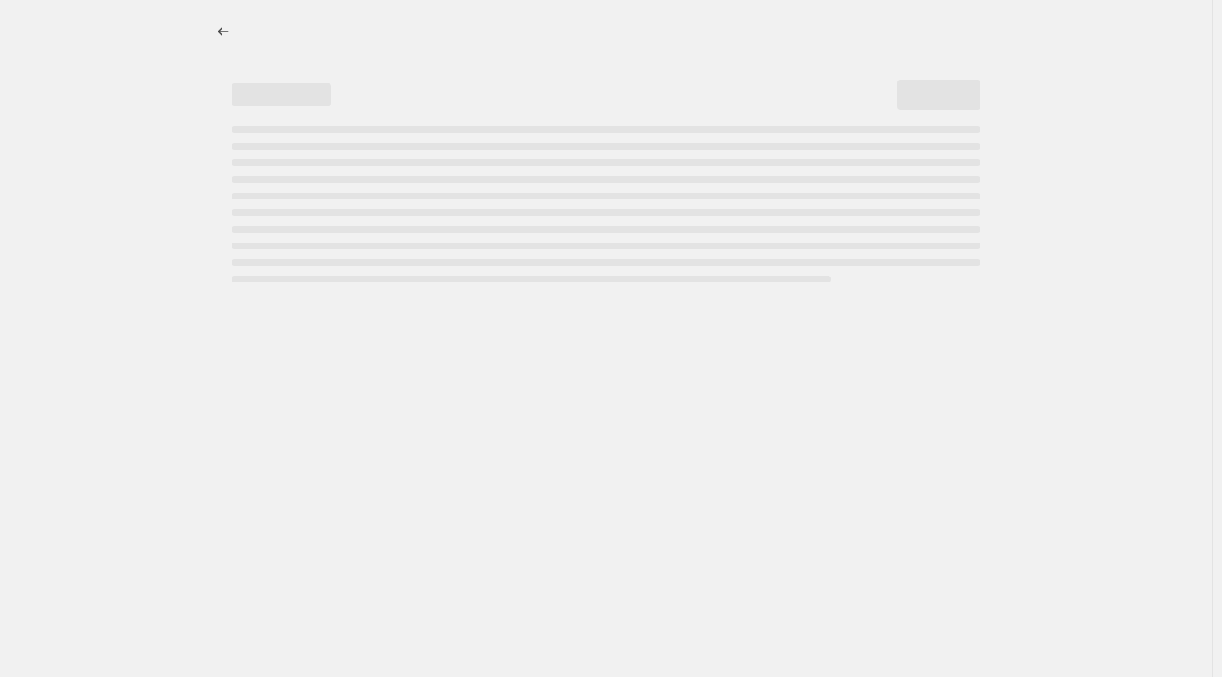
select select "percentage"
select select "no_change"
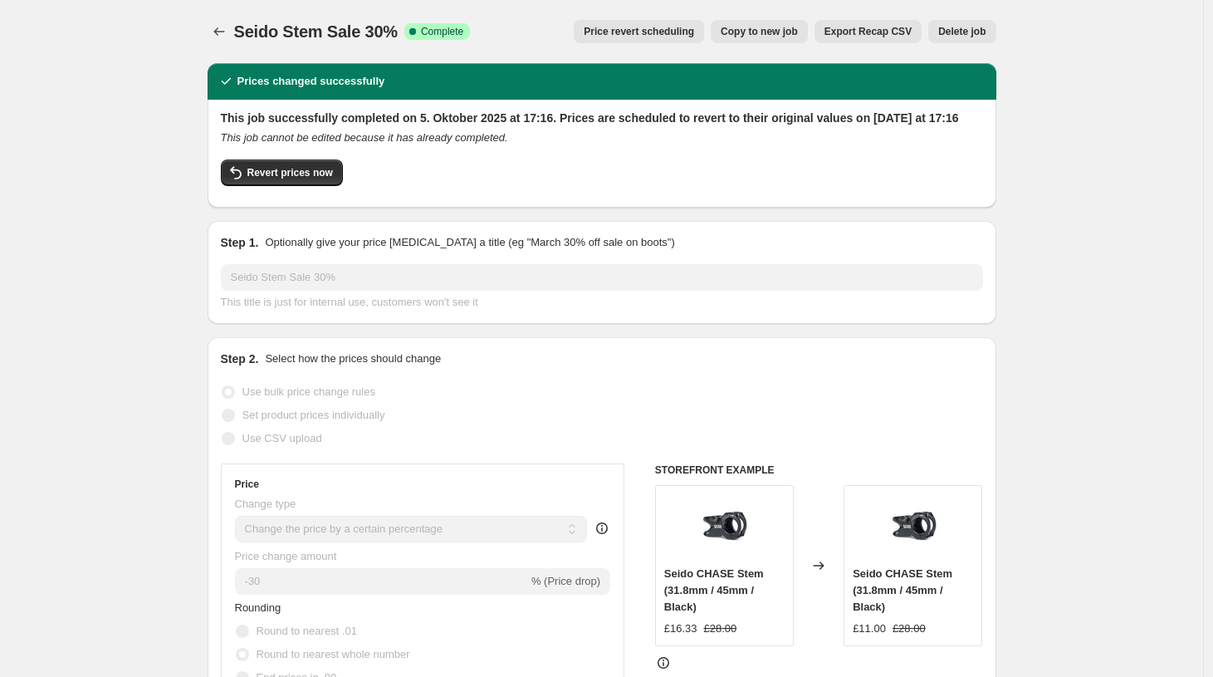
click at [737, 31] on span "Copy to new job" at bounding box center [759, 31] width 77 height 13
select select "percentage"
select select "no_change"
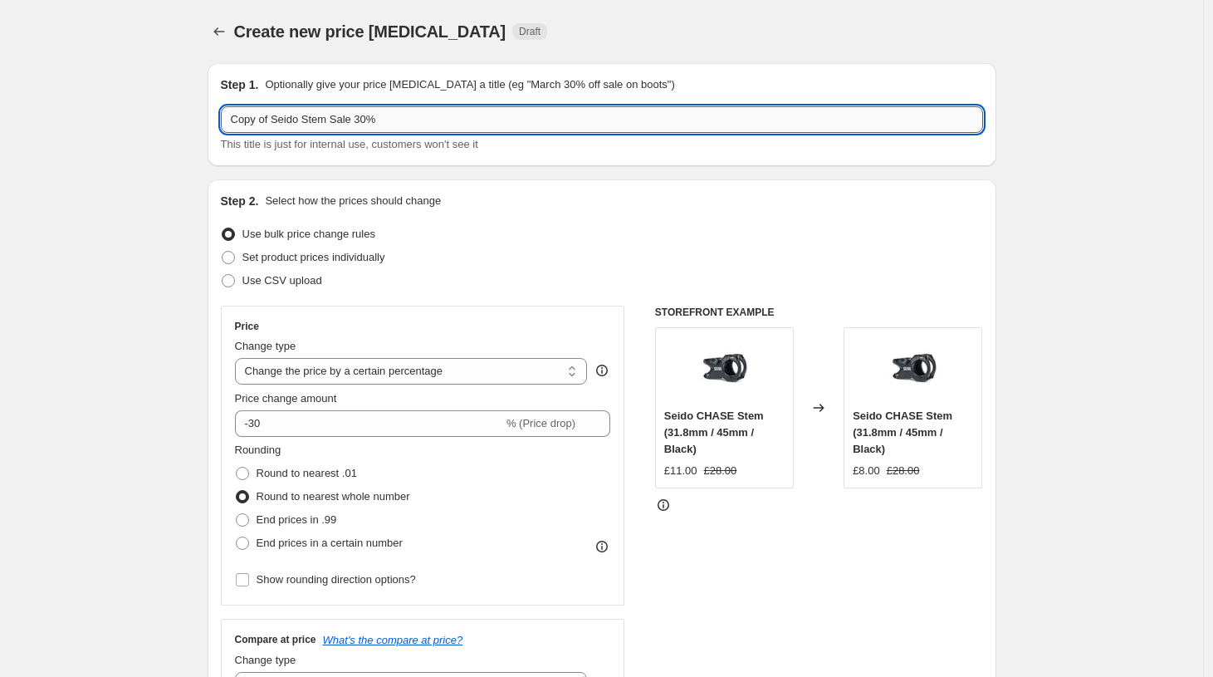
drag, startPoint x: 405, startPoint y: 116, endPoint x: 206, endPoint y: 115, distance: 199.3
click at [221, 115] on input "Copy of Seido Stem Sale 30%" at bounding box center [602, 119] width 762 height 27
type input "Seido Seat Sale 25%"
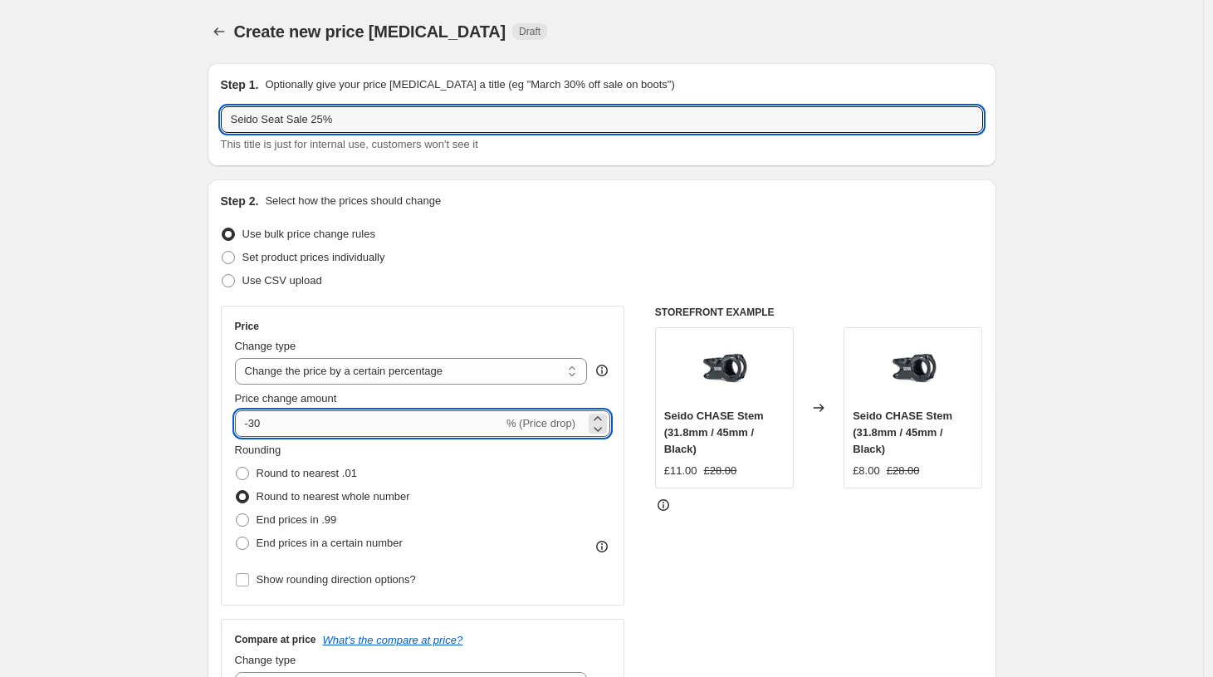
click at [312, 423] on input "-30" at bounding box center [369, 423] width 268 height 27
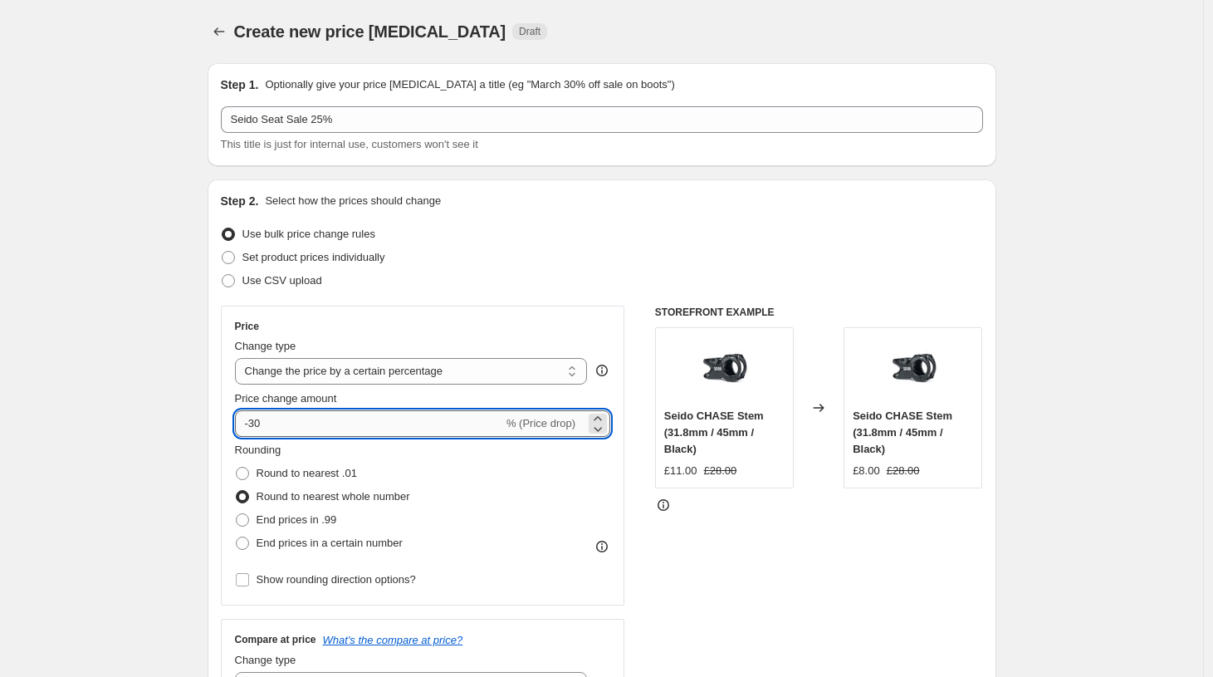
type input "-3"
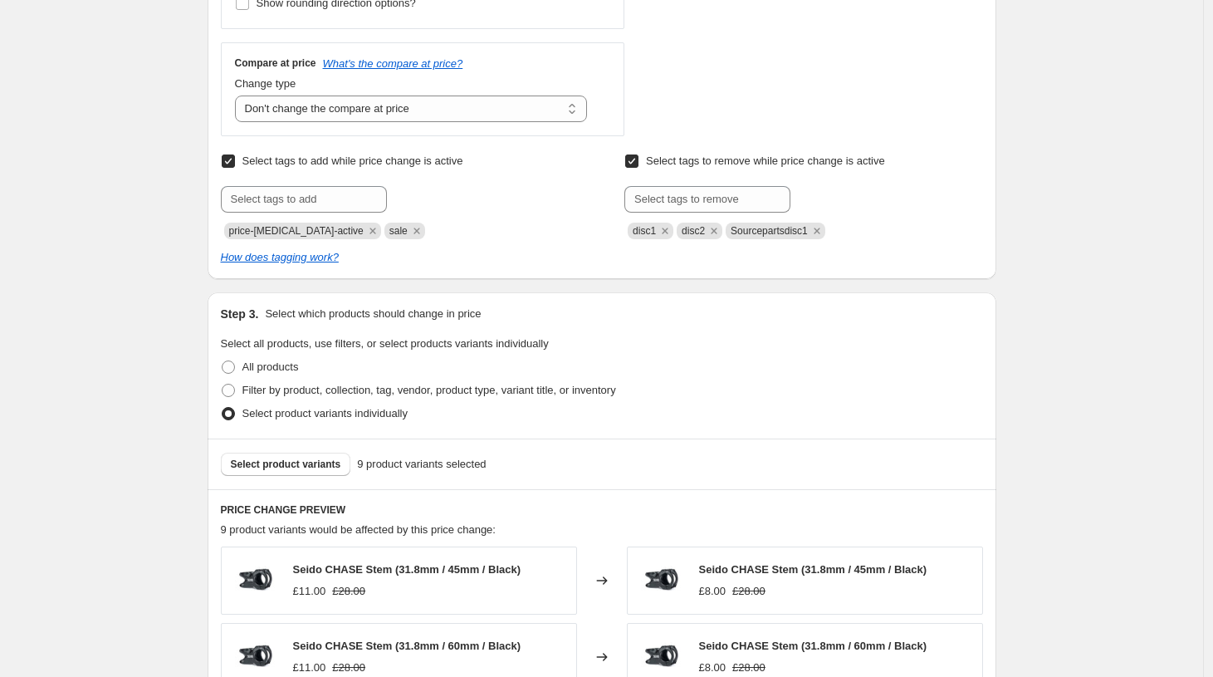
scroll to position [577, 0]
type input "-25"
click at [288, 467] on span "Select product variants" at bounding box center [286, 463] width 110 height 13
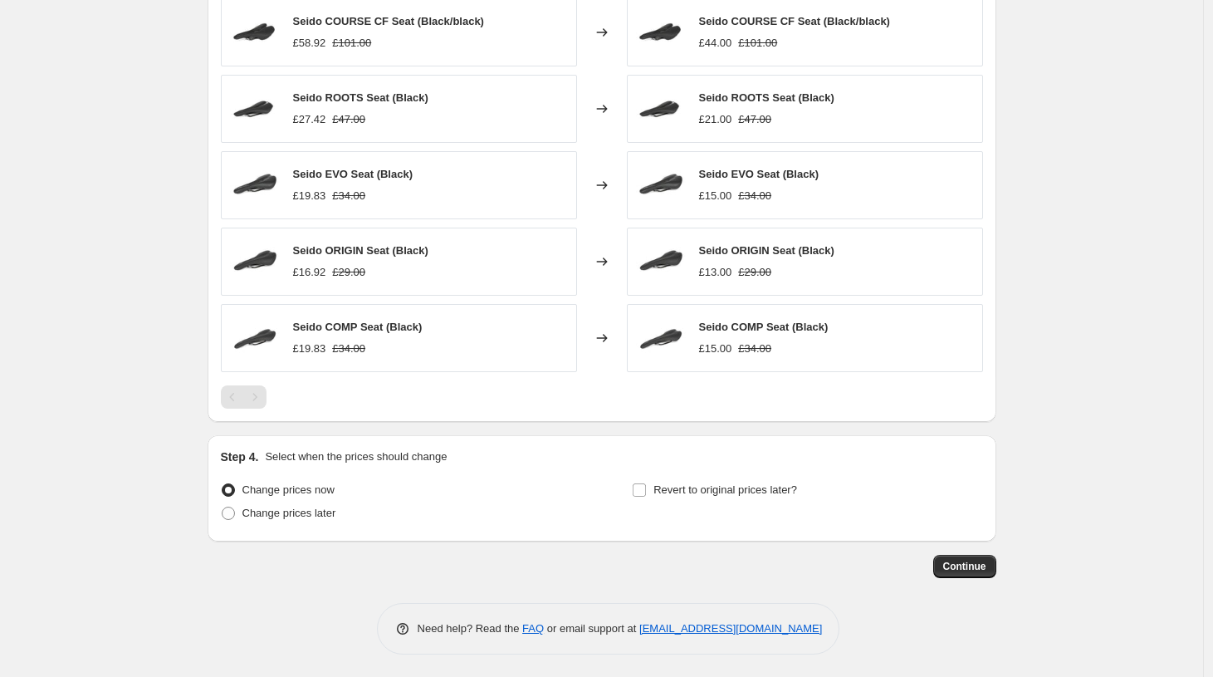
scroll to position [1127, 0]
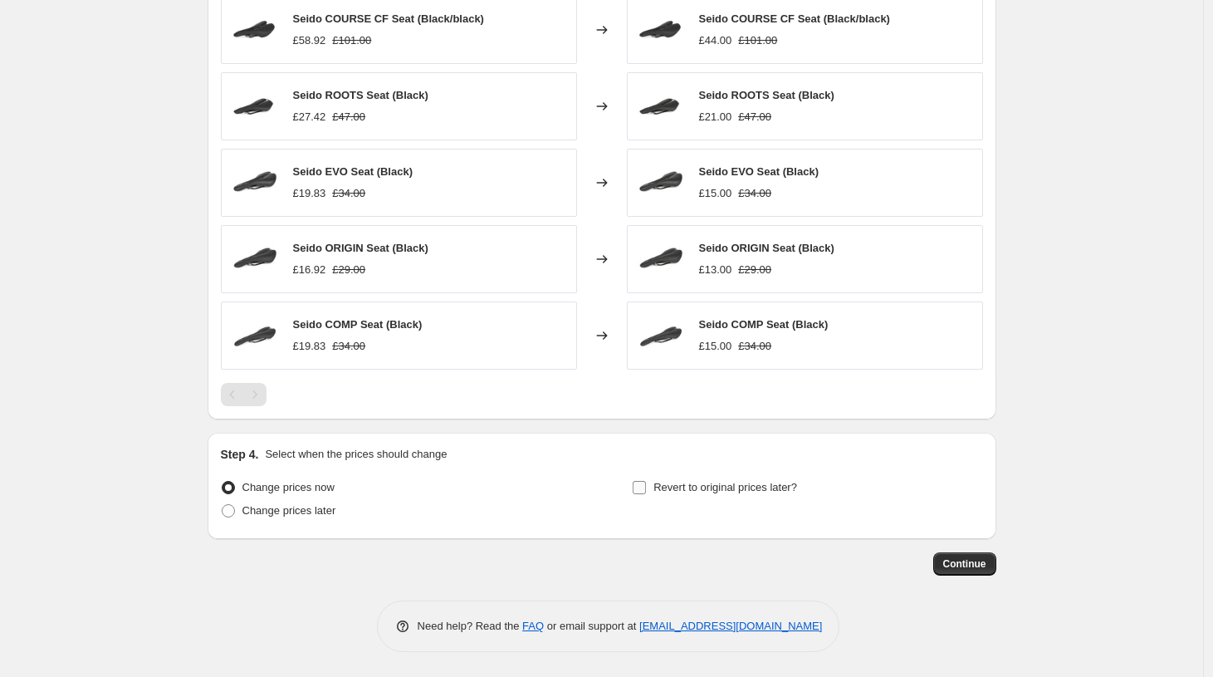
click at [646, 483] on input "Revert to original prices later?" at bounding box center [639, 487] width 13 height 13
checkbox input "true"
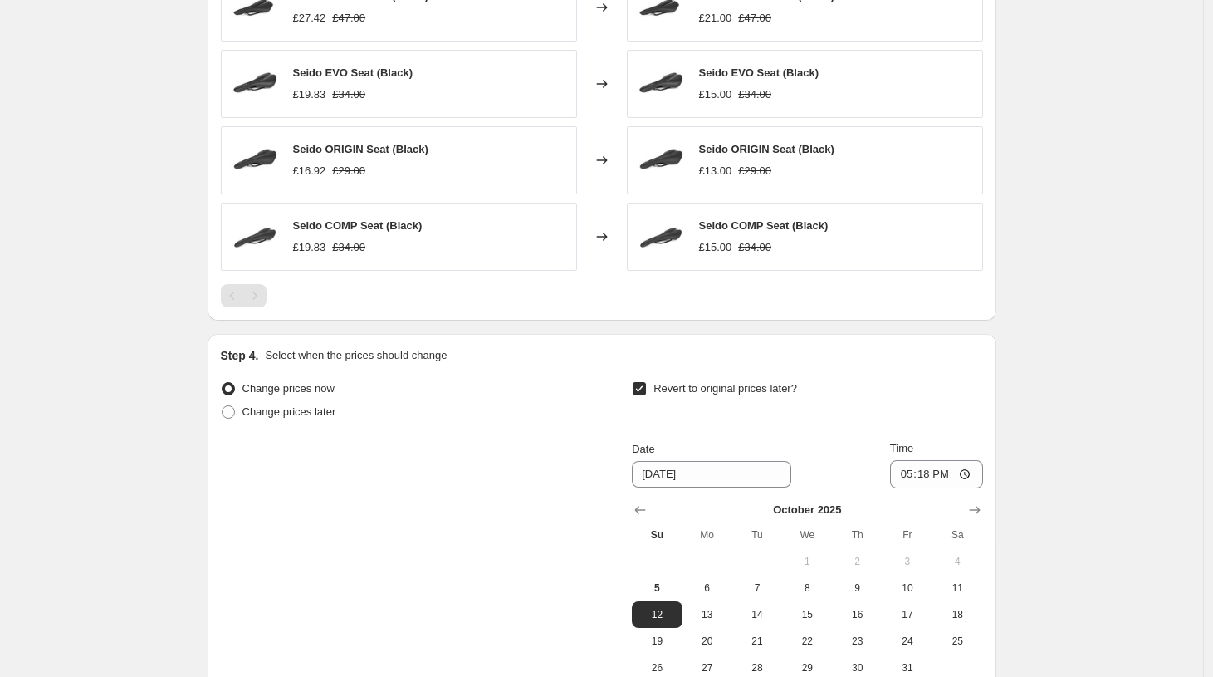
scroll to position [1344, 0]
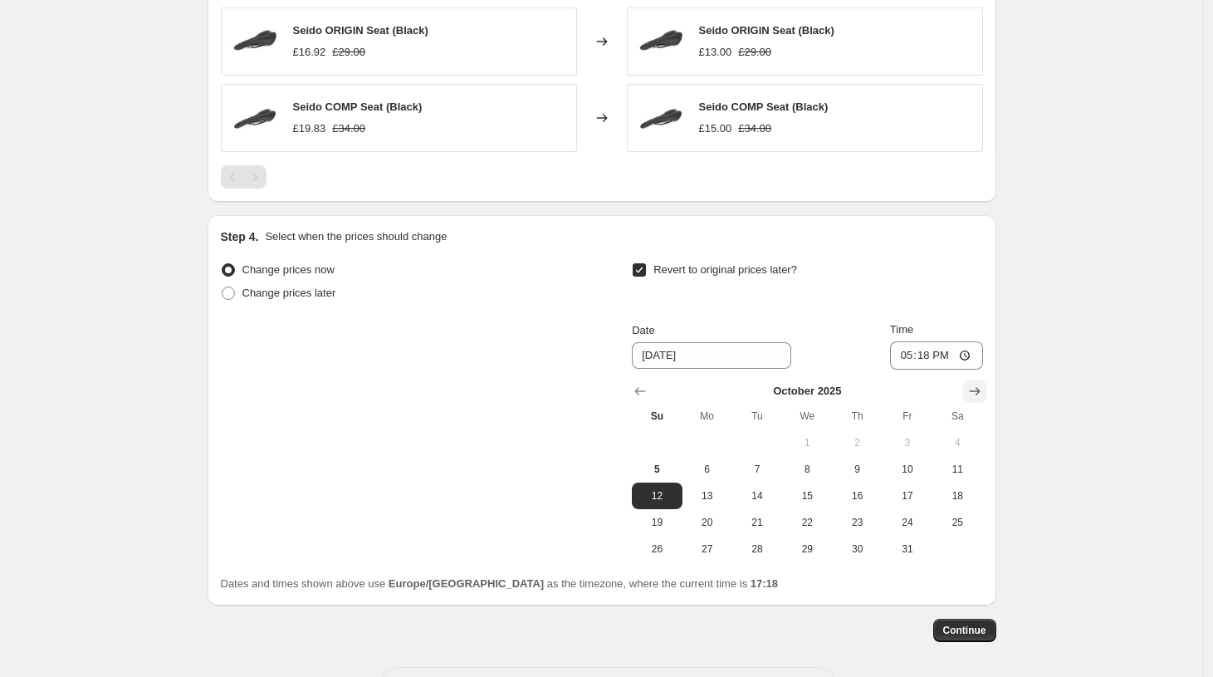
click at [980, 394] on icon "Show next month, November 2025" at bounding box center [974, 391] width 17 height 17
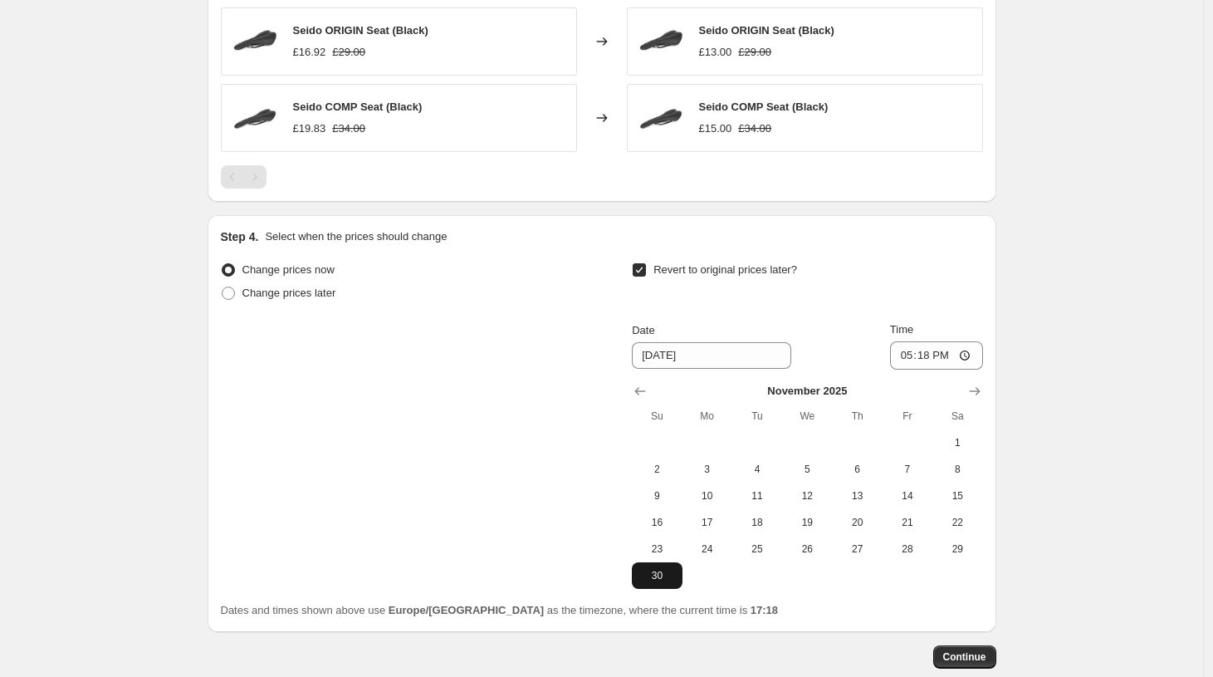
click at [656, 569] on span "30" at bounding box center [656, 575] width 37 height 13
type input "[DATE]"
click at [962, 653] on span "Continue" at bounding box center [964, 656] width 43 height 13
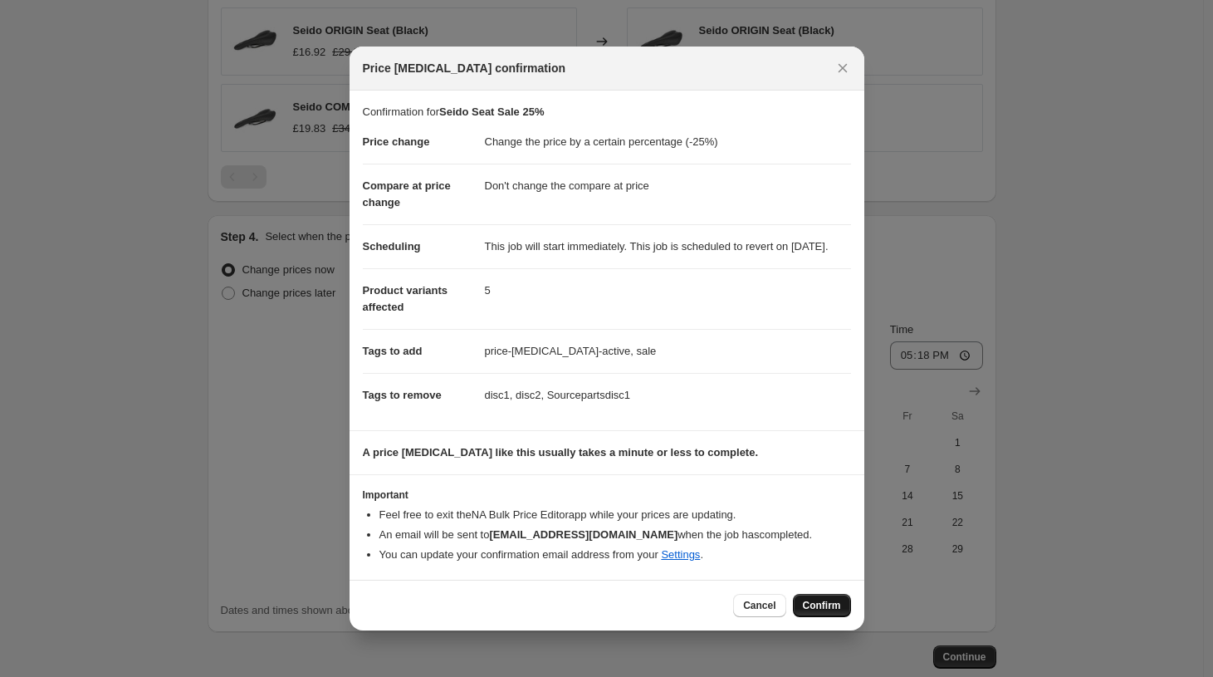
click at [819, 612] on span "Confirm" at bounding box center [822, 605] width 38 height 13
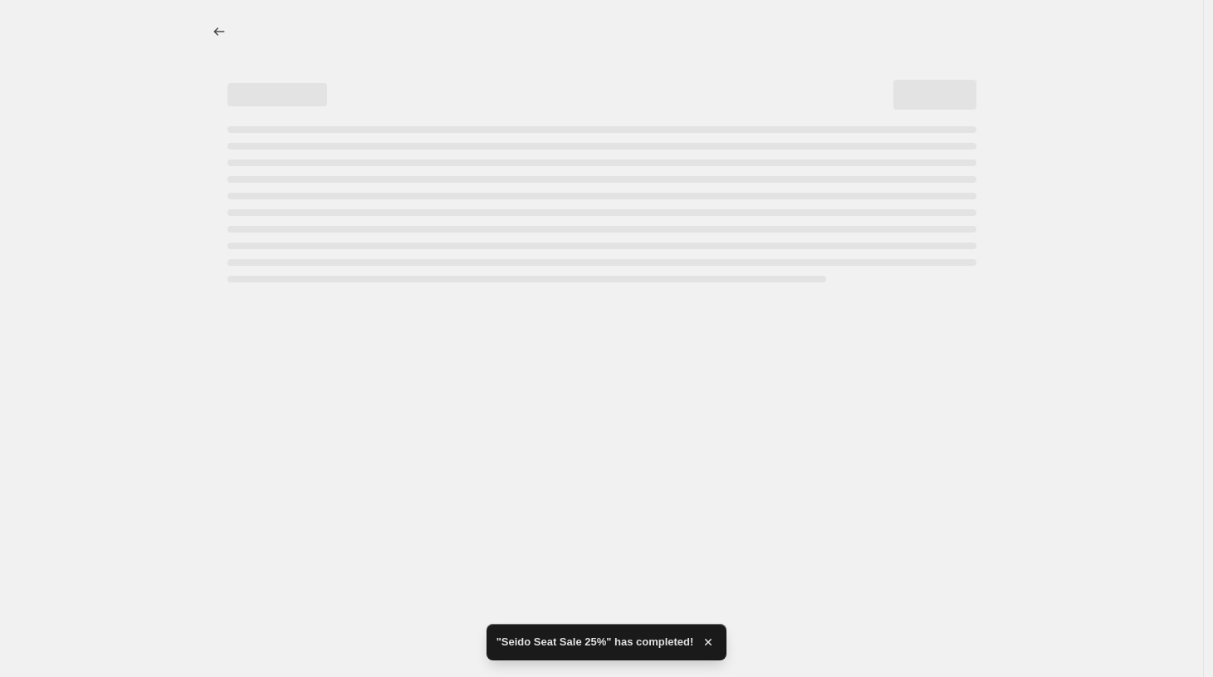
select select "percentage"
select select "no_change"
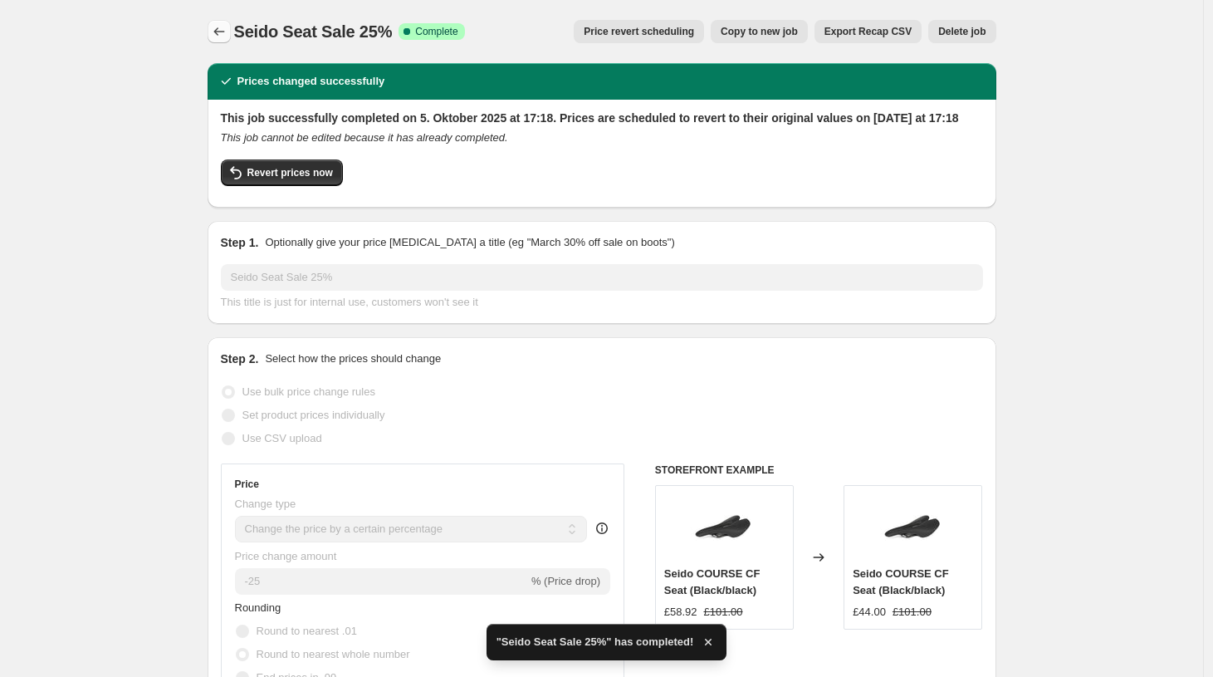
click at [214, 32] on button "Price change jobs" at bounding box center [219, 31] width 23 height 23
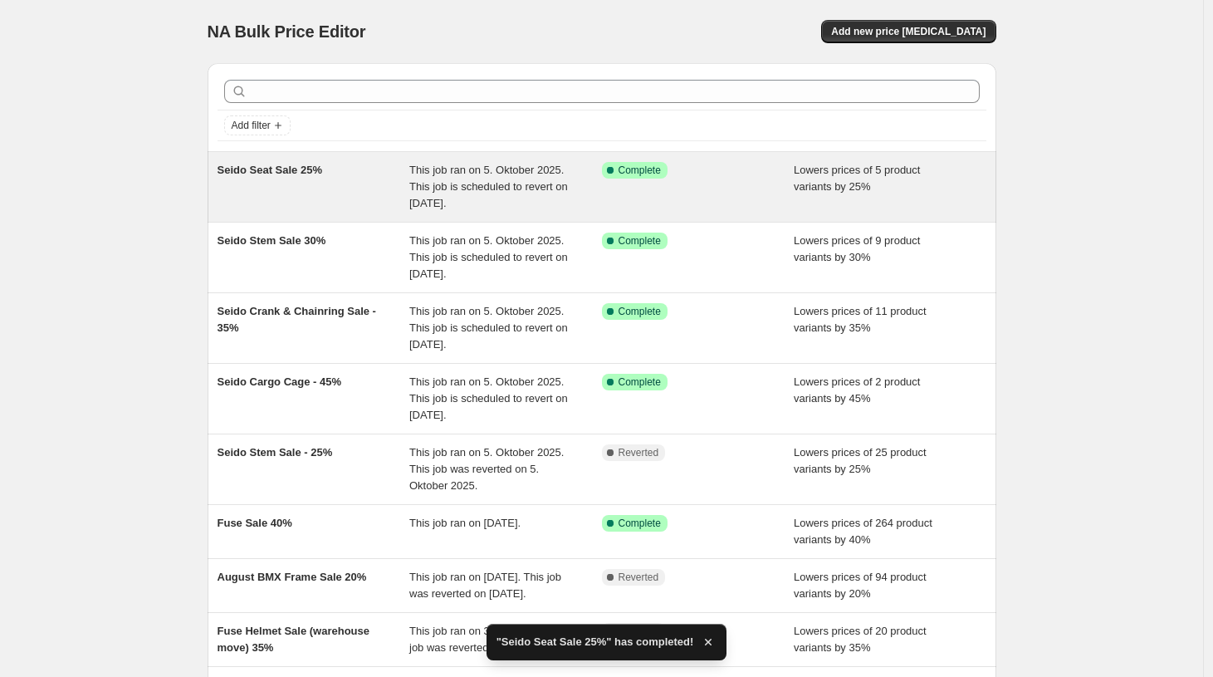
click at [276, 178] on div "Seido Seat Sale 25%" at bounding box center [314, 187] width 193 height 50
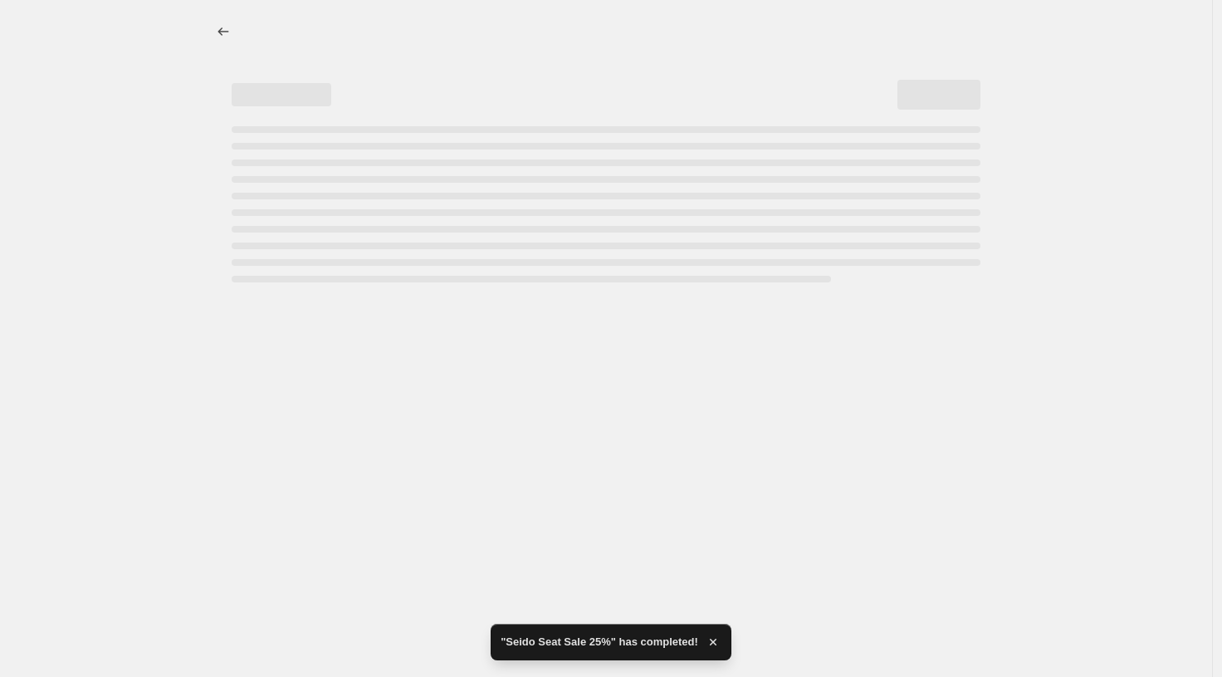
select select "percentage"
select select "no_change"
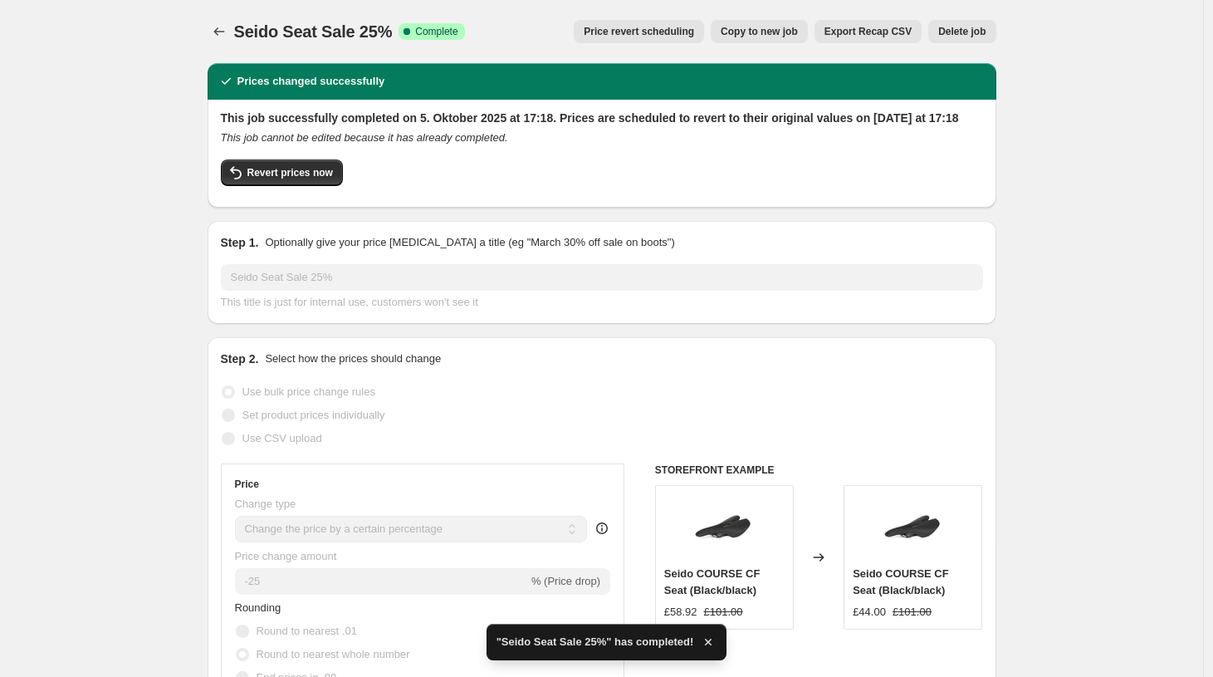
click at [757, 37] on span "Copy to new job" at bounding box center [759, 31] width 77 height 13
select select "percentage"
select select "no_change"
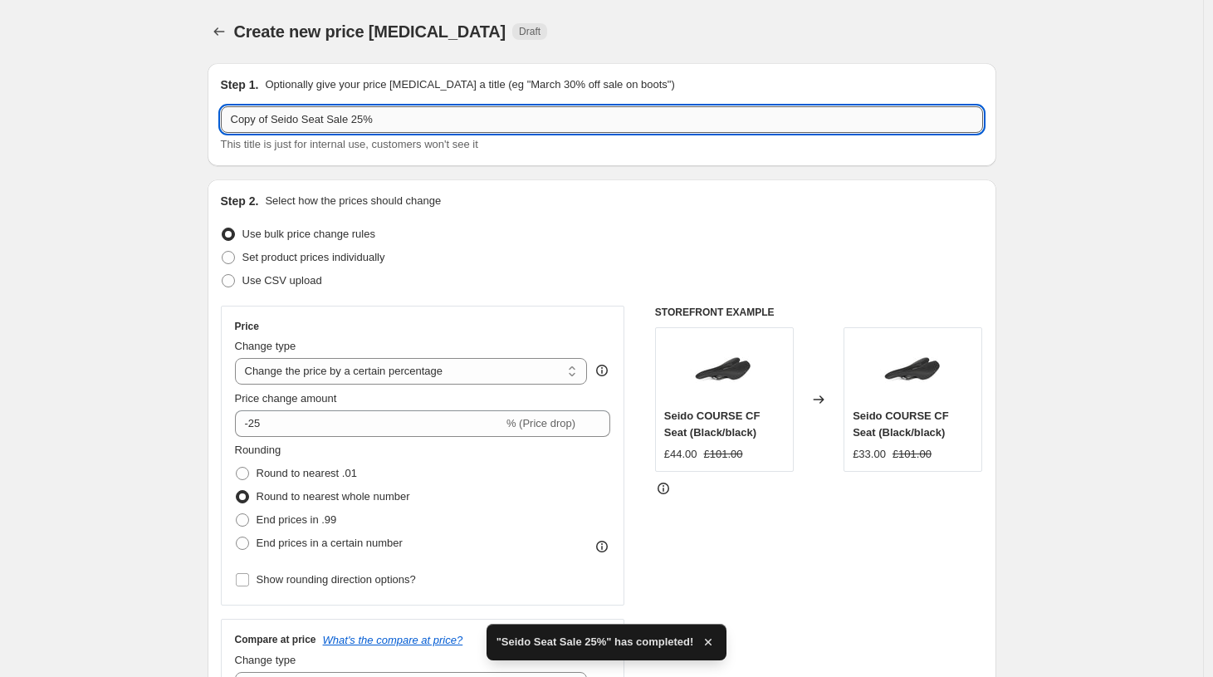
drag, startPoint x: 443, startPoint y: 119, endPoint x: 140, endPoint y: 120, distance: 303.0
click at [221, 120] on input "Copy of Seido Seat Sale 25%" at bounding box center [602, 119] width 762 height 27
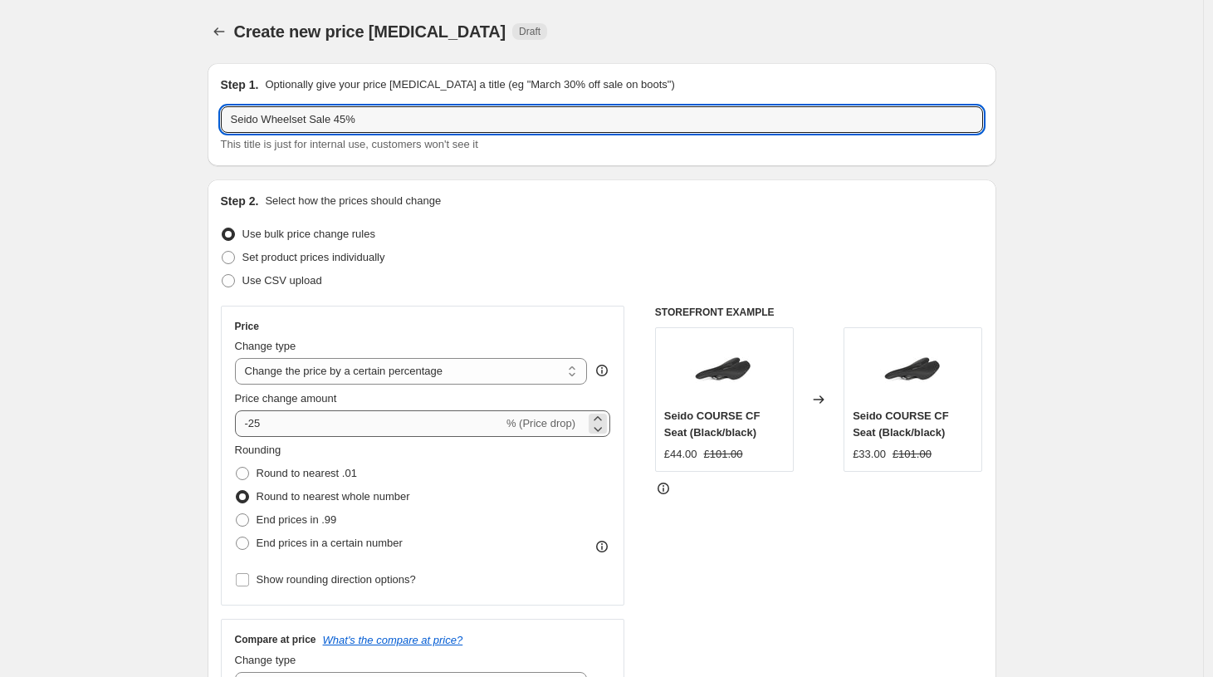
type input "Seido Wheelset Sale 45%"
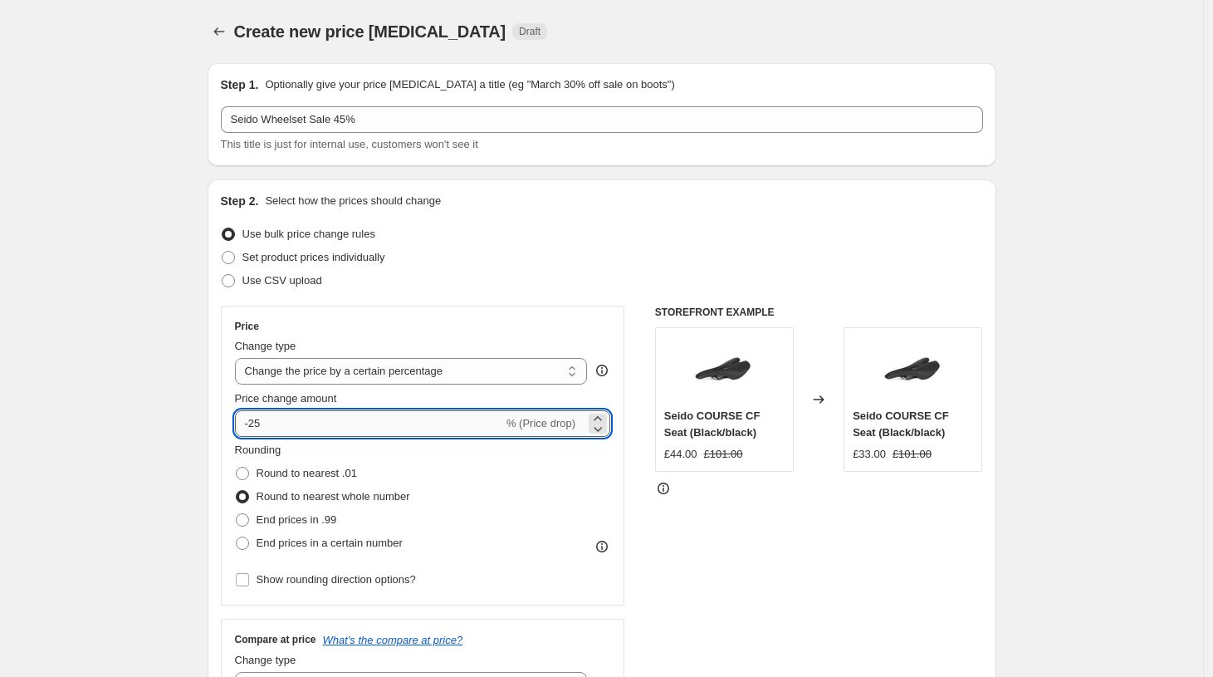
drag, startPoint x: 277, startPoint y: 419, endPoint x: 257, endPoint y: 420, distance: 20.8
click at [257, 420] on input "-25" at bounding box center [369, 423] width 268 height 27
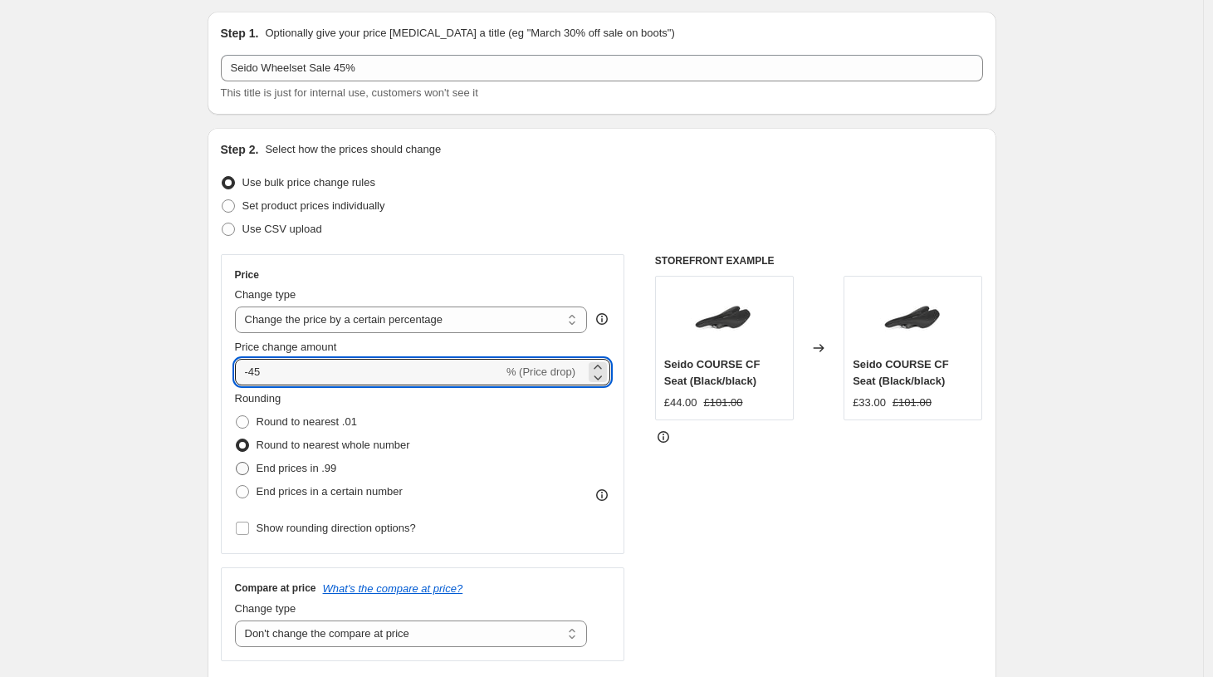
scroll to position [57, 0]
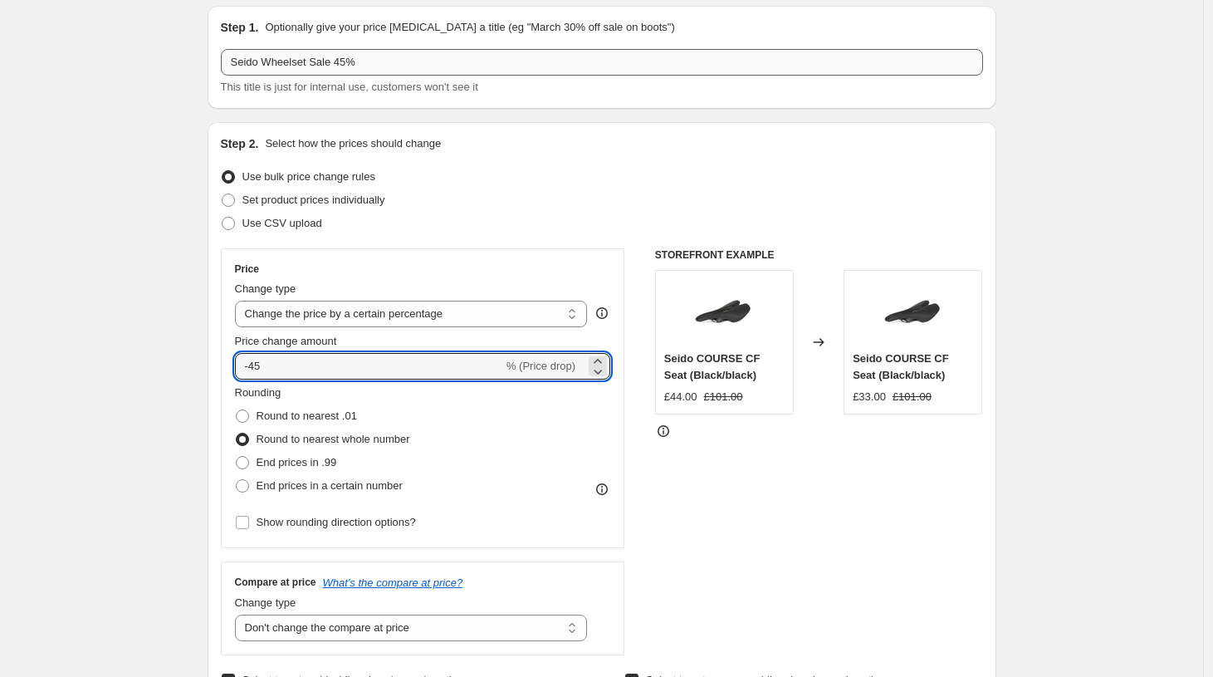
type input "-45"
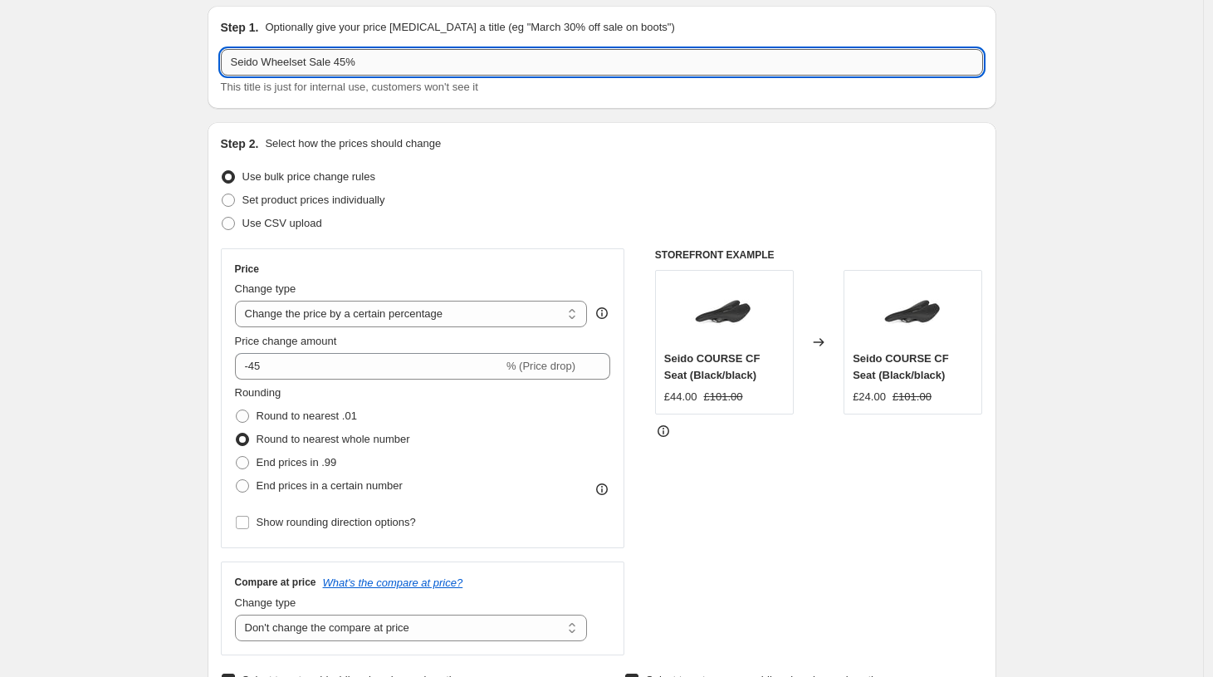
click at [350, 64] on input "Seido Wheelset Sale 45%" at bounding box center [602, 62] width 762 height 27
type input "Seido Wheelset Sale 40%"
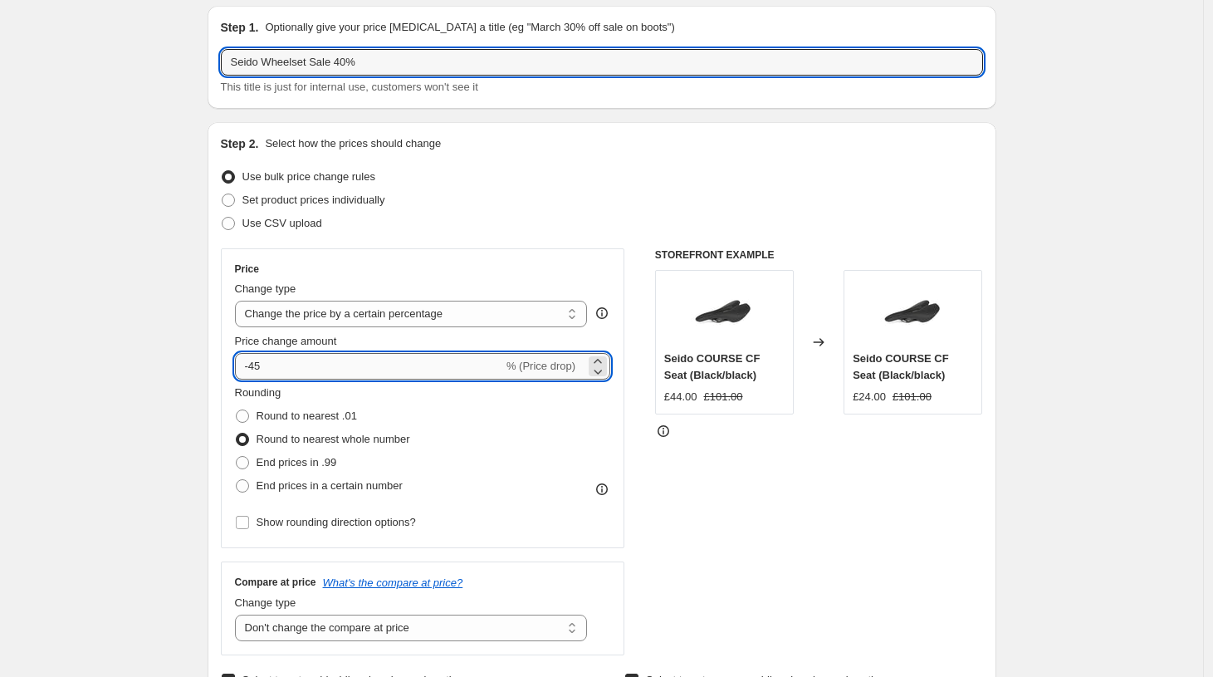
click at [268, 369] on input "-45" at bounding box center [369, 366] width 268 height 27
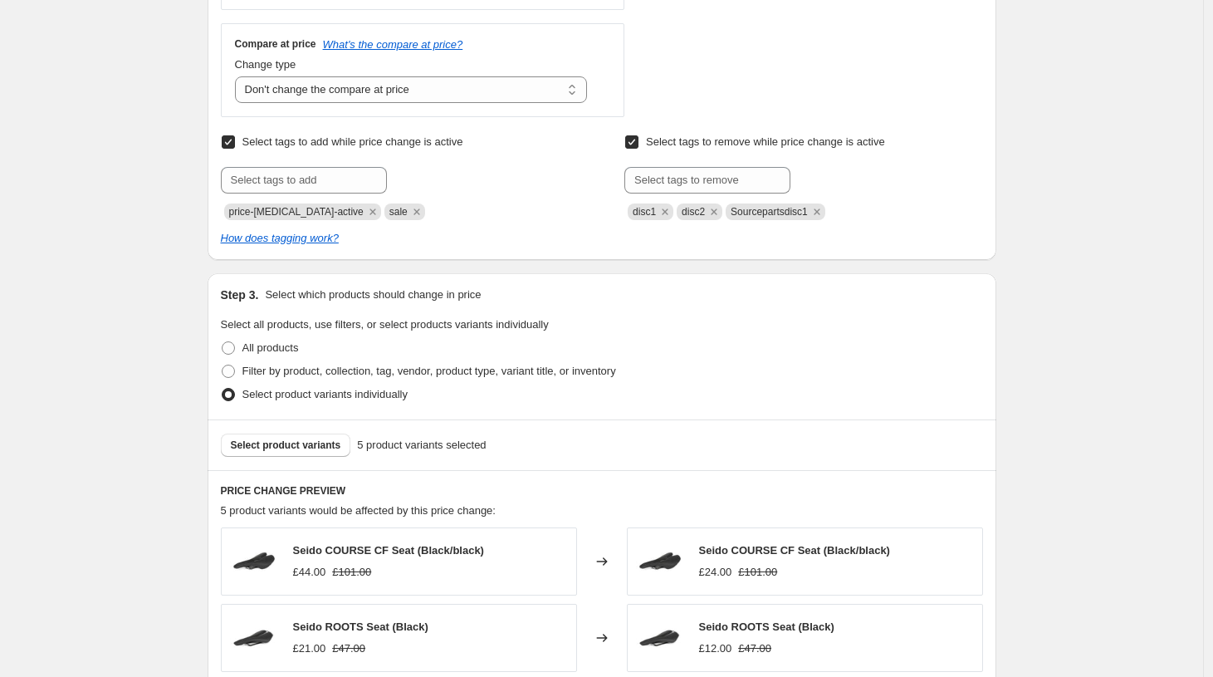
scroll to position [610, 0]
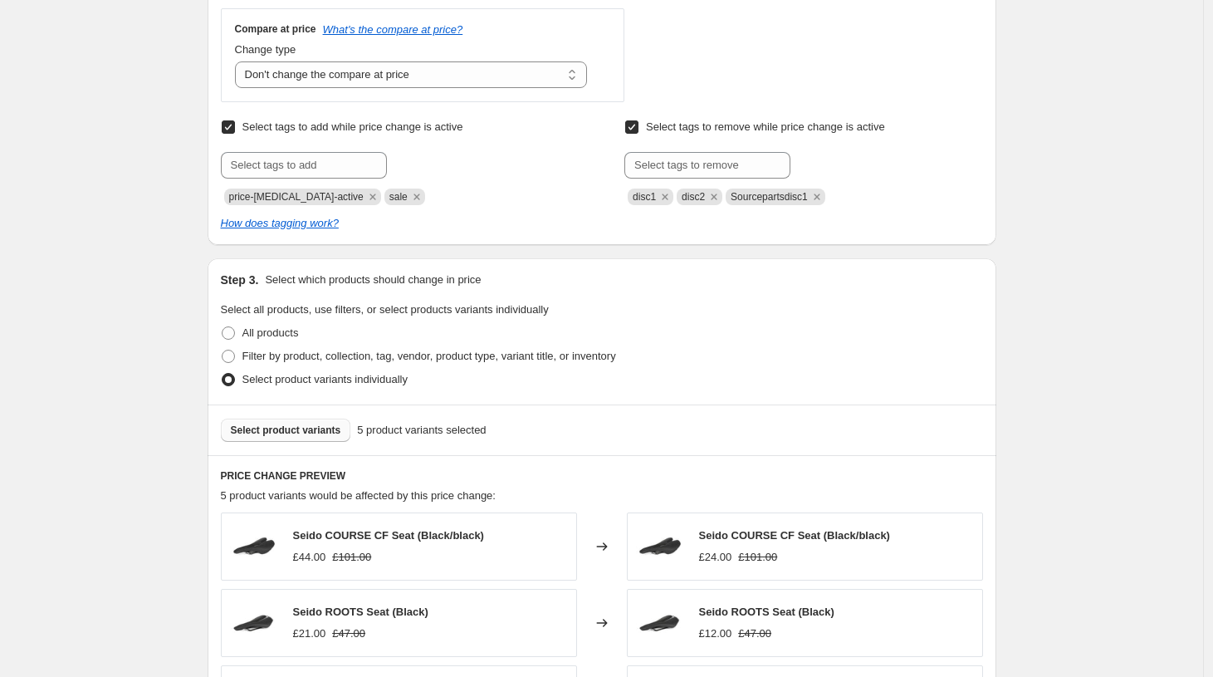
type input "-40"
click at [271, 429] on span "Select product variants" at bounding box center [286, 429] width 110 height 13
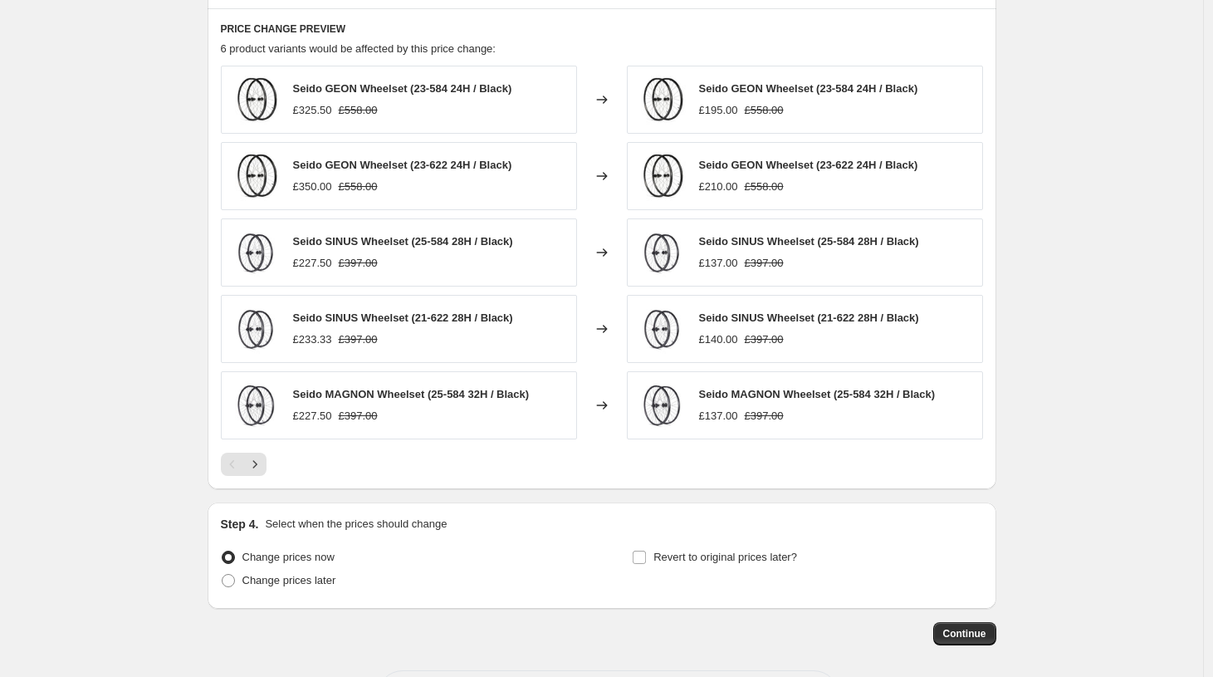
scroll to position [1127, 0]
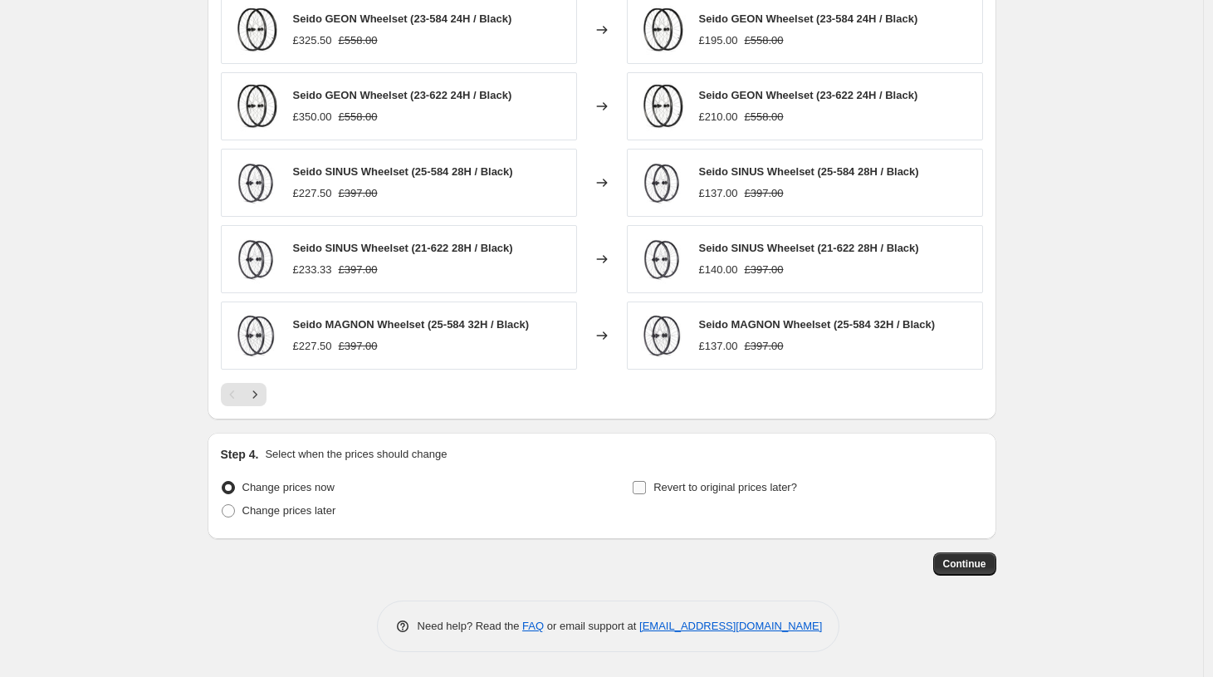
click at [642, 486] on input "Revert to original prices later?" at bounding box center [639, 487] width 13 height 13
checkbox input "true"
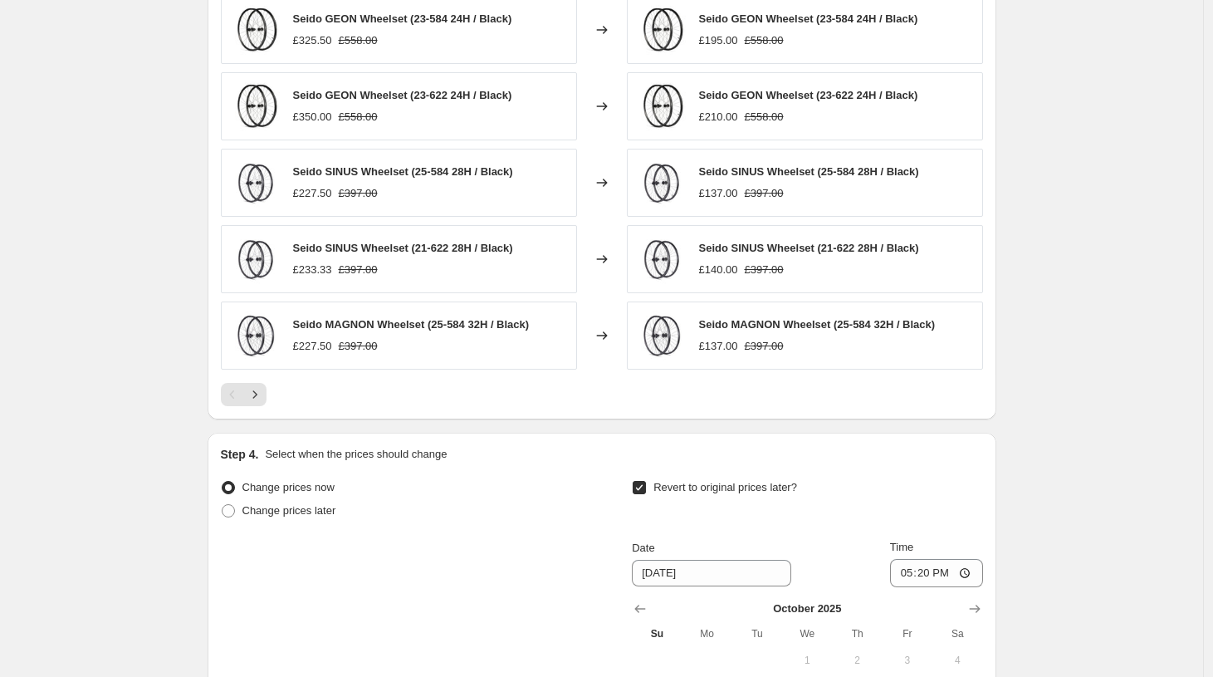
scroll to position [1409, 0]
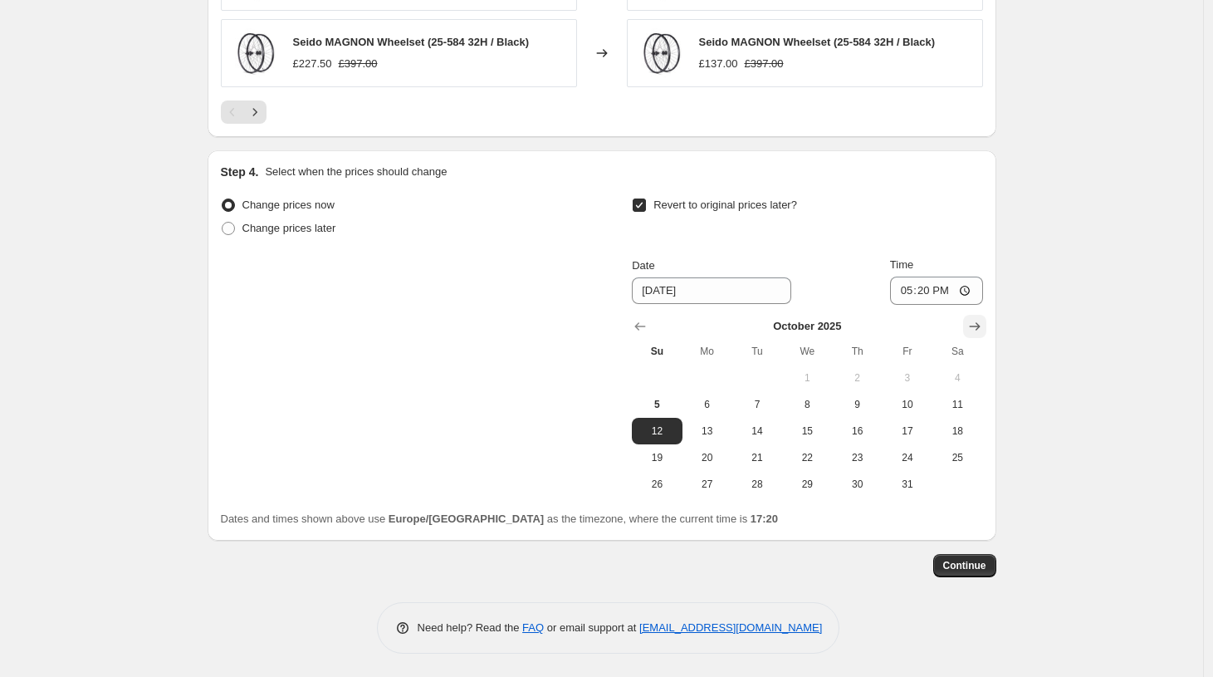
click at [976, 325] on icon "Show next month, November 2025" at bounding box center [974, 326] width 17 height 17
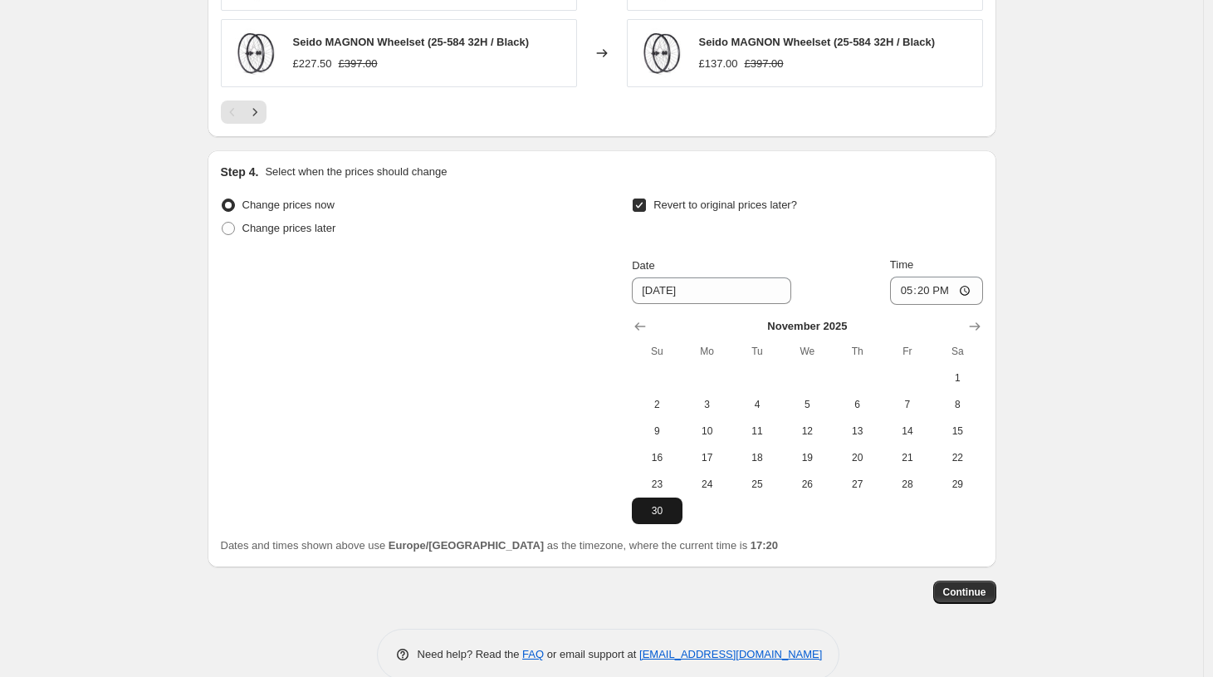
click at [665, 507] on span "30" at bounding box center [656, 510] width 37 height 13
type input "[DATE]"
click at [976, 592] on span "Continue" at bounding box center [964, 591] width 43 height 13
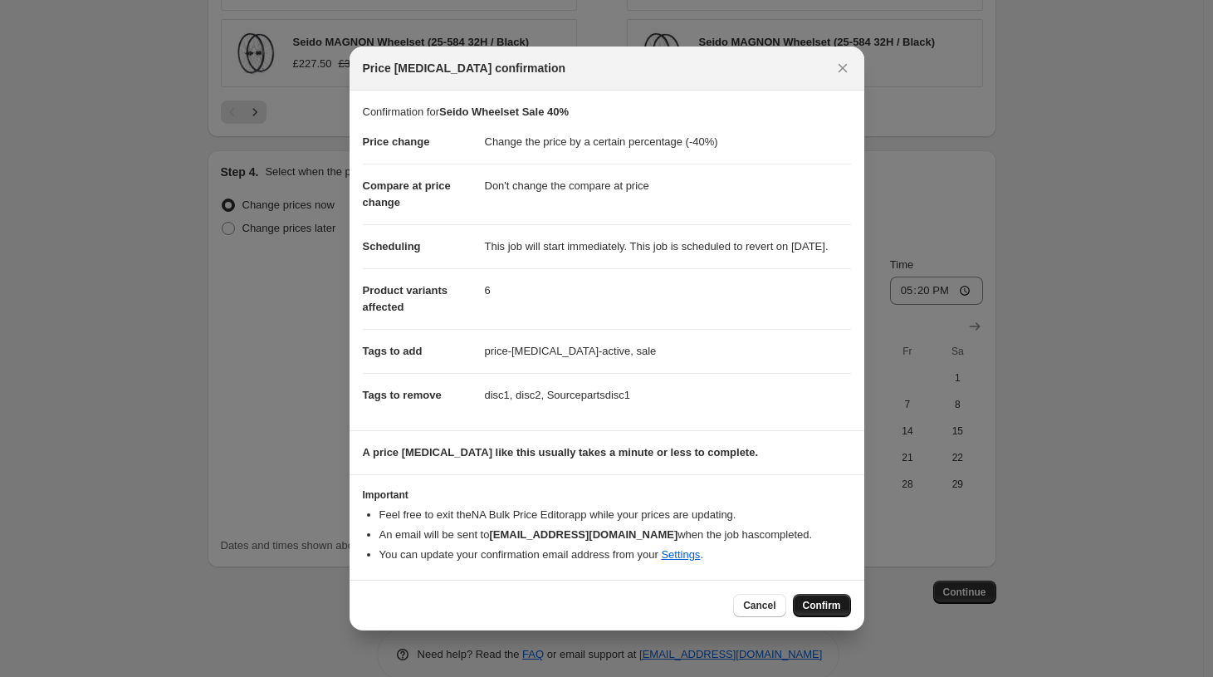
click at [807, 612] on span "Confirm" at bounding box center [822, 605] width 38 height 13
type input "Seido Wheelset Sale 40%"
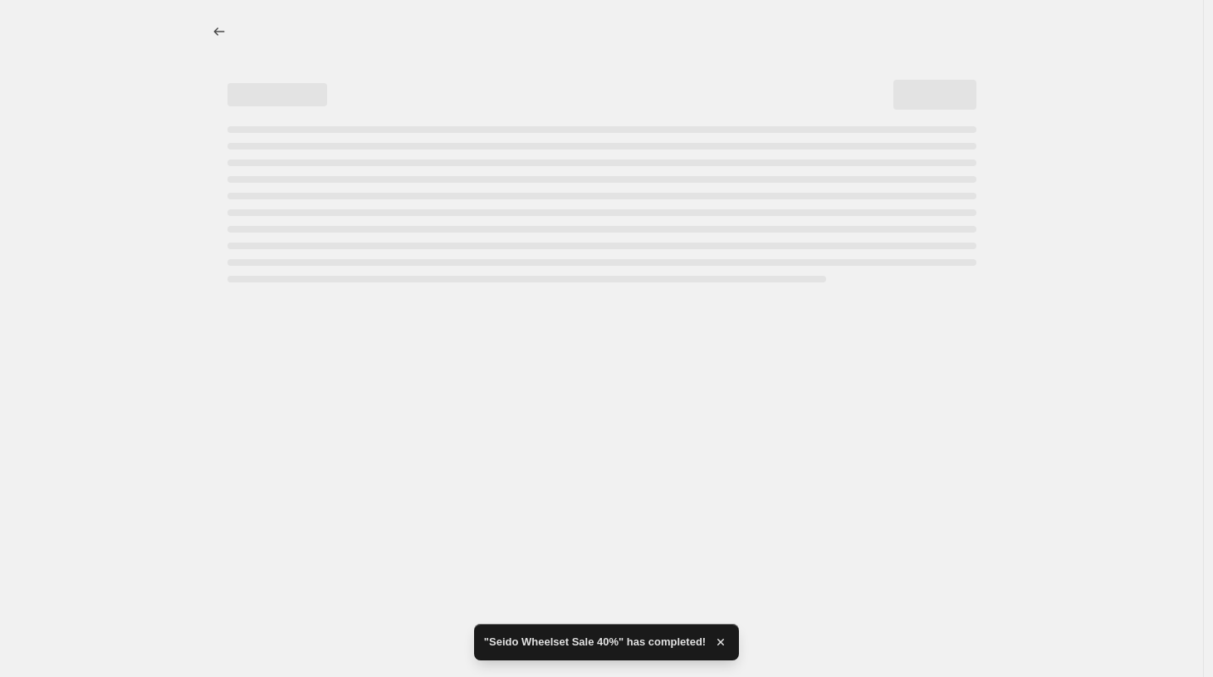
select select "percentage"
select select "no_change"
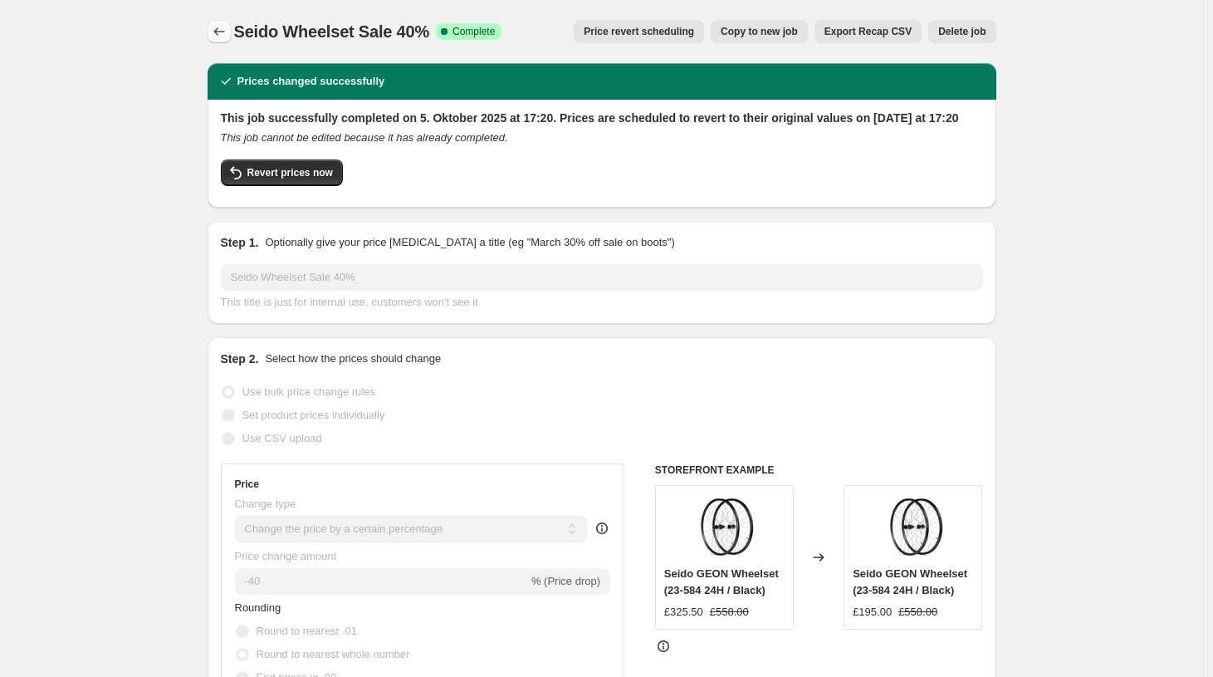
click at [222, 37] on icon "Price change jobs" at bounding box center [219, 31] width 17 height 17
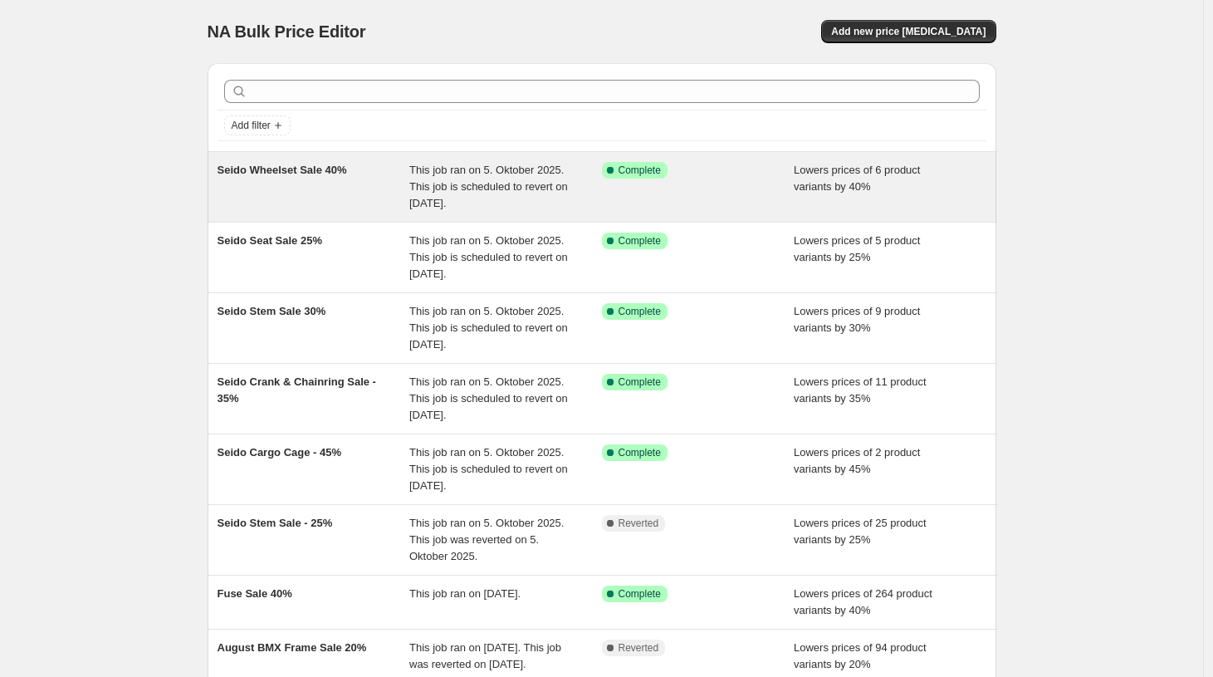
click at [270, 187] on div "Seido Wheelset Sale 40%" at bounding box center [314, 187] width 193 height 50
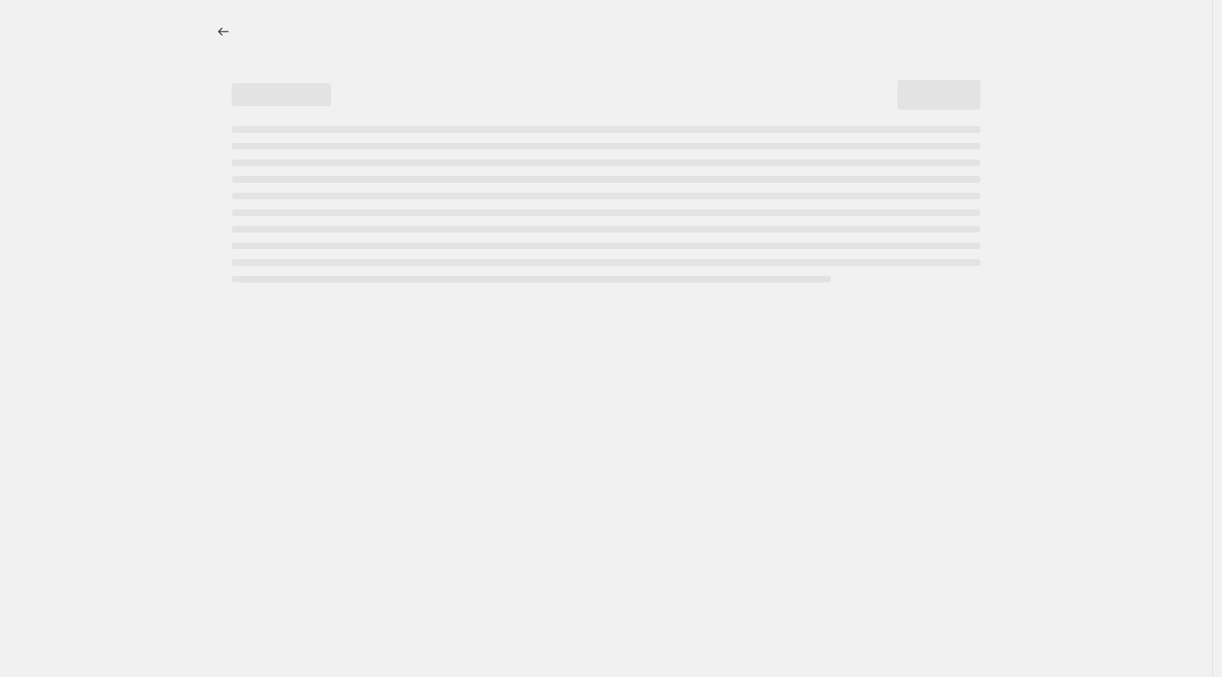
select select "percentage"
select select "no_change"
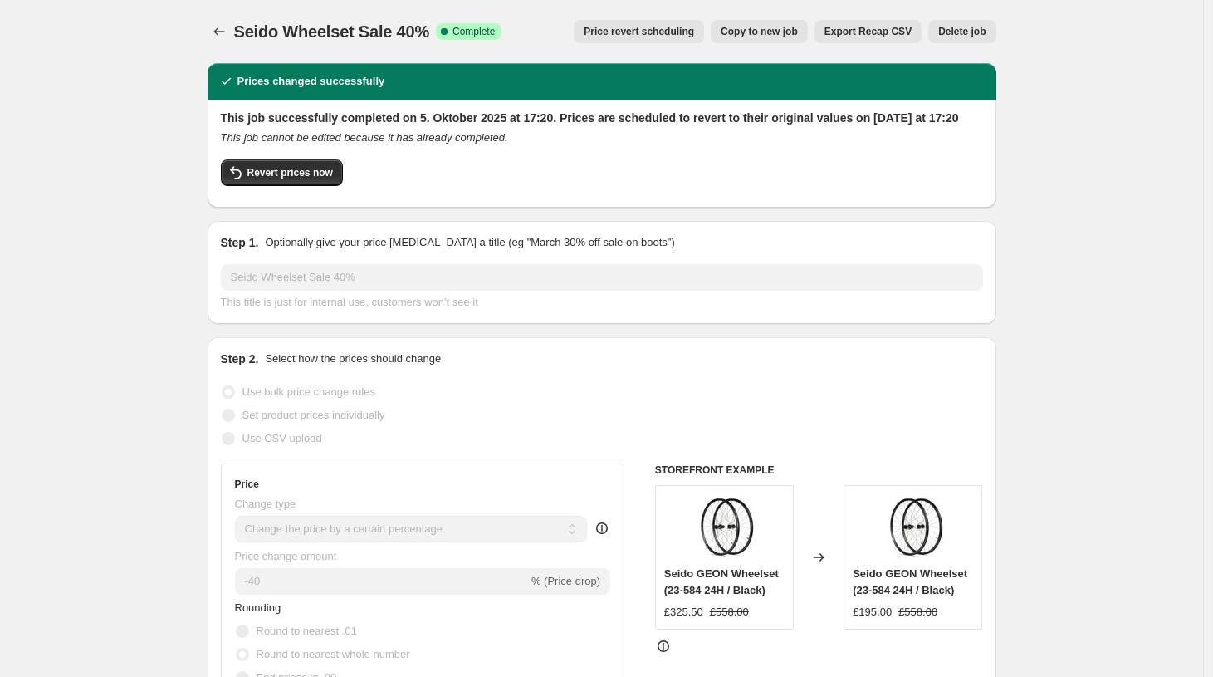
click at [761, 30] on span "Copy to new job" at bounding box center [759, 31] width 77 height 13
select select "percentage"
select select "no_change"
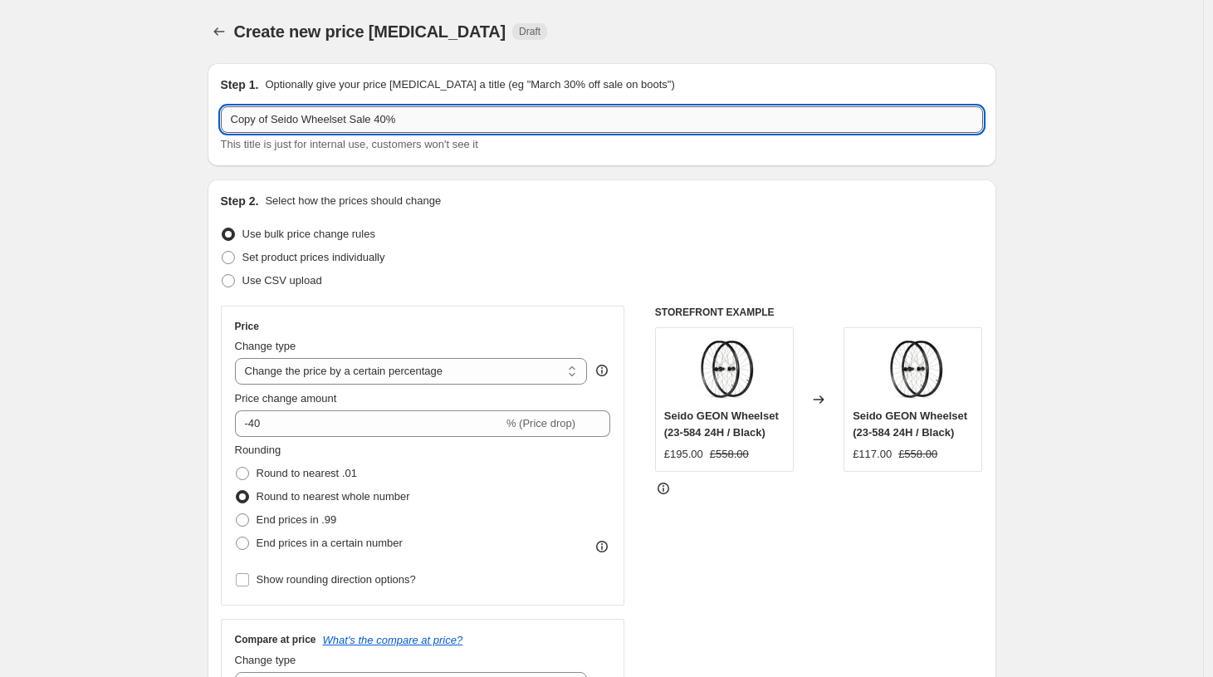
drag, startPoint x: 425, startPoint y: 121, endPoint x: 185, endPoint y: 119, distance: 239.9
click at [221, 119] on input "Copy of Seido Wheelset Sale 40%" at bounding box center [602, 119] width 762 height 27
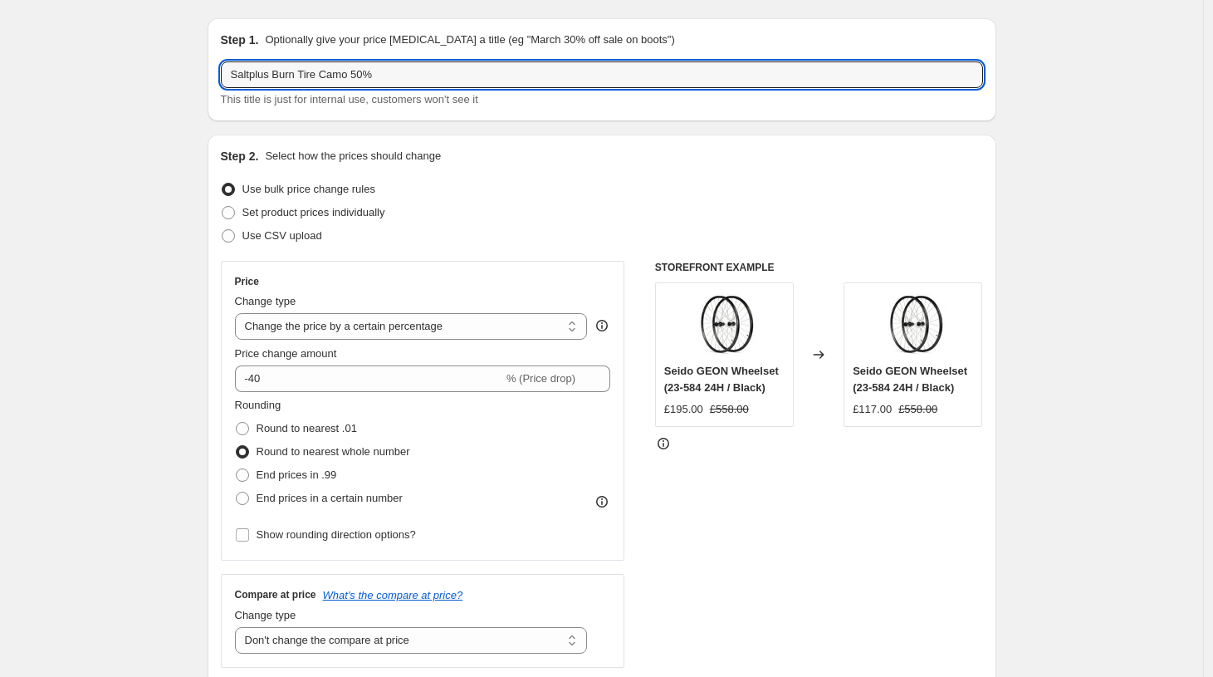
scroll to position [52, 0]
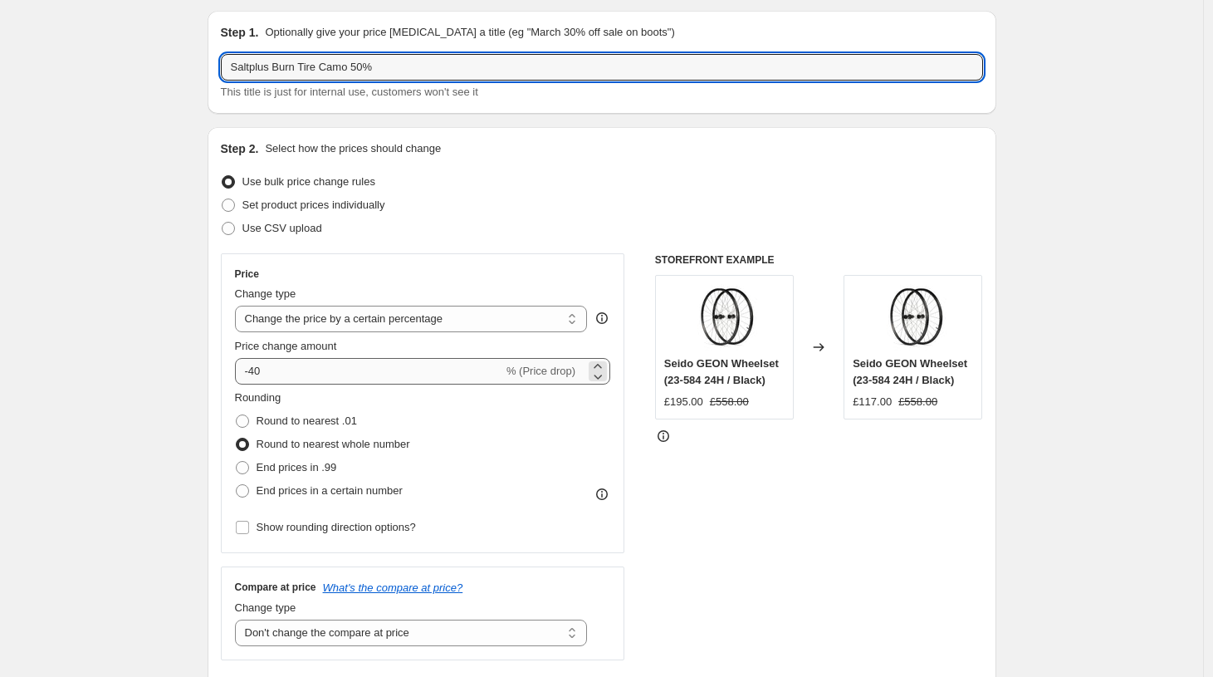
type input "Saltplus Burn Tire Camo 50%"
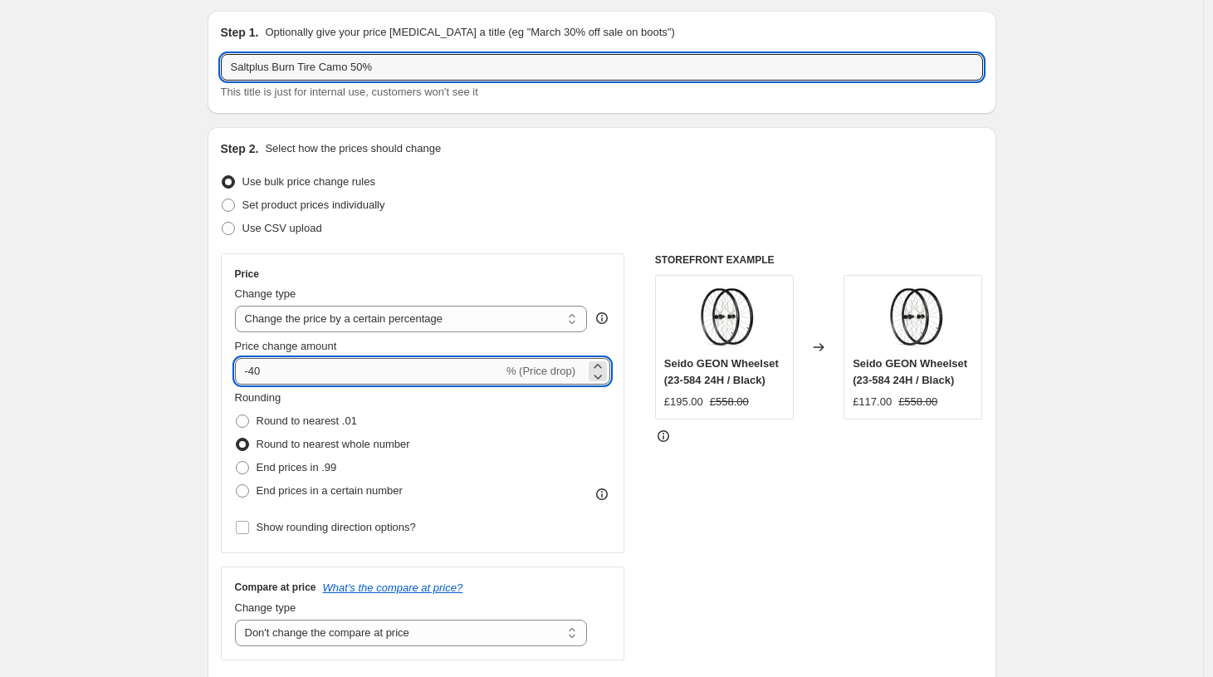
click at [321, 371] on input "-40" at bounding box center [369, 371] width 268 height 27
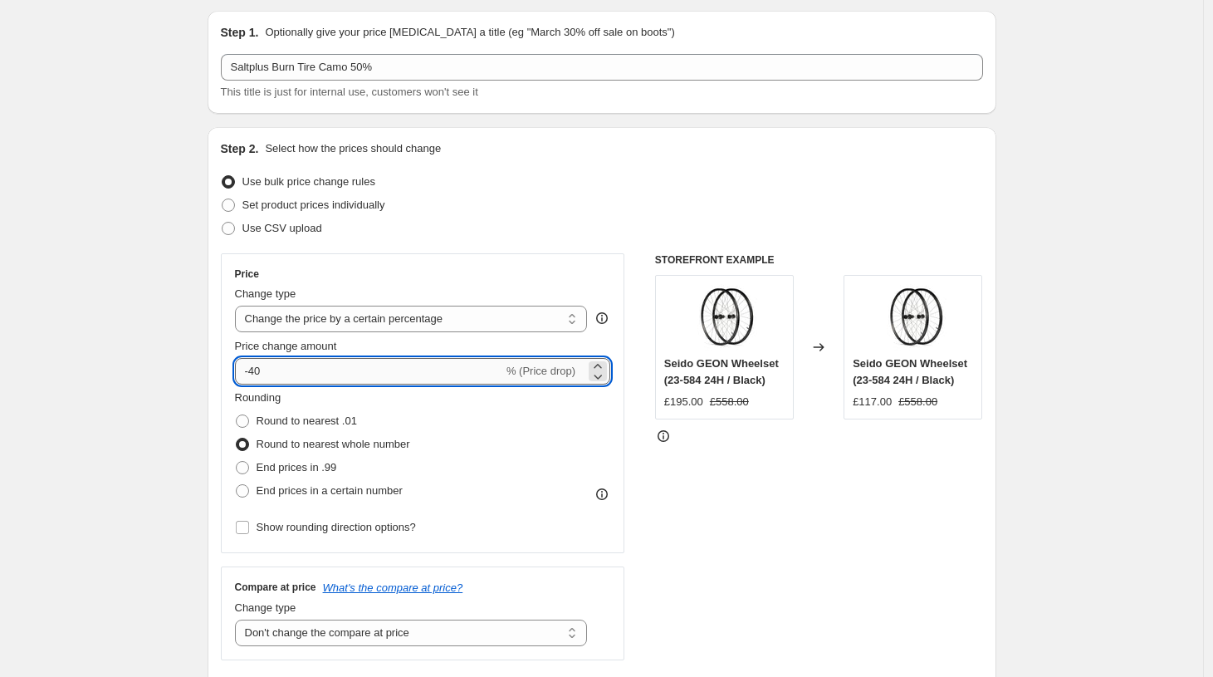
type input "-4"
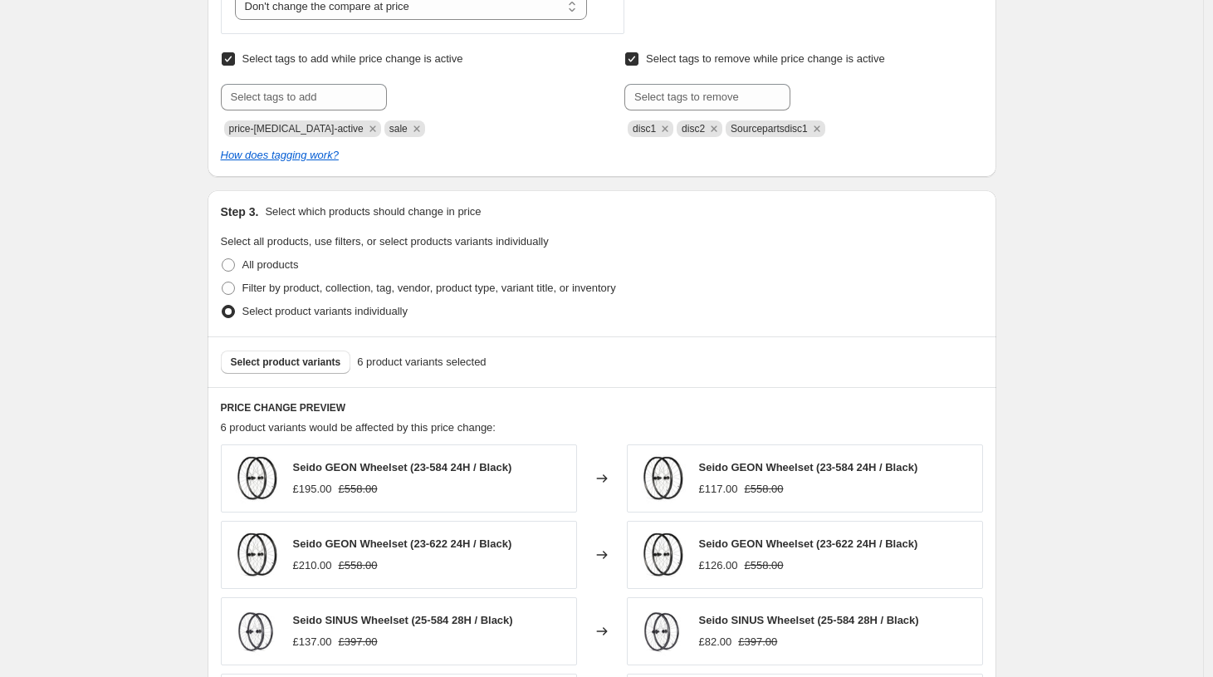
scroll to position [682, 0]
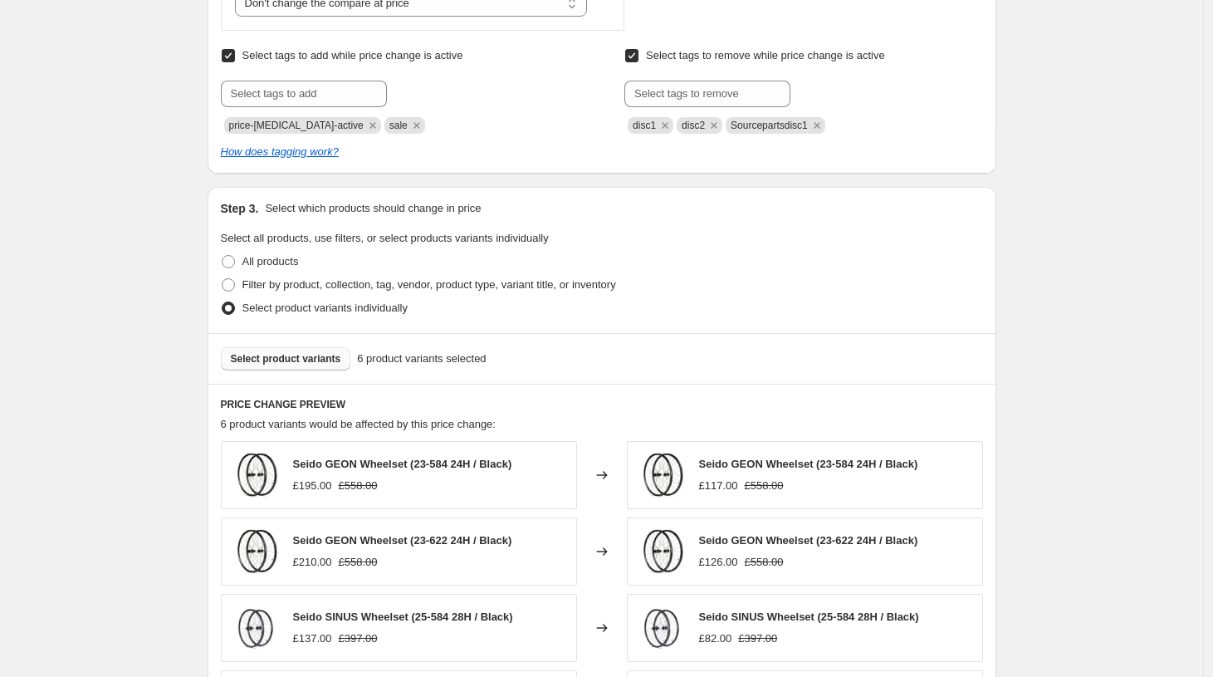
type input "-50"
click at [251, 360] on span "Select product variants" at bounding box center [286, 358] width 110 height 13
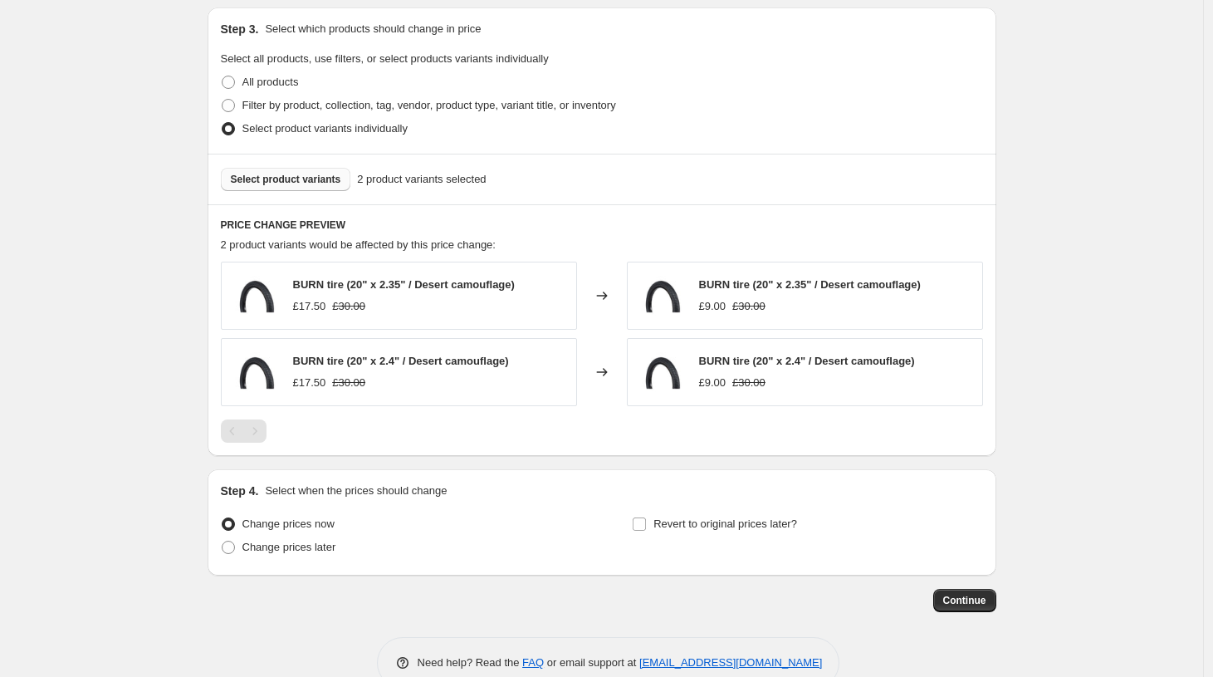
scroll to position [897, 0]
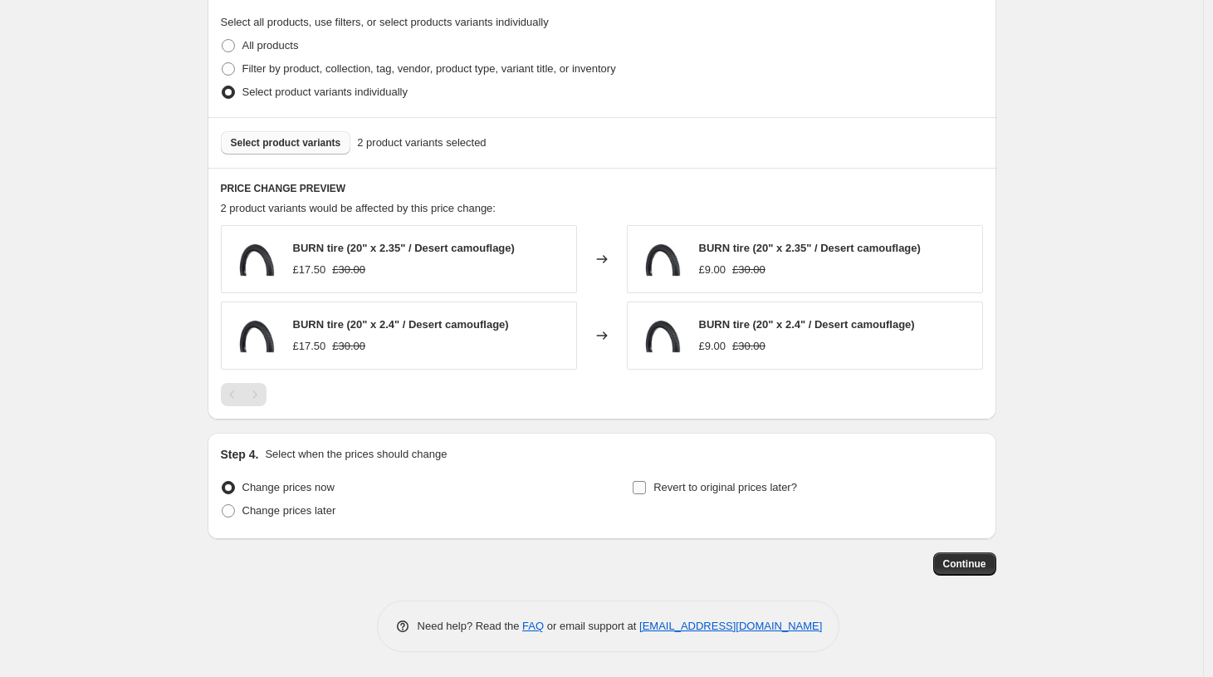
click at [641, 486] on input "Revert to original prices later?" at bounding box center [639, 487] width 13 height 13
checkbox input "true"
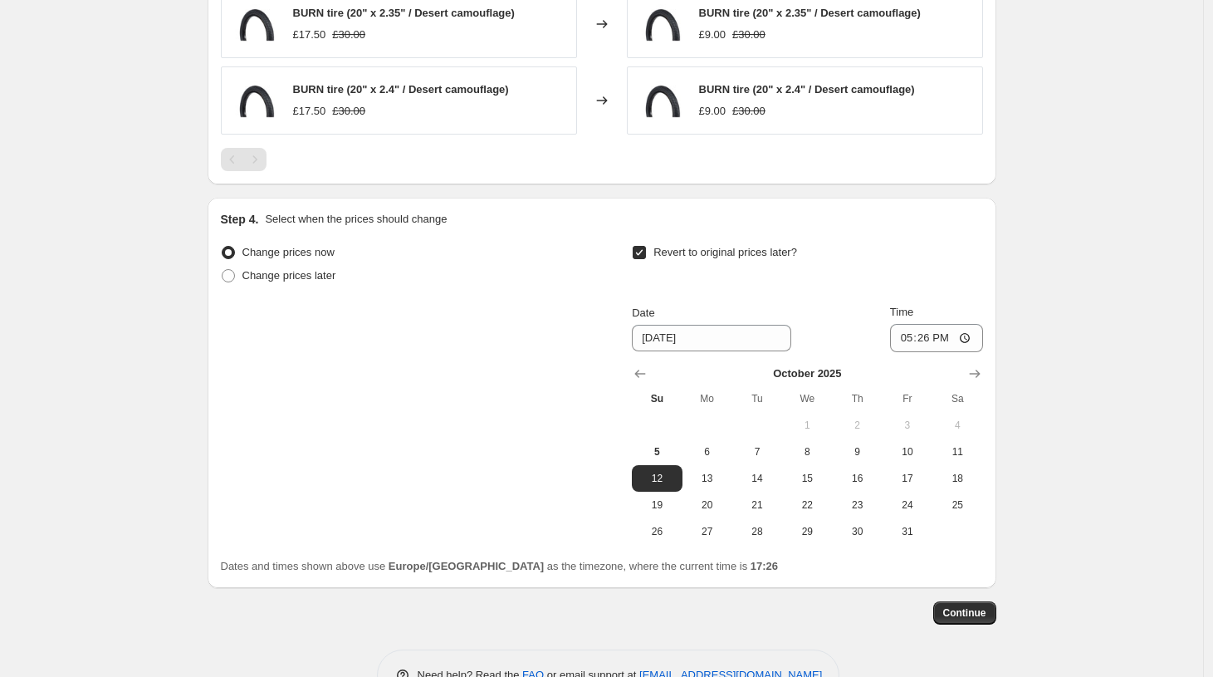
scroll to position [1180, 0]
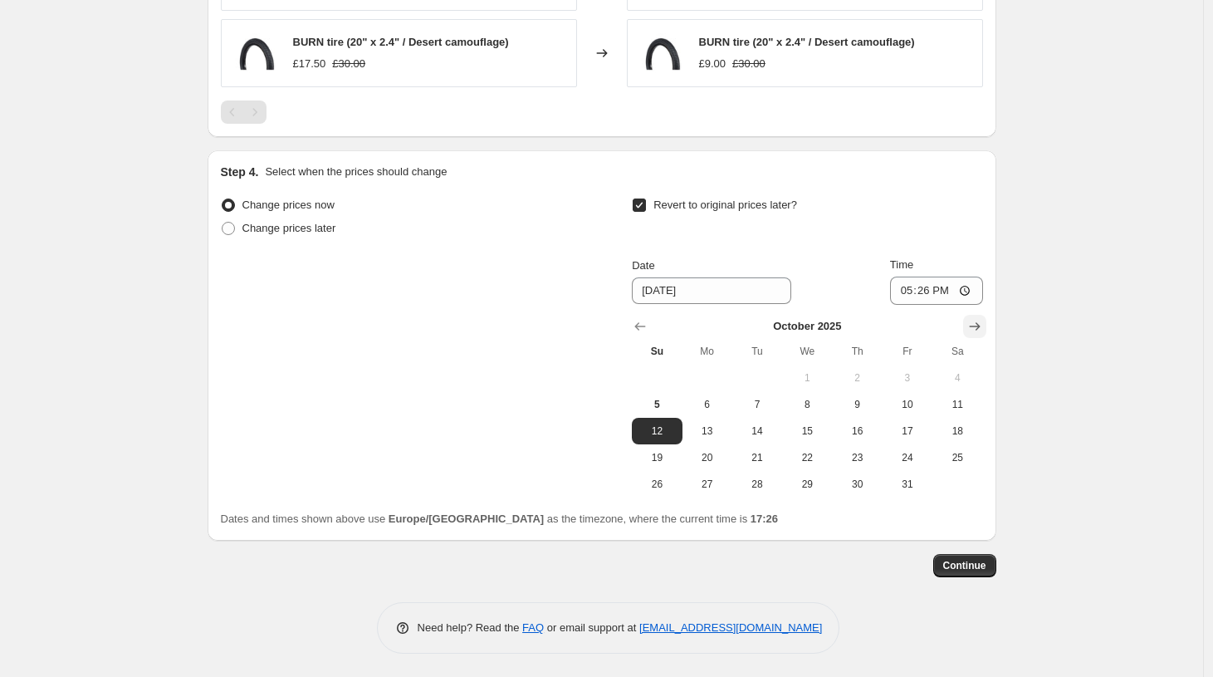
click at [979, 315] on button "Show next month, November 2025" at bounding box center [974, 326] width 23 height 23
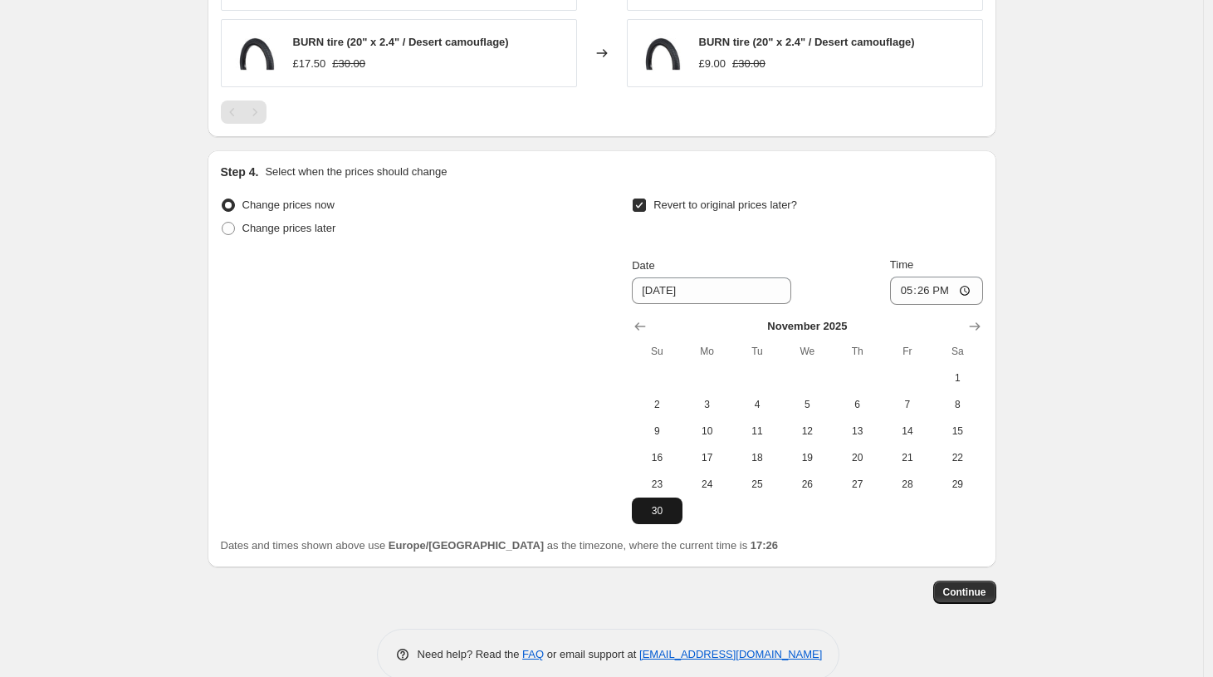
click at [656, 513] on span "30" at bounding box center [656, 510] width 37 height 13
type input "[DATE]"
click at [963, 591] on span "Continue" at bounding box center [964, 591] width 43 height 13
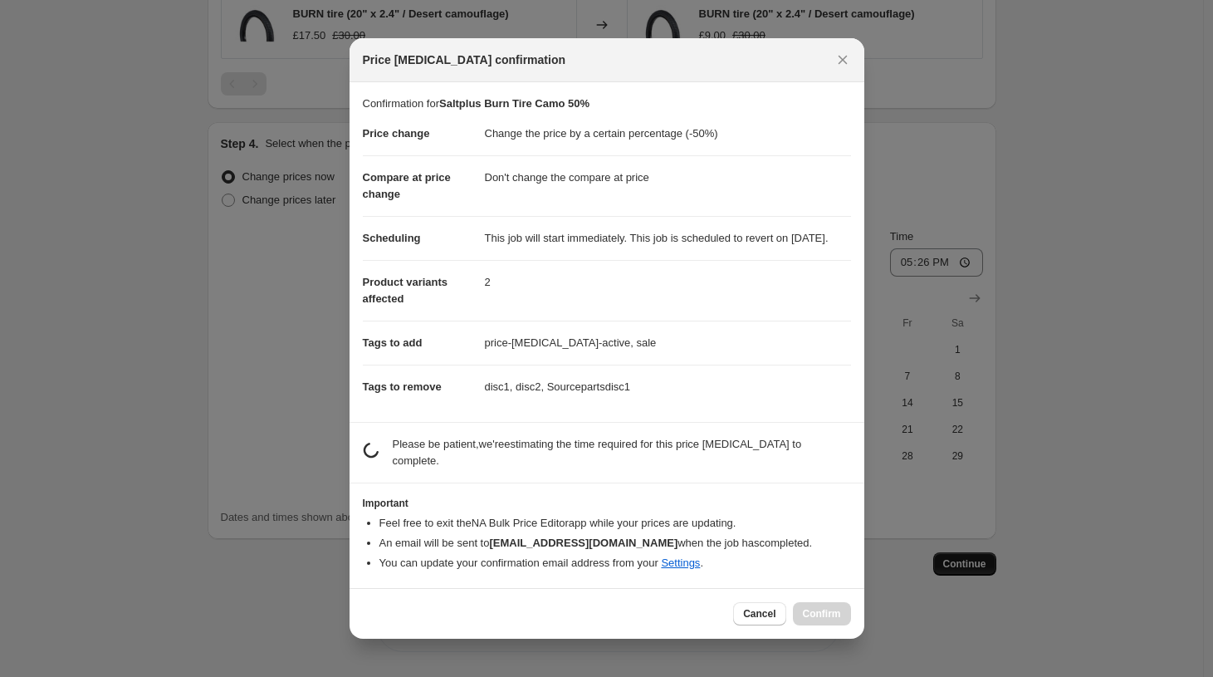
scroll to position [0, 0]
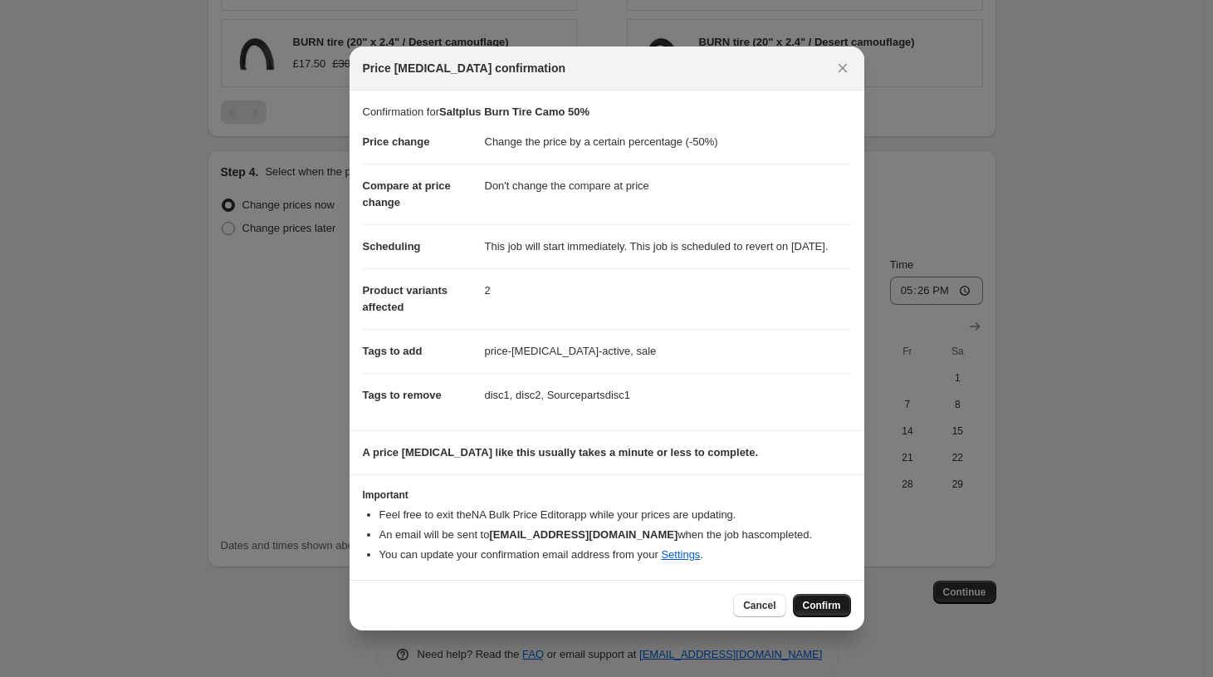
click at [822, 612] on span "Confirm" at bounding box center [822, 605] width 38 height 13
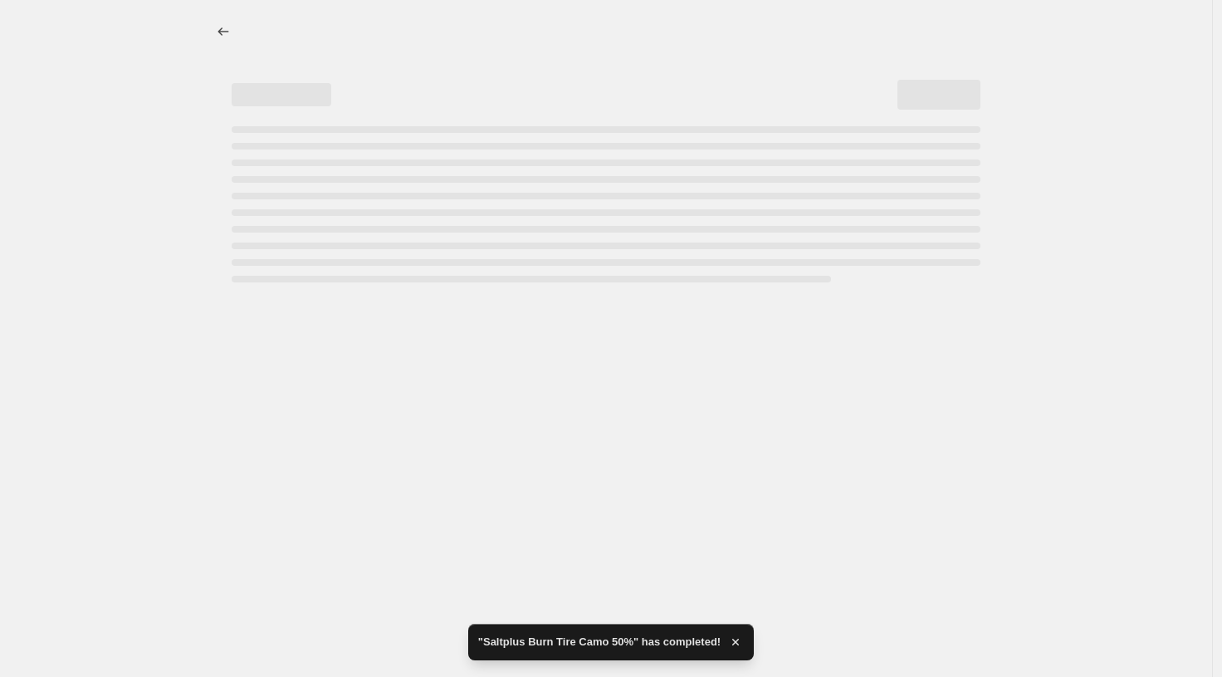
select select "percentage"
select select "no_change"
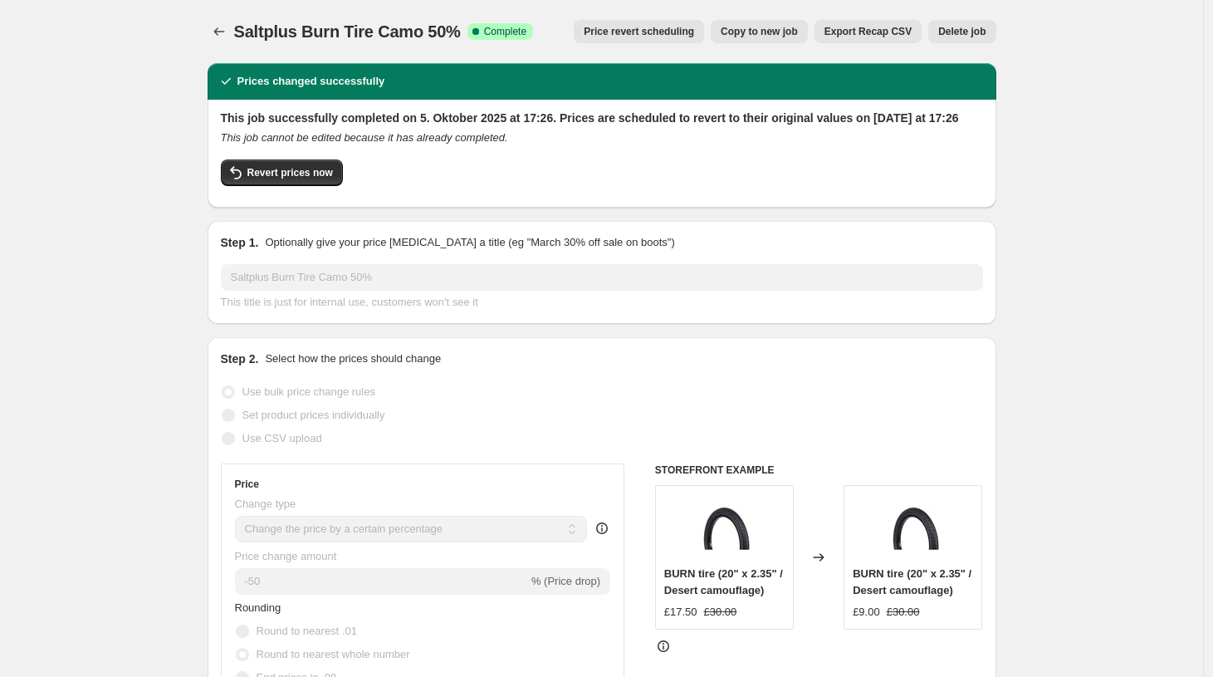
click at [748, 31] on span "Copy to new job" at bounding box center [759, 31] width 77 height 13
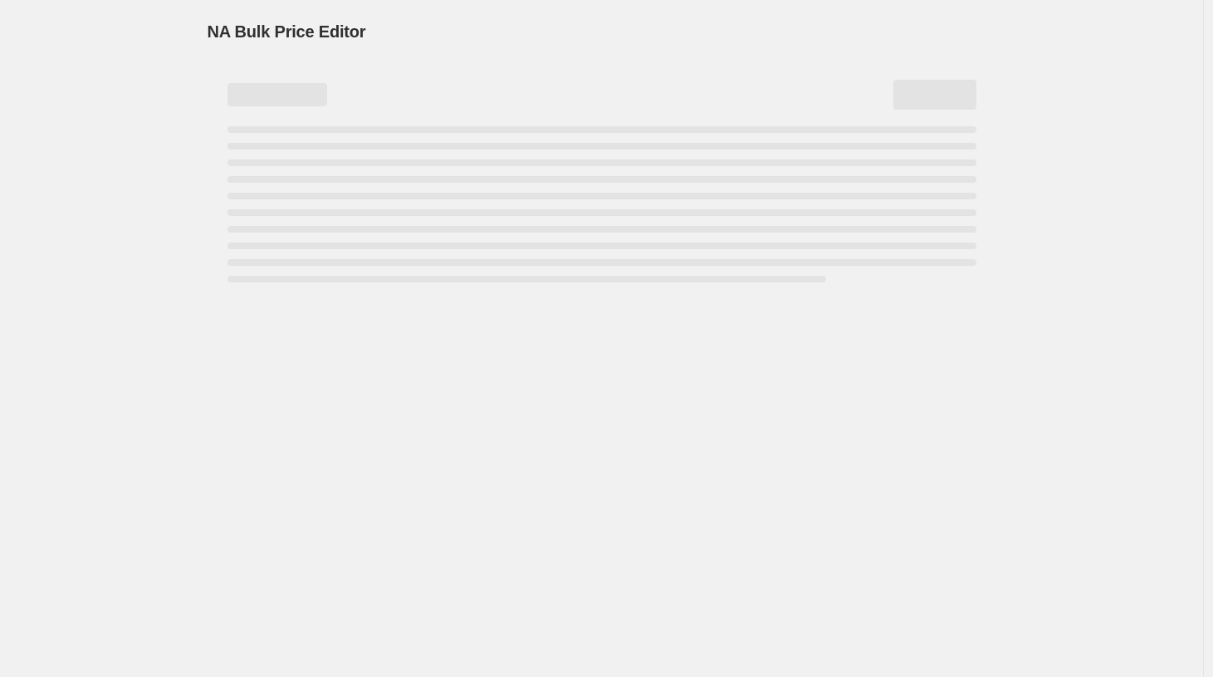
select select "percentage"
select select "no_change"
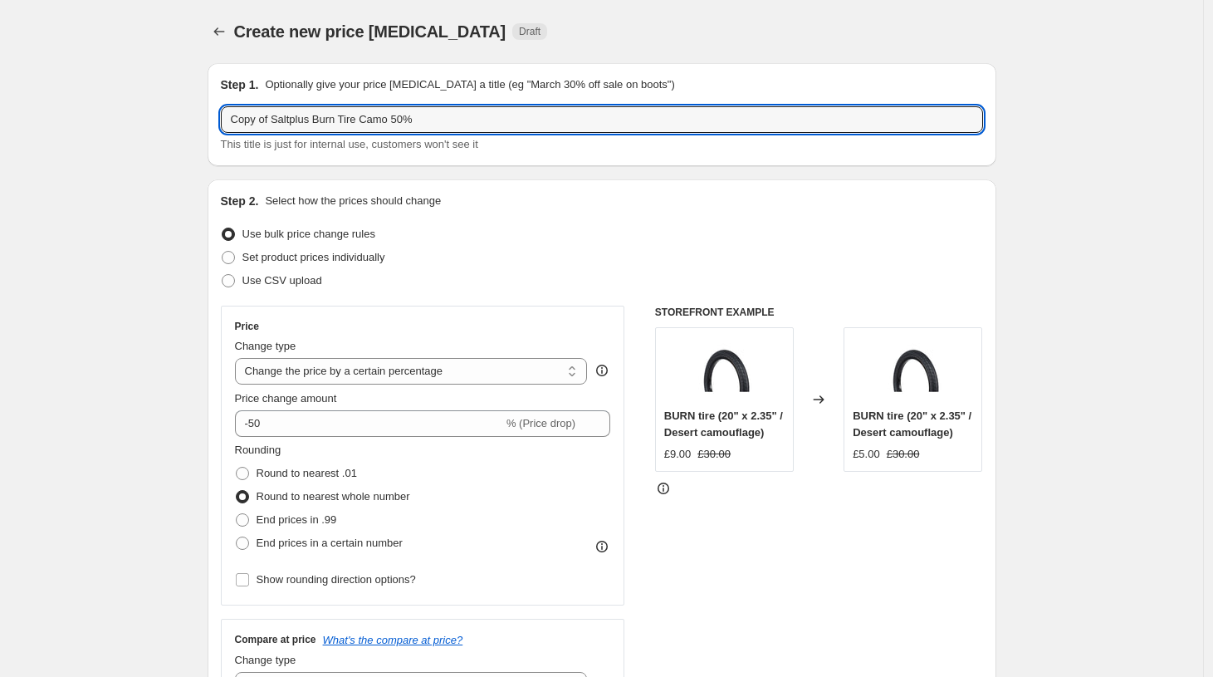
drag, startPoint x: 462, startPoint y: 119, endPoint x: 174, endPoint y: 110, distance: 288.2
click at [221, 113] on input "Copy of Saltplus Burn Tire Camo 50%" at bounding box center [602, 119] width 762 height 27
type input "Saltplus Pitch Slick 40%"
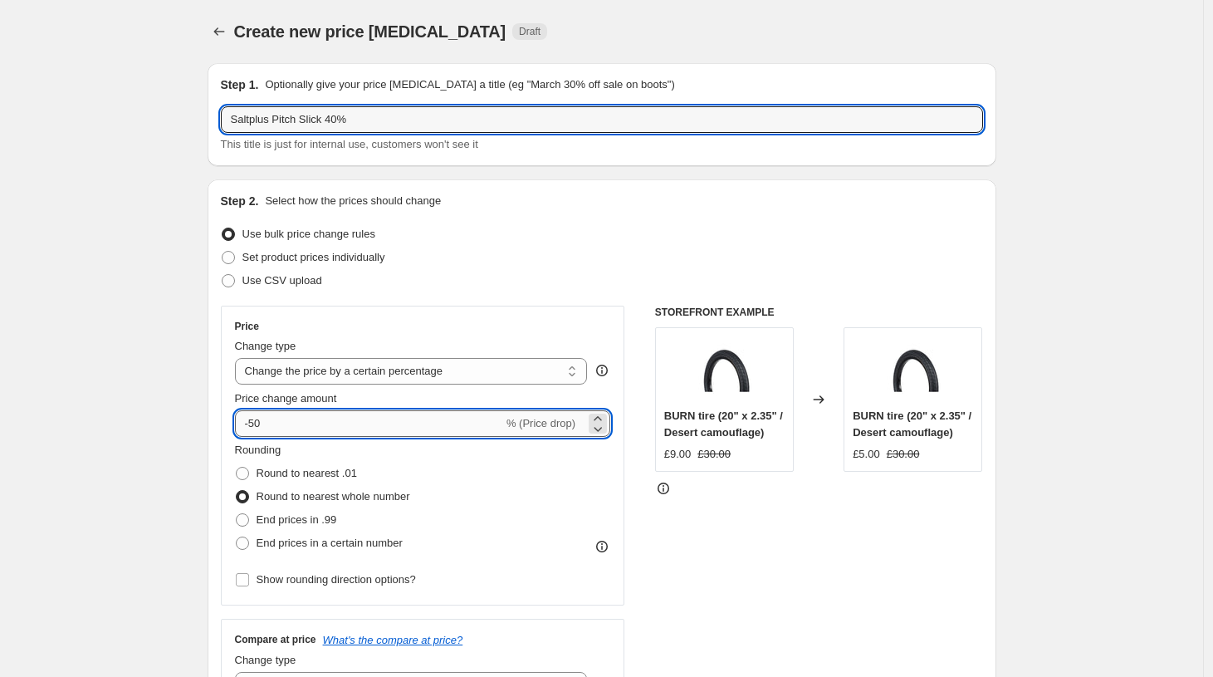
click at [280, 430] on input "-50" at bounding box center [369, 423] width 268 height 27
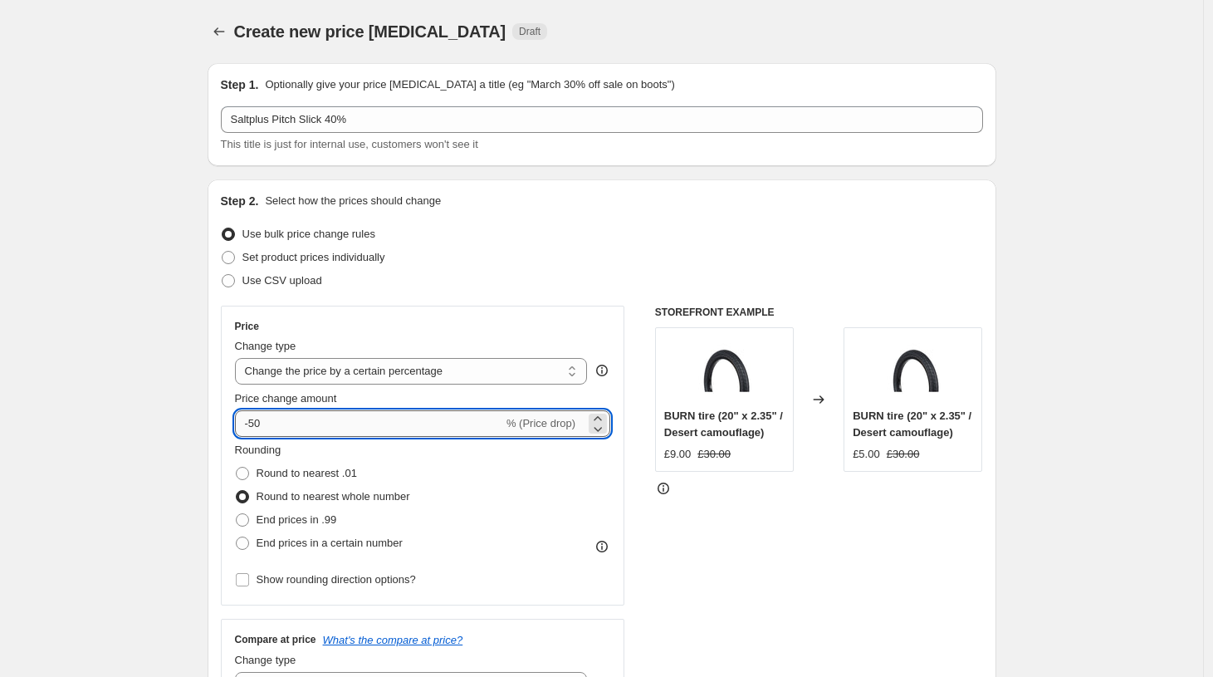
type input "-5"
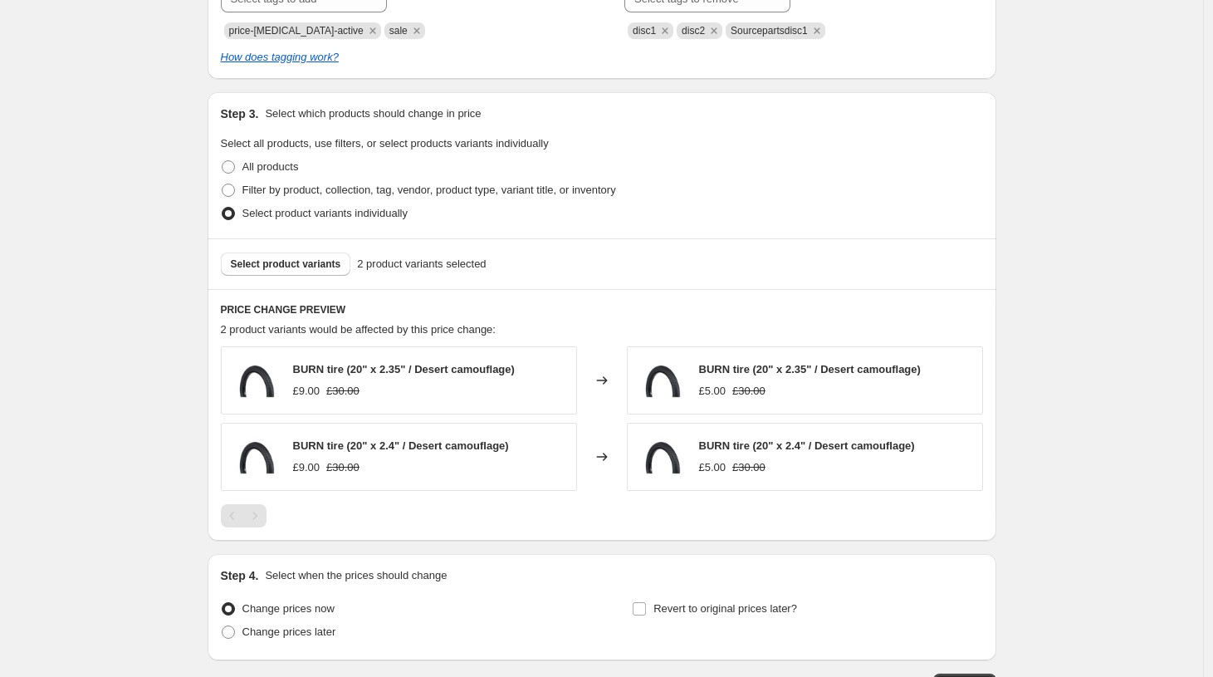
scroll to position [785, 0]
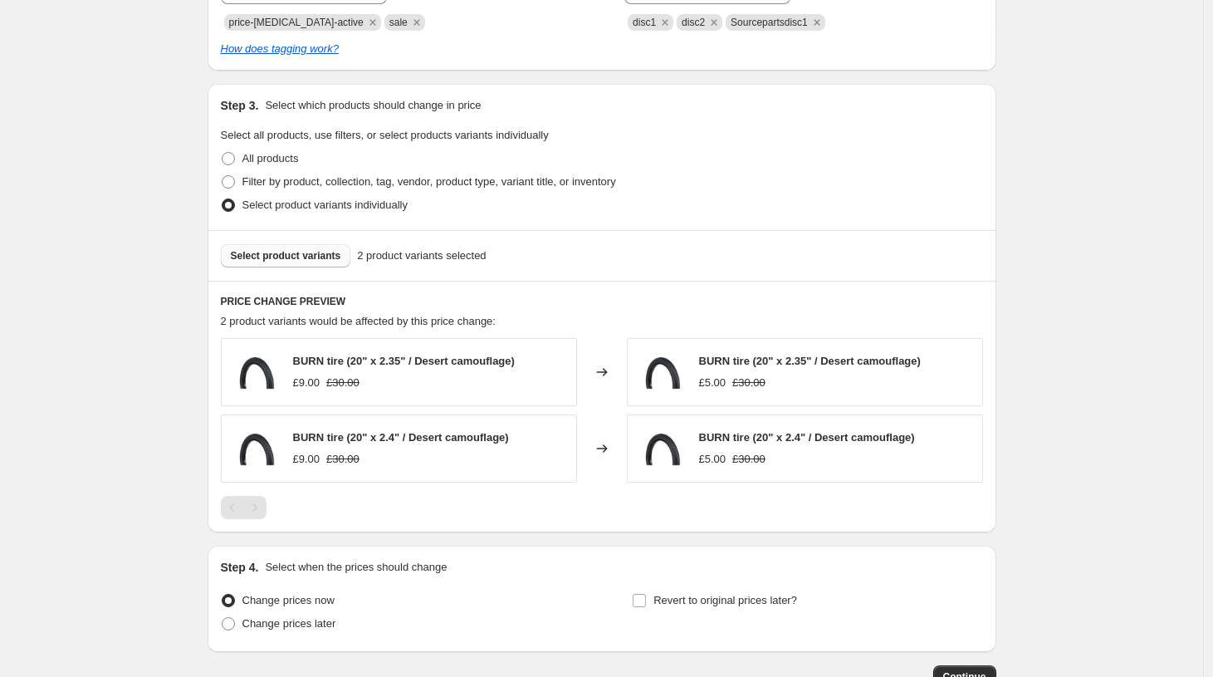
type input "-40"
click at [286, 257] on span "Select product variants" at bounding box center [286, 255] width 110 height 13
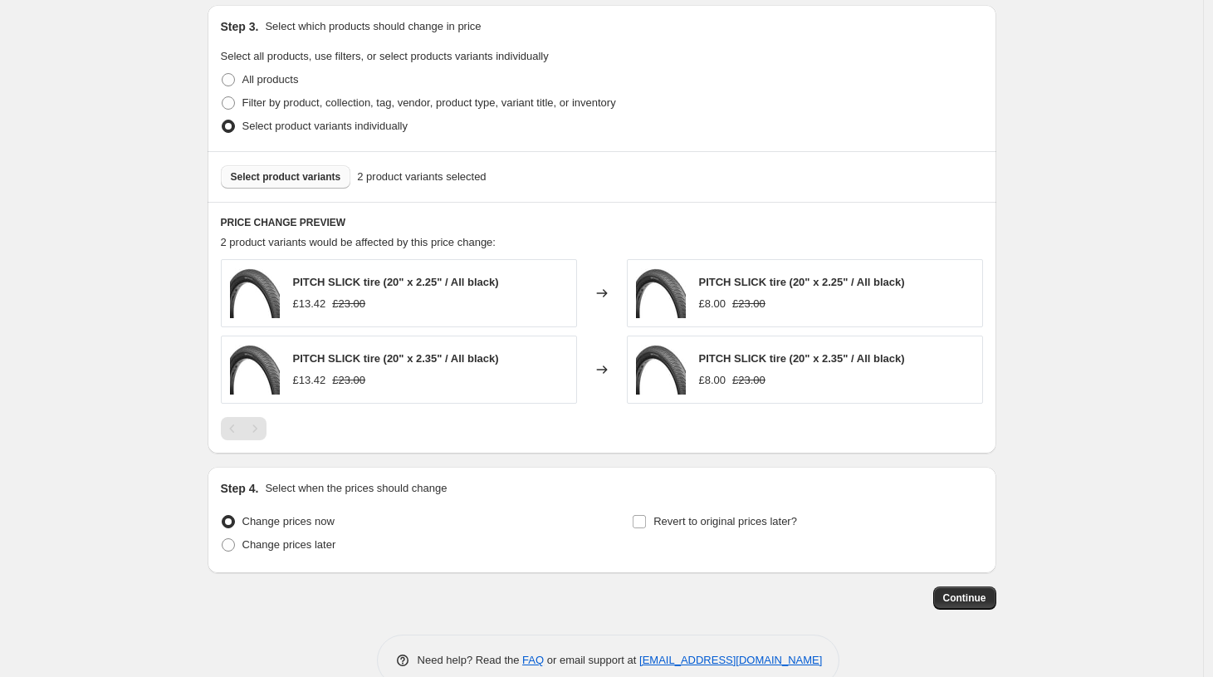
scroll to position [897, 0]
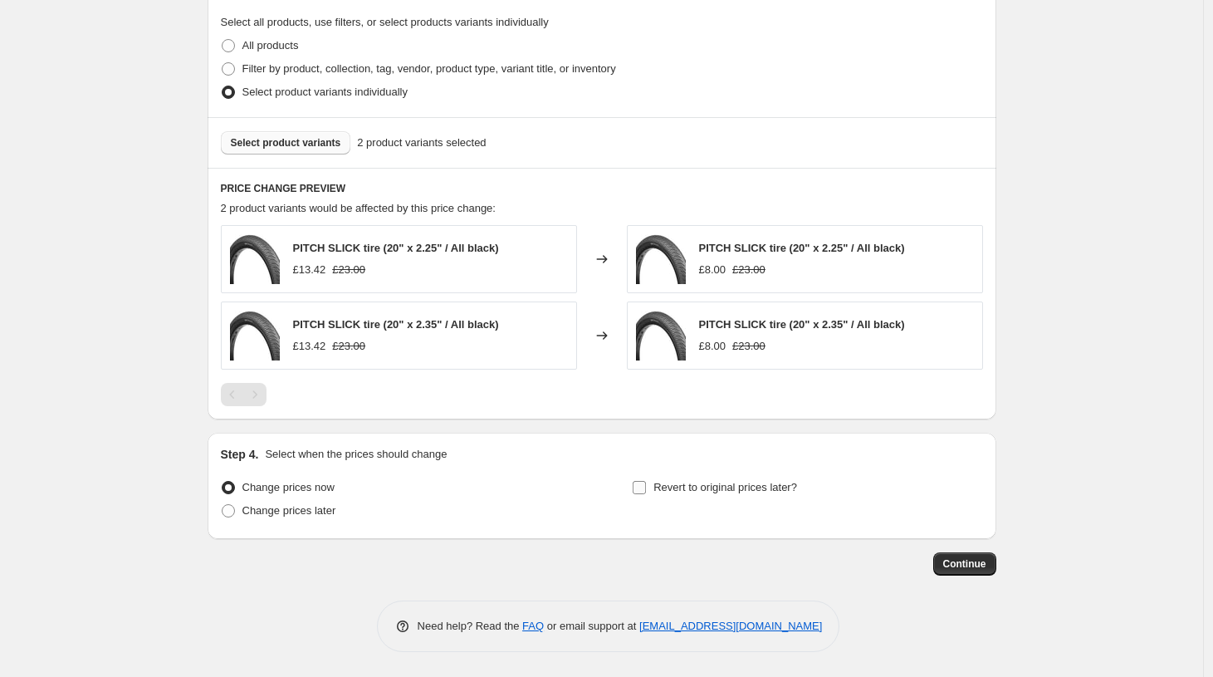
click at [640, 486] on input "Revert to original prices later?" at bounding box center [639, 487] width 13 height 13
checkbox input "true"
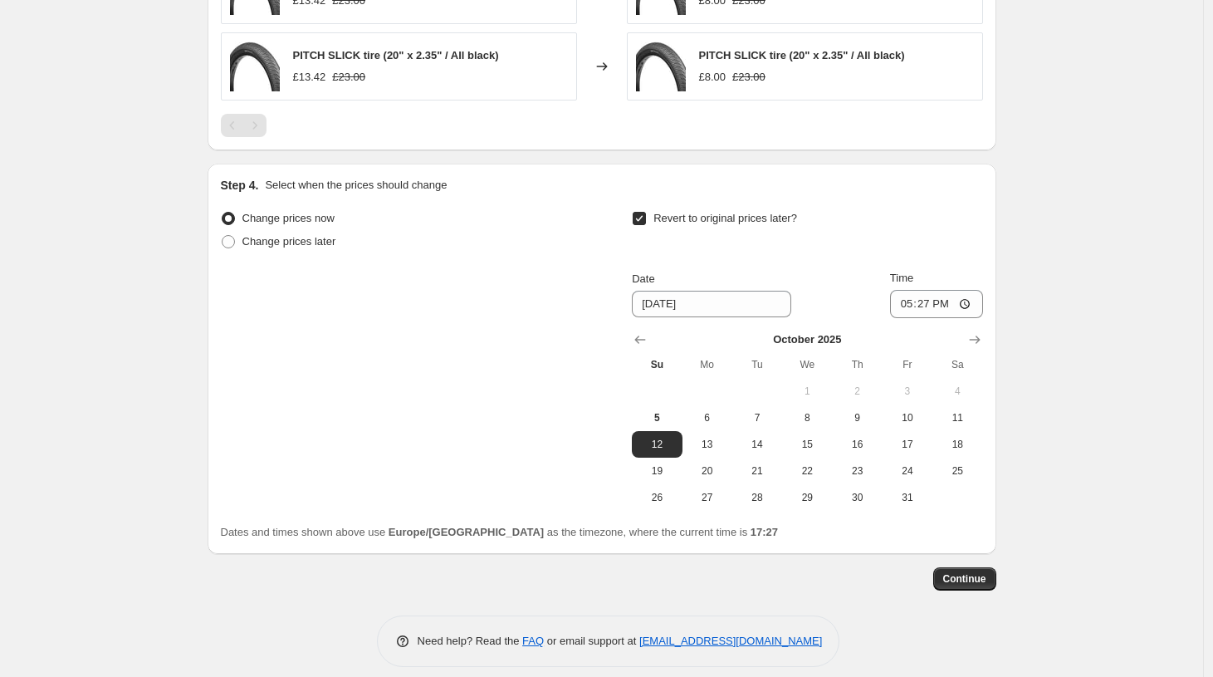
scroll to position [1180, 0]
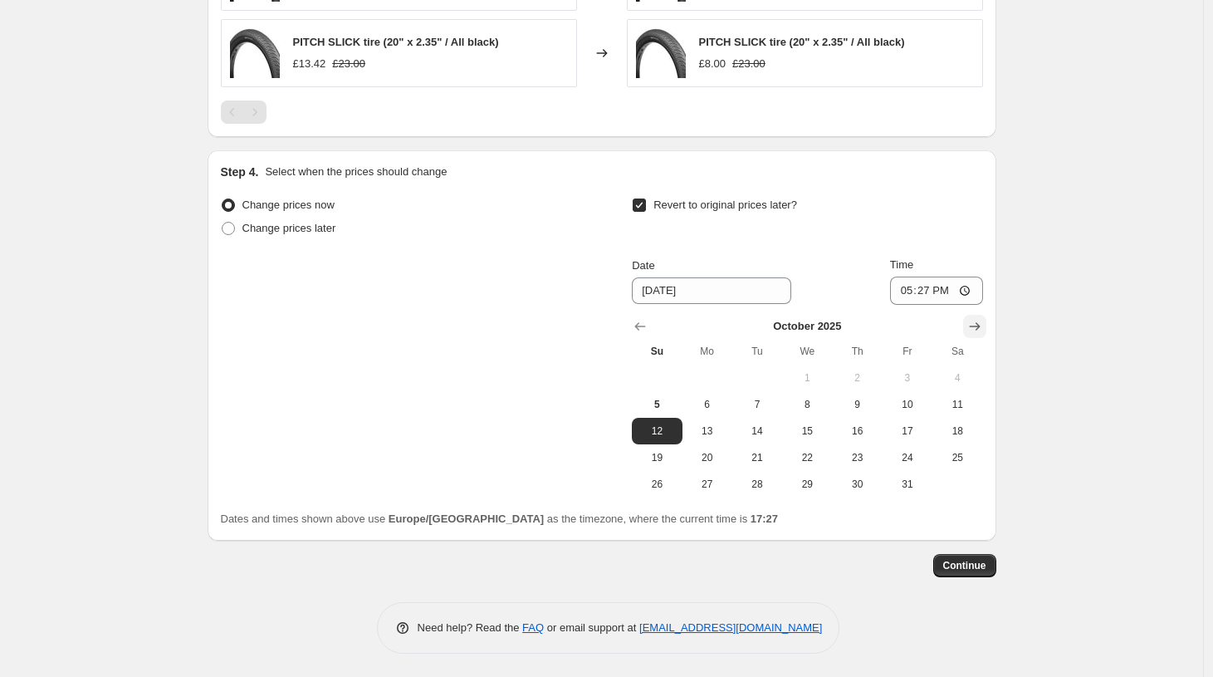
click at [983, 319] on icon "Show next month, November 2025" at bounding box center [974, 326] width 17 height 17
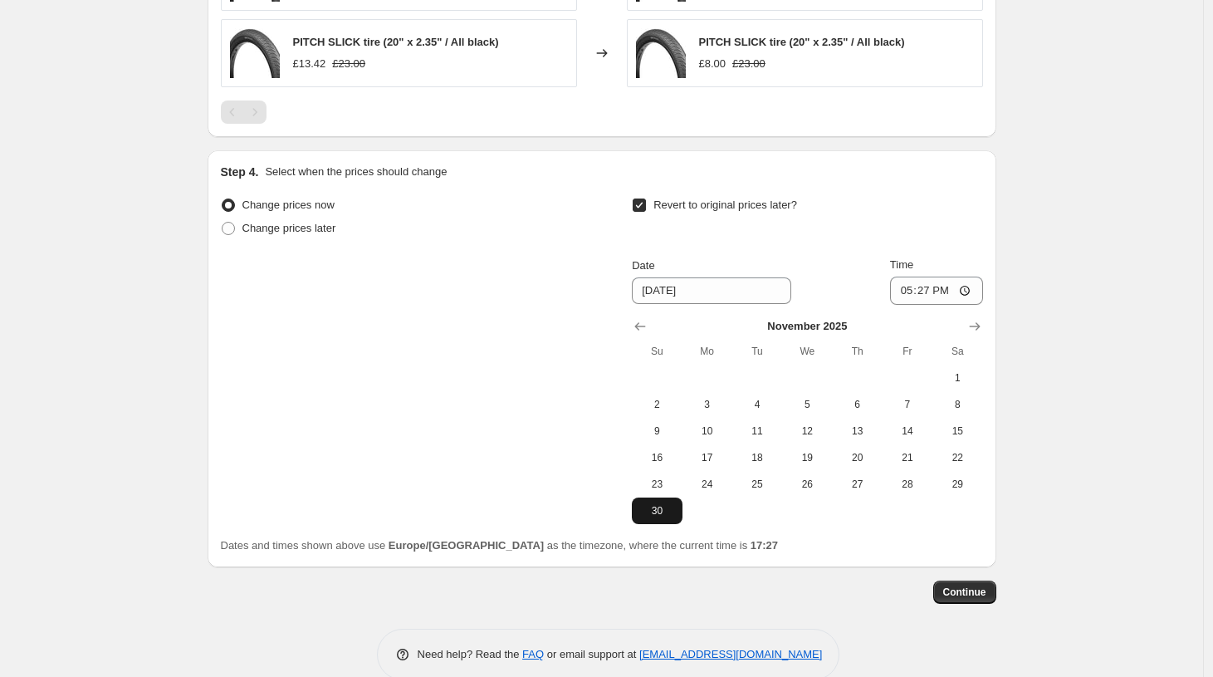
click at [655, 507] on span "30" at bounding box center [656, 510] width 37 height 13
type input "[DATE]"
click at [961, 586] on span "Continue" at bounding box center [964, 591] width 43 height 13
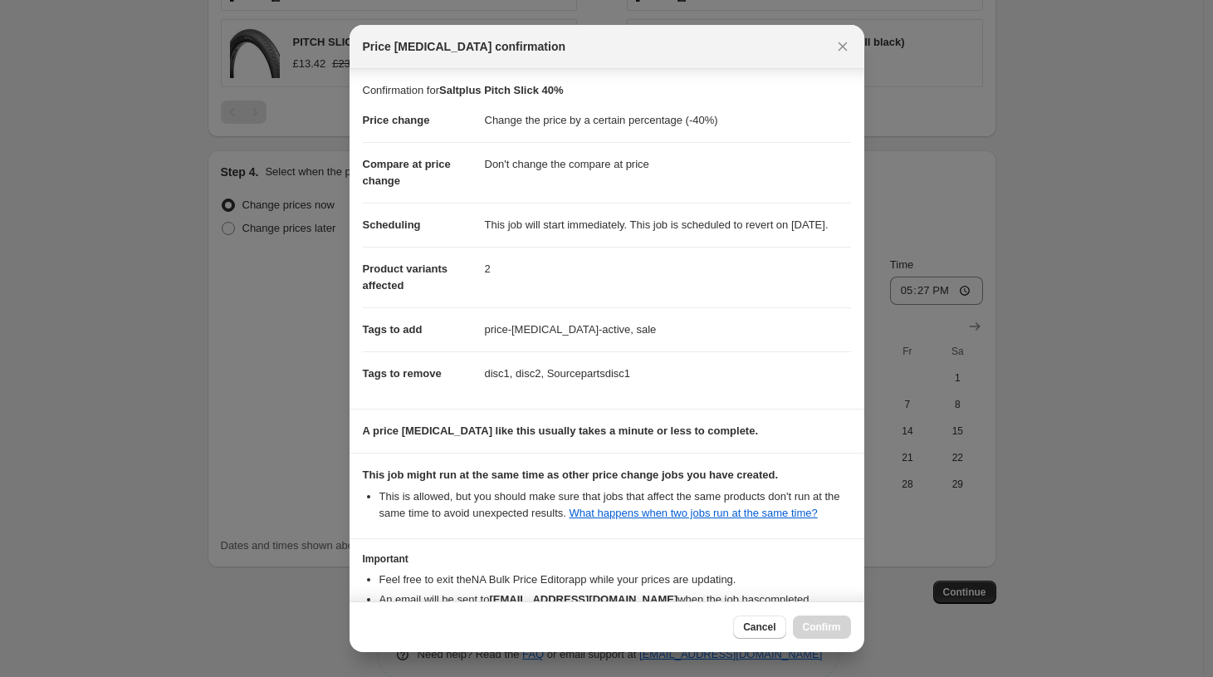
scroll to position [144, 0]
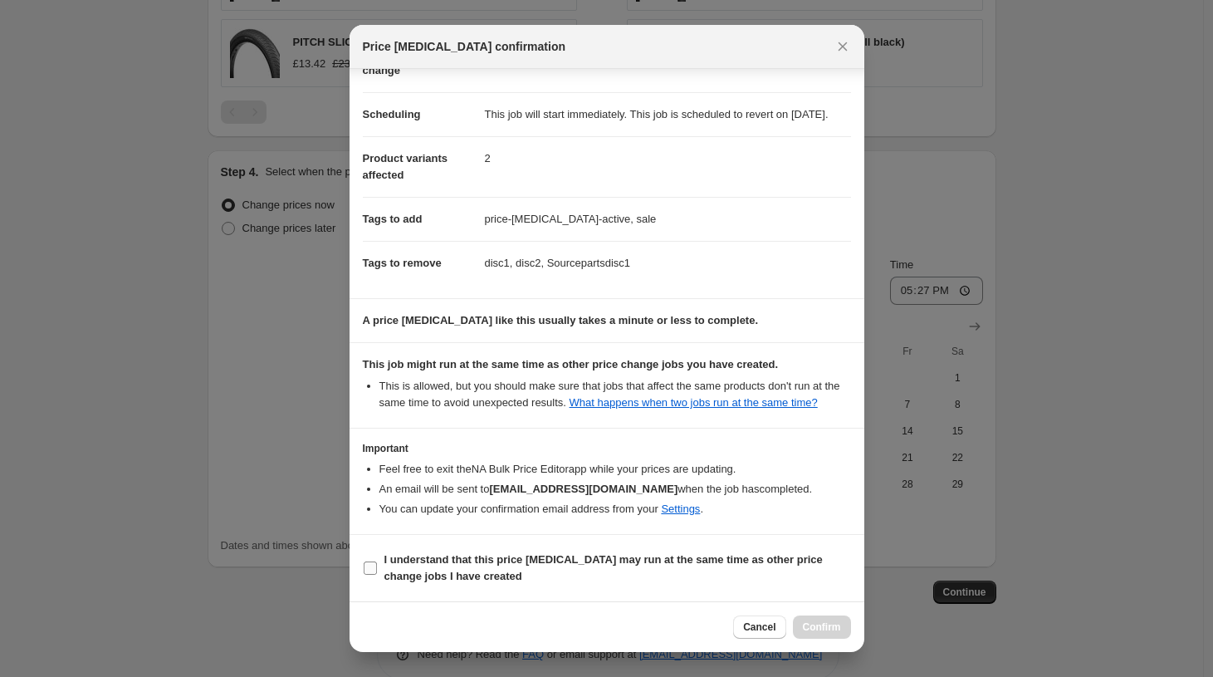
click at [372, 561] on input "I understand that this price change job may run at the same time as other price…" at bounding box center [370, 567] width 13 height 13
checkbox input "true"
click at [825, 629] on span "Confirm" at bounding box center [822, 626] width 38 height 13
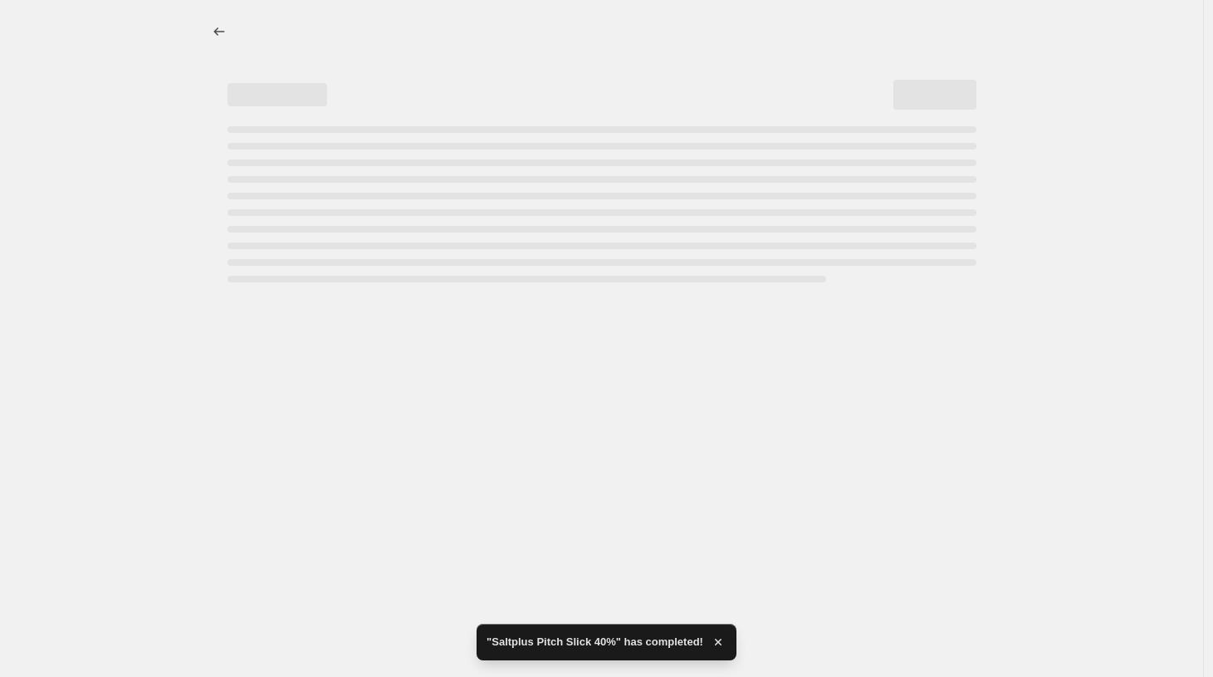
select select "percentage"
select select "no_change"
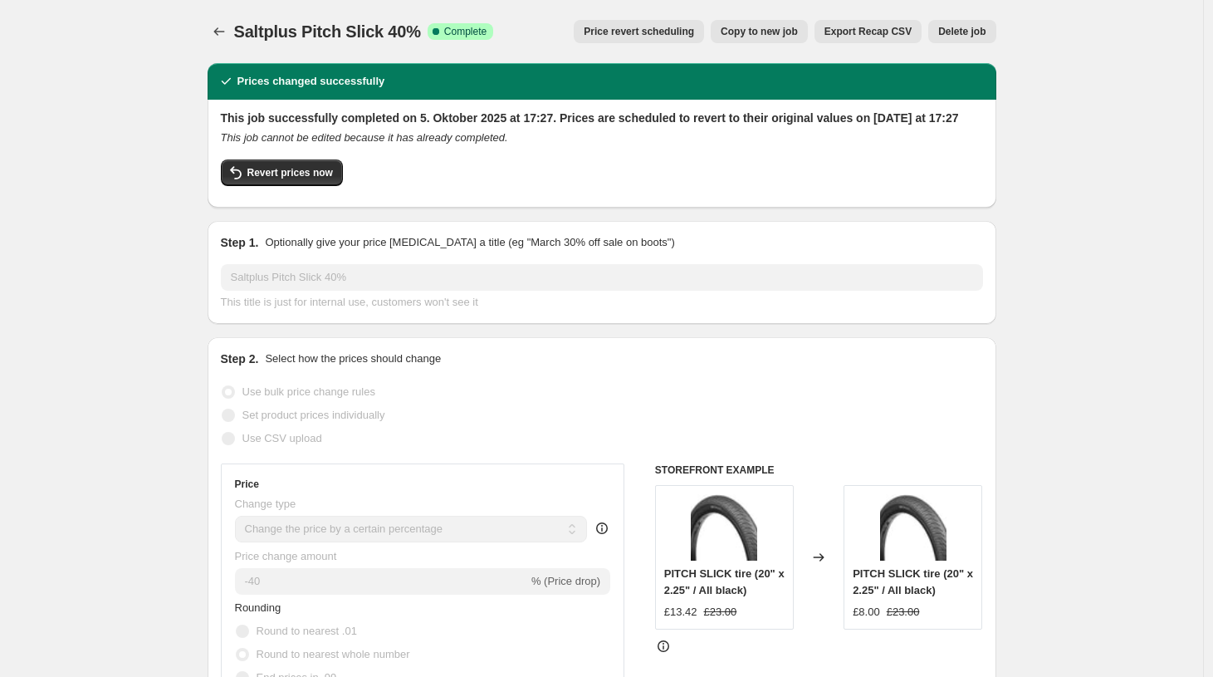
click at [754, 30] on span "Copy to new job" at bounding box center [759, 31] width 77 height 13
select select "percentage"
select select "no_change"
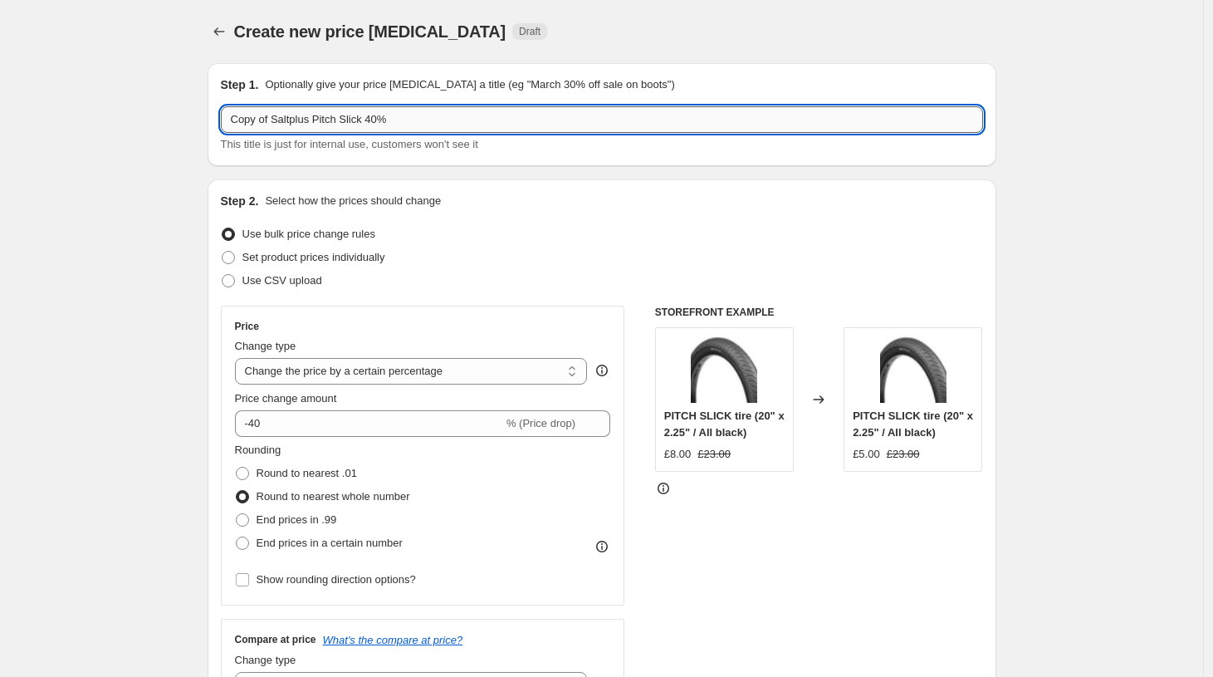
drag, startPoint x: 413, startPoint y: 120, endPoint x: 95, endPoint y: 111, distance: 318.1
click at [221, 111] on input "Copy of Saltplus Pitch Slick 40%" at bounding box center [602, 119] width 762 height 27
type input "S"
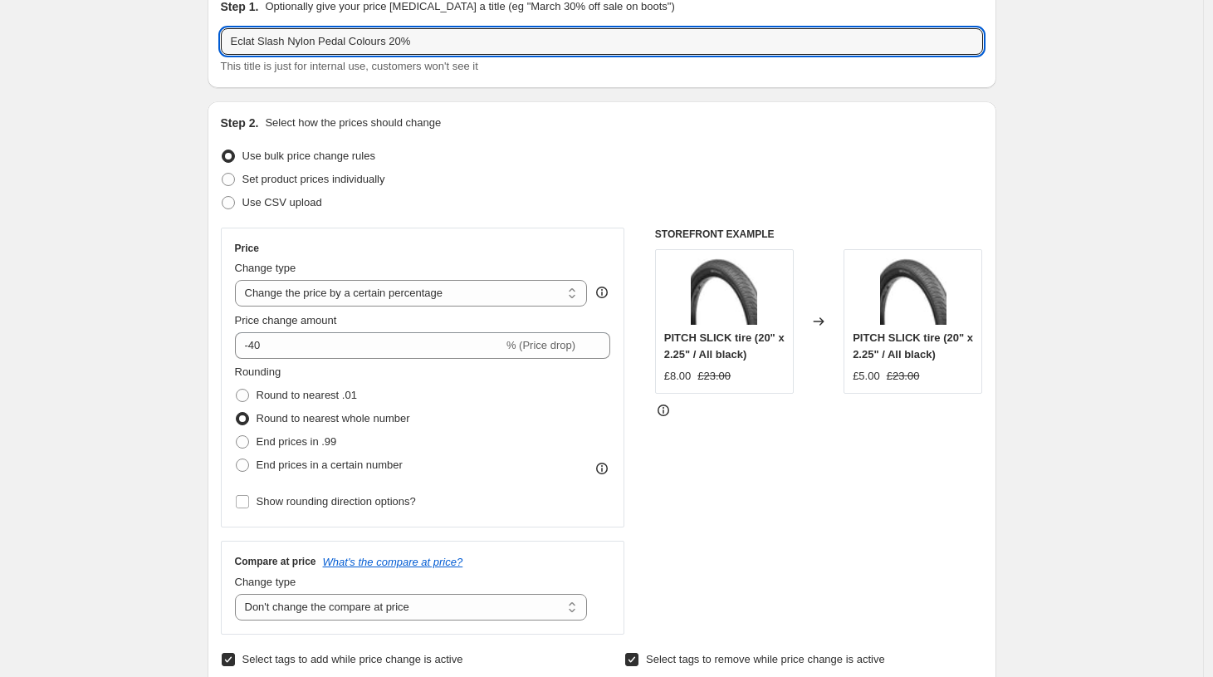
scroll to position [100, 0]
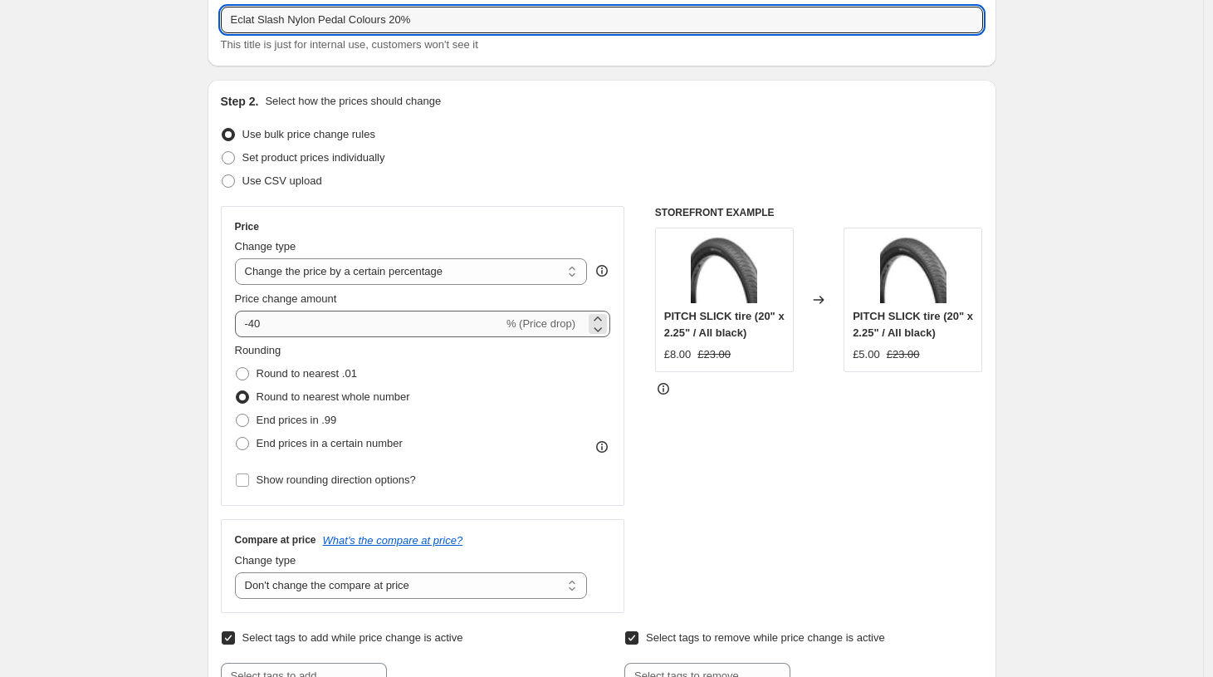
type input "Eclat Slash Nylon Pedal Colours 20%"
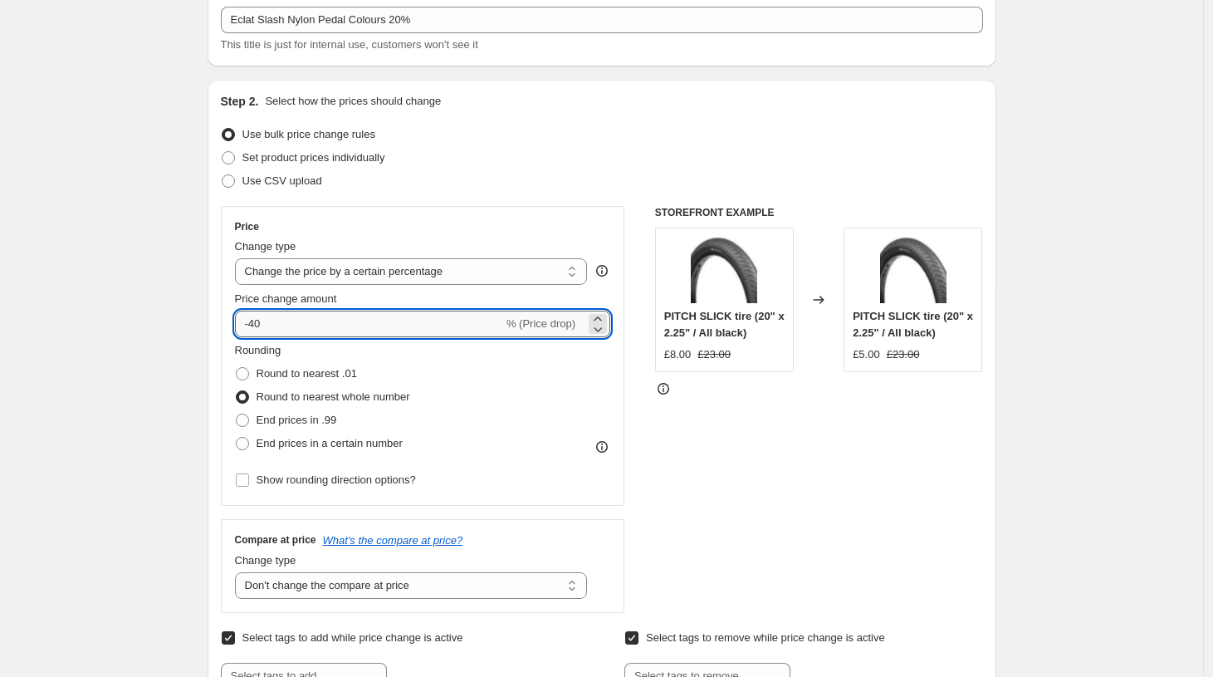
drag, startPoint x: 305, startPoint y: 331, endPoint x: 256, endPoint y: 329, distance: 49.0
click at [256, 329] on input "-40" at bounding box center [369, 323] width 268 height 27
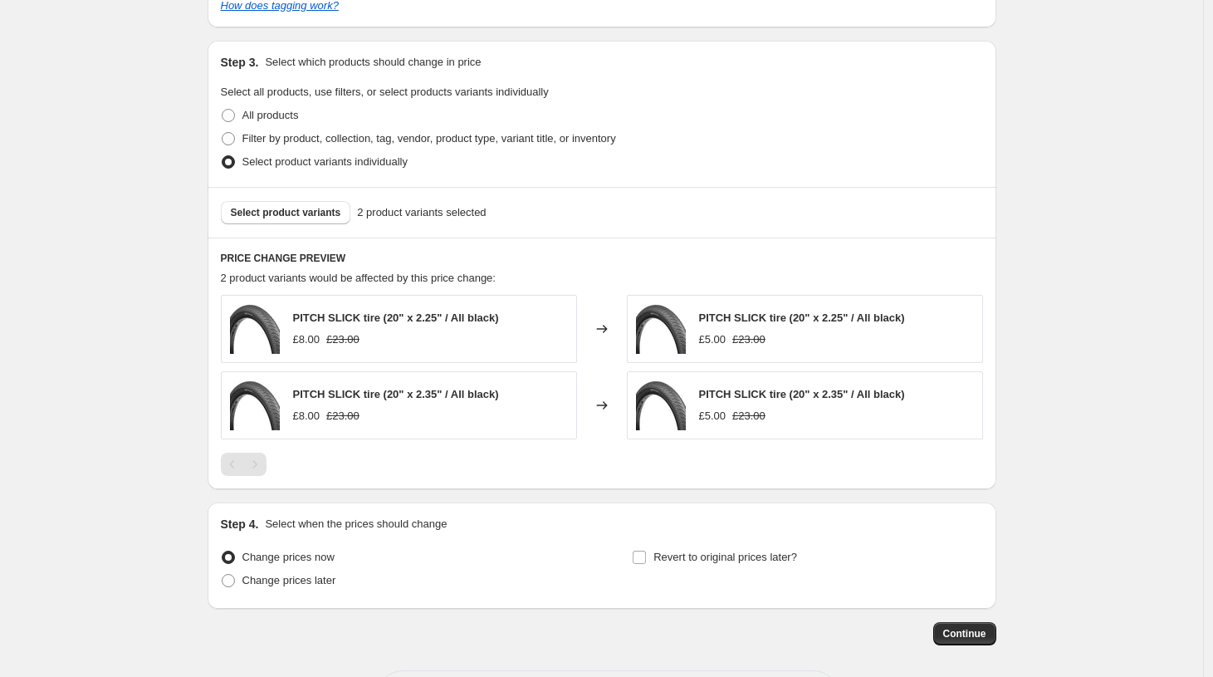
scroll to position [866, 0]
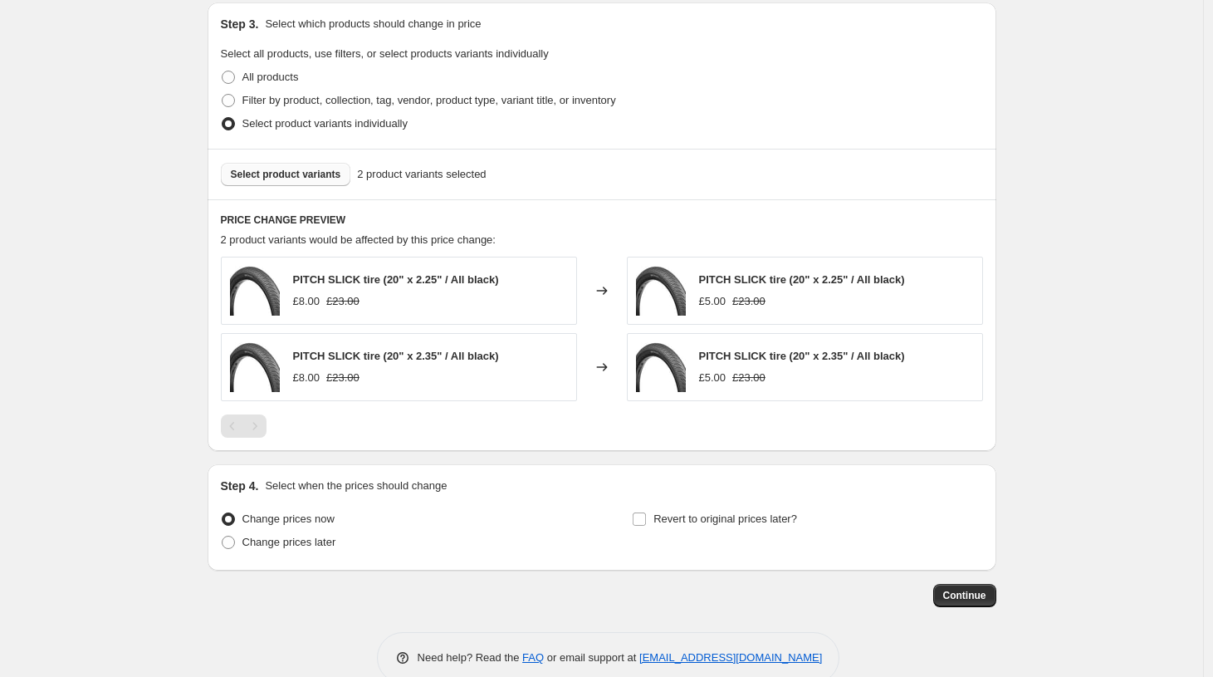
type input "-20"
click at [267, 175] on span "Select product variants" at bounding box center [286, 174] width 110 height 13
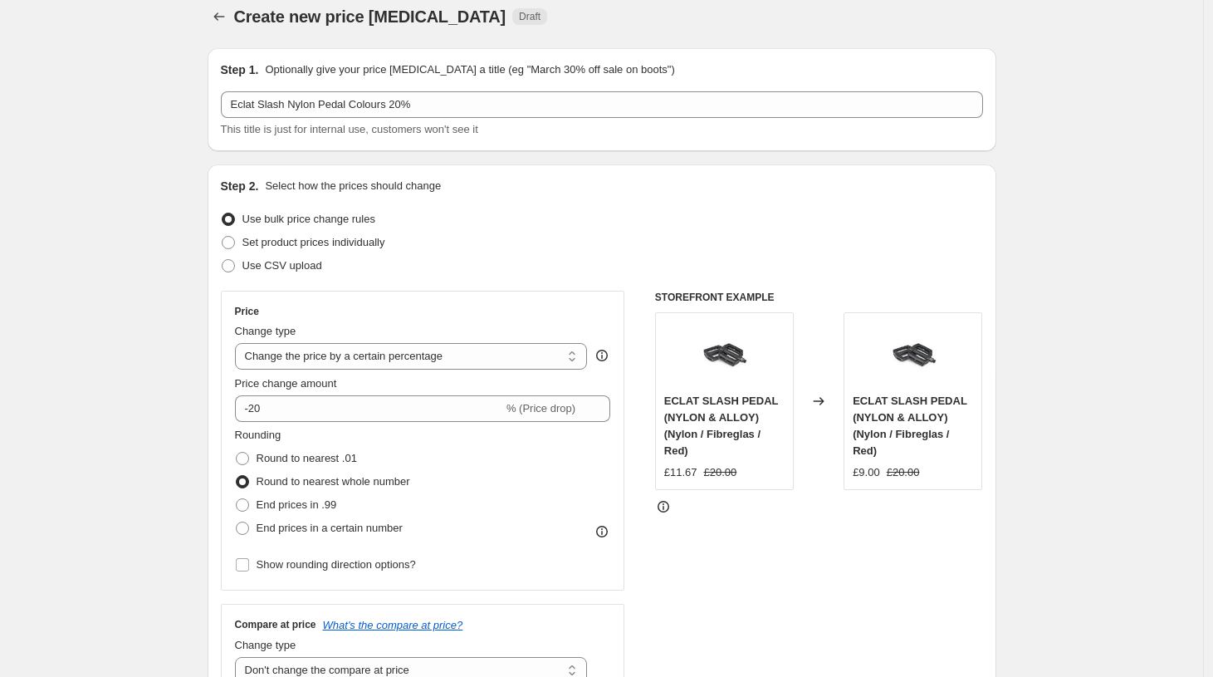
scroll to position [0, 0]
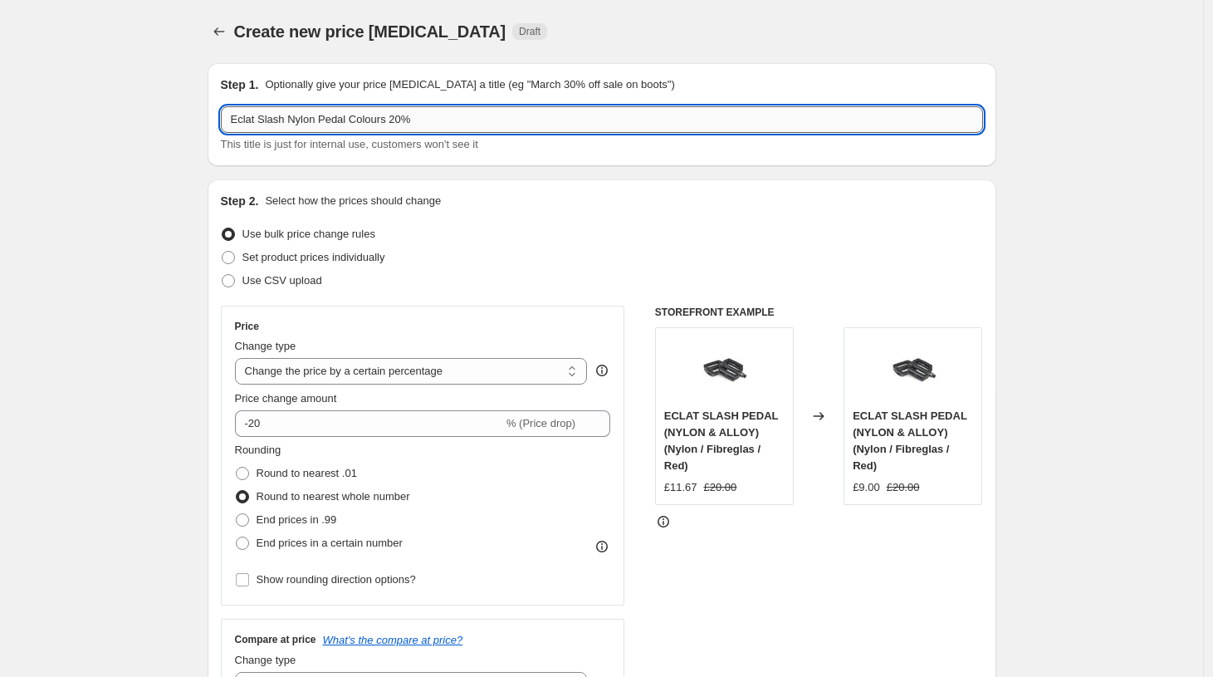
click at [433, 122] on input "Eclat Slash Nylon Pedal Colours 20%" at bounding box center [602, 119] width 762 height 27
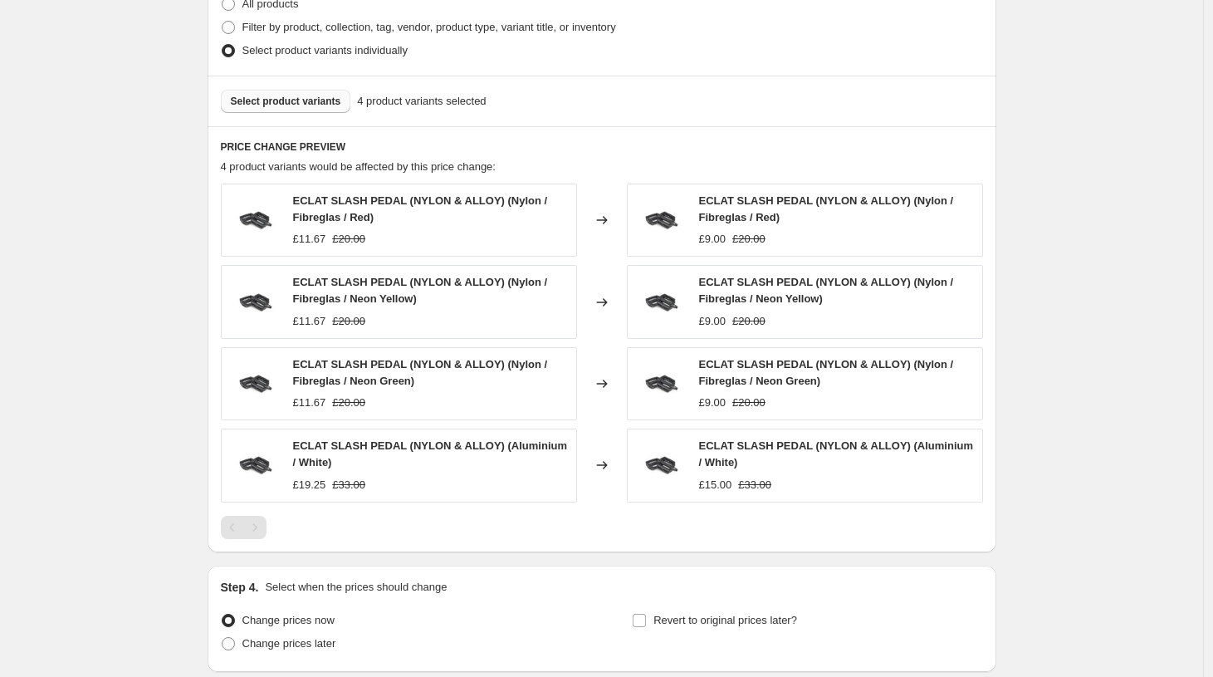
scroll to position [1072, 0]
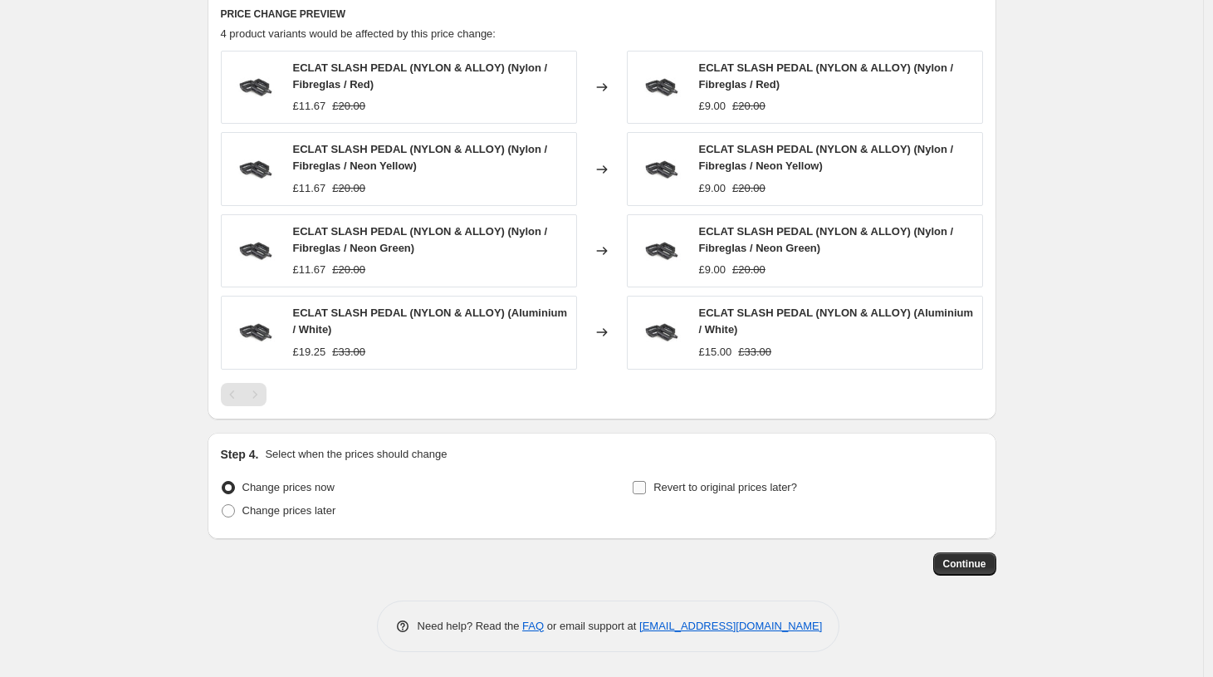
type input "Eclat Slash Nylon Pedal Colours 20% & white Slash Alloy"
click at [642, 488] on input "Revert to original prices later?" at bounding box center [639, 487] width 13 height 13
checkbox input "true"
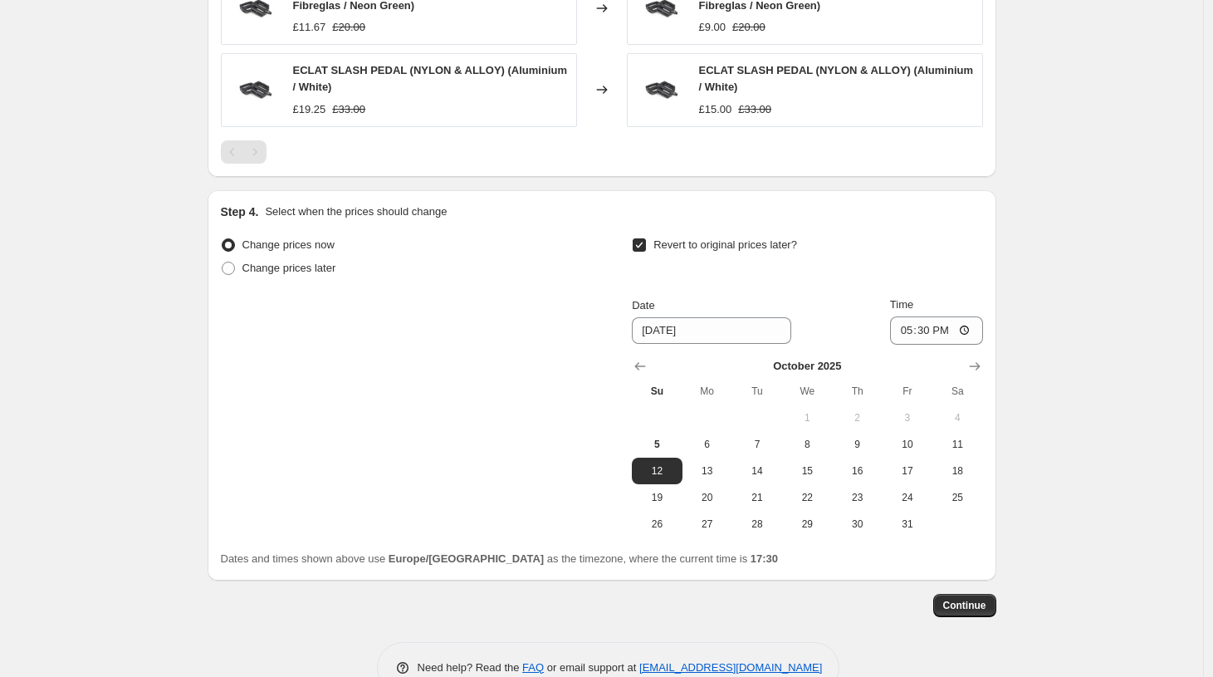
scroll to position [1354, 0]
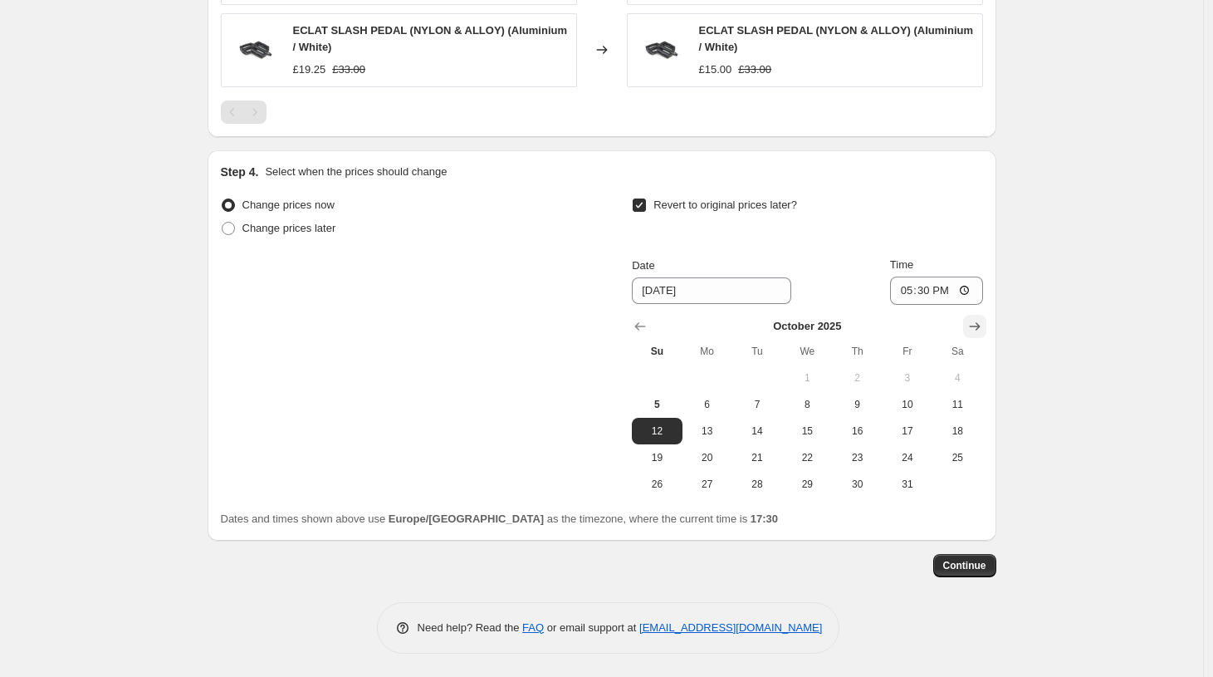
click at [974, 319] on icon "Show next month, November 2025" at bounding box center [974, 326] width 17 height 17
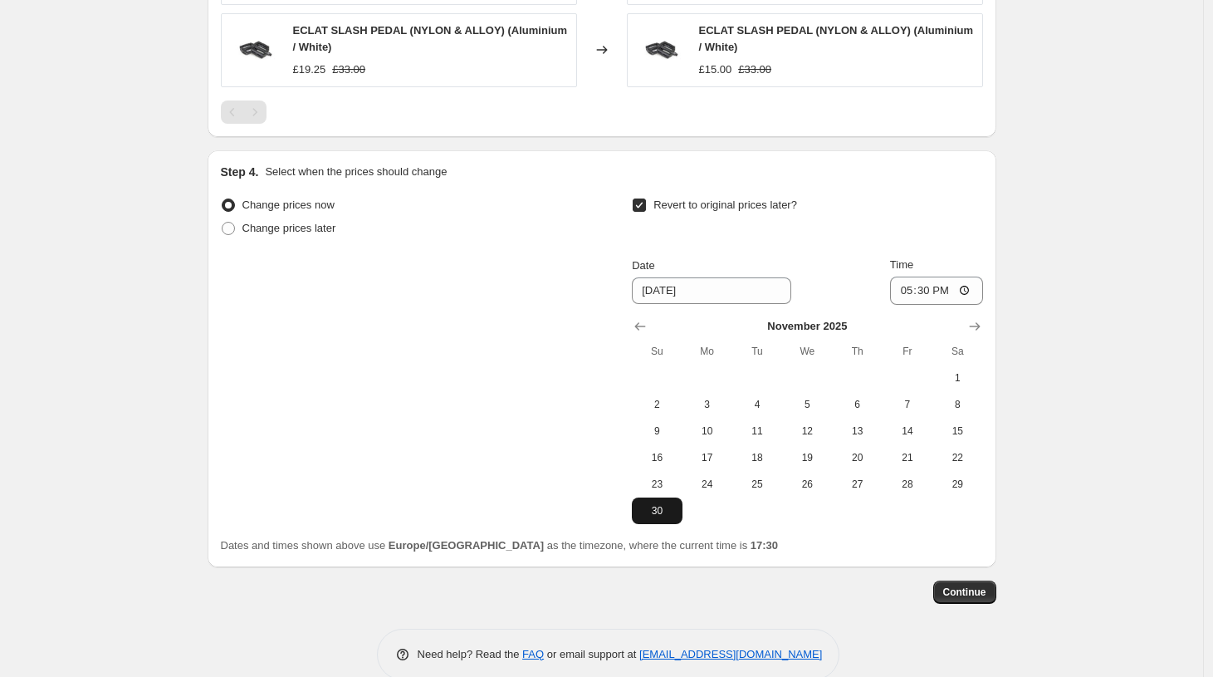
click at [665, 514] on span "30" at bounding box center [656, 510] width 37 height 13
type input "[DATE]"
click at [985, 589] on span "Continue" at bounding box center [964, 591] width 43 height 13
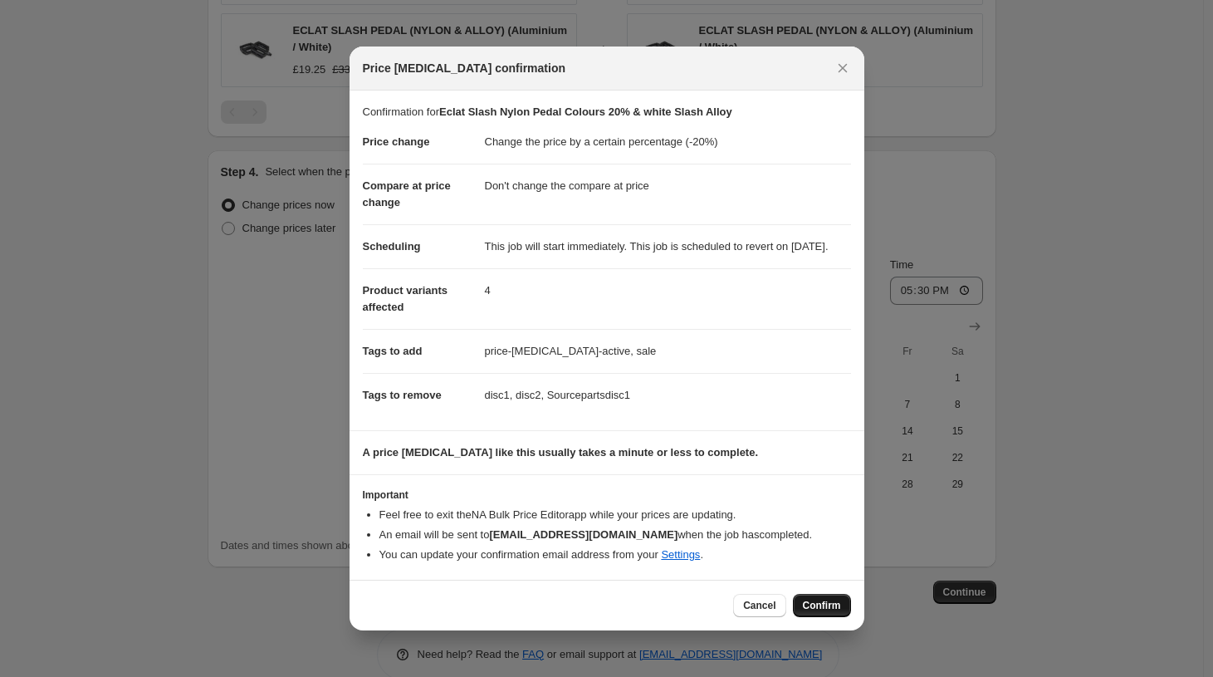
click at [818, 612] on span "Confirm" at bounding box center [822, 605] width 38 height 13
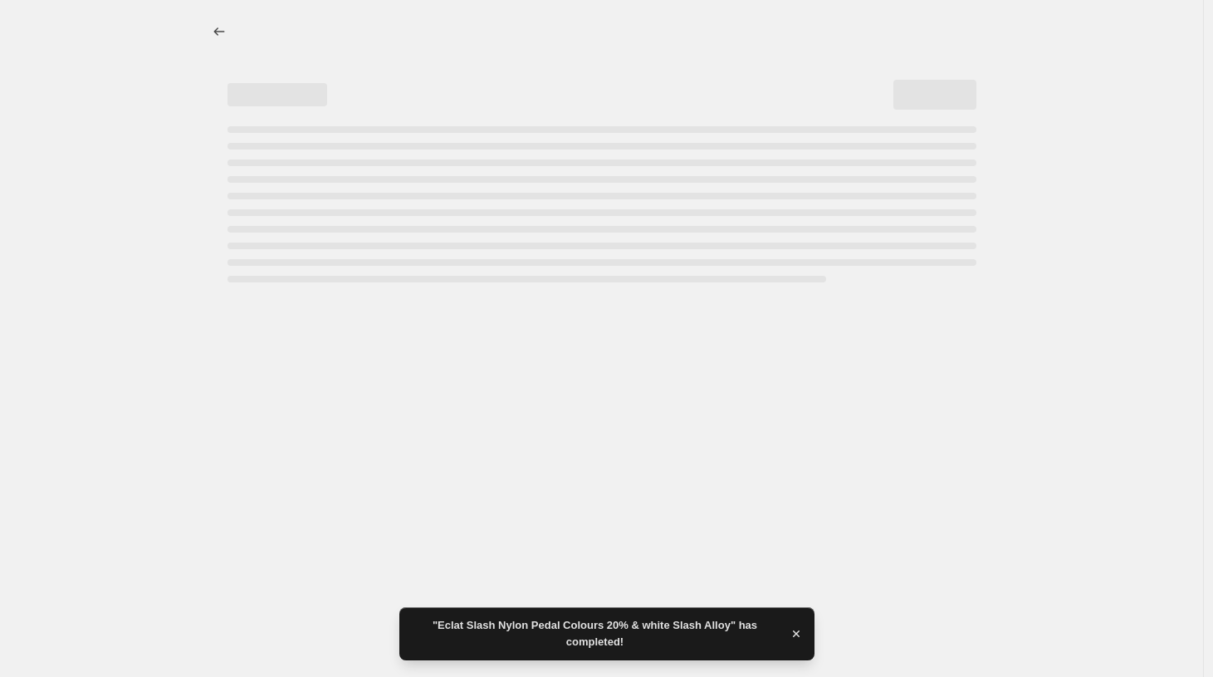
select select "percentage"
select select "no_change"
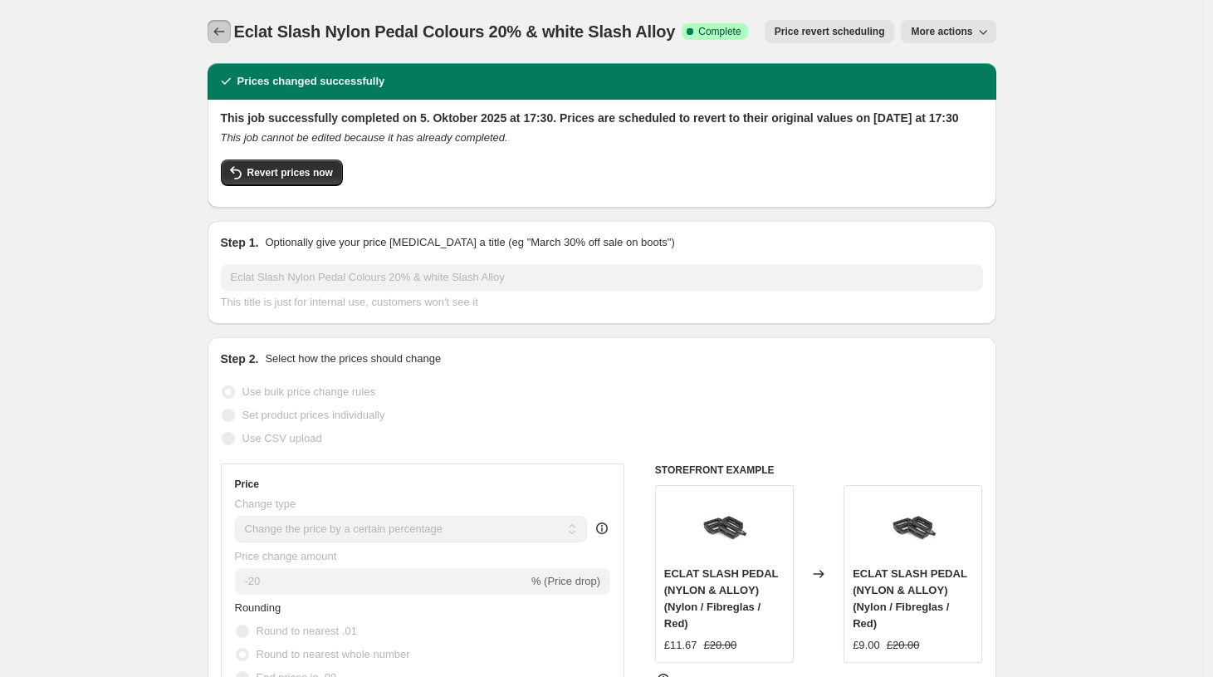
click at [216, 26] on icon "Price change jobs" at bounding box center [219, 31] width 17 height 17
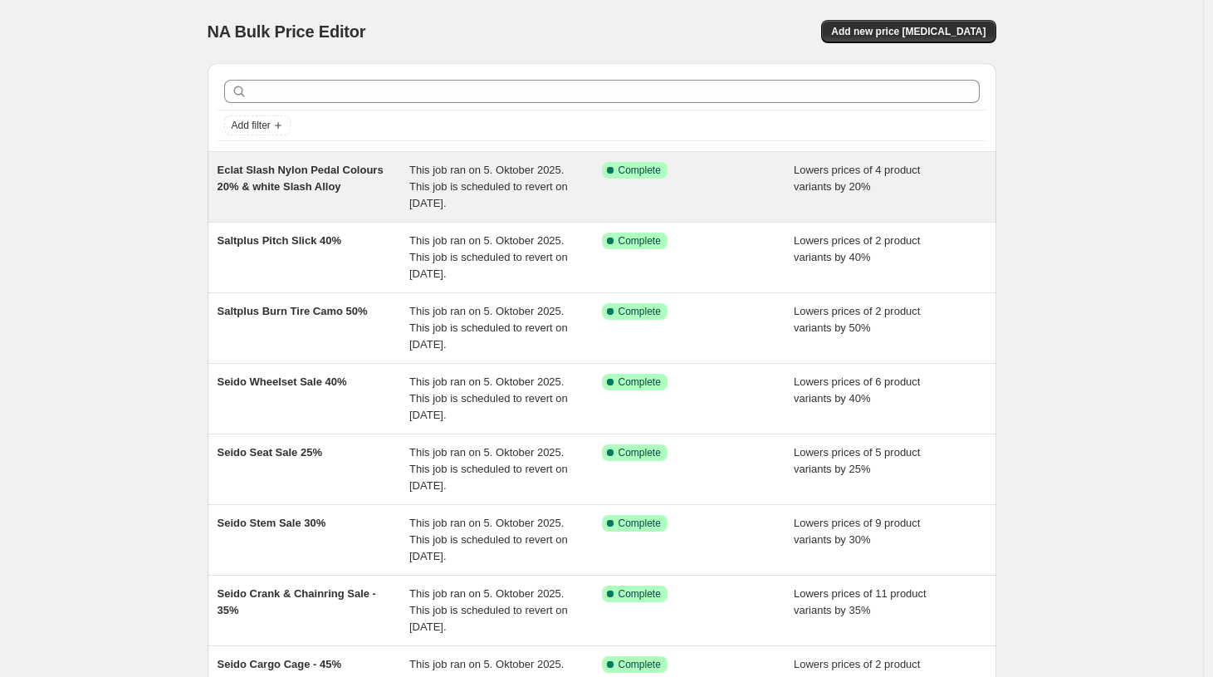
click at [304, 191] on span "Eclat Slash Nylon Pedal Colours 20% & white Slash Alloy" at bounding box center [301, 178] width 166 height 29
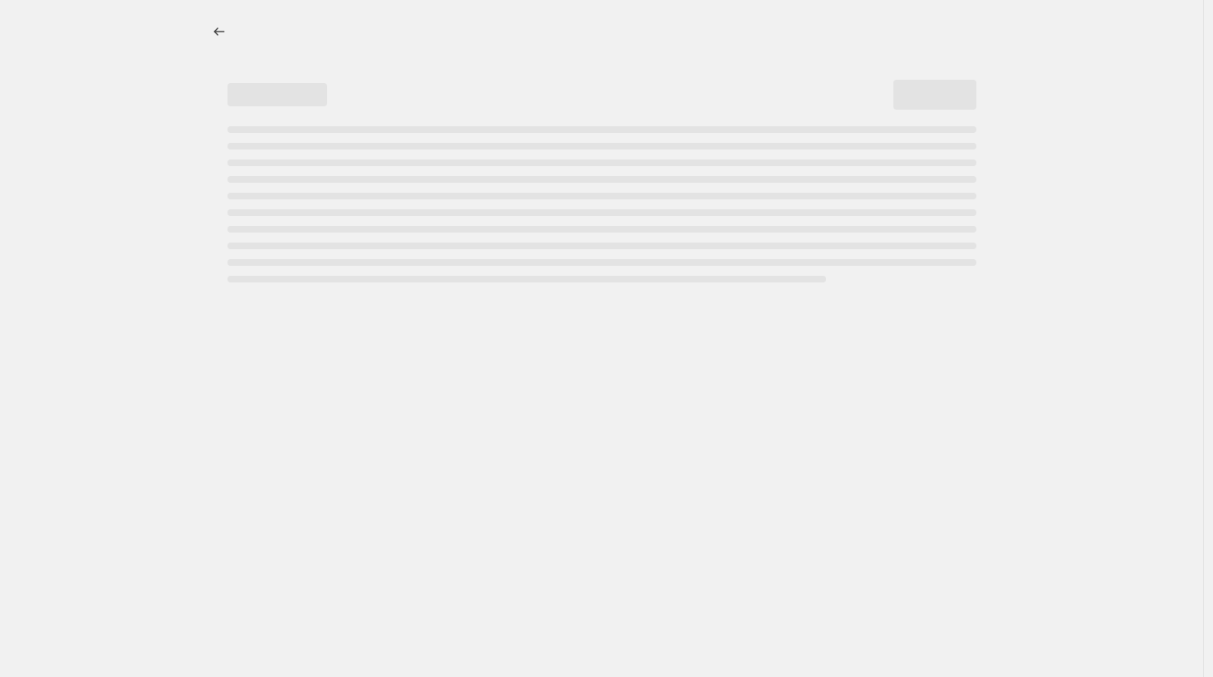
select select "percentage"
select select "no_change"
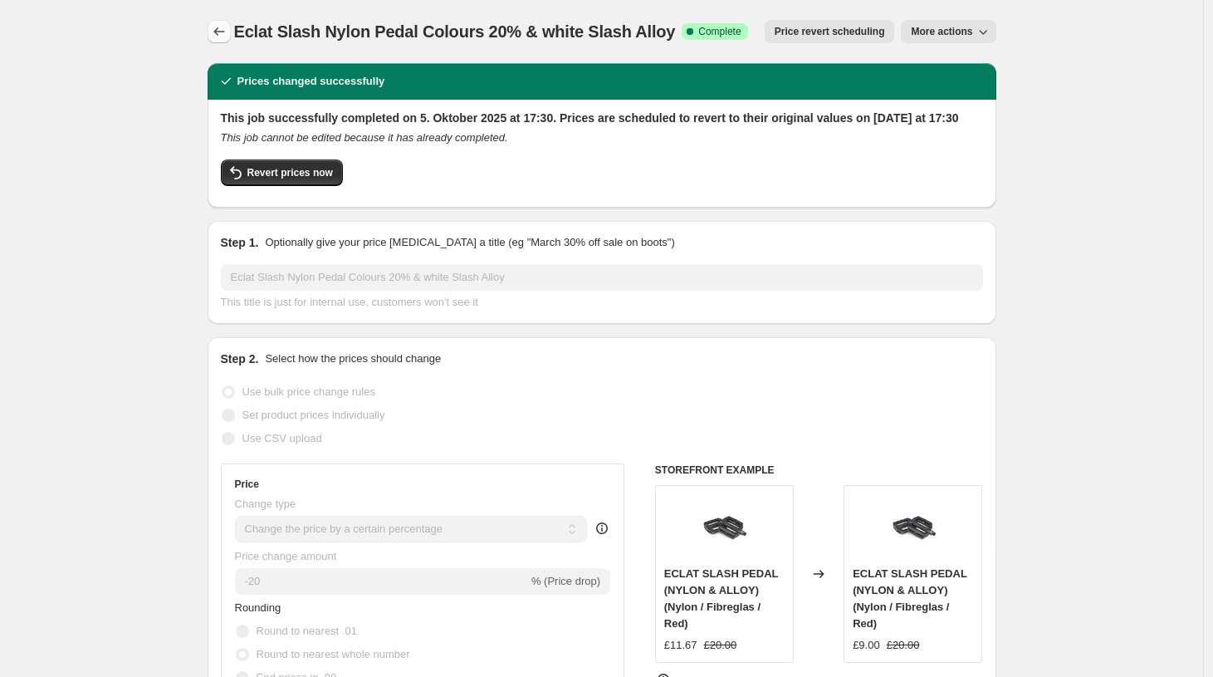
click at [222, 42] on button "Price change jobs" at bounding box center [219, 31] width 23 height 23
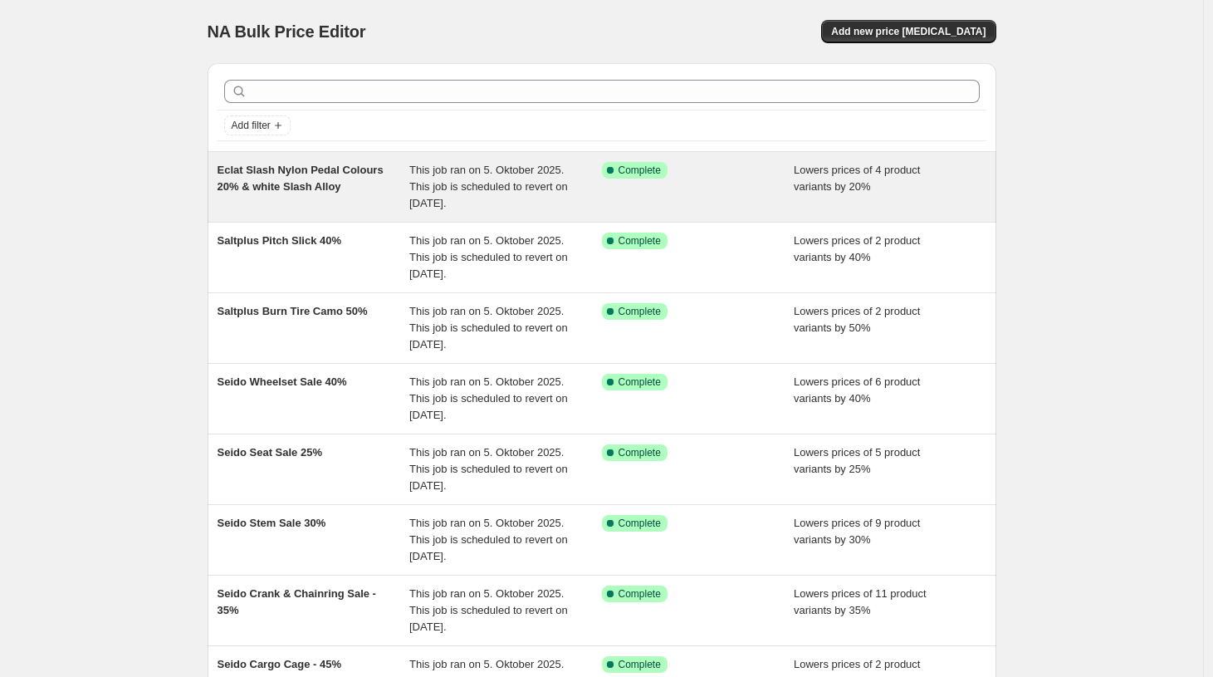
click at [360, 185] on span "Eclat Slash Nylon Pedal Colours 20% & white Slash Alloy" at bounding box center [301, 178] width 166 height 29
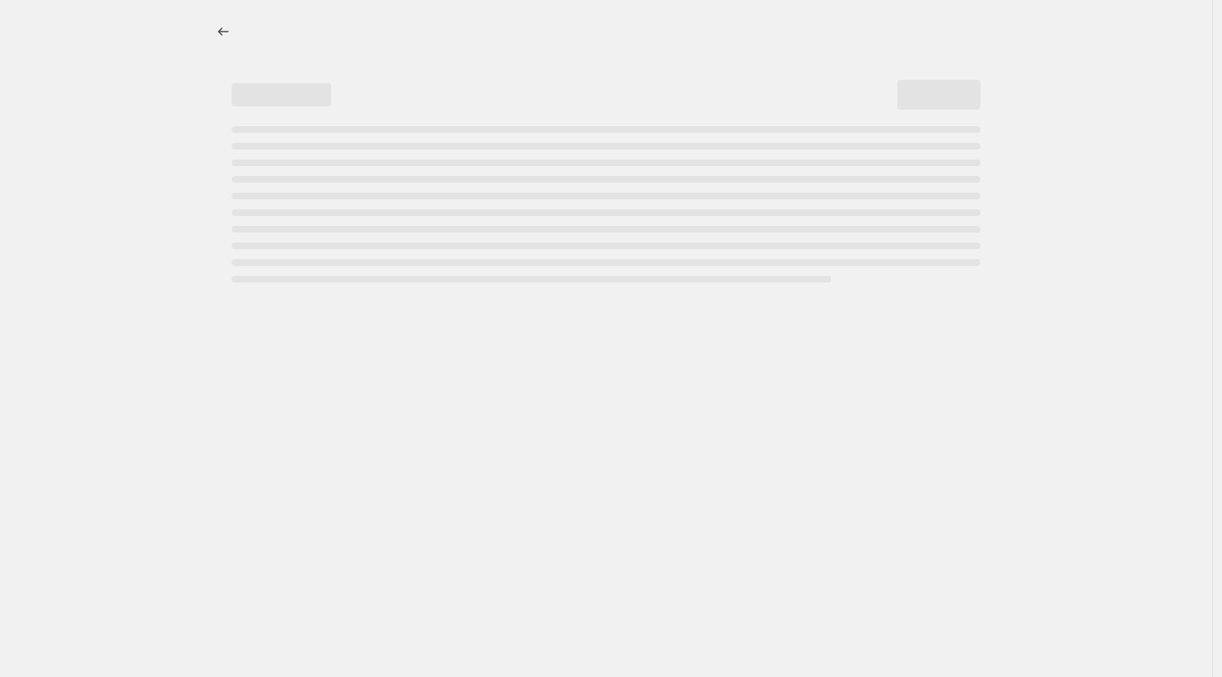
select select "percentage"
select select "no_change"
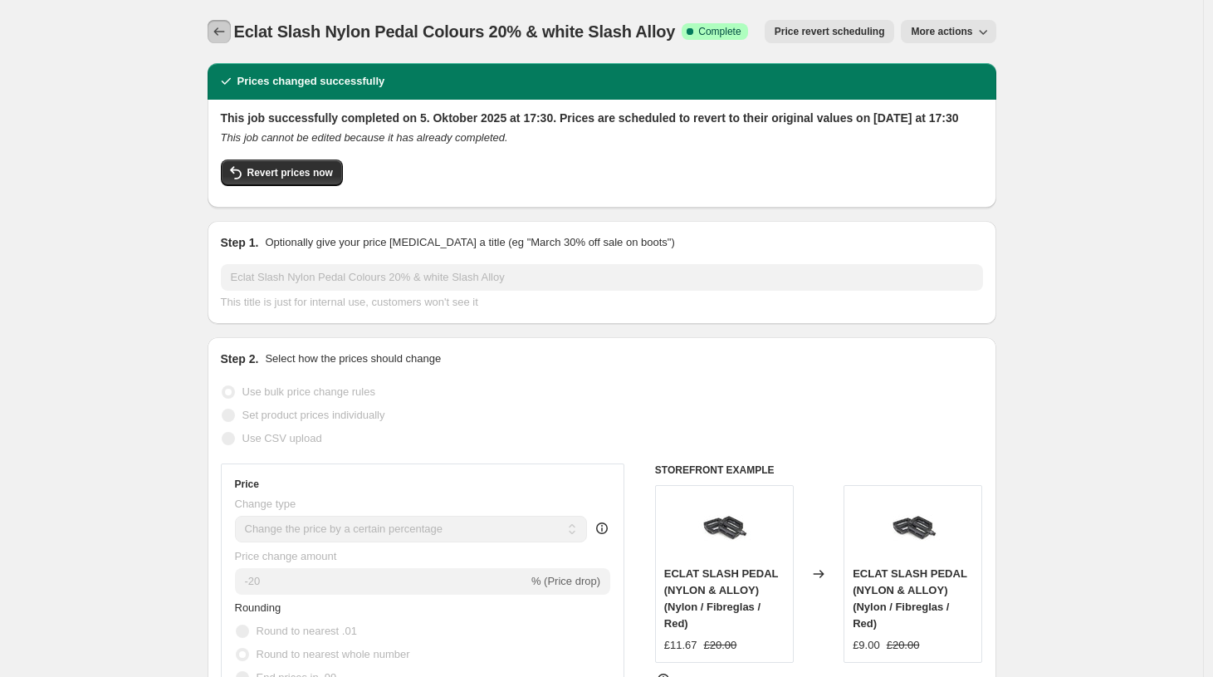
click at [220, 31] on icon "Price change jobs" at bounding box center [218, 31] width 11 height 8
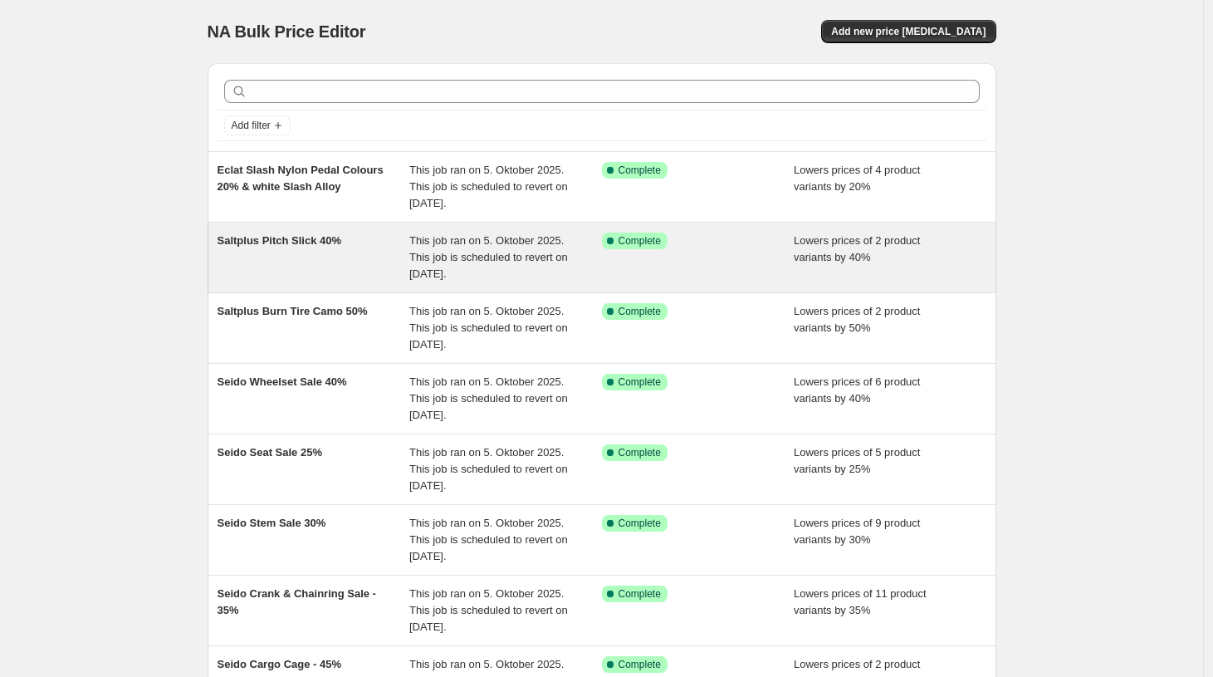
click at [300, 234] on span "Saltplus Pitch Slick 40%" at bounding box center [280, 240] width 125 height 12
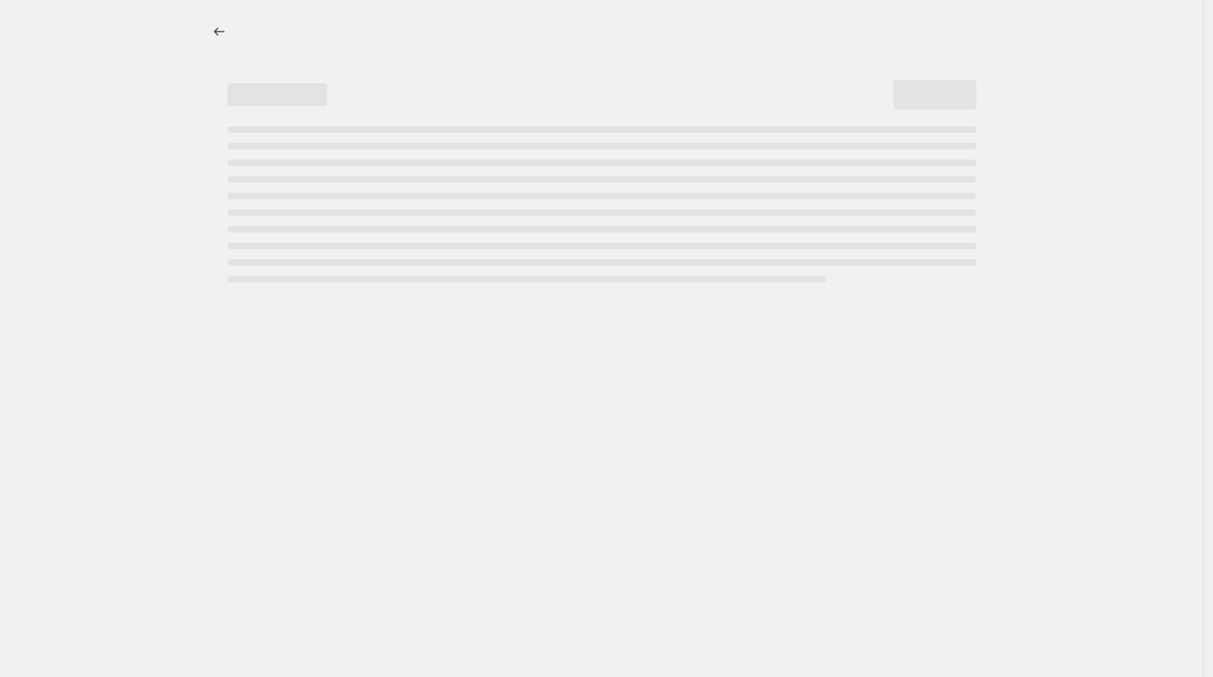
select select "percentage"
select select "no_change"
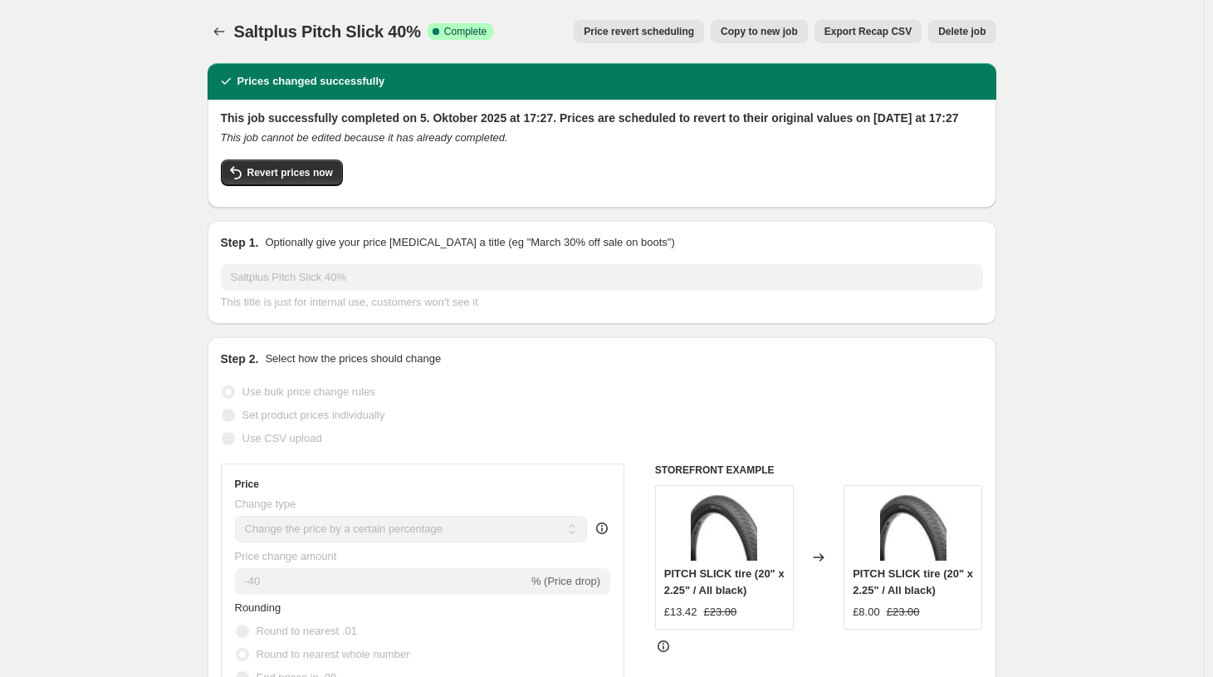
click at [743, 33] on span "Copy to new job" at bounding box center [759, 31] width 77 height 13
select select "percentage"
select select "no_change"
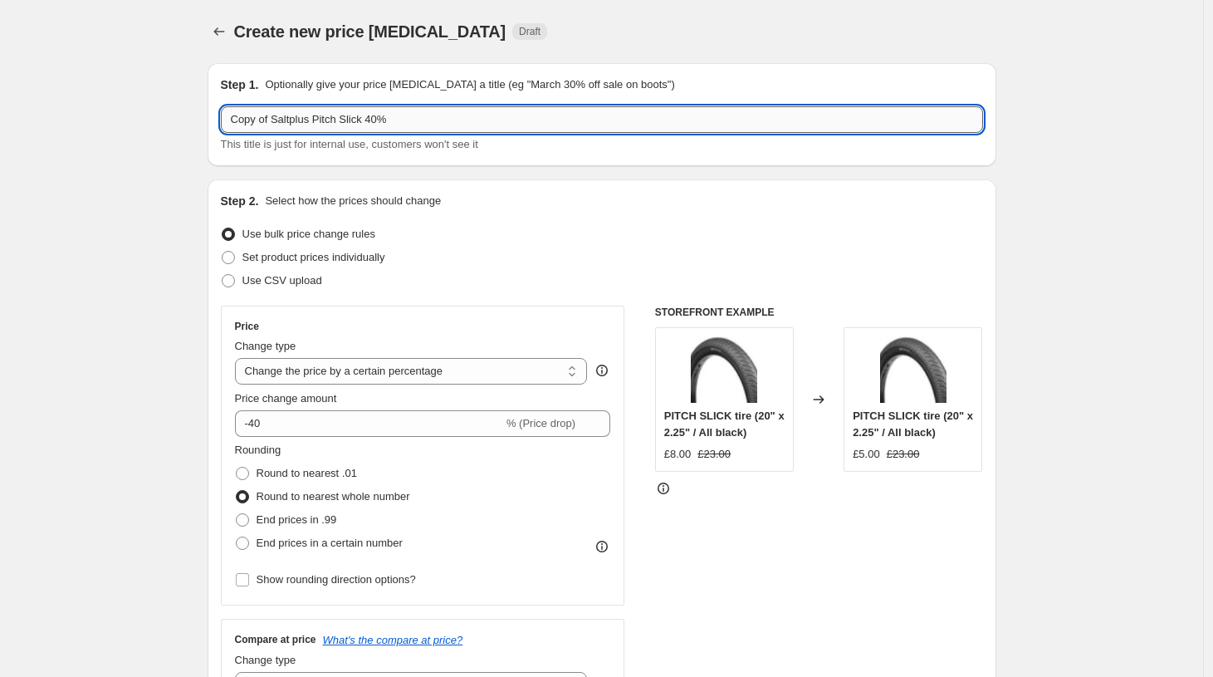
drag, startPoint x: 434, startPoint y: 129, endPoint x: 83, endPoint y: 98, distance: 352.5
click at [221, 106] on input "Copy of Saltplus Pitch Slick 40%" at bounding box center [602, 119] width 762 height 27
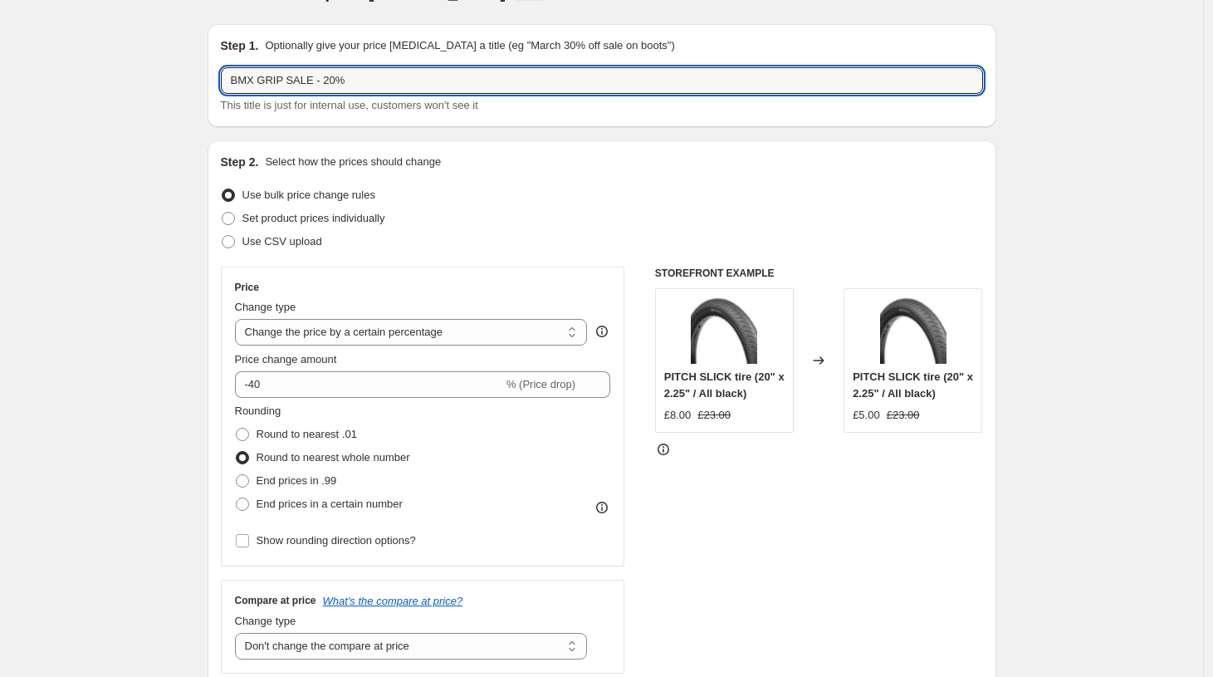
scroll to position [51, 0]
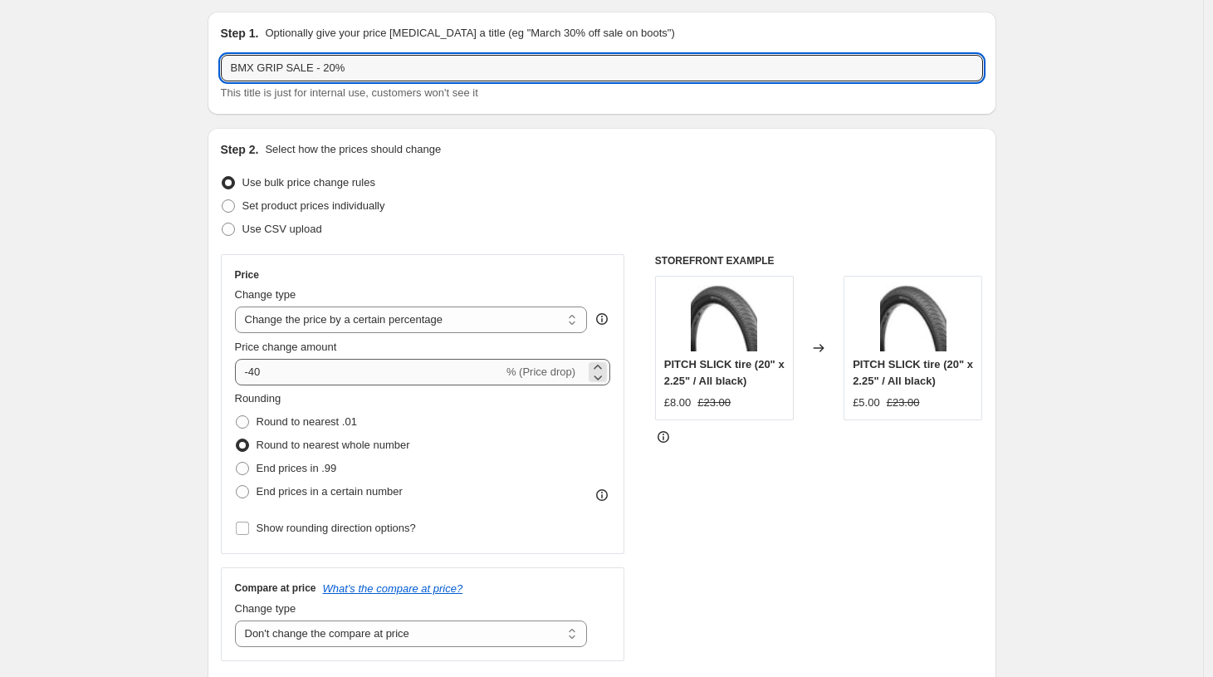
type input "BMX GRIP SALE - 20%"
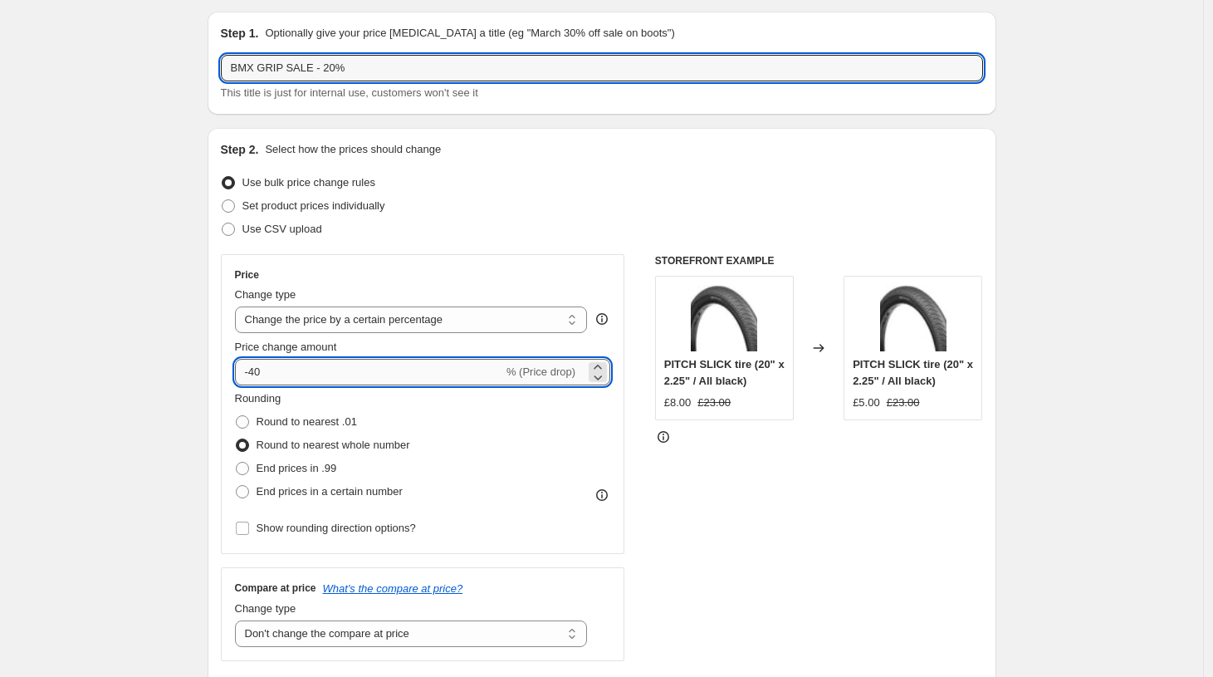
click at [274, 366] on input "-40" at bounding box center [369, 372] width 268 height 27
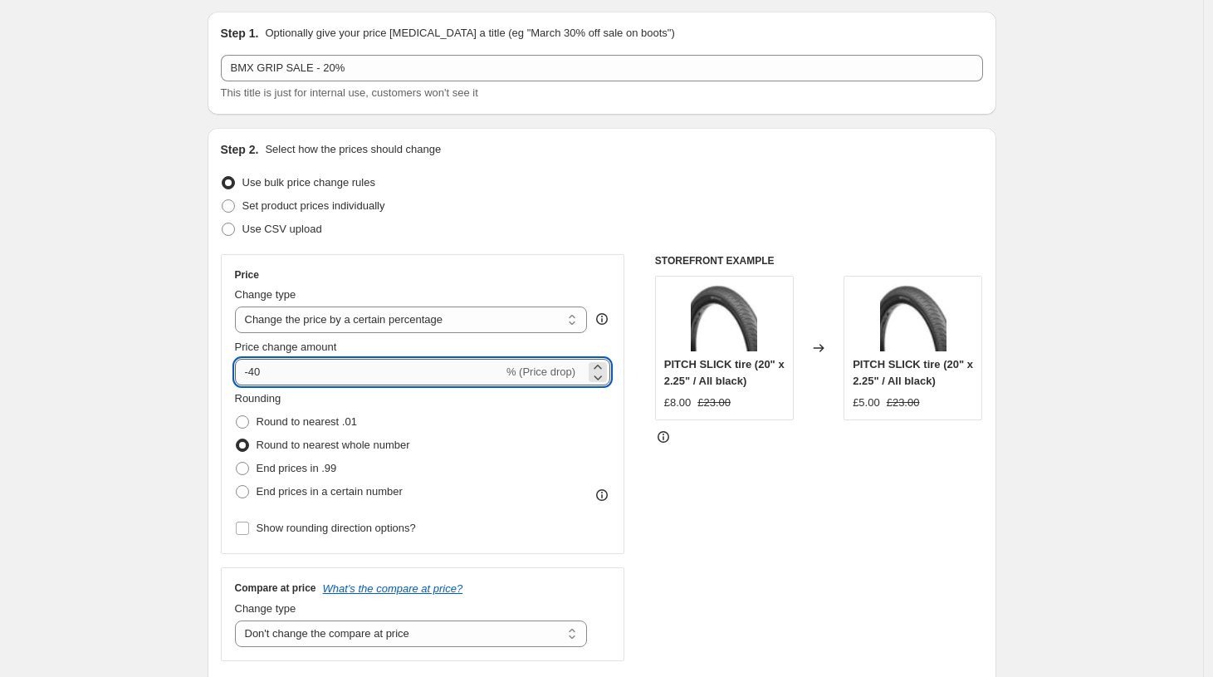
type input "-4"
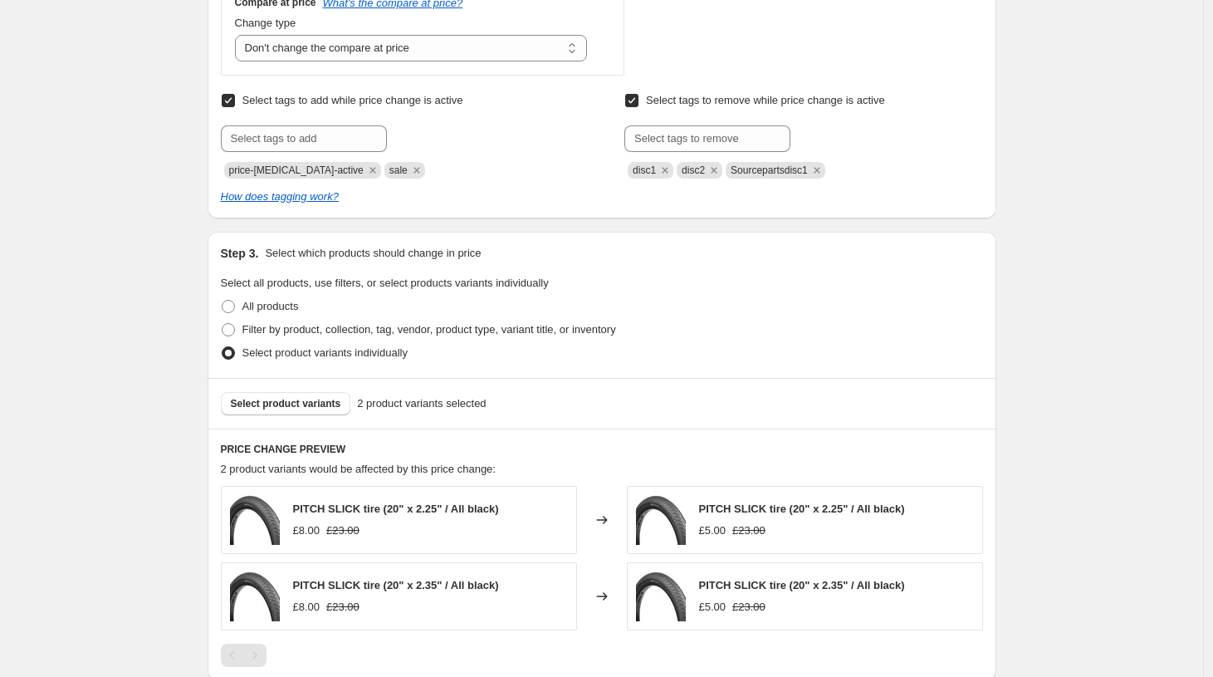
scroll to position [653, 0]
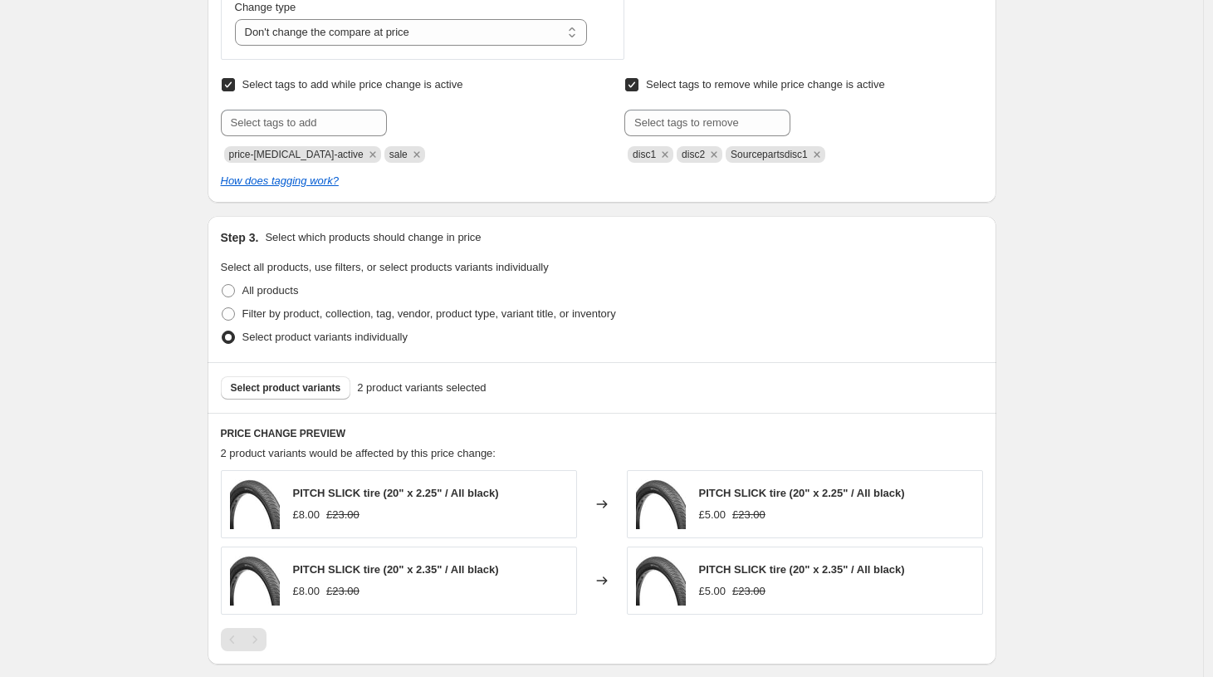
type input "-20"
click at [281, 391] on span "Select product variants" at bounding box center [286, 387] width 110 height 13
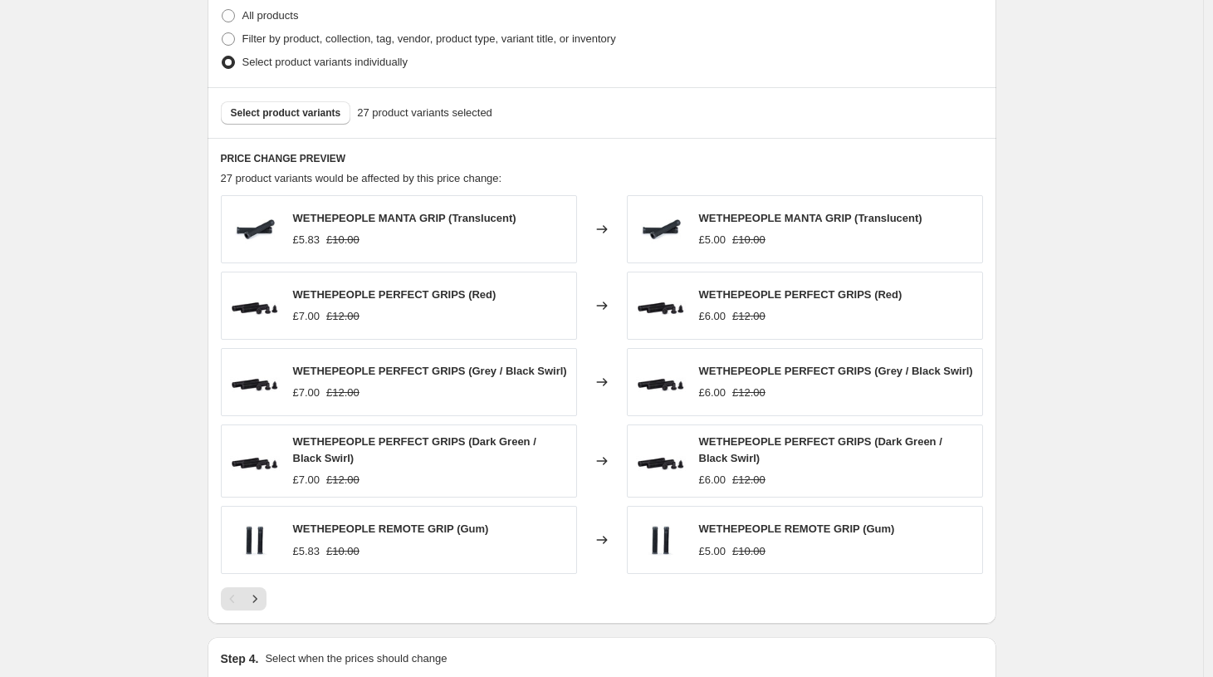
scroll to position [1132, 0]
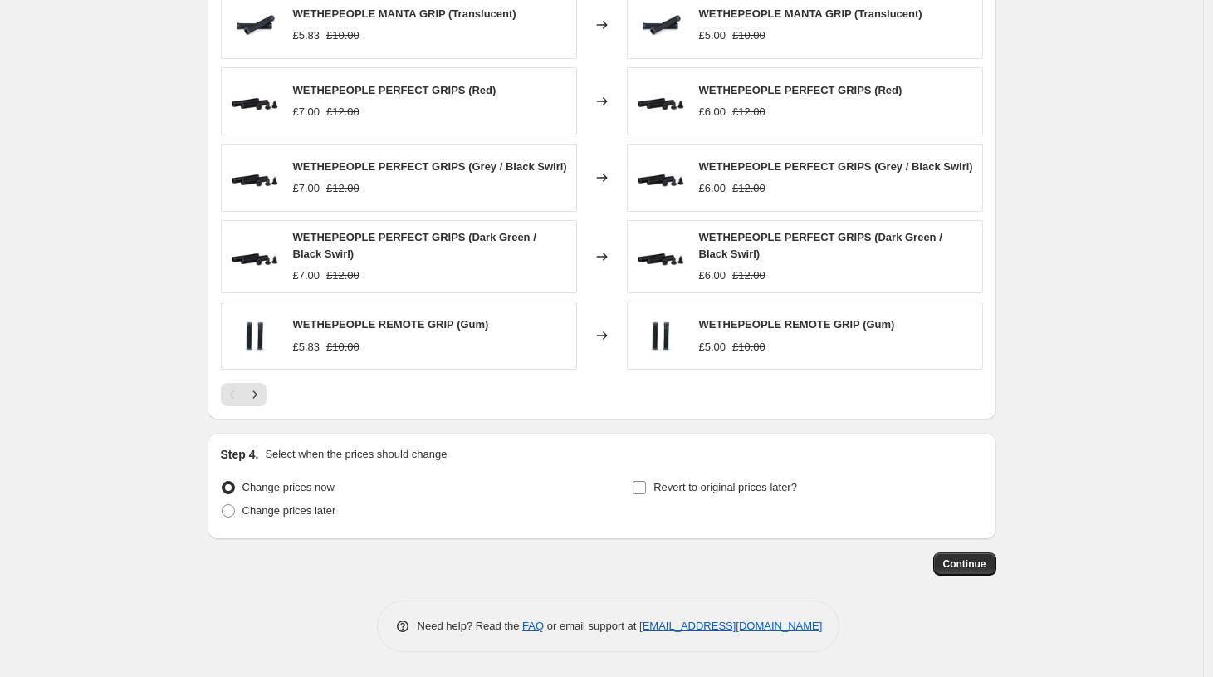
click at [640, 490] on input "Revert to original prices later?" at bounding box center [639, 487] width 13 height 13
checkbox input "true"
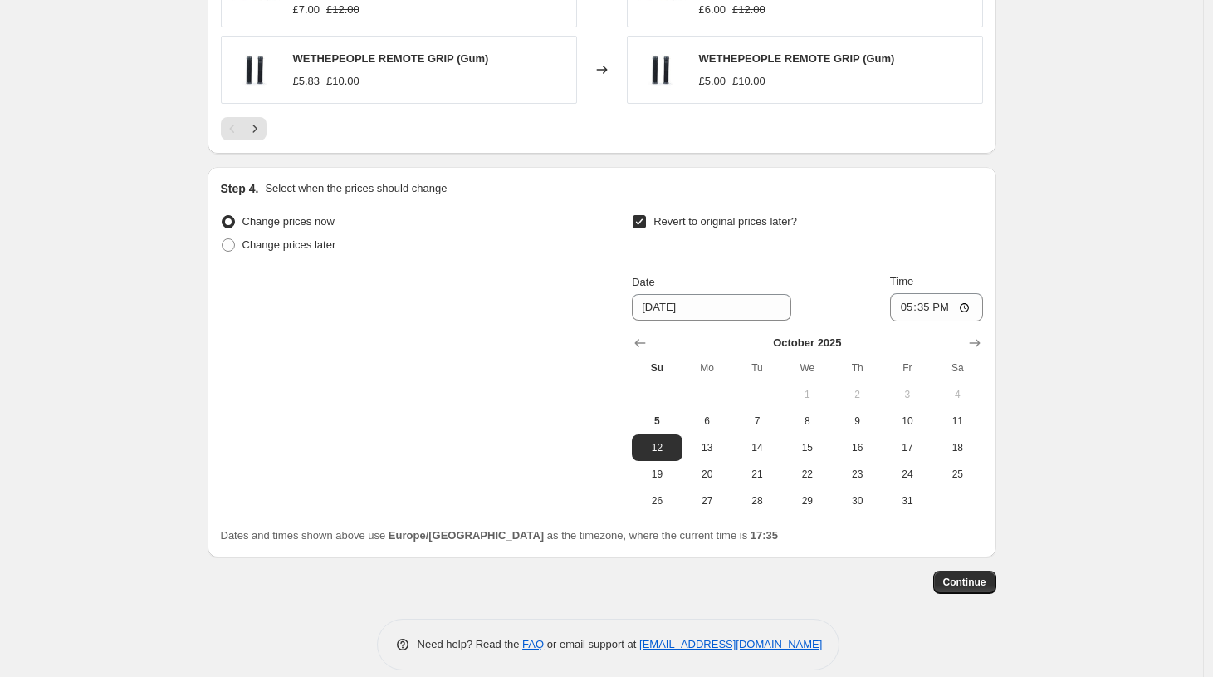
scroll to position [1415, 0]
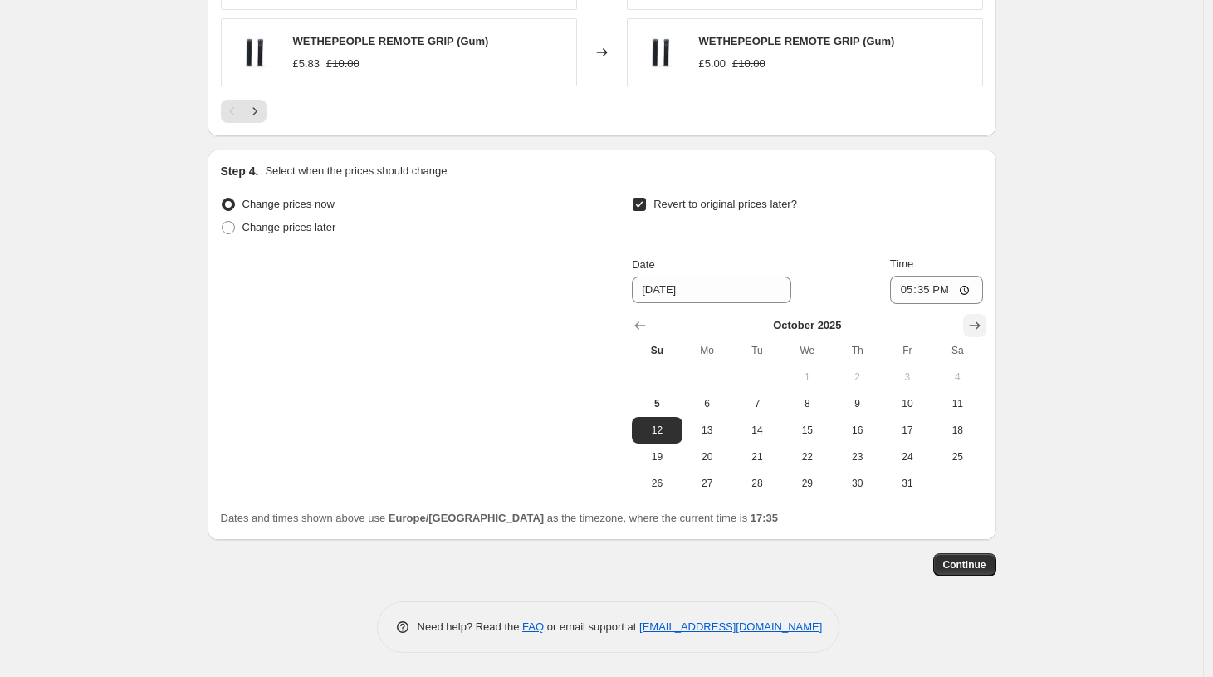
click at [980, 326] on icon "Show next month, November 2025" at bounding box center [974, 325] width 17 height 17
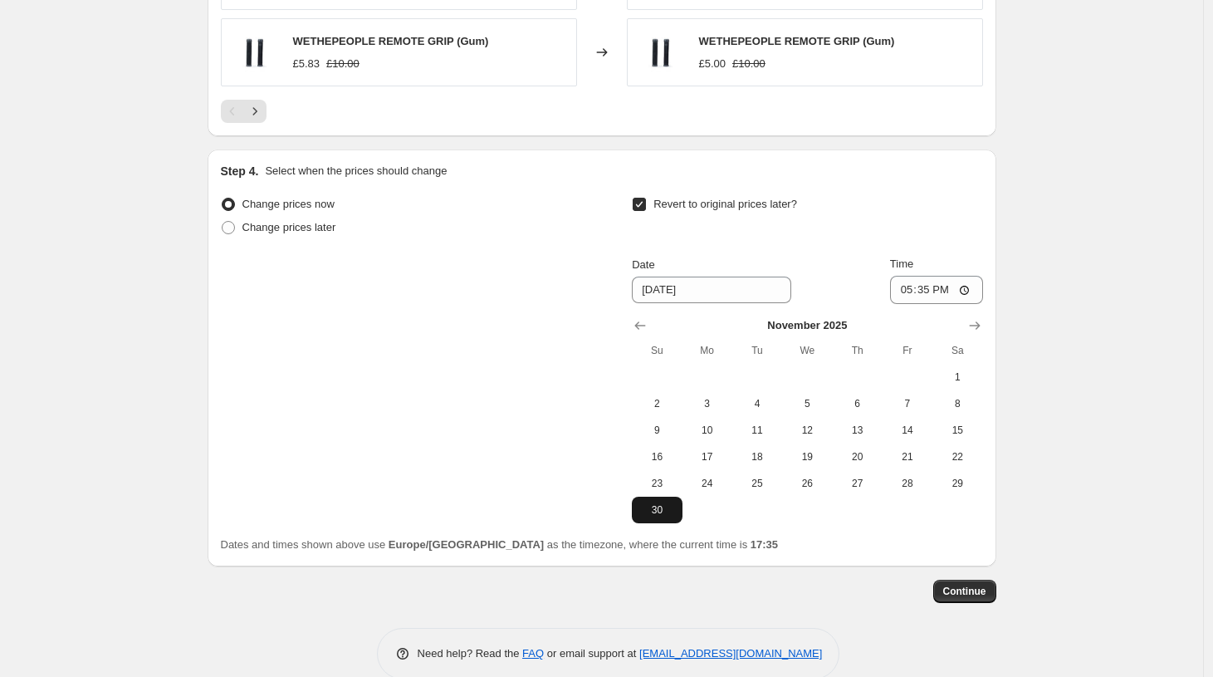
click at [658, 505] on span "30" at bounding box center [656, 509] width 37 height 13
type input "[DATE]"
click at [960, 585] on span "Continue" at bounding box center [964, 590] width 43 height 13
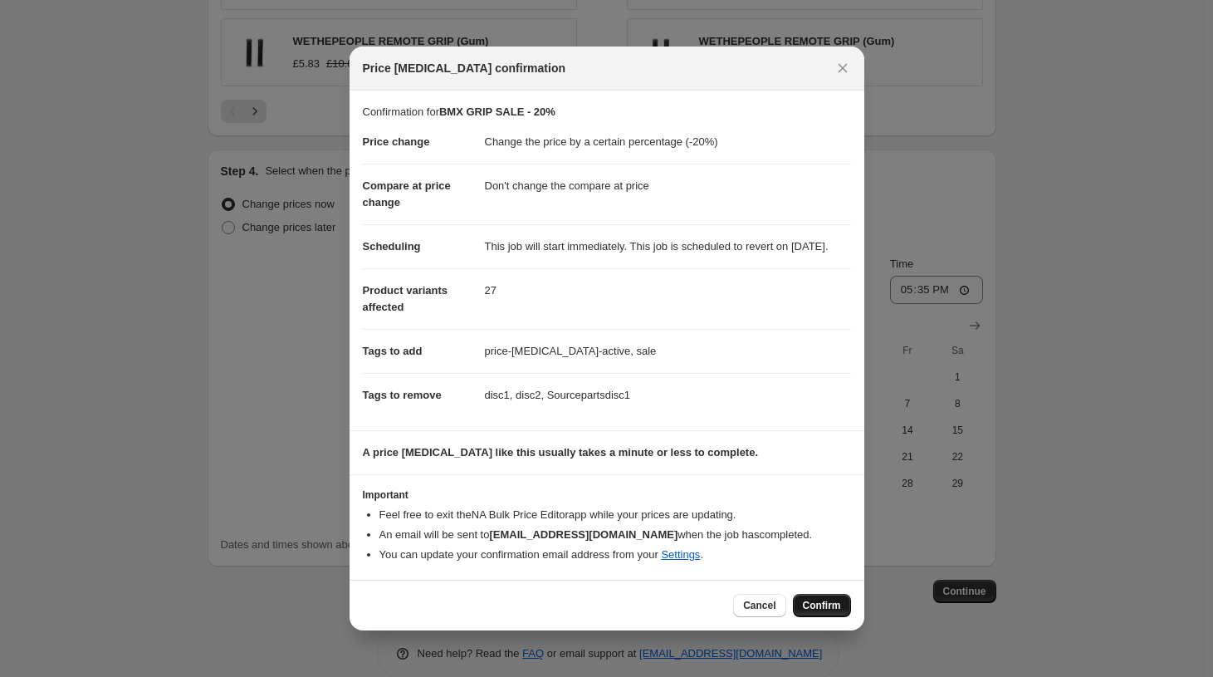
click at [824, 605] on button "Confirm" at bounding box center [822, 605] width 58 height 23
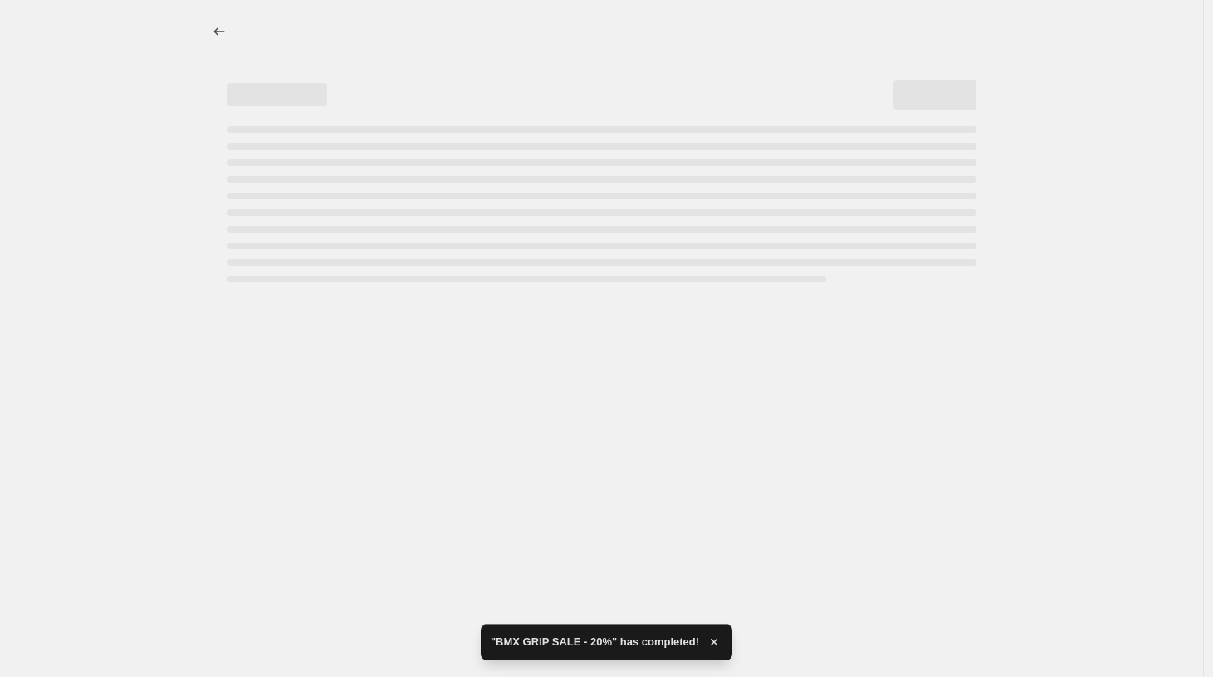
select select "percentage"
select select "no_change"
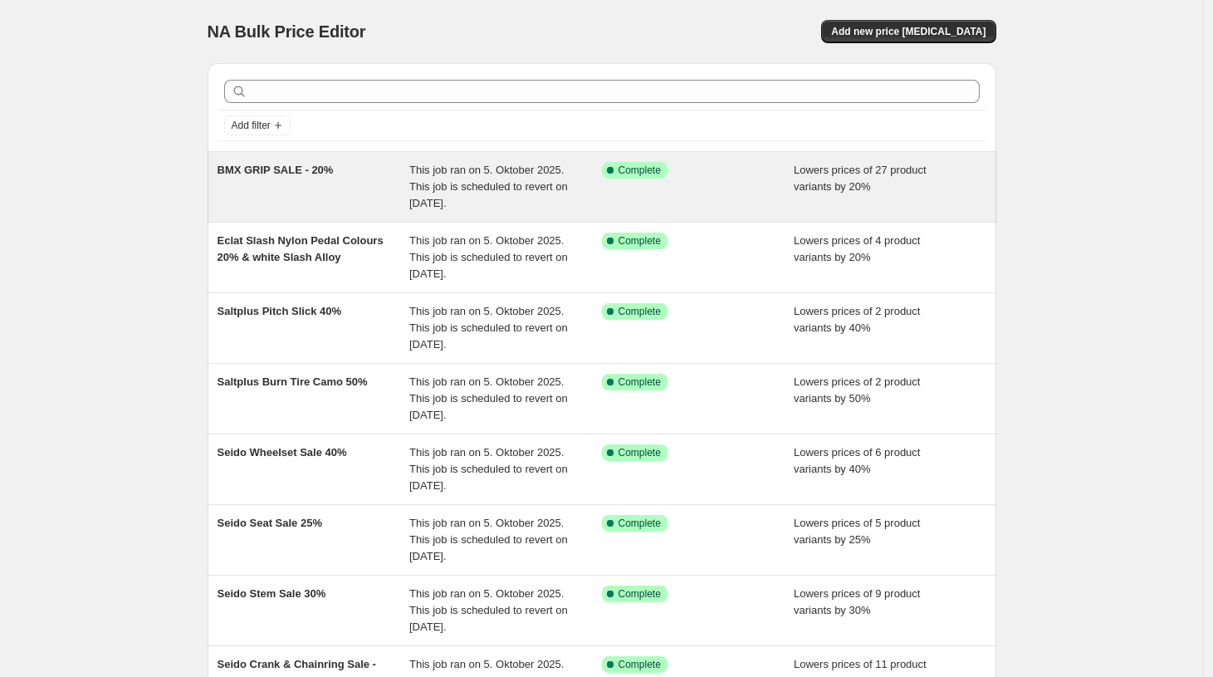
click at [323, 181] on div "BMX GRIP SALE - 20%" at bounding box center [314, 187] width 193 height 50
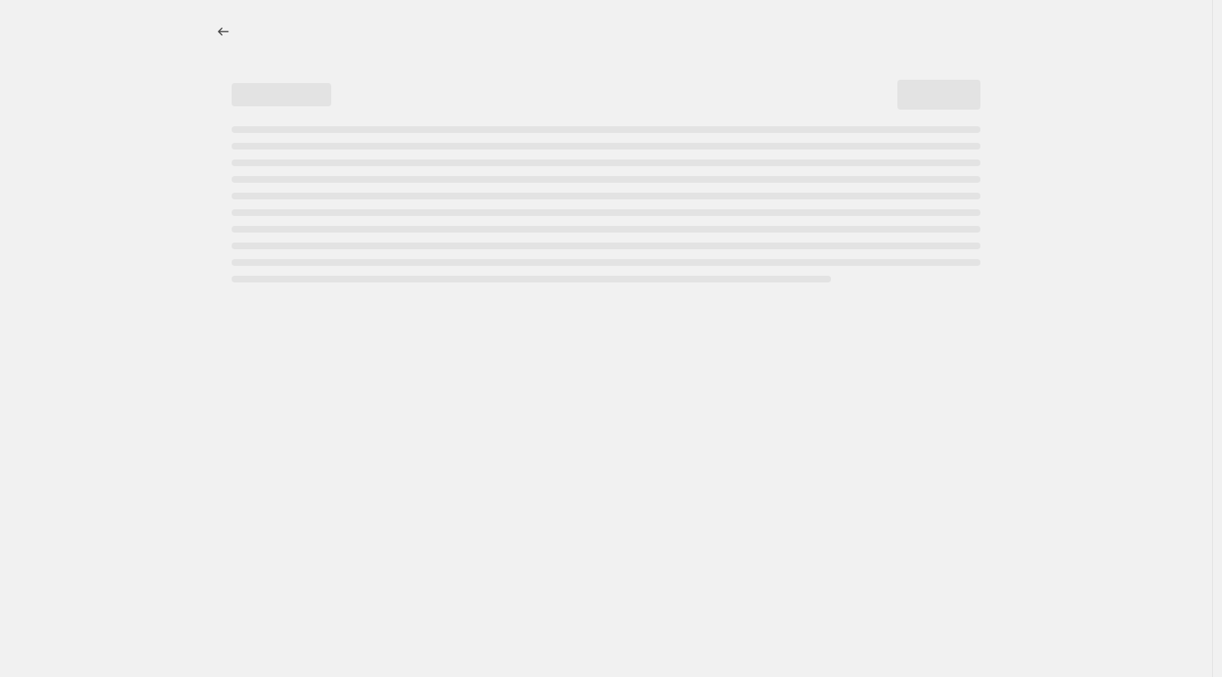
select select "percentage"
select select "no_change"
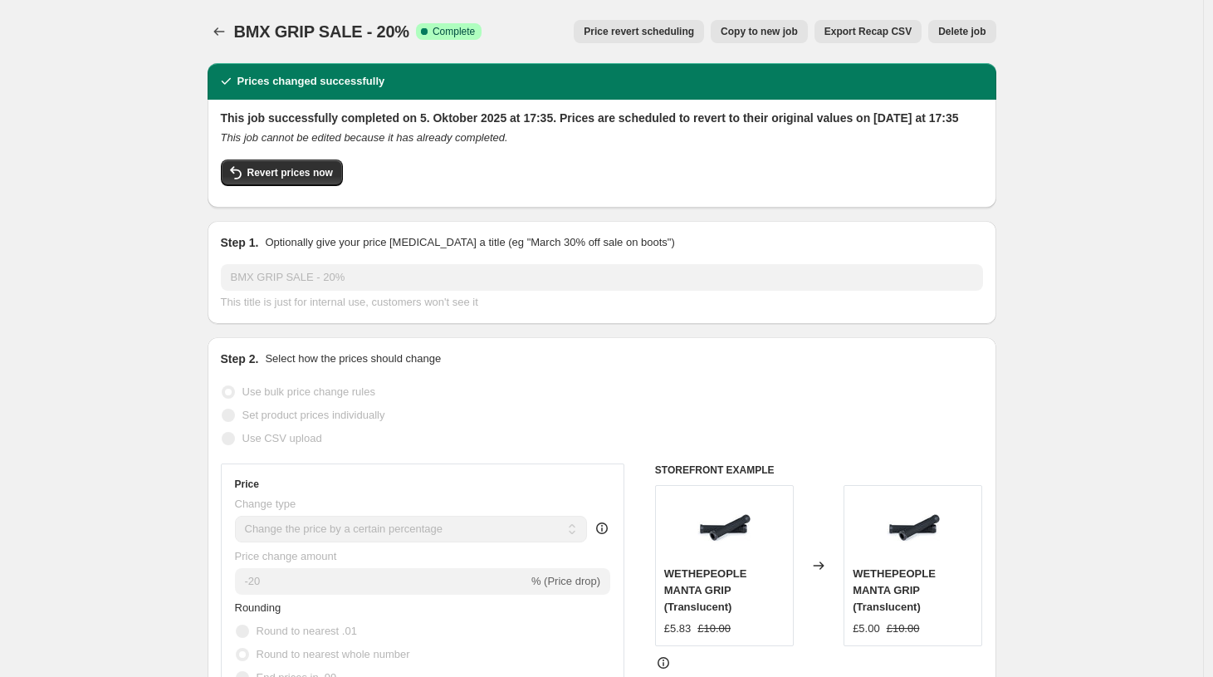
click at [744, 29] on span "Copy to new job" at bounding box center [759, 31] width 77 height 13
select select "percentage"
select select "no_change"
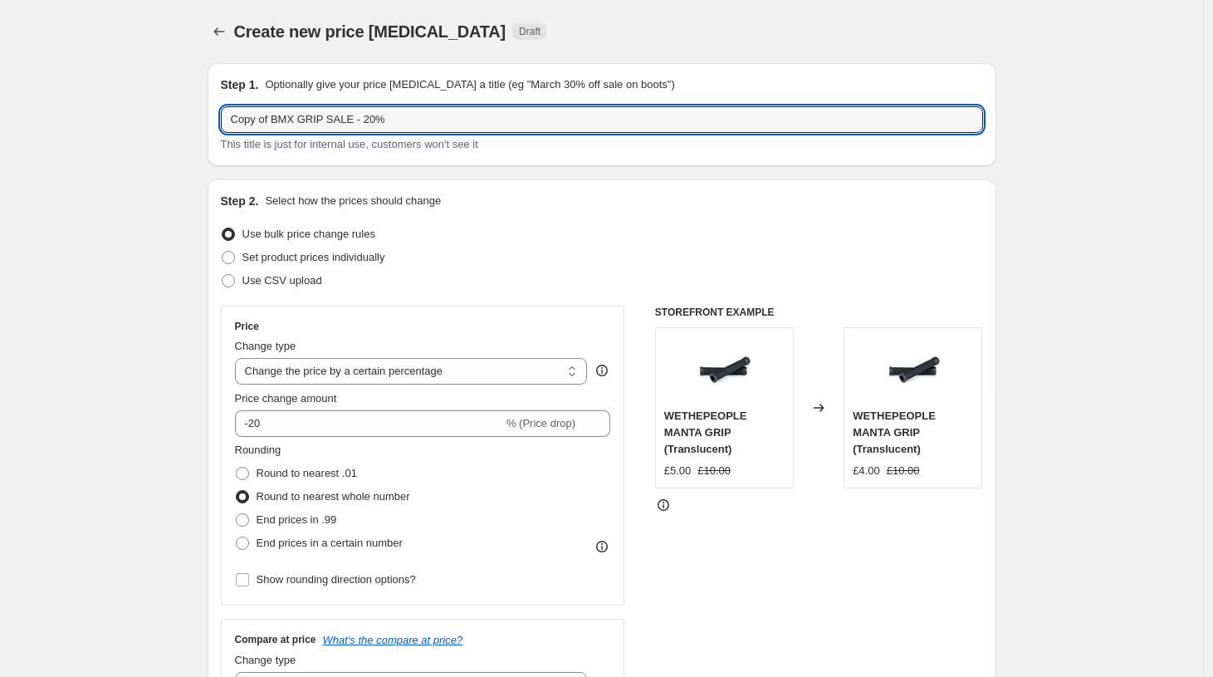
drag, startPoint x: 388, startPoint y: 122, endPoint x: 94, endPoint y: 114, distance: 294.0
click at [221, 114] on input "Copy of BMX GRIP SALE - 20%" at bounding box center [602, 119] width 762 height 27
type input "BMX FRAME SALE 30%"
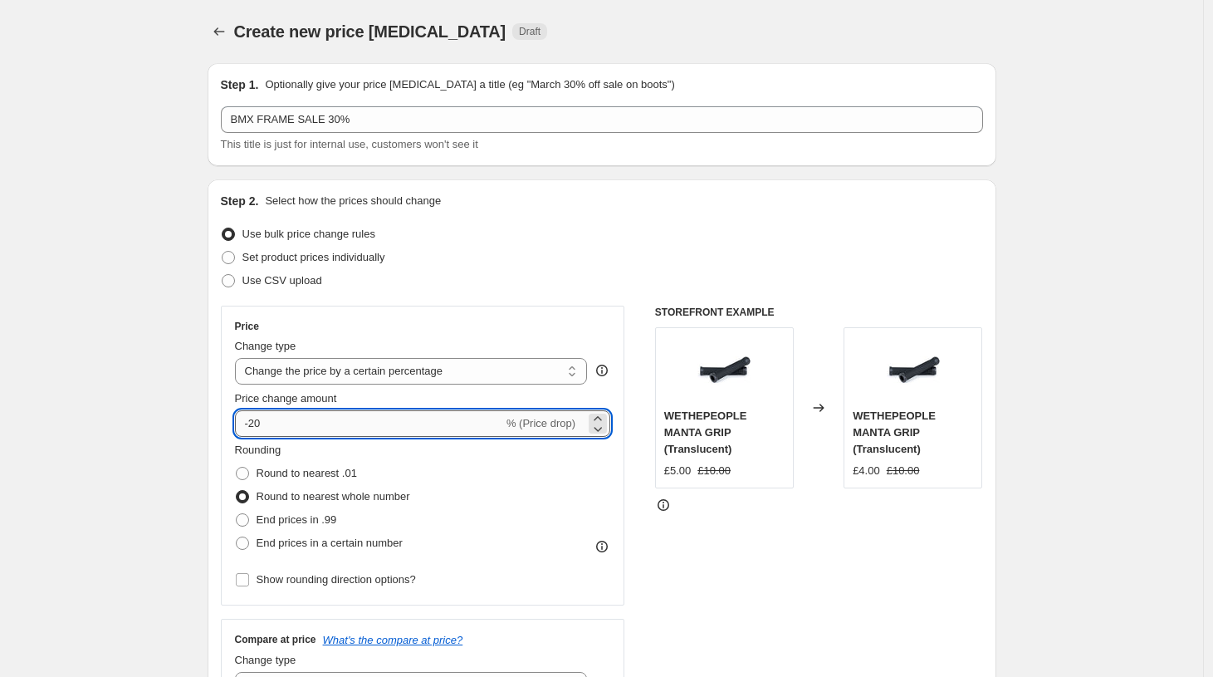
click at [301, 415] on input "-20" at bounding box center [369, 423] width 268 height 27
click at [296, 423] on input "-20" at bounding box center [369, 423] width 268 height 27
type input "-2"
click at [222, 33] on icon "Price change jobs" at bounding box center [219, 31] width 17 height 17
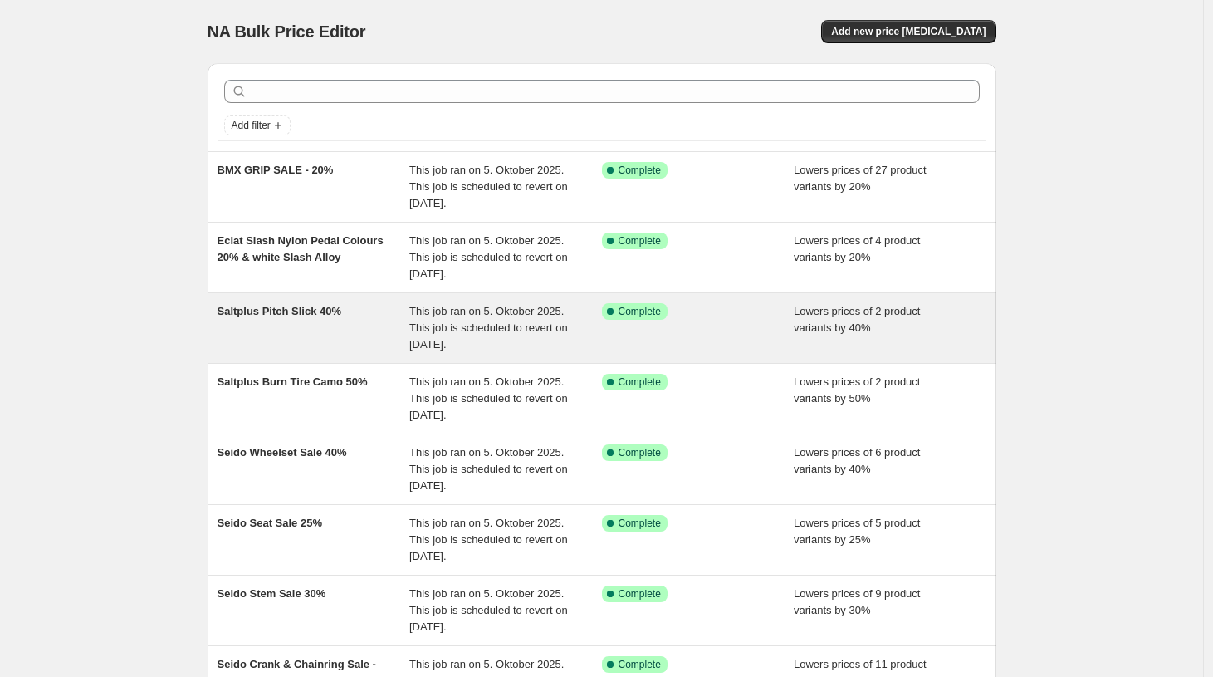
click at [297, 332] on div "Saltplus Pitch Slick 40%" at bounding box center [314, 328] width 193 height 50
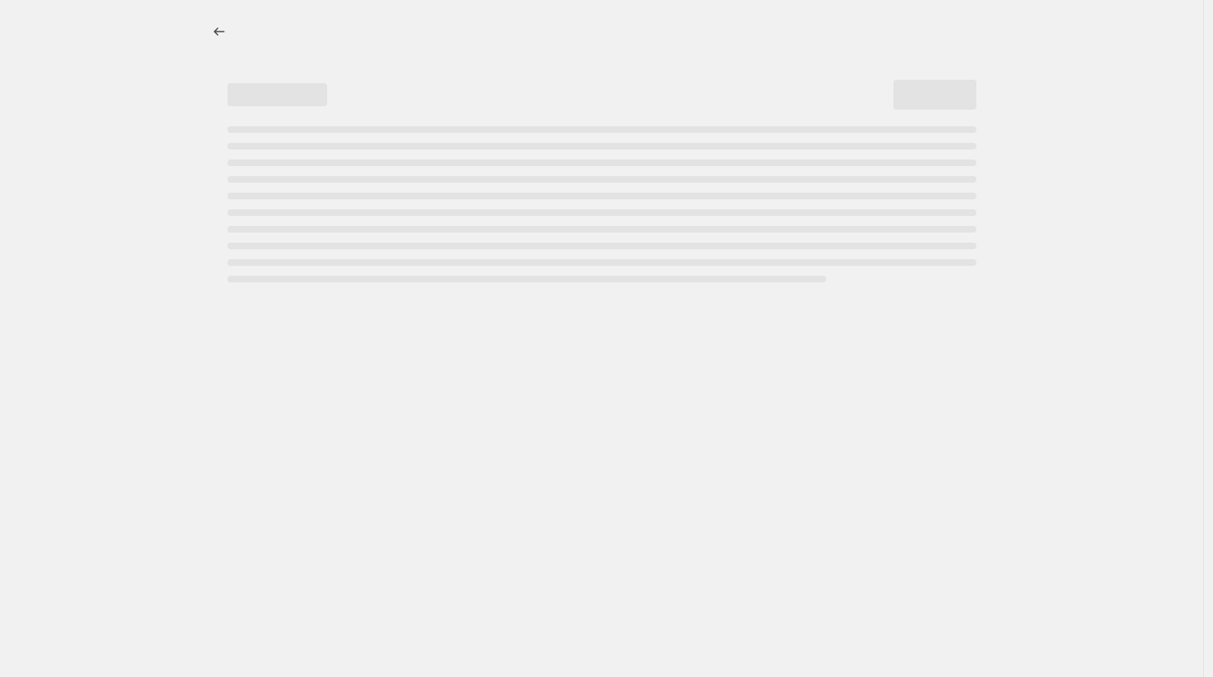
select select "percentage"
select select "no_change"
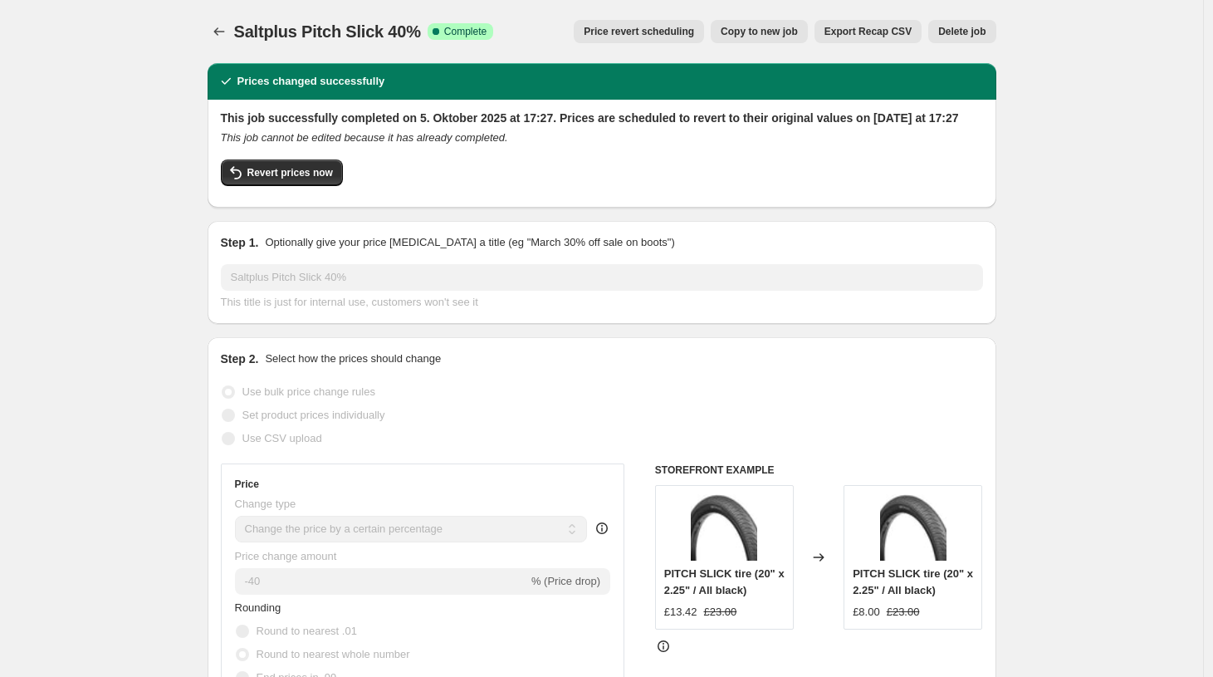
scroll to position [2, 0]
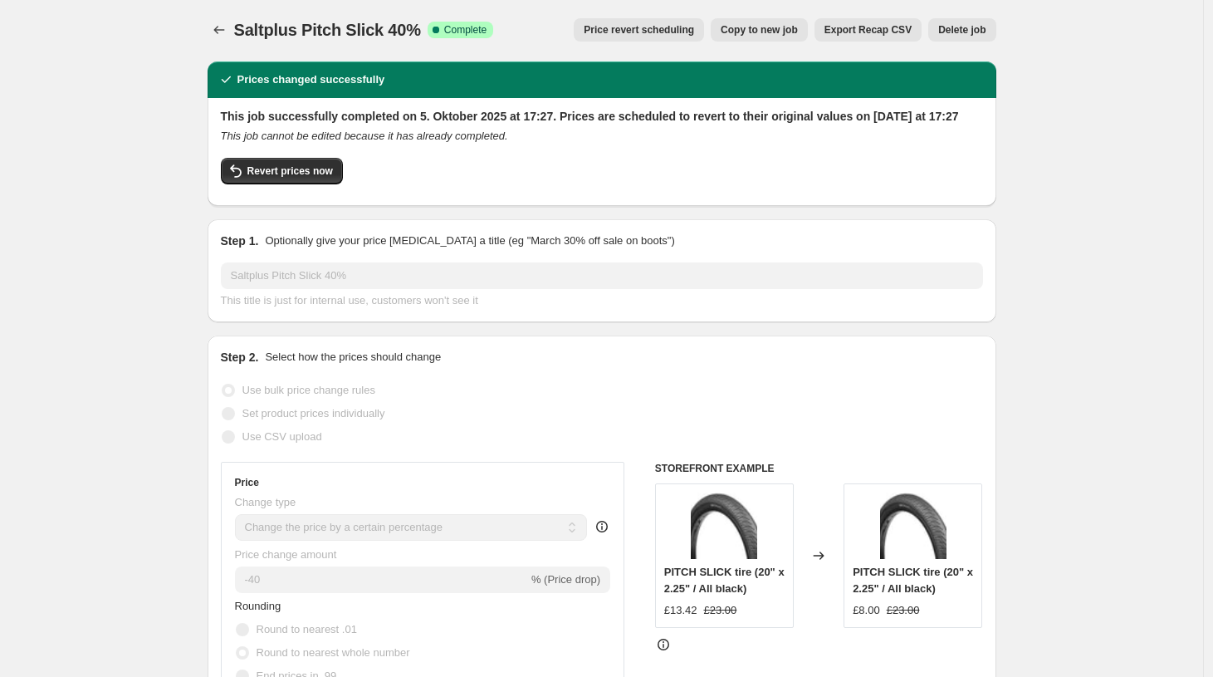
click at [742, 37] on button "Copy to new job" at bounding box center [759, 29] width 97 height 23
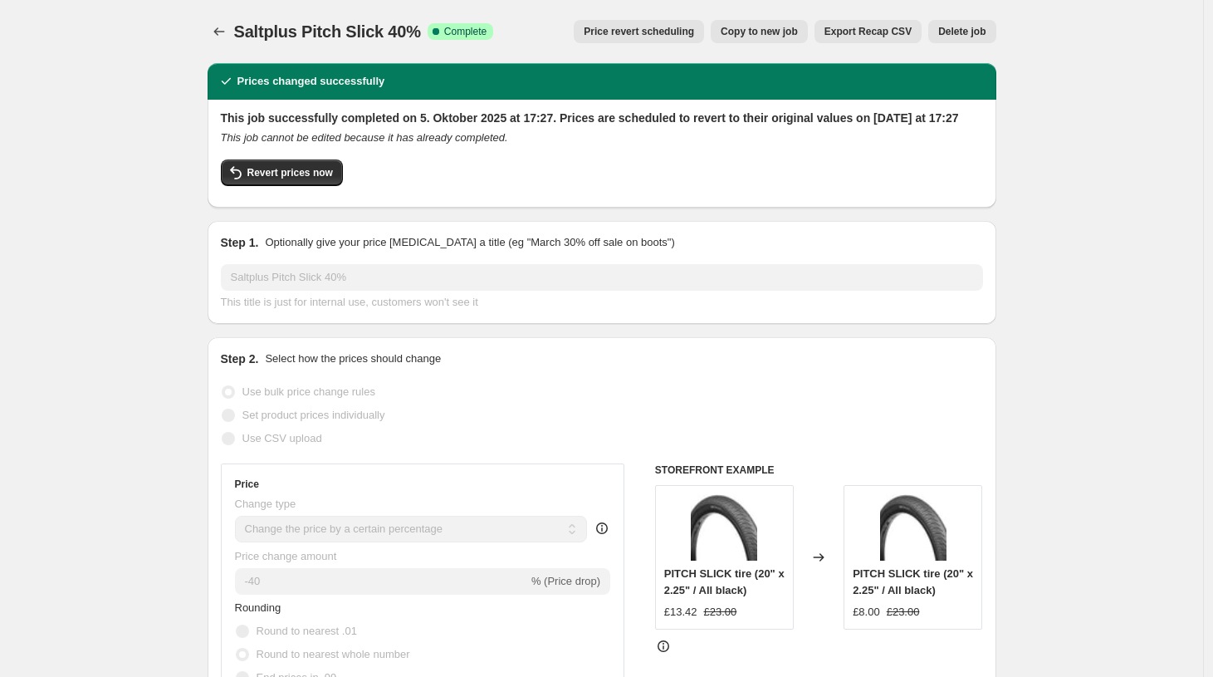
select select "percentage"
select select "no_change"
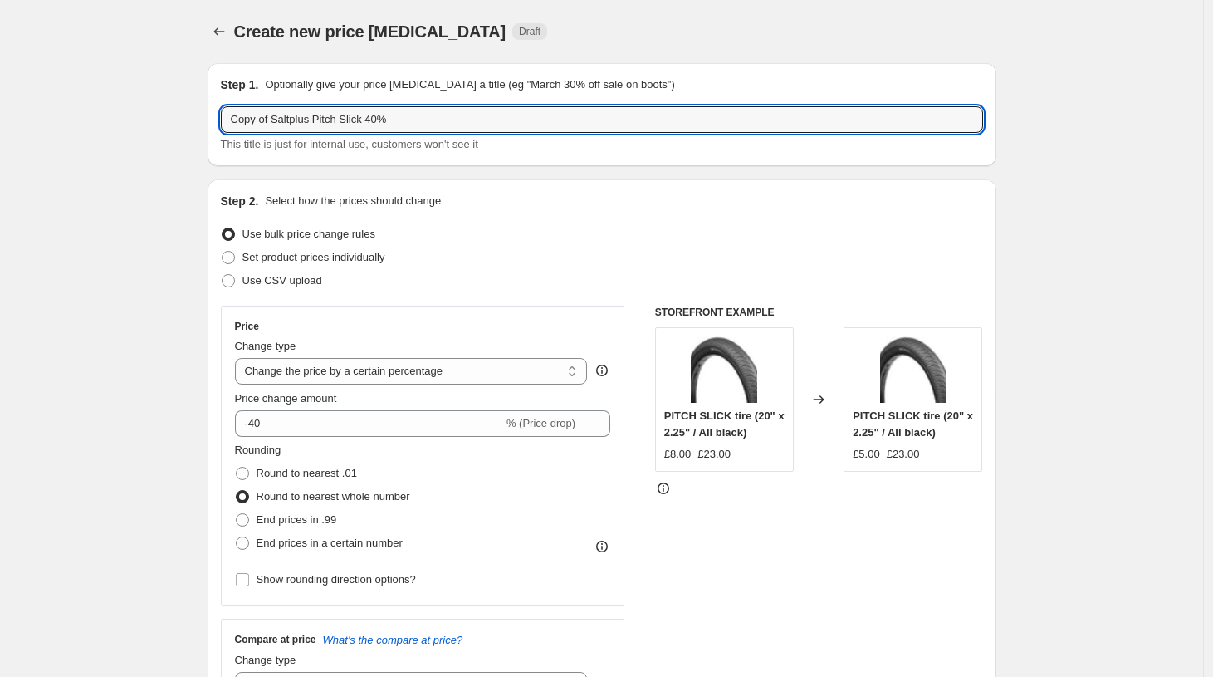
drag, startPoint x: 420, startPoint y: 120, endPoint x: 14, endPoint y: 115, distance: 406.0
click at [221, 120] on input "Copy of Saltplus Pitch Slick 40%" at bounding box center [602, 119] width 762 height 27
type input "BMX FRAME SALE"
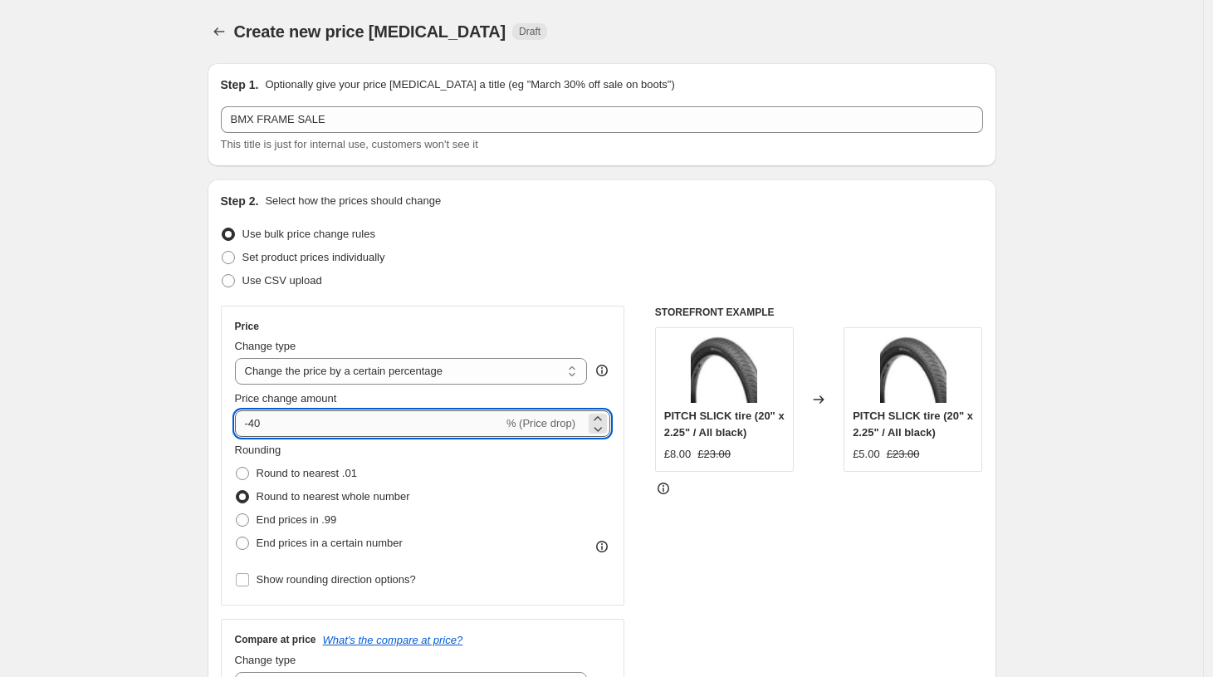
click at [271, 421] on input "-40" at bounding box center [369, 423] width 268 height 27
type input "-4"
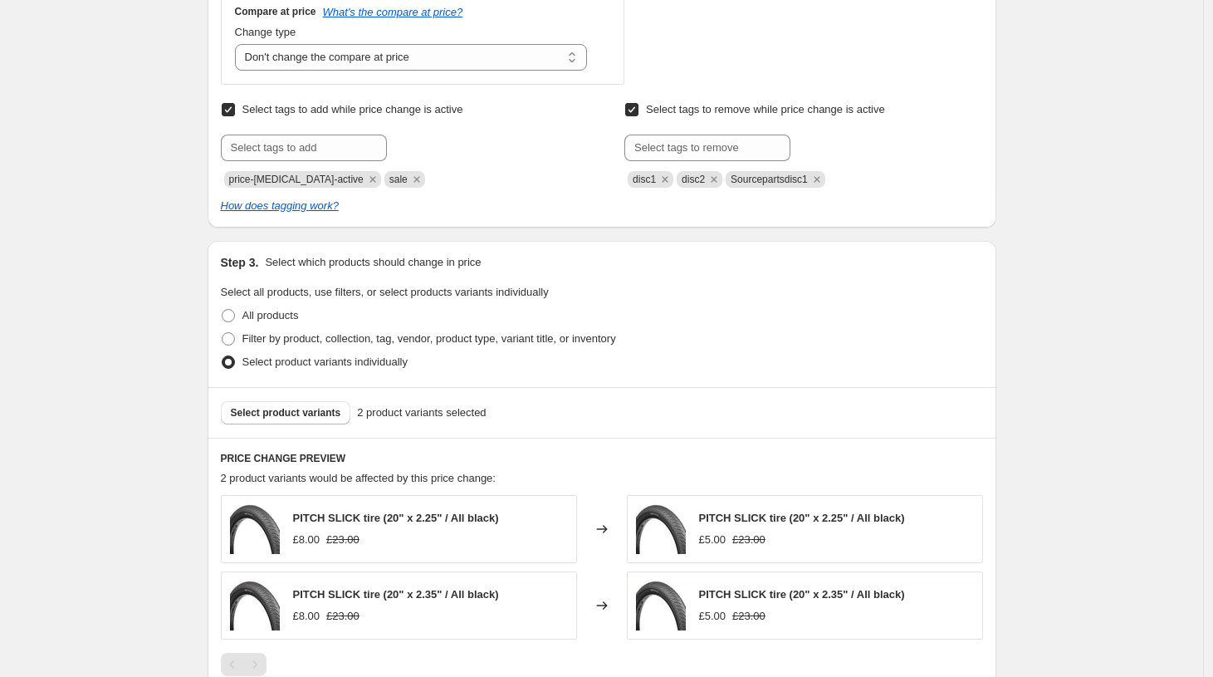
scroll to position [629, 0]
type input "-35"
click at [276, 413] on span "Select product variants" at bounding box center [286, 410] width 110 height 13
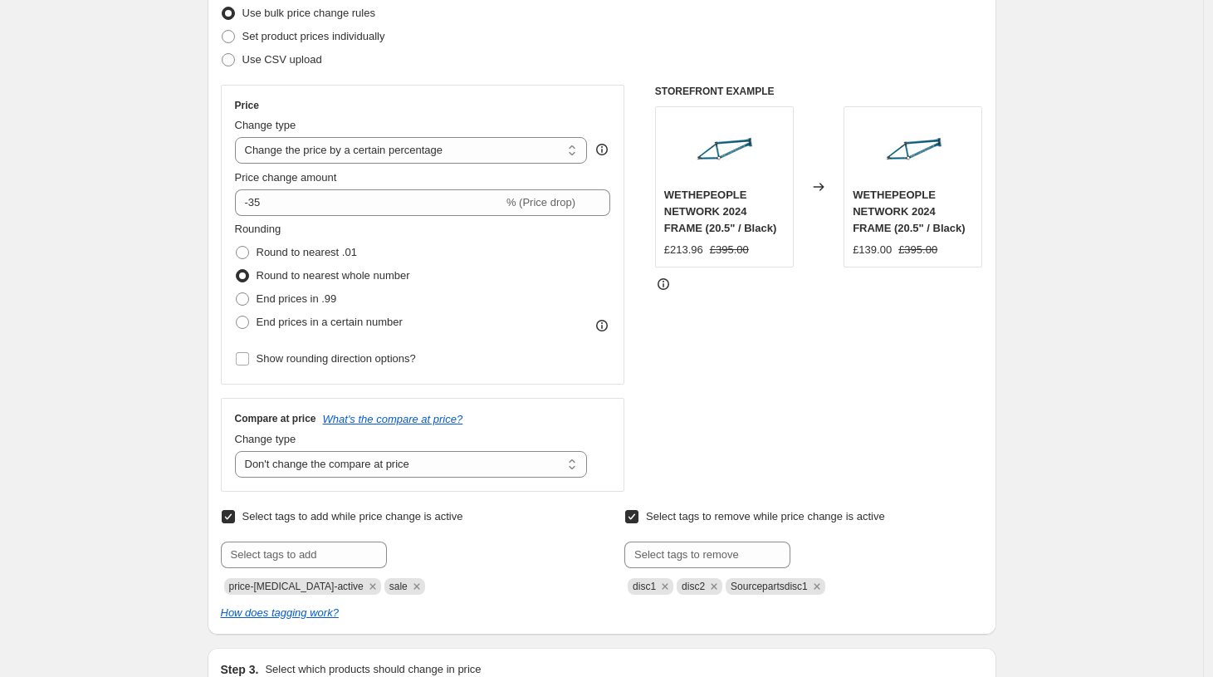
scroll to position [0, 0]
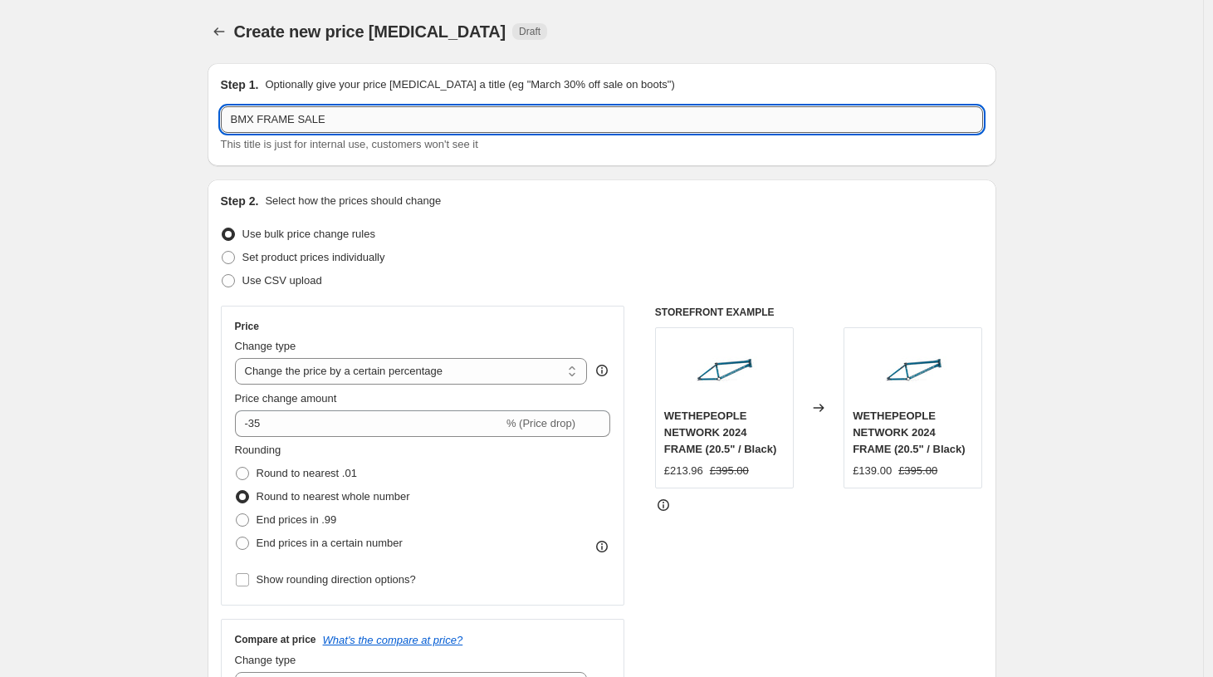
click at [261, 117] on input "BMX FRAME SALE" at bounding box center [602, 119] width 762 height 27
click at [384, 116] on input "BMX & MTBFRAME SALE" at bounding box center [602, 119] width 762 height 27
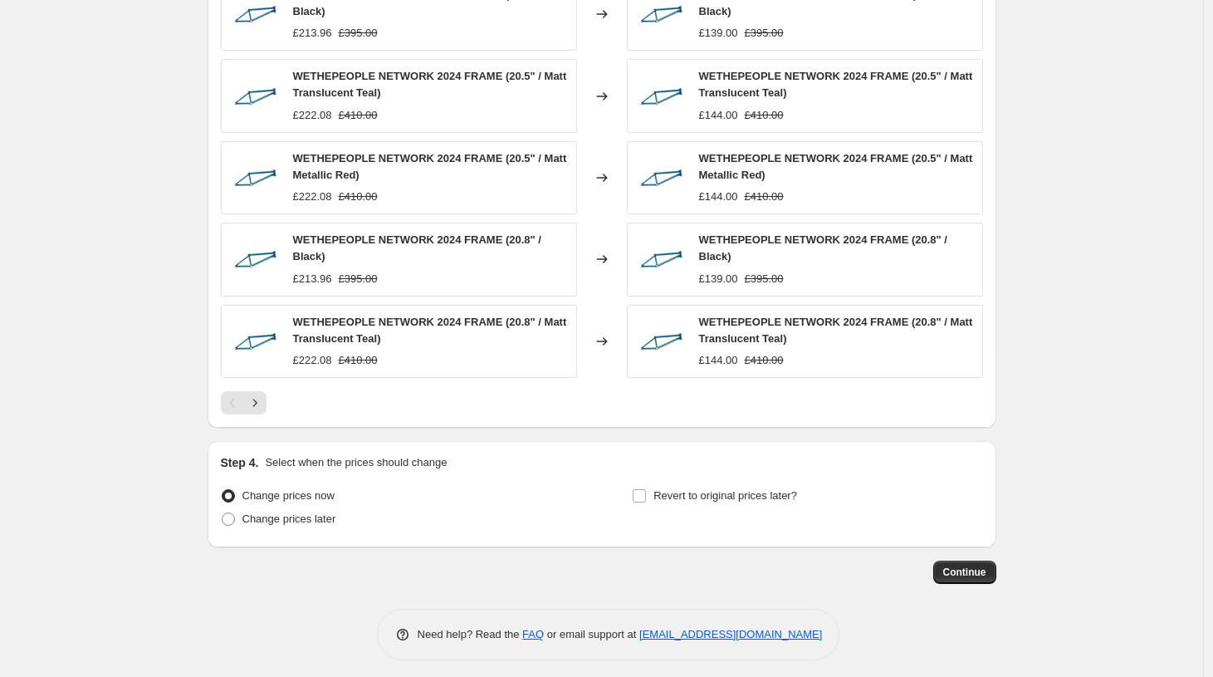
scroll to position [1153, 0]
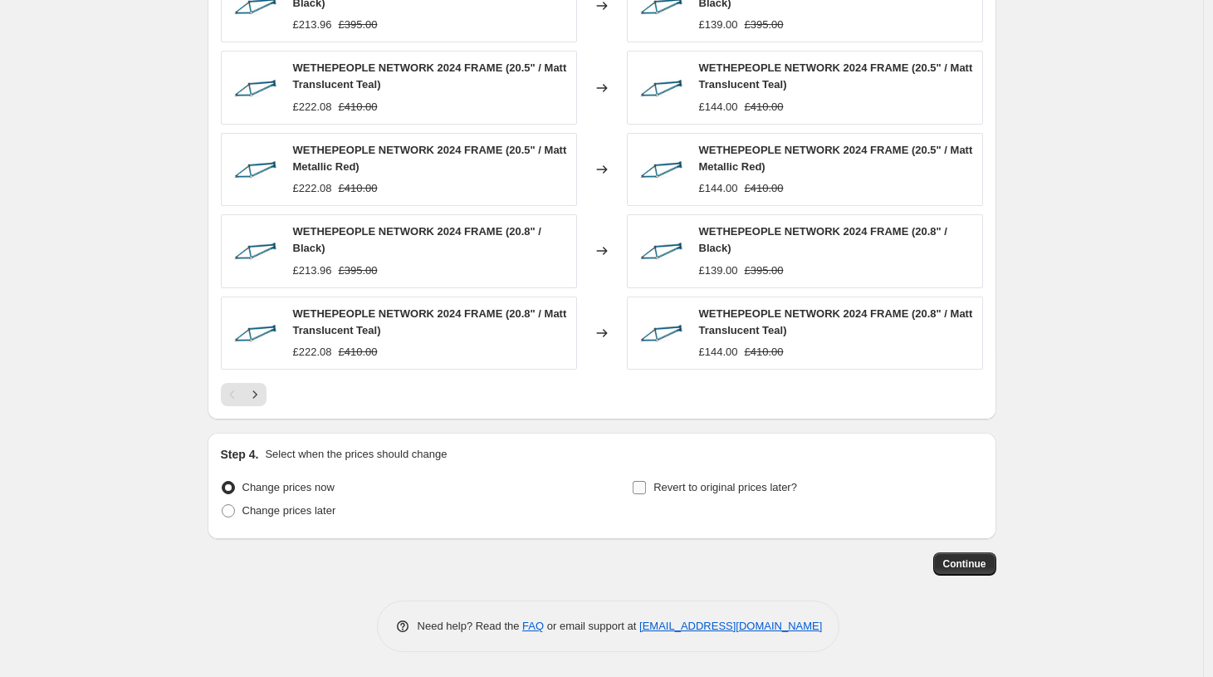
type input "BMX & MTBFRAME SALE 35%"
click at [643, 480] on span at bounding box center [639, 487] width 15 height 15
click at [643, 481] on input "Revert to original prices later?" at bounding box center [639, 487] width 13 height 13
checkbox input "true"
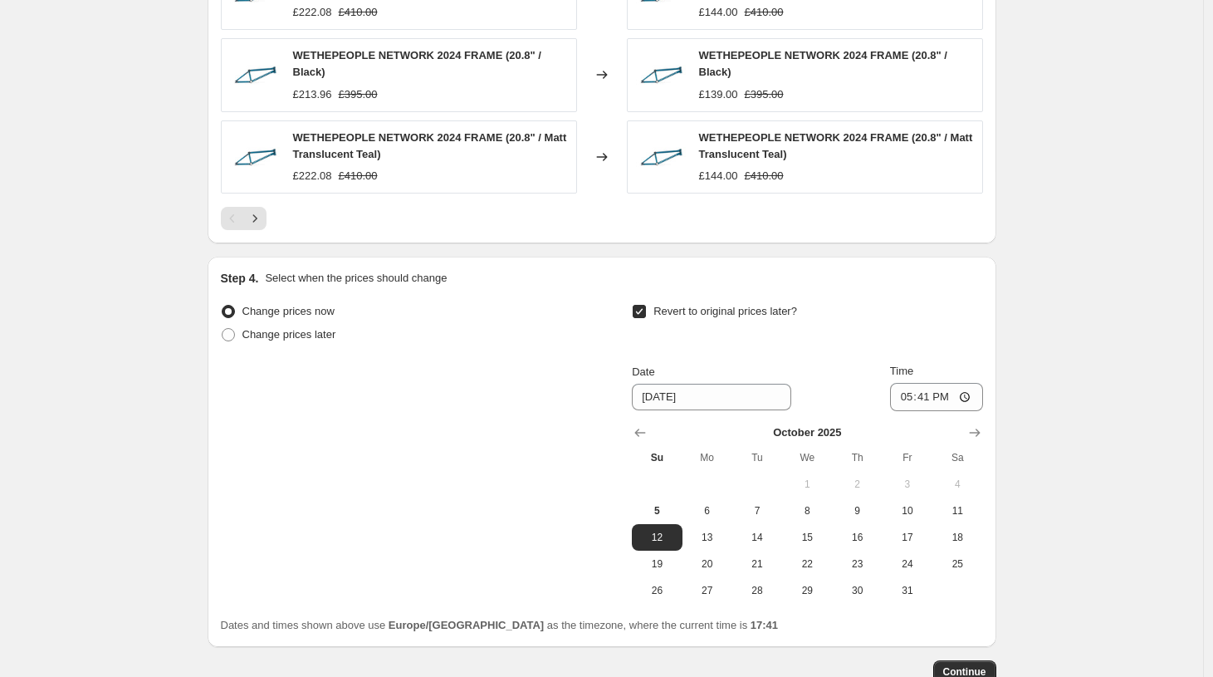
scroll to position [1435, 0]
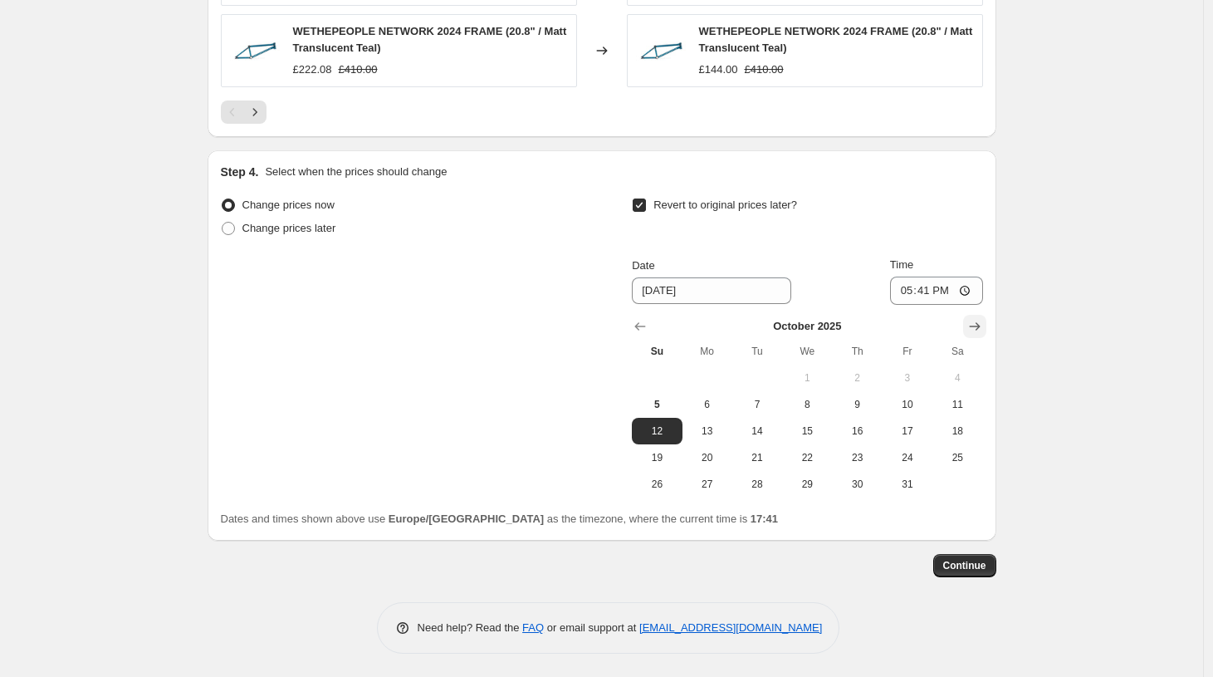
click at [983, 327] on icon "Show next month, November 2025" at bounding box center [974, 326] width 17 height 17
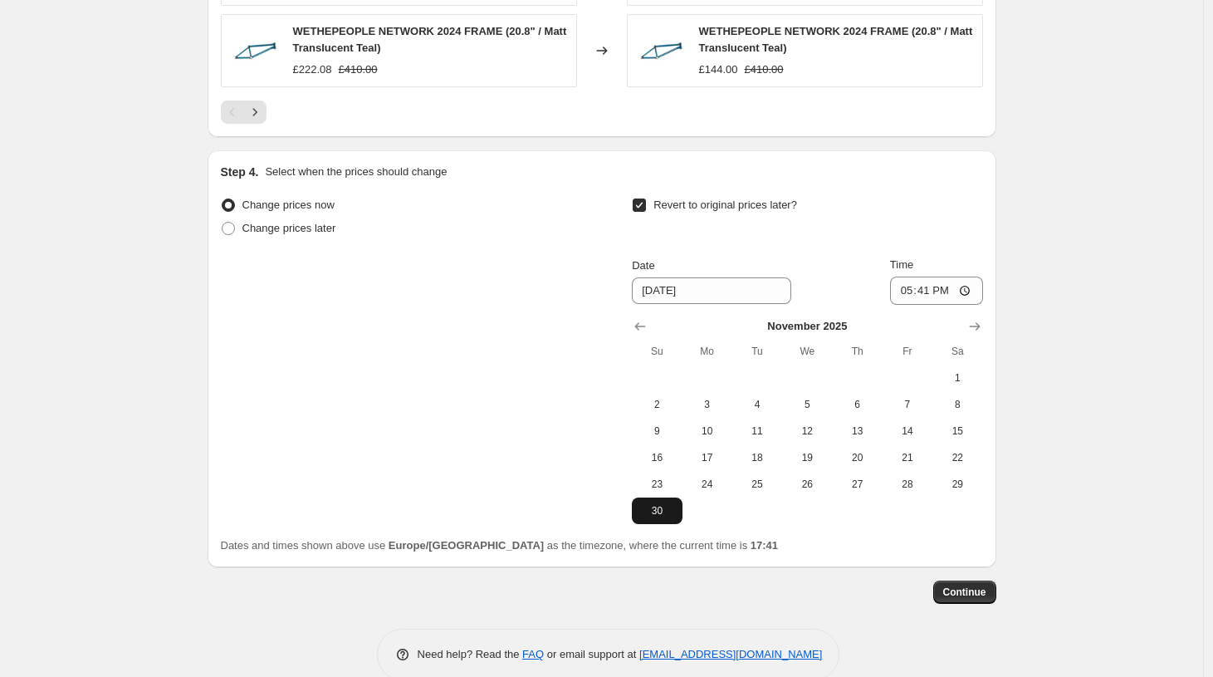
click at [660, 521] on button "30" at bounding box center [657, 510] width 50 height 27
type input "[DATE]"
click at [974, 589] on span "Continue" at bounding box center [964, 591] width 43 height 13
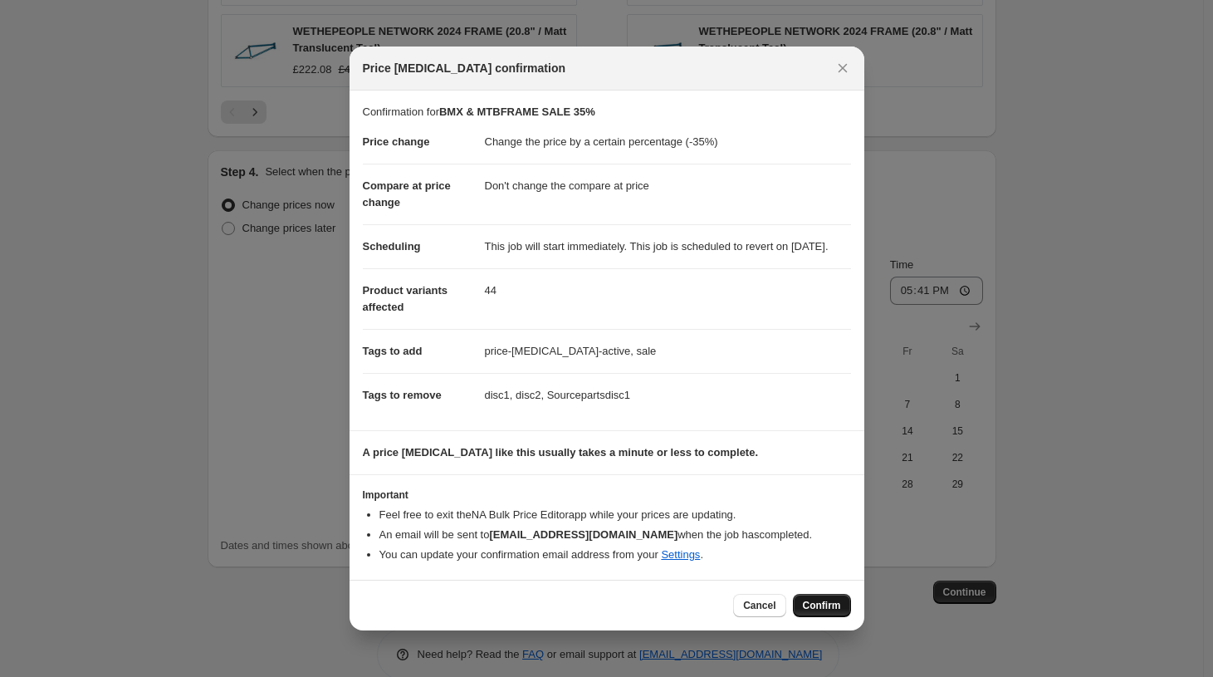
click at [826, 612] on span "Confirm" at bounding box center [822, 605] width 38 height 13
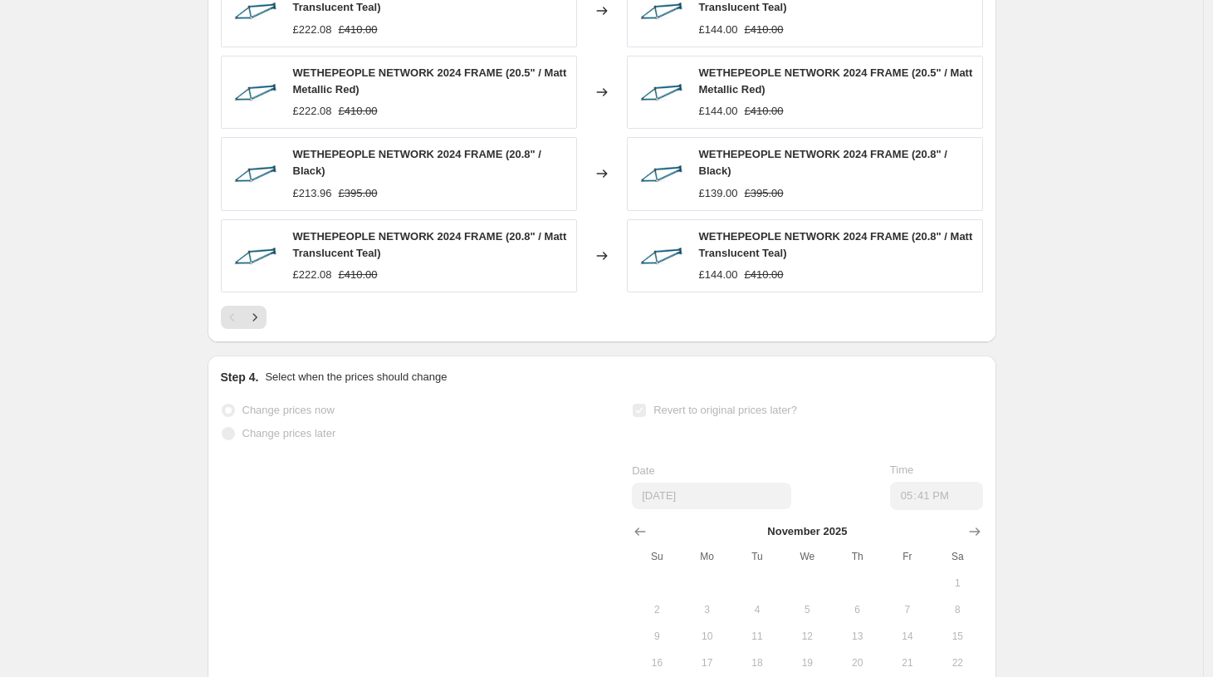
scroll to position [1545, 0]
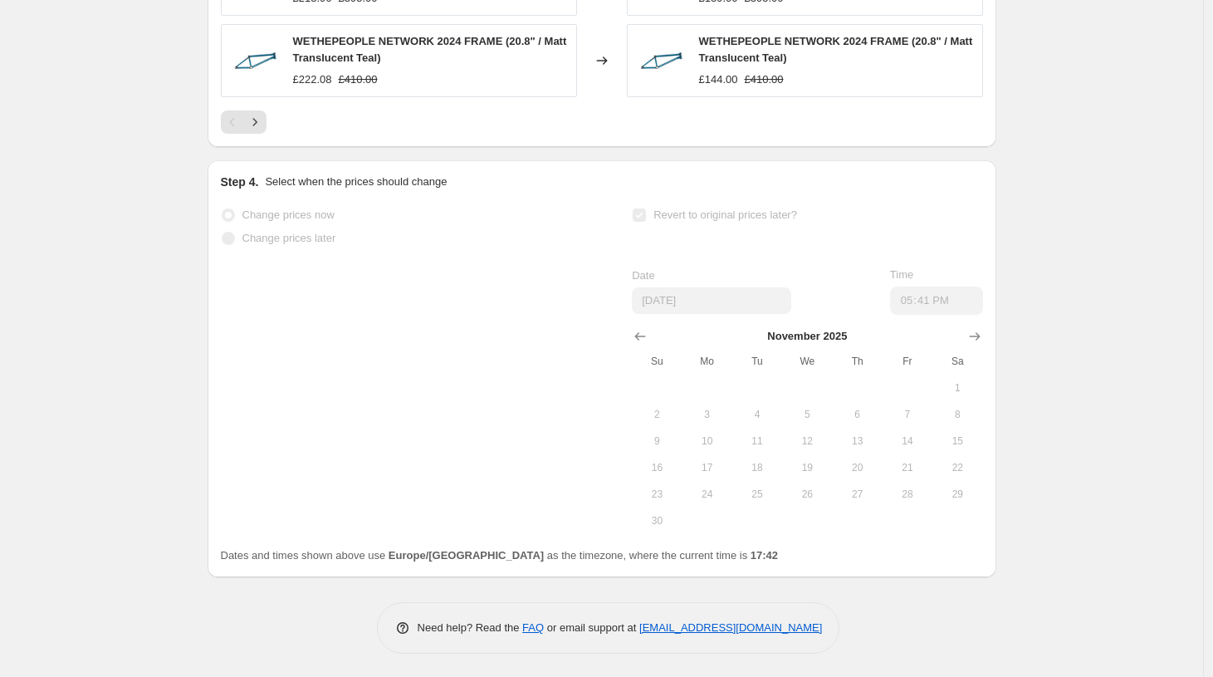
select select "percentage"
select select "no_change"
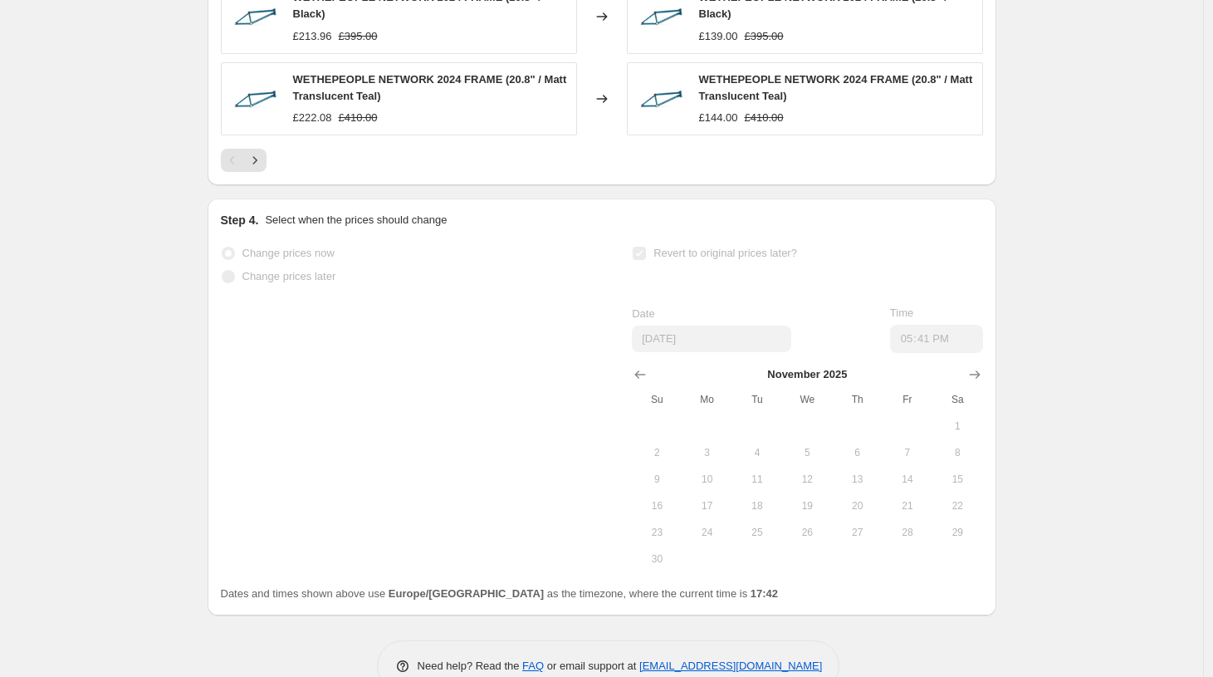
scroll to position [0, 0]
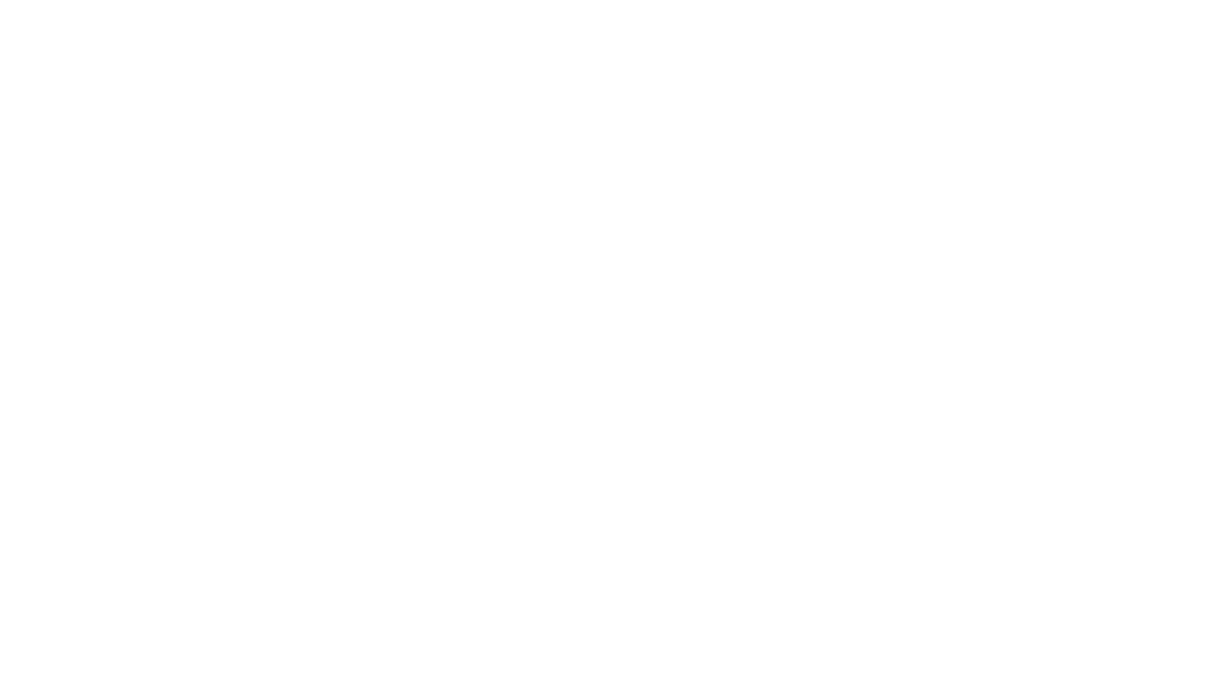
select select "percentage"
select select "no_change"
